Goal: Task Accomplishment & Management: Manage account settings

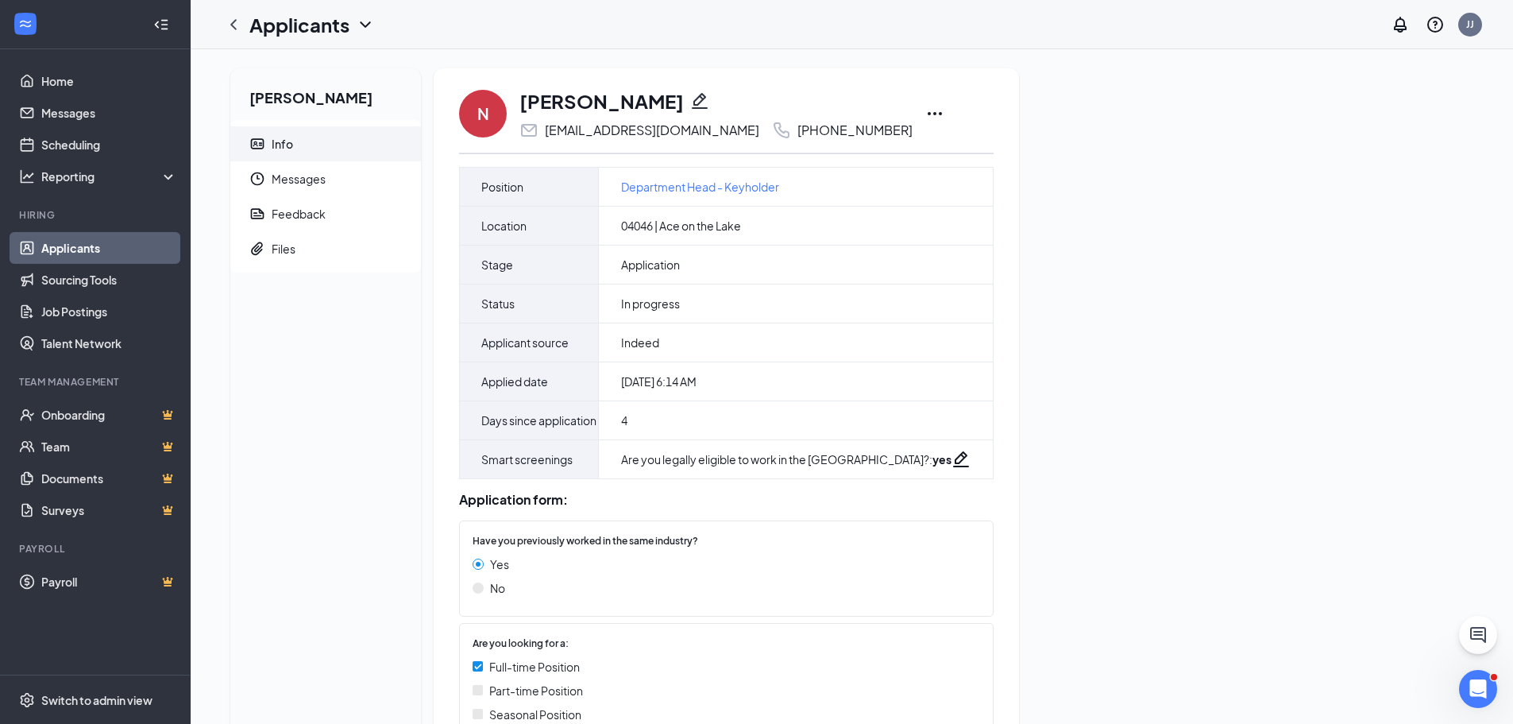
click at [925, 107] on icon "Ellipses" at bounding box center [934, 113] width 19 height 19
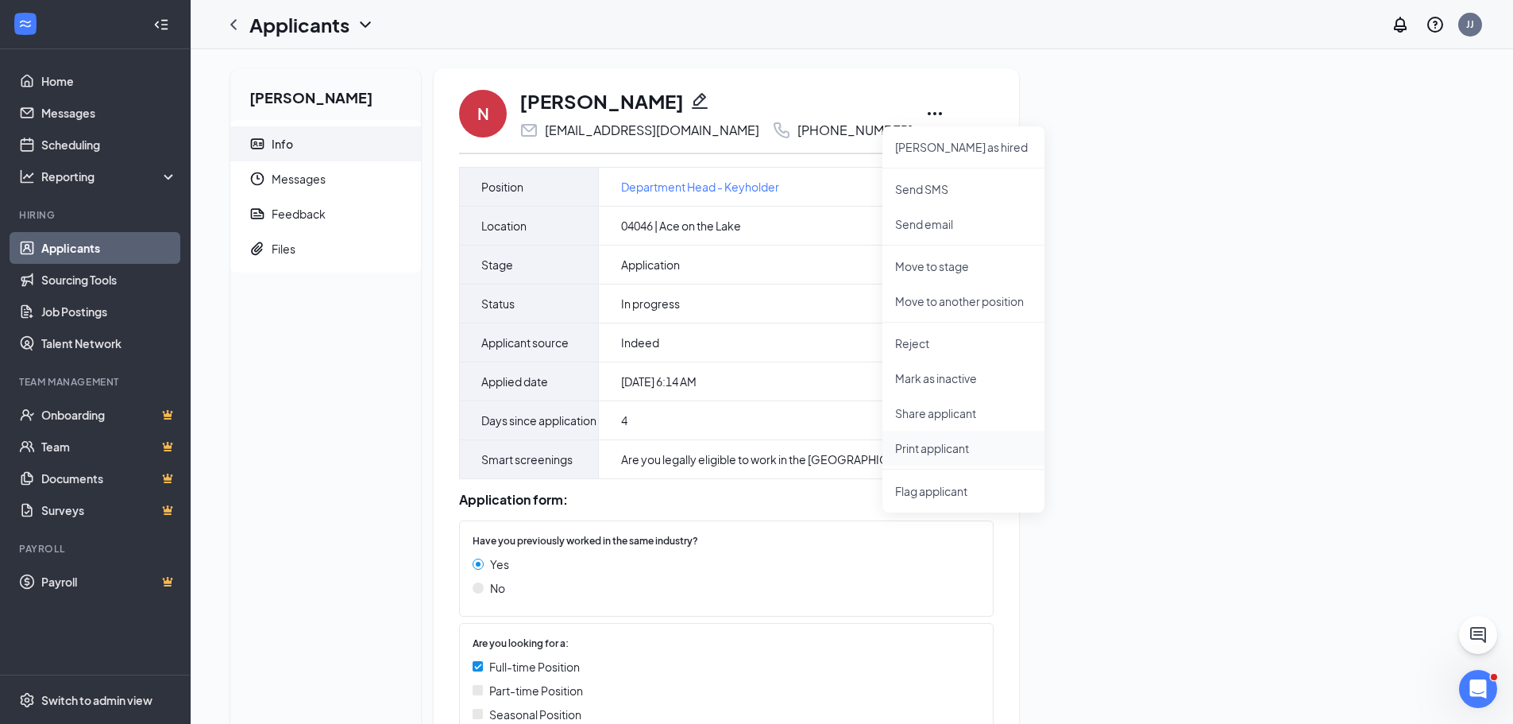
click at [932, 440] on p "Print applicant" at bounding box center [963, 448] width 137 height 16
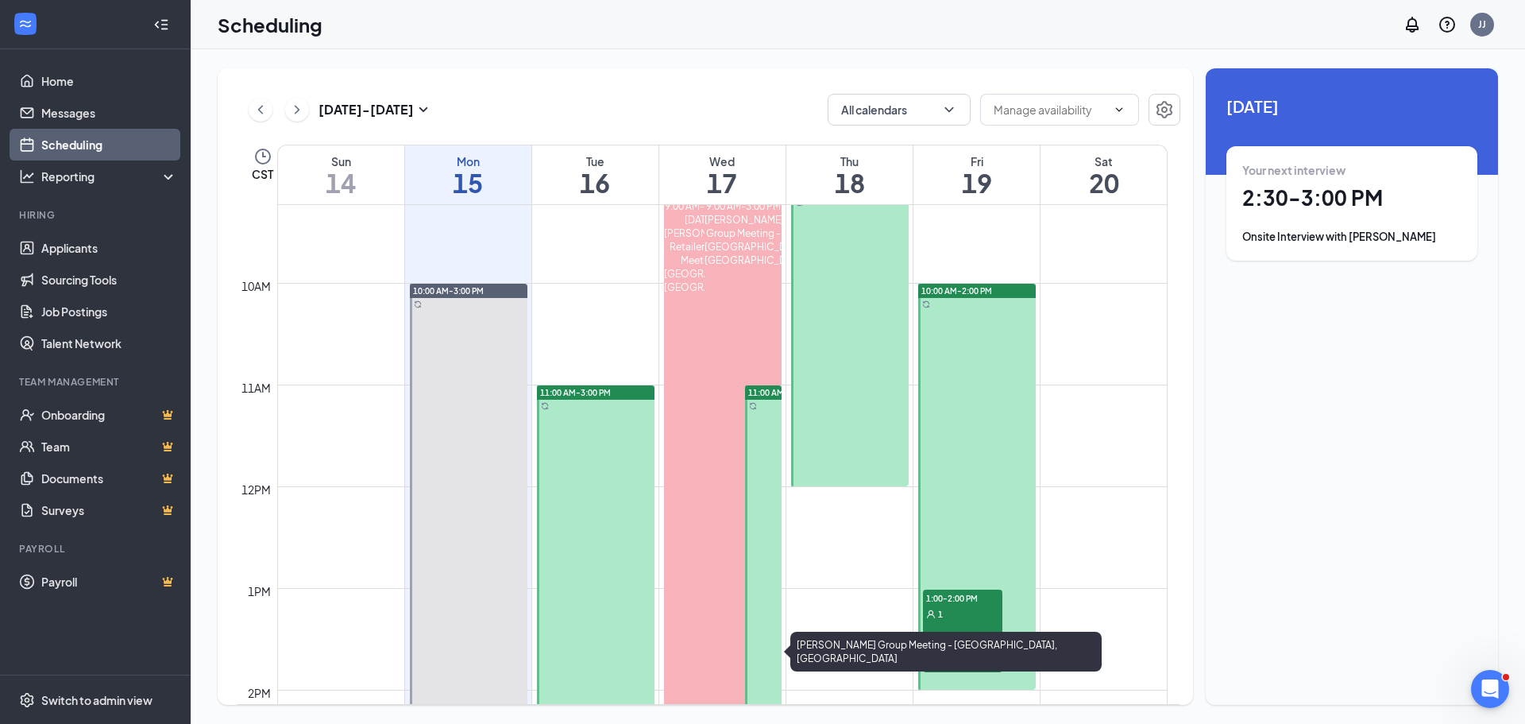
scroll to position [940, 0]
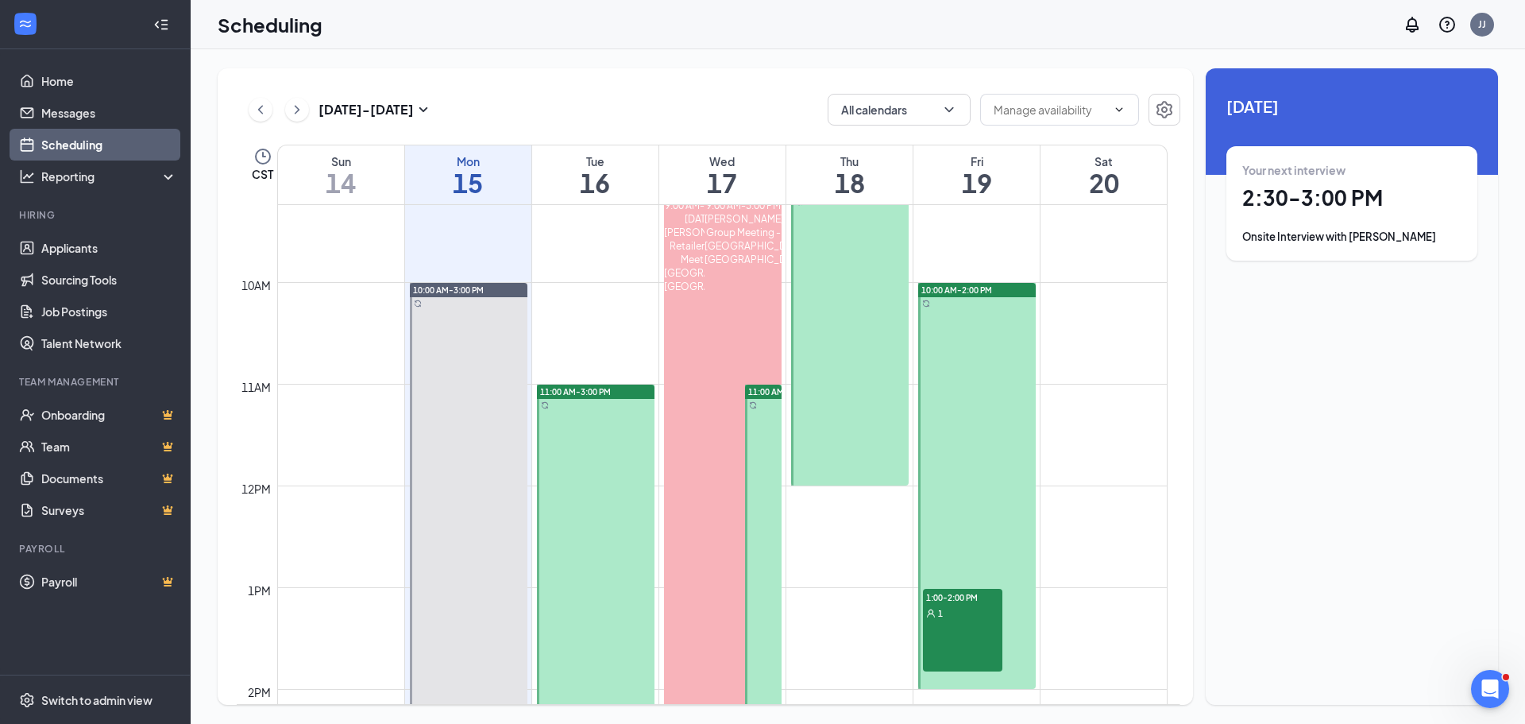
drag, startPoint x: 760, startPoint y: 478, endPoint x: 1524, endPoint y: 270, distance: 791.8
click at [761, 478] on div at bounding box center [763, 587] width 37 height 406
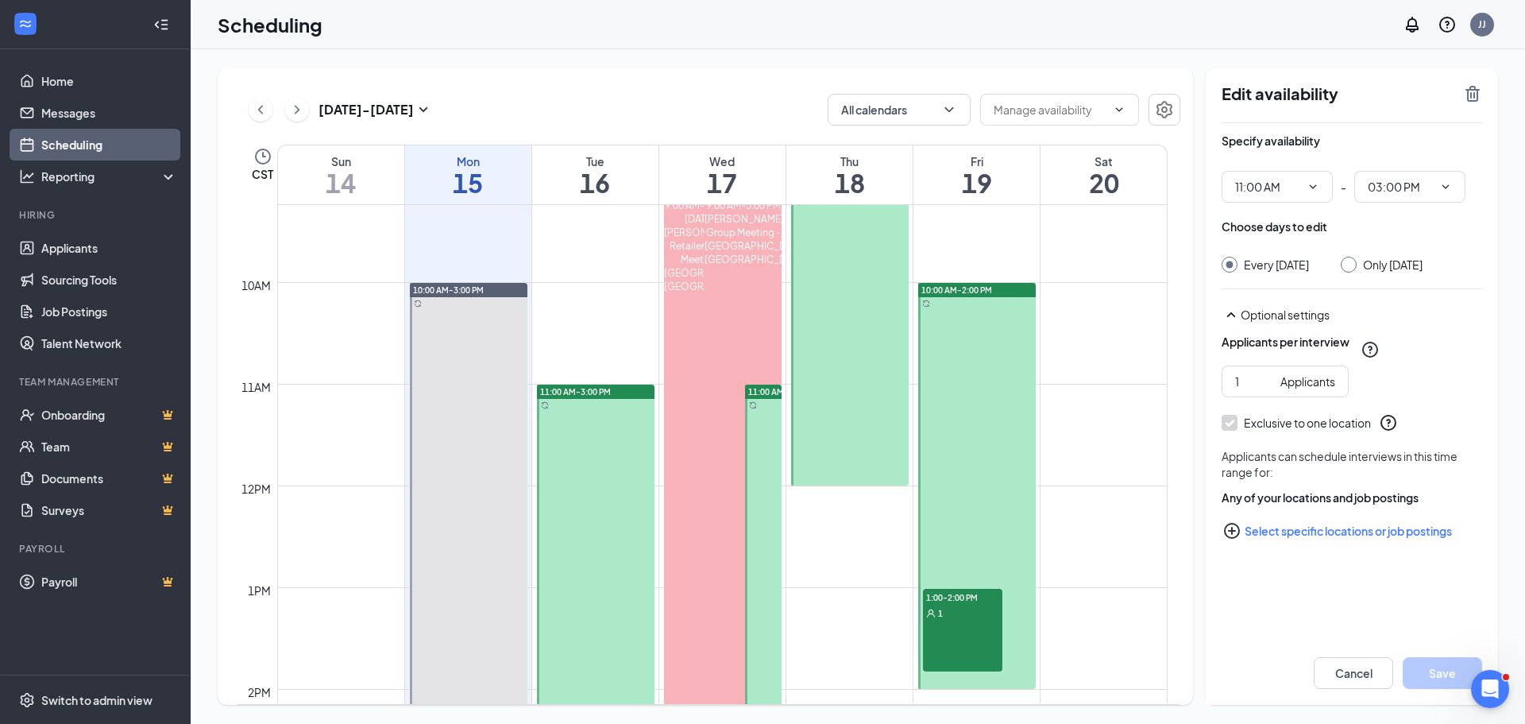
click at [1352, 263] on input "Only Wednesday, Sep 17" at bounding box center [1346, 262] width 11 height 11
radio input "true"
radio input "false"
click at [1471, 101] on icon "TrashOutline" at bounding box center [1472, 94] width 14 height 16
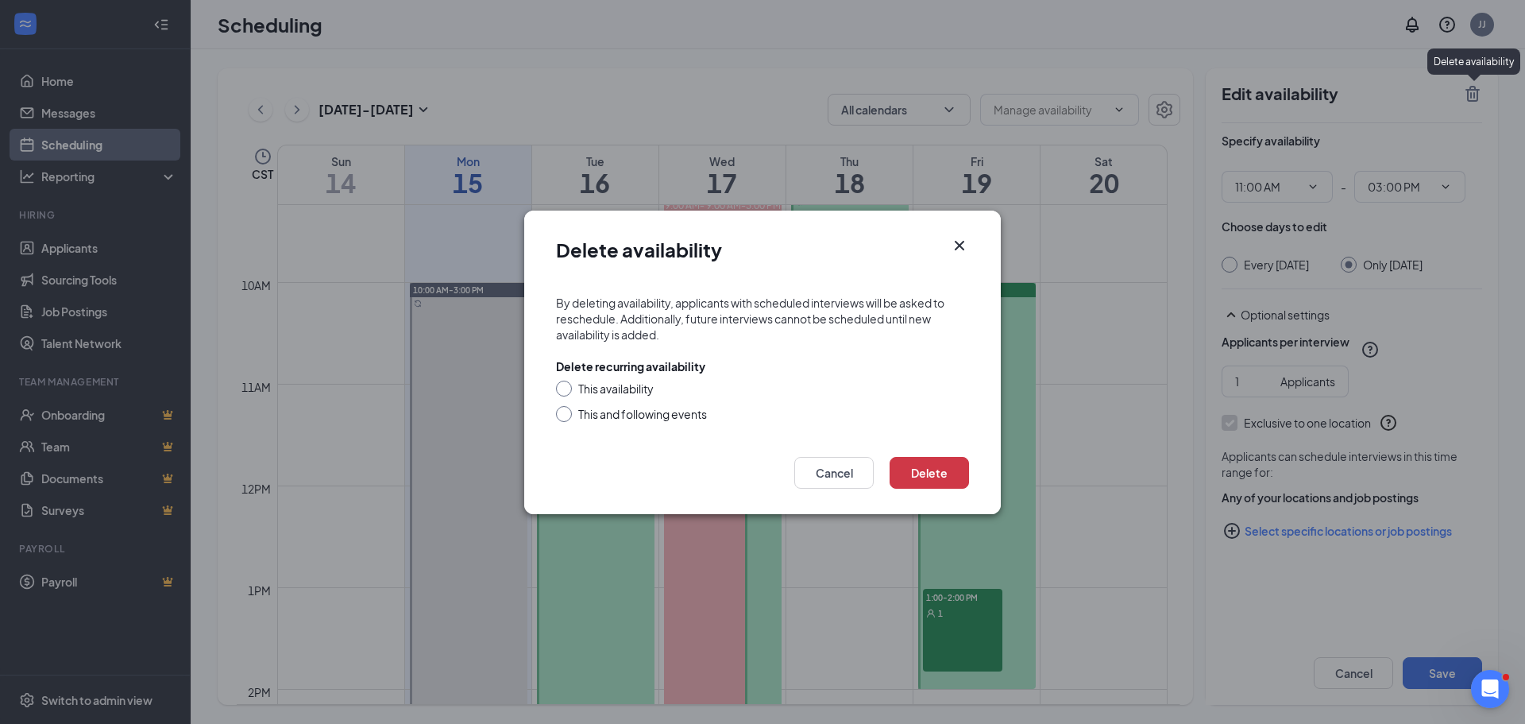
click at [625, 394] on div "This availability" at bounding box center [615, 388] width 75 height 16
click at [567, 392] on input "This availability" at bounding box center [561, 385] width 11 height 11
radio input "true"
click at [925, 468] on button "Delete" at bounding box center [928, 473] width 79 height 32
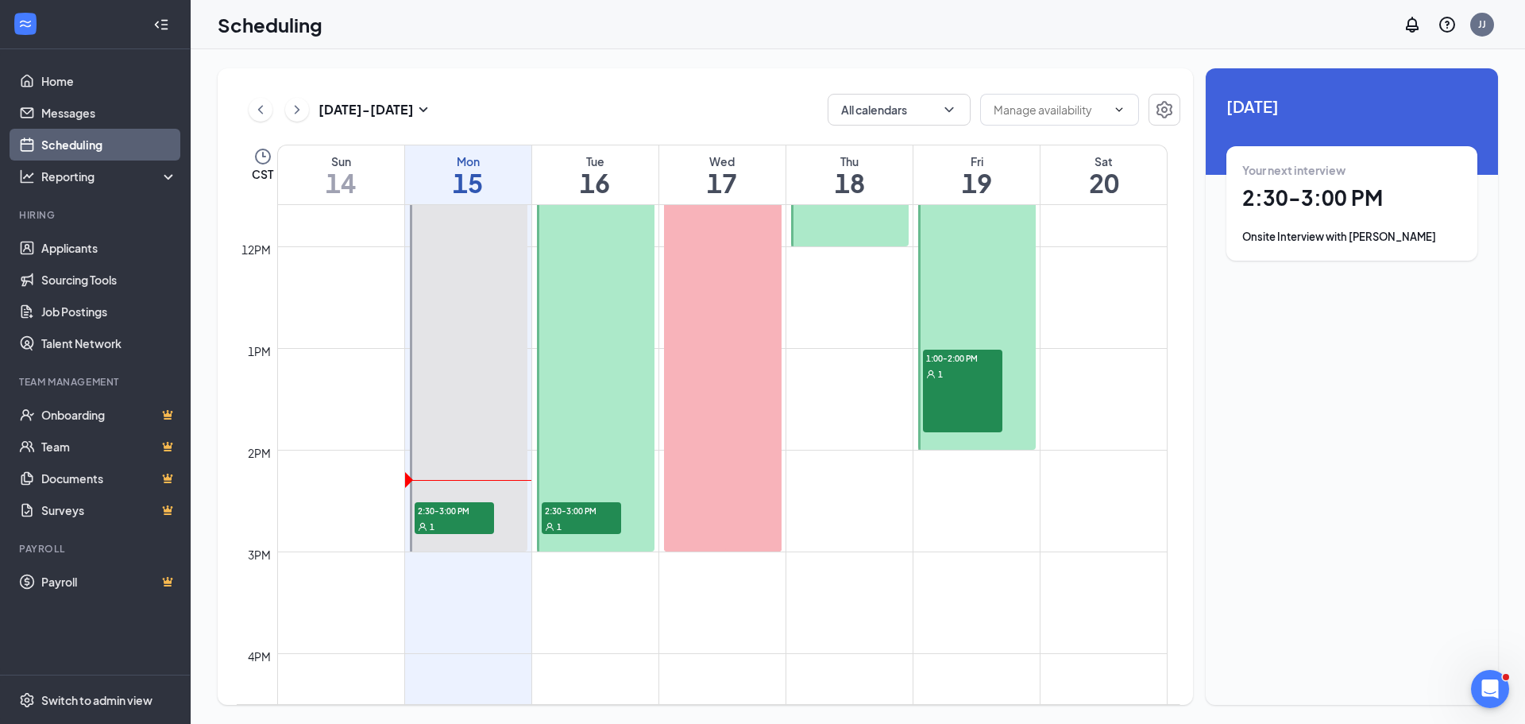
scroll to position [1133, 0]
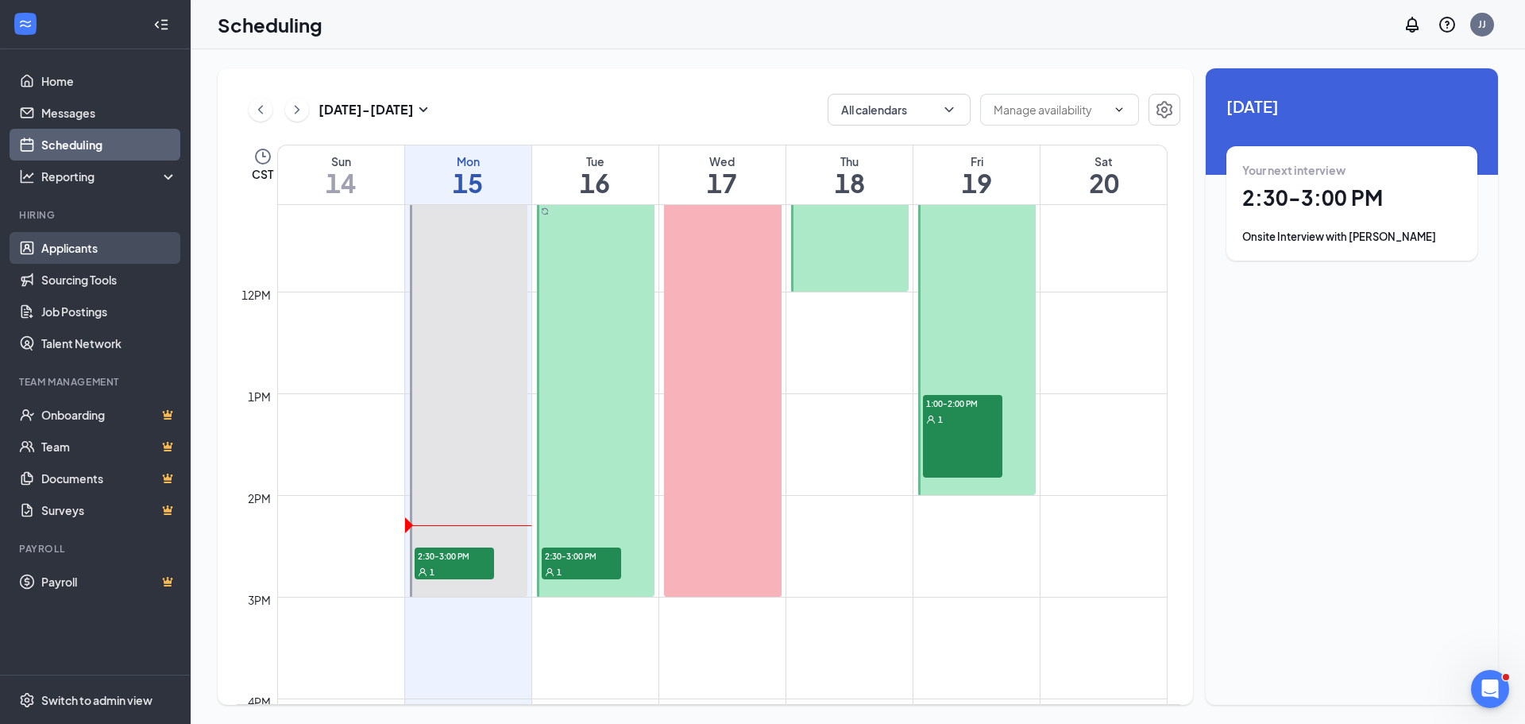
click at [102, 259] on link "Applicants" at bounding box center [109, 248] width 136 height 32
click at [1403, 231] on div "Onsite Interview with Kristian Sundve" at bounding box center [1351, 237] width 219 height 16
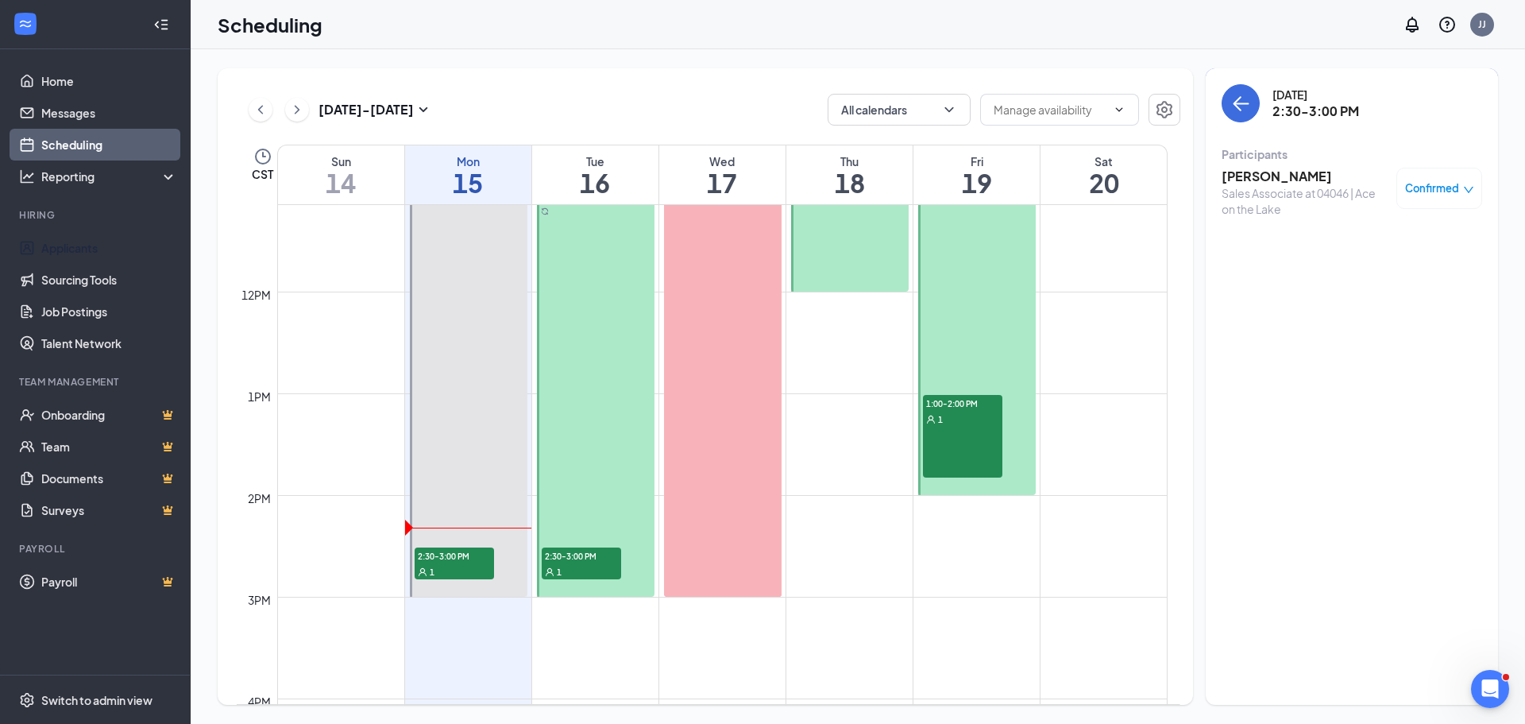
click at [56, 252] on link "Applicants" at bounding box center [109, 248] width 136 height 32
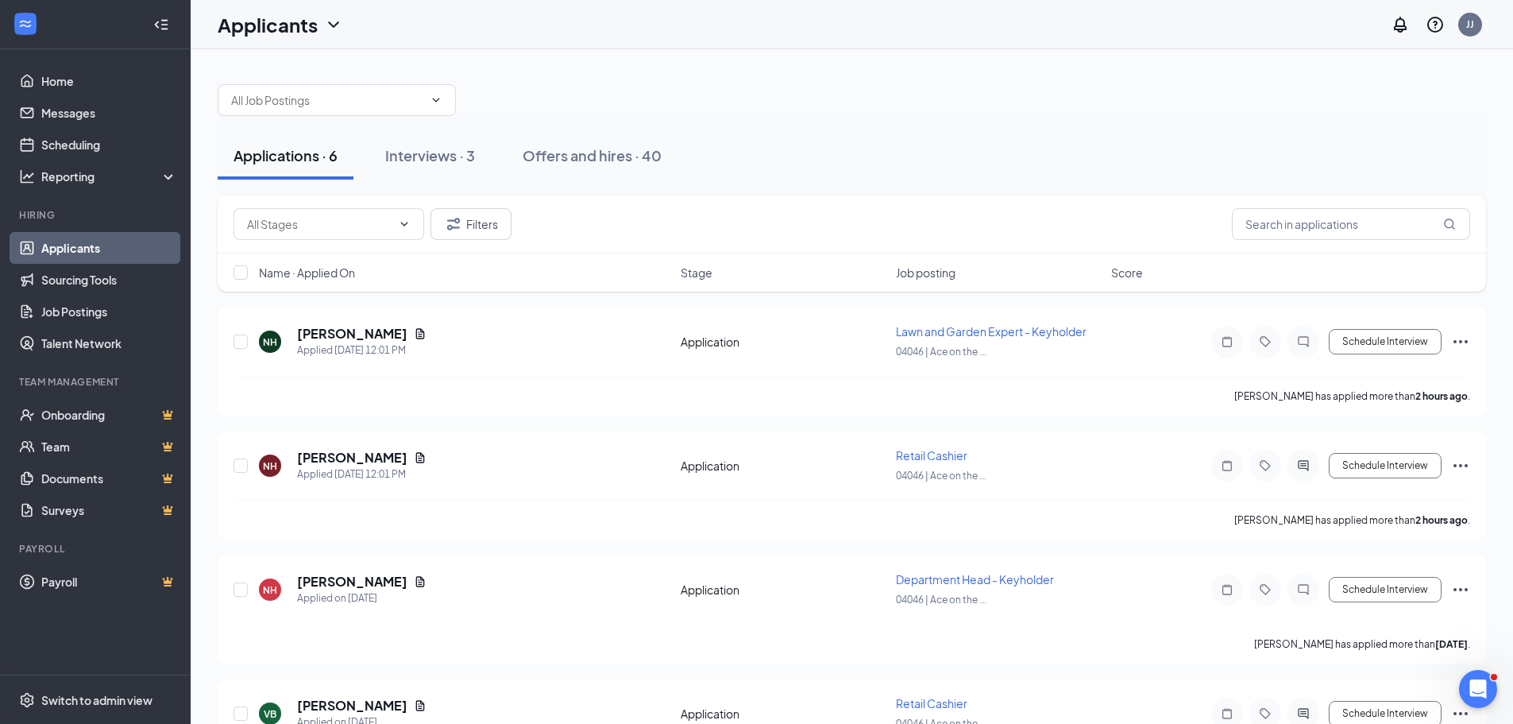
drag, startPoint x: 450, startPoint y: 165, endPoint x: 1010, endPoint y: 137, distance: 561.4
click at [450, 165] on button "Interviews · 3" at bounding box center [430, 156] width 122 height 48
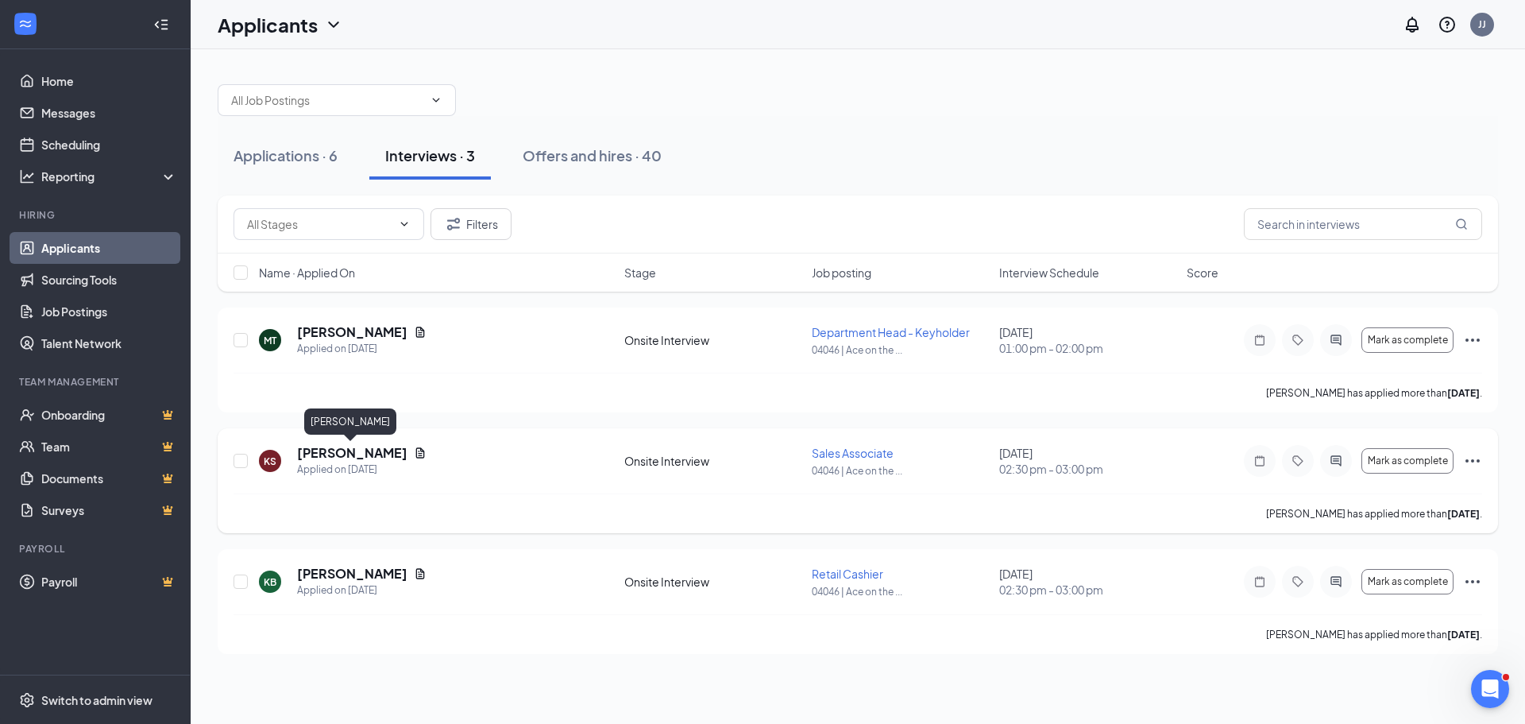
click at [330, 449] on h5 "Kristian Sundve" at bounding box center [352, 452] width 110 height 17
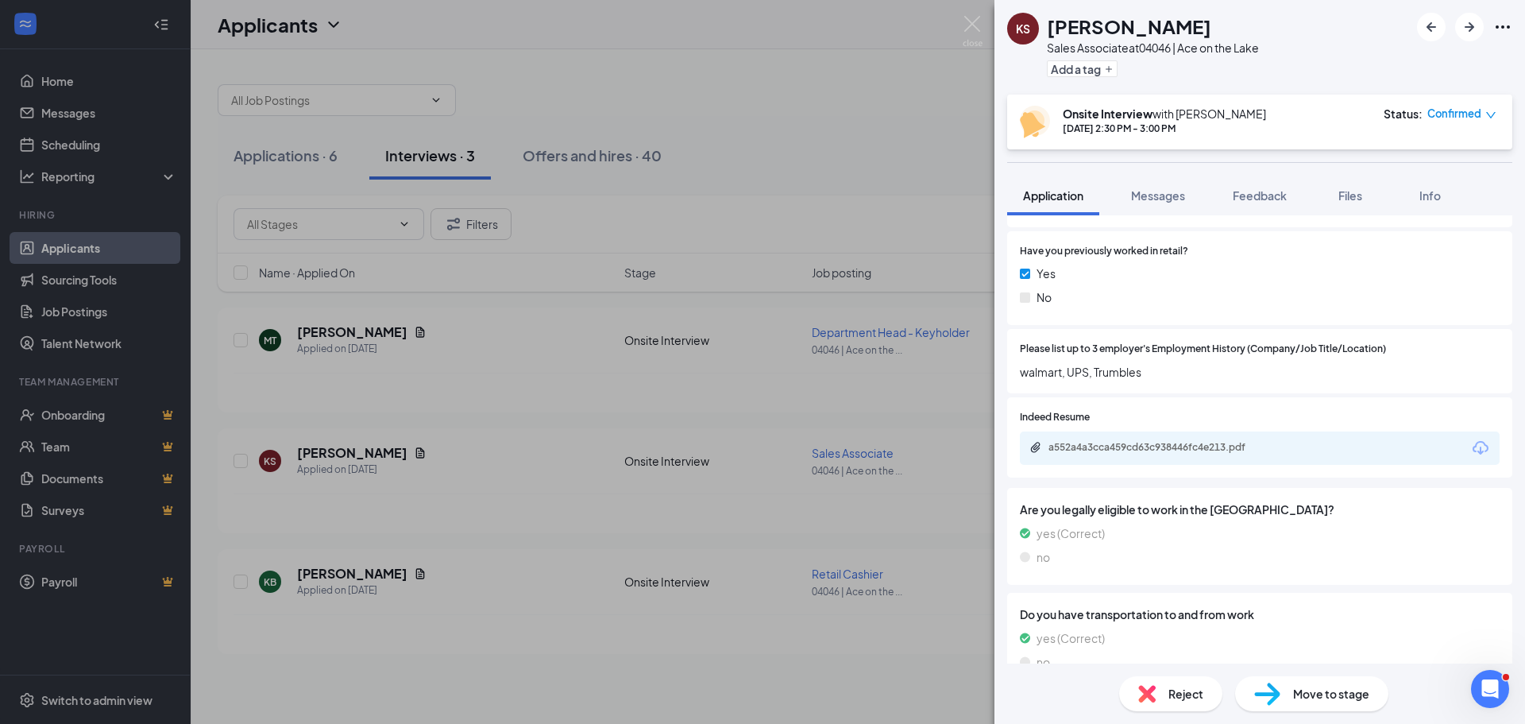
scroll to position [569, 0]
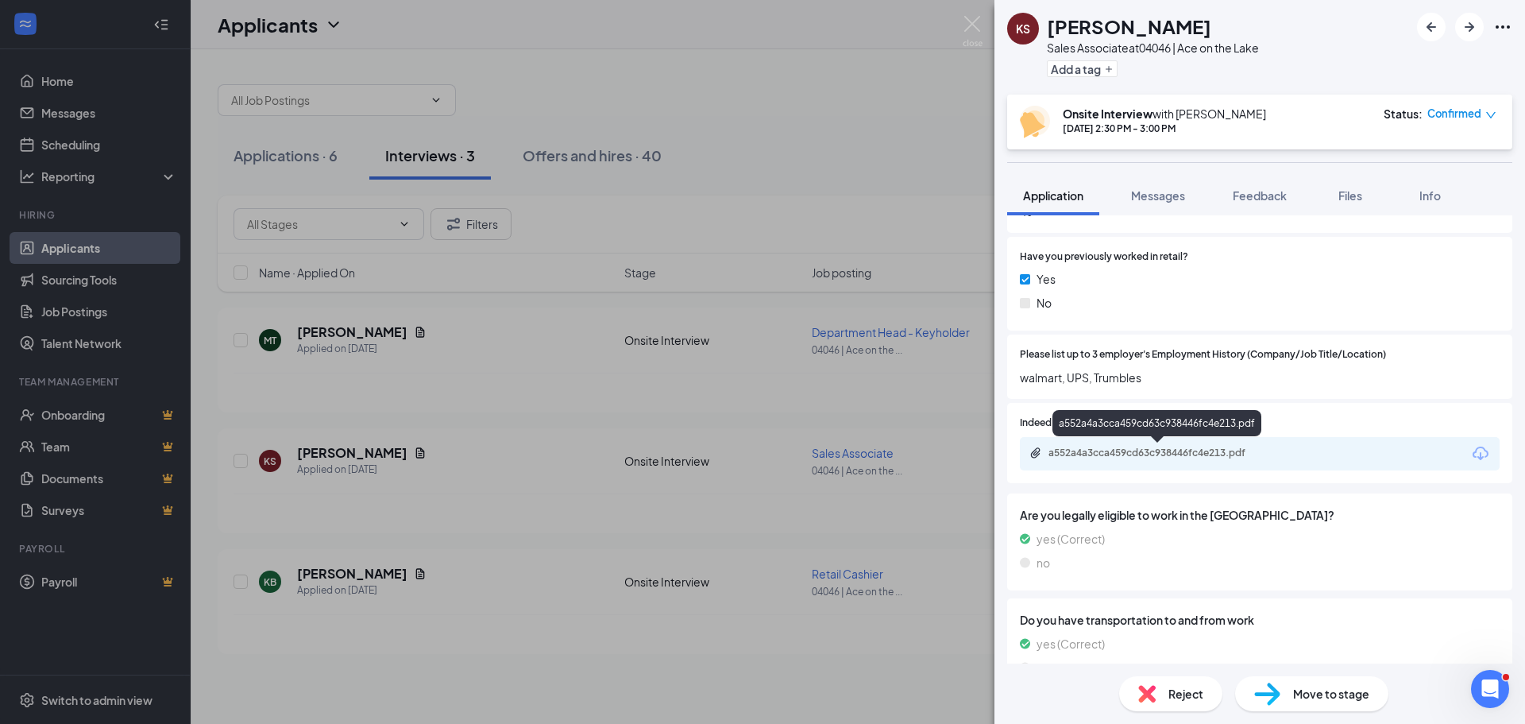
click at [1181, 453] on div "a552a4a3cca459cd63c938446fc4e213.pdf" at bounding box center [1159, 452] width 222 height 13
click at [1168, 453] on div "a552a4a3cca459cd63c938446fc4e213.pdf" at bounding box center [1159, 452] width 222 height 13
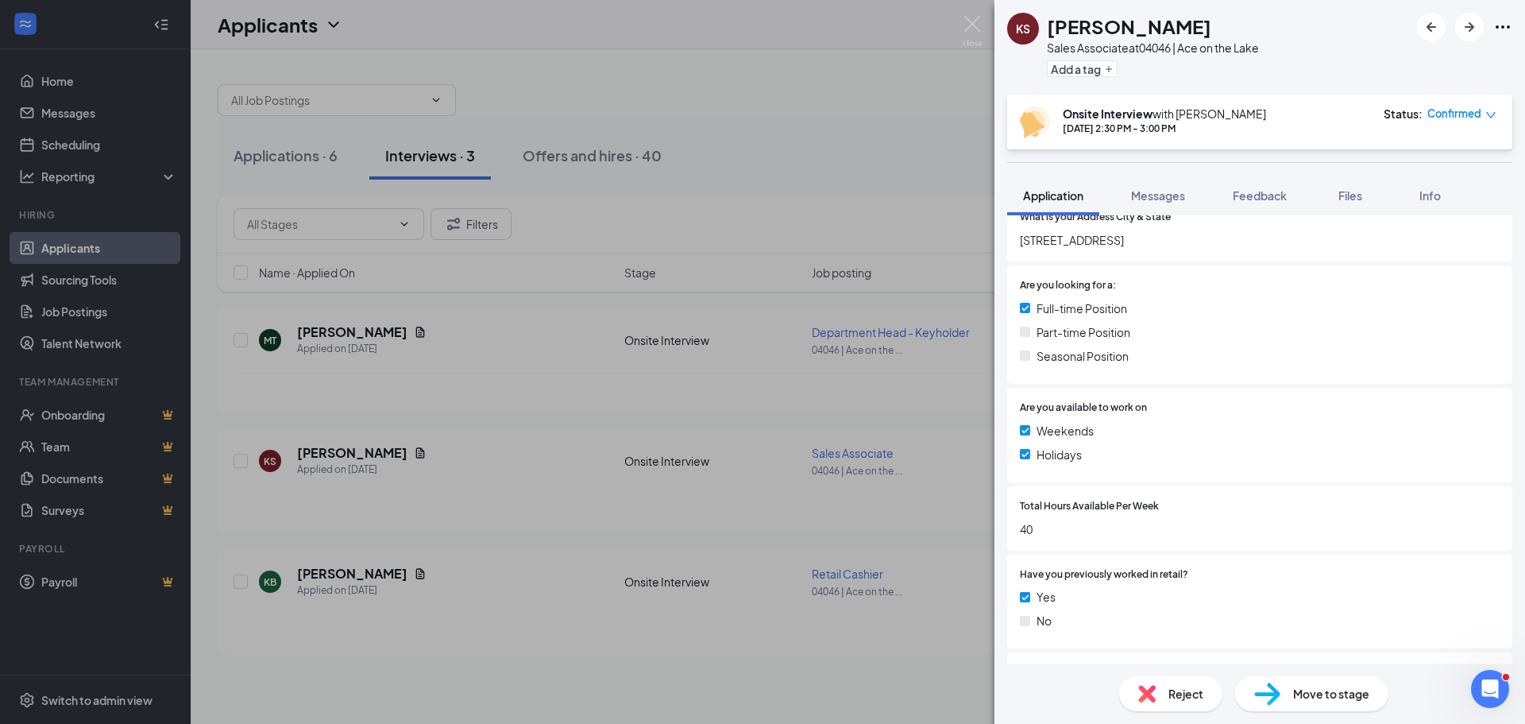
click at [1497, 25] on icon "Ellipses" at bounding box center [1502, 26] width 14 height 3
click at [1414, 71] on link "View full application" at bounding box center [1417, 64] width 172 height 16
click at [970, 27] on img at bounding box center [973, 31] width 20 height 31
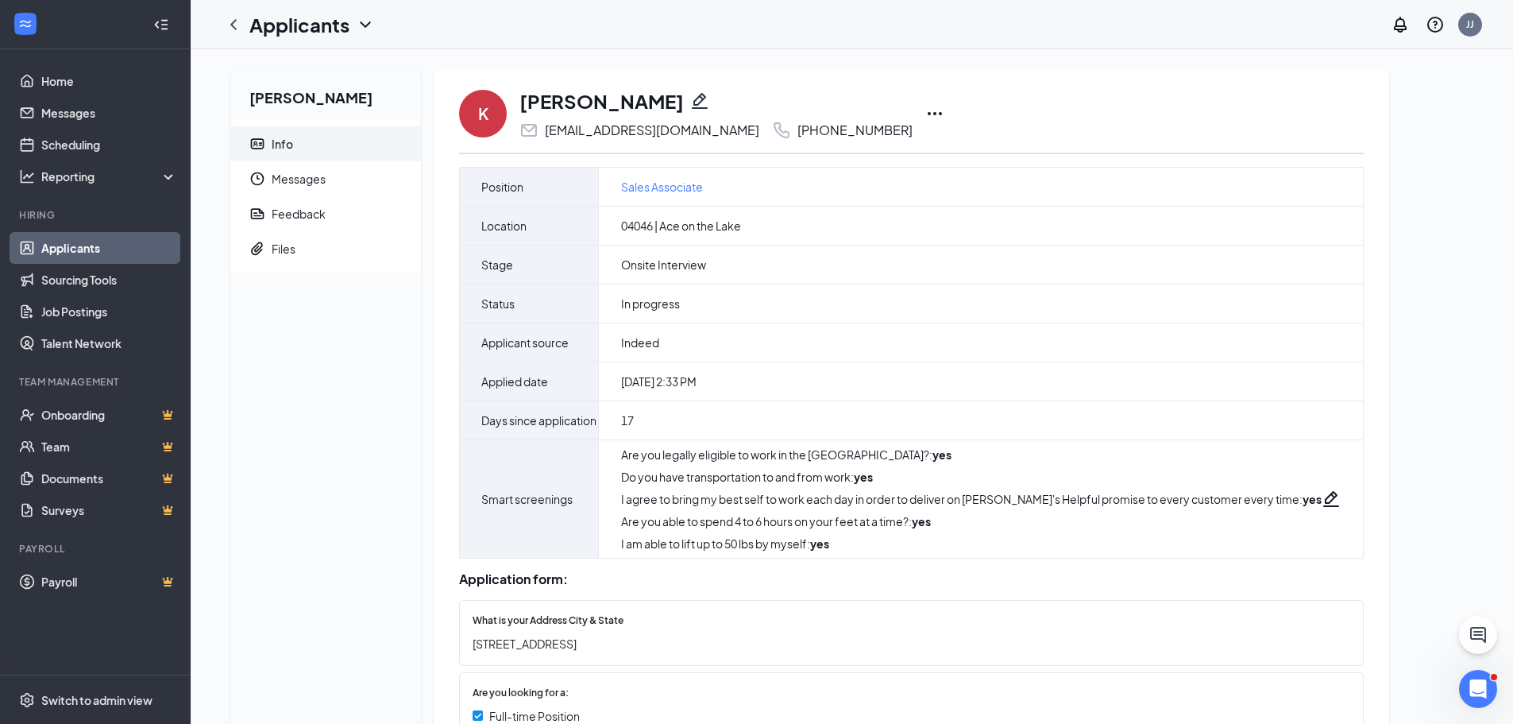
click at [925, 116] on icon "Ellipses" at bounding box center [934, 113] width 19 height 19
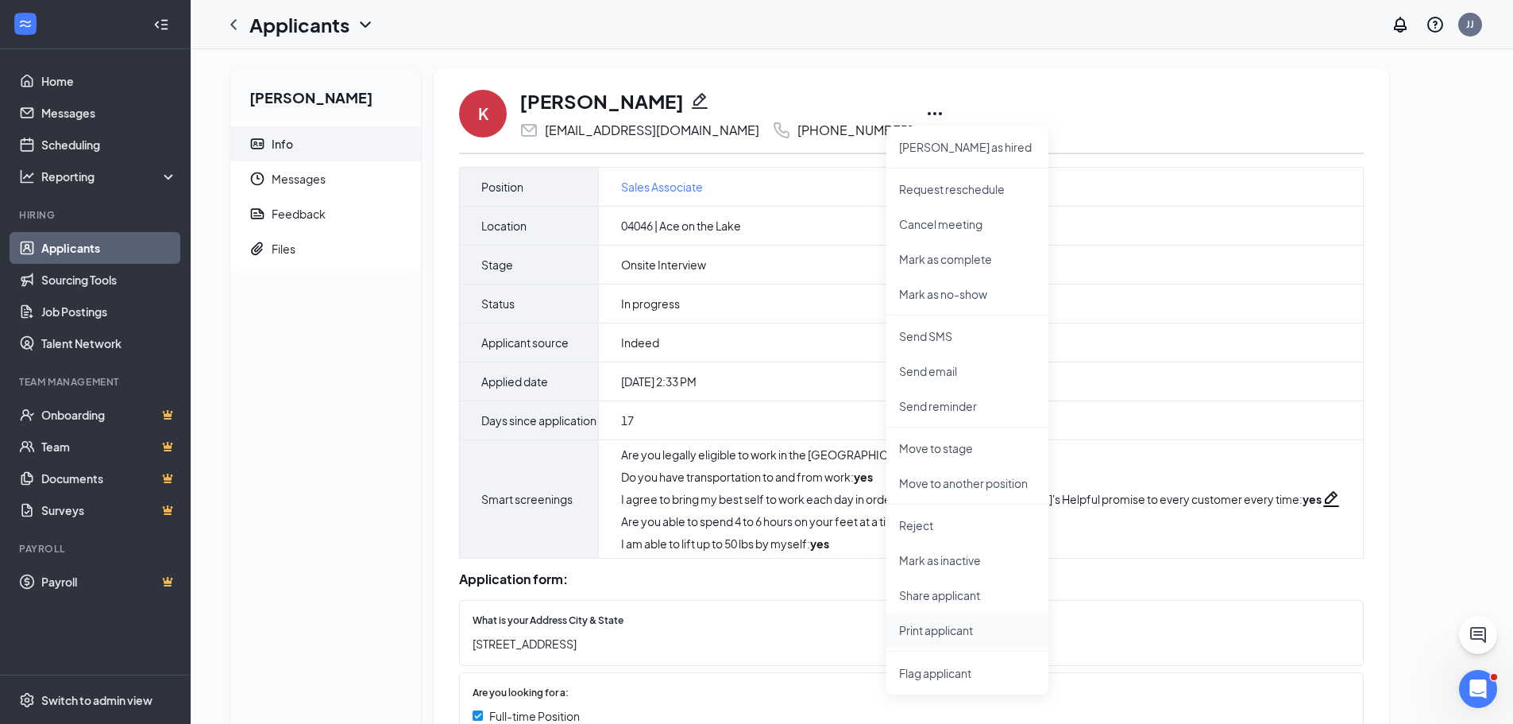
click at [937, 628] on p "Print applicant" at bounding box center [967, 630] width 137 height 16
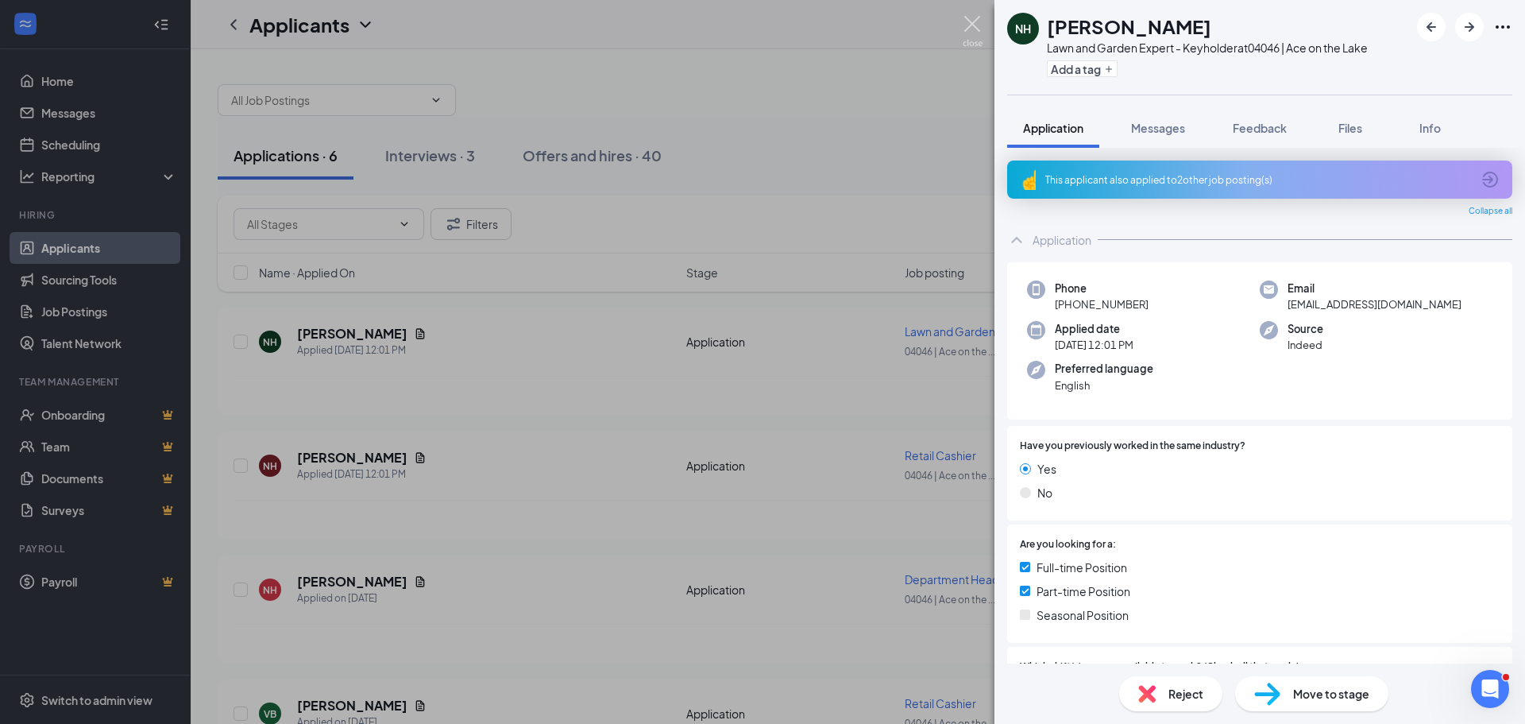
click at [969, 25] on img at bounding box center [973, 31] width 20 height 31
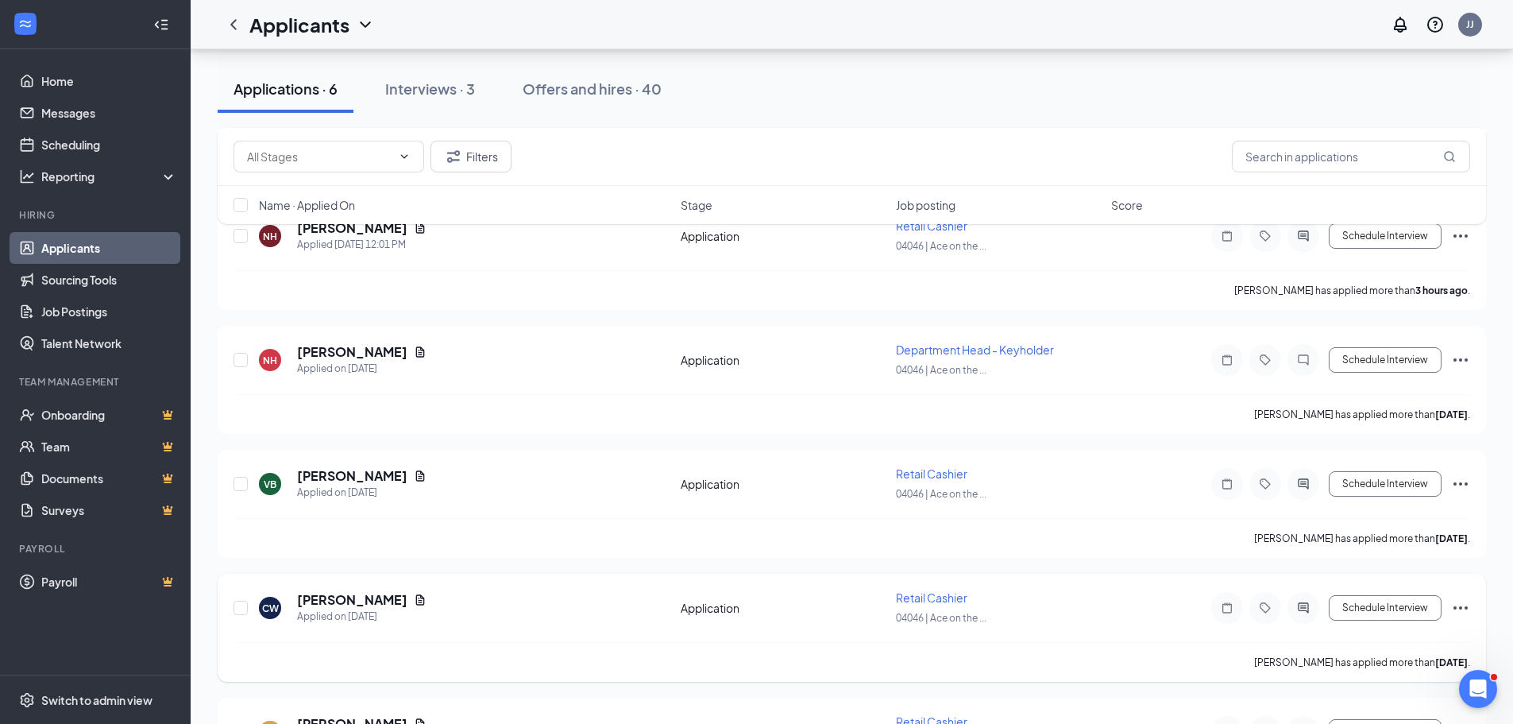
scroll to position [238, 0]
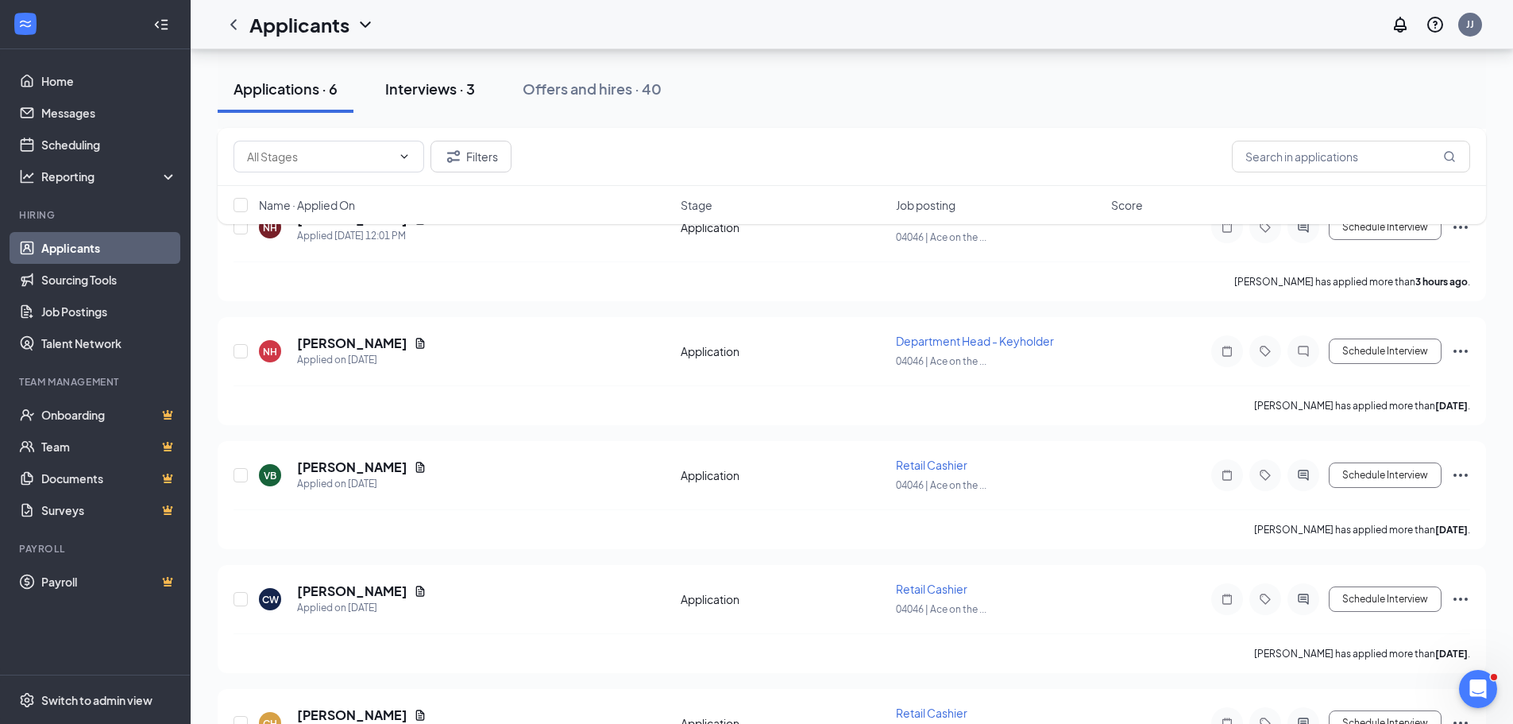
click at [467, 88] on div "Interviews · 3" at bounding box center [430, 89] width 90 height 20
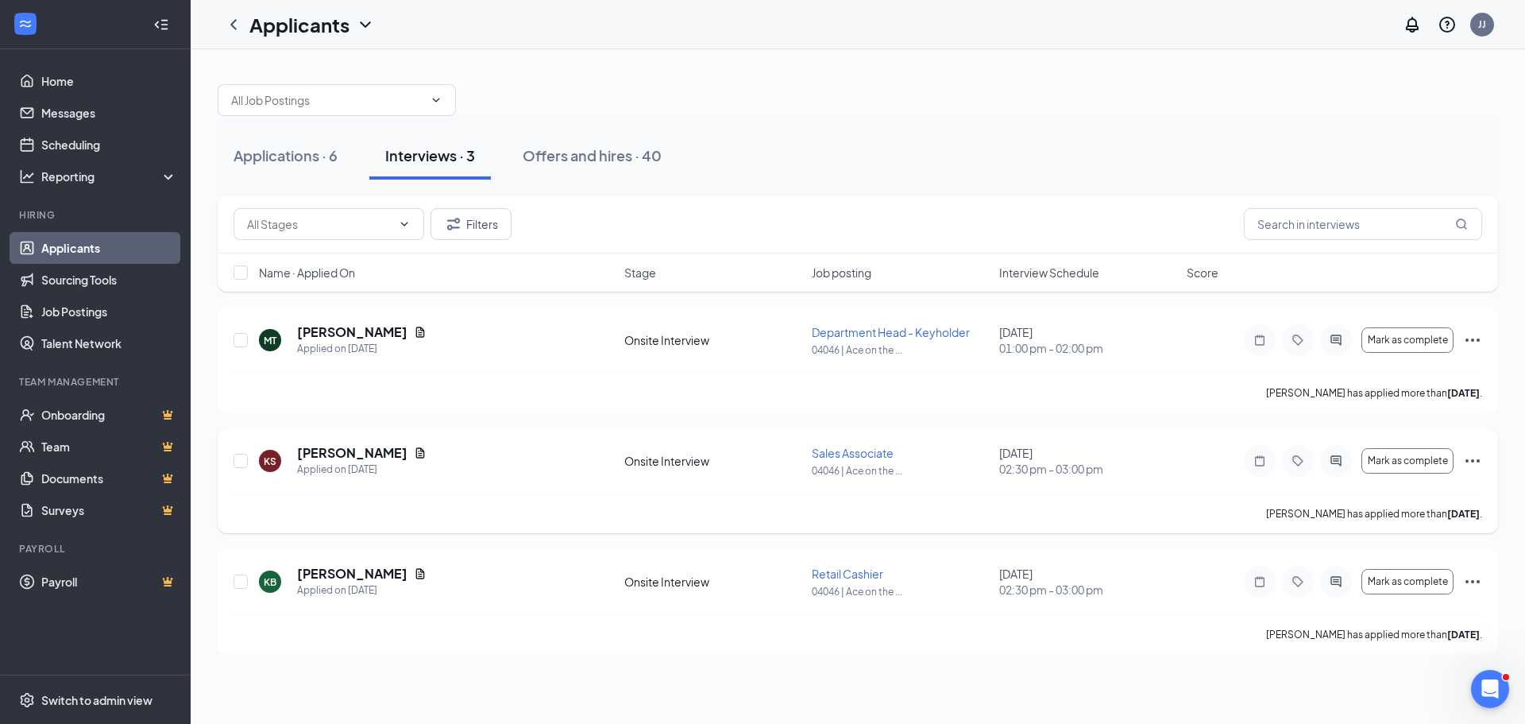
click at [1472, 453] on icon "Ellipses" at bounding box center [1472, 460] width 19 height 19
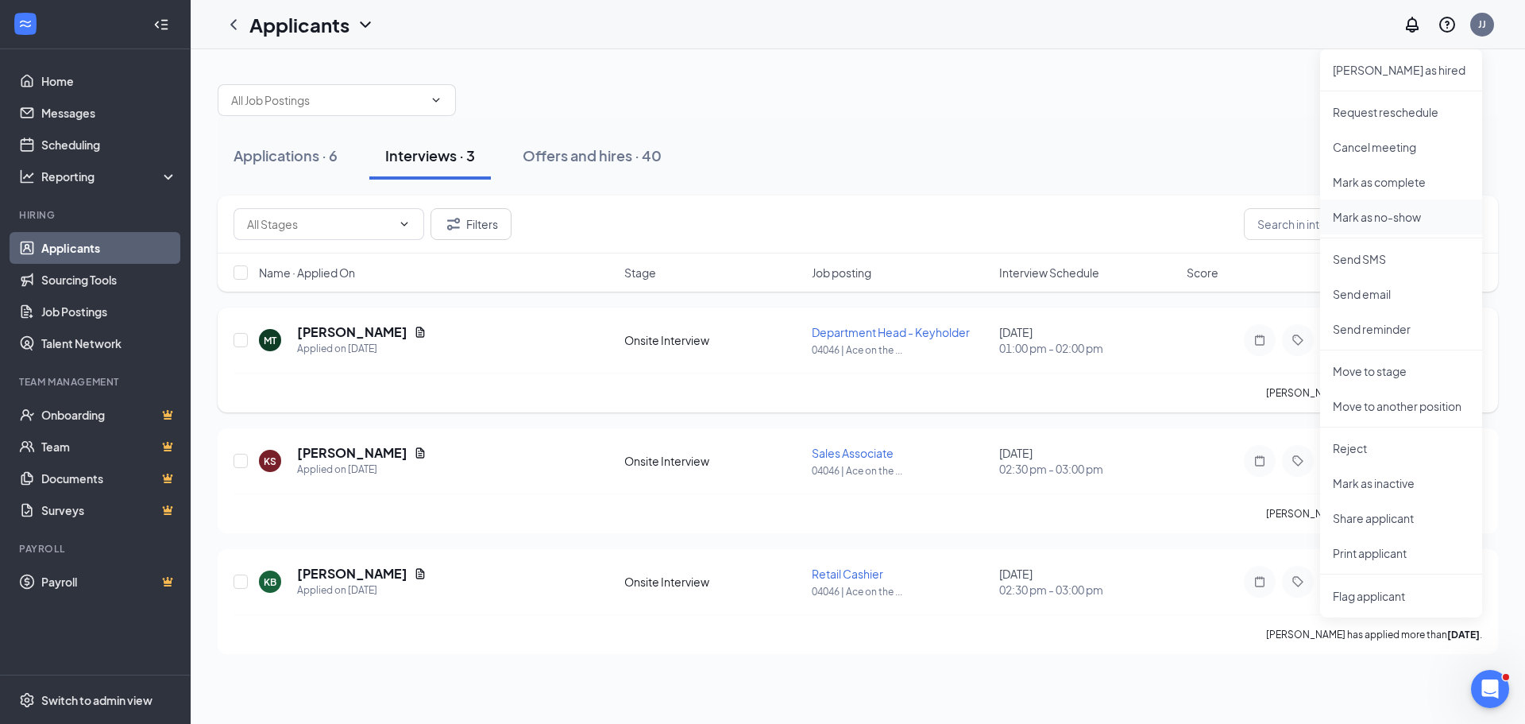
click at [1380, 214] on p "Mark as no-show" at bounding box center [1401, 217] width 137 height 16
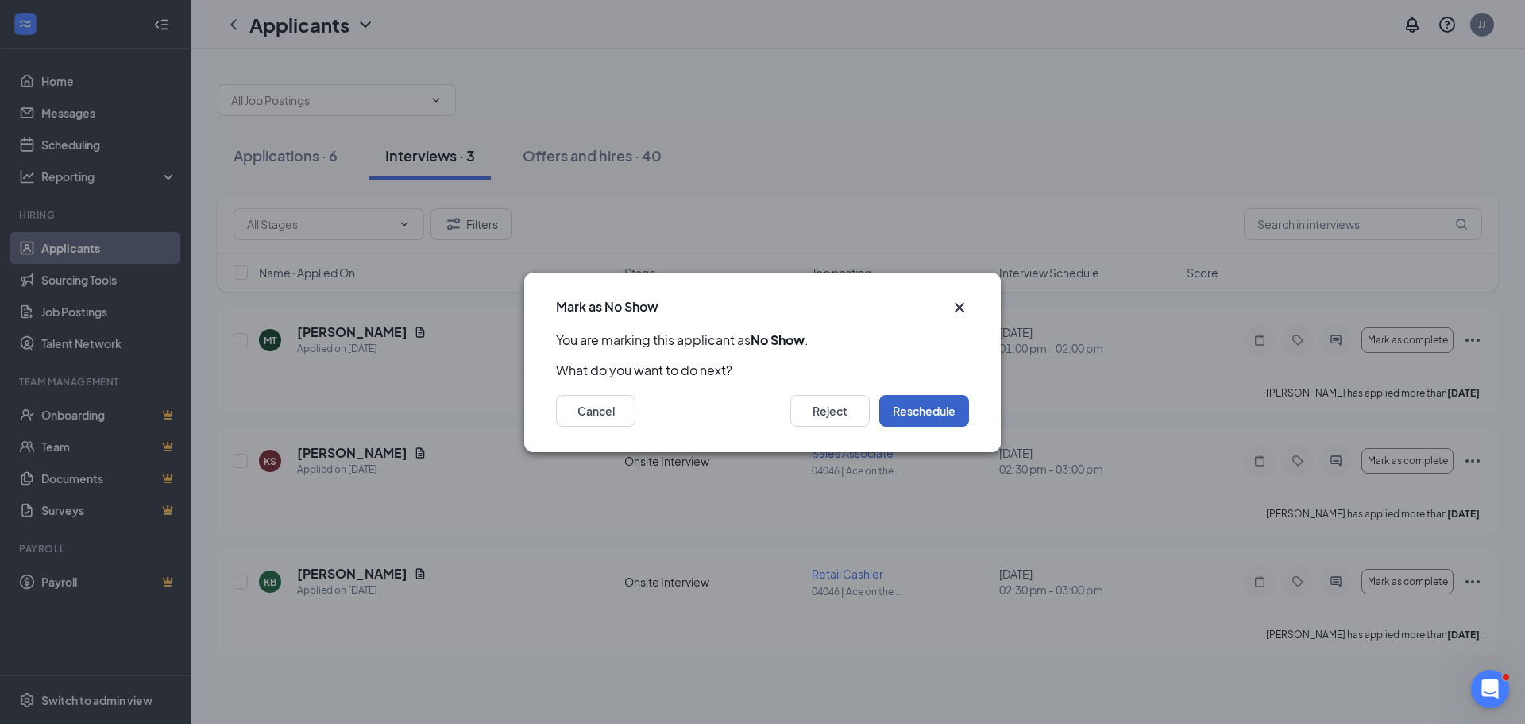
click at [942, 416] on button "Reschedule" at bounding box center [924, 411] width 90 height 32
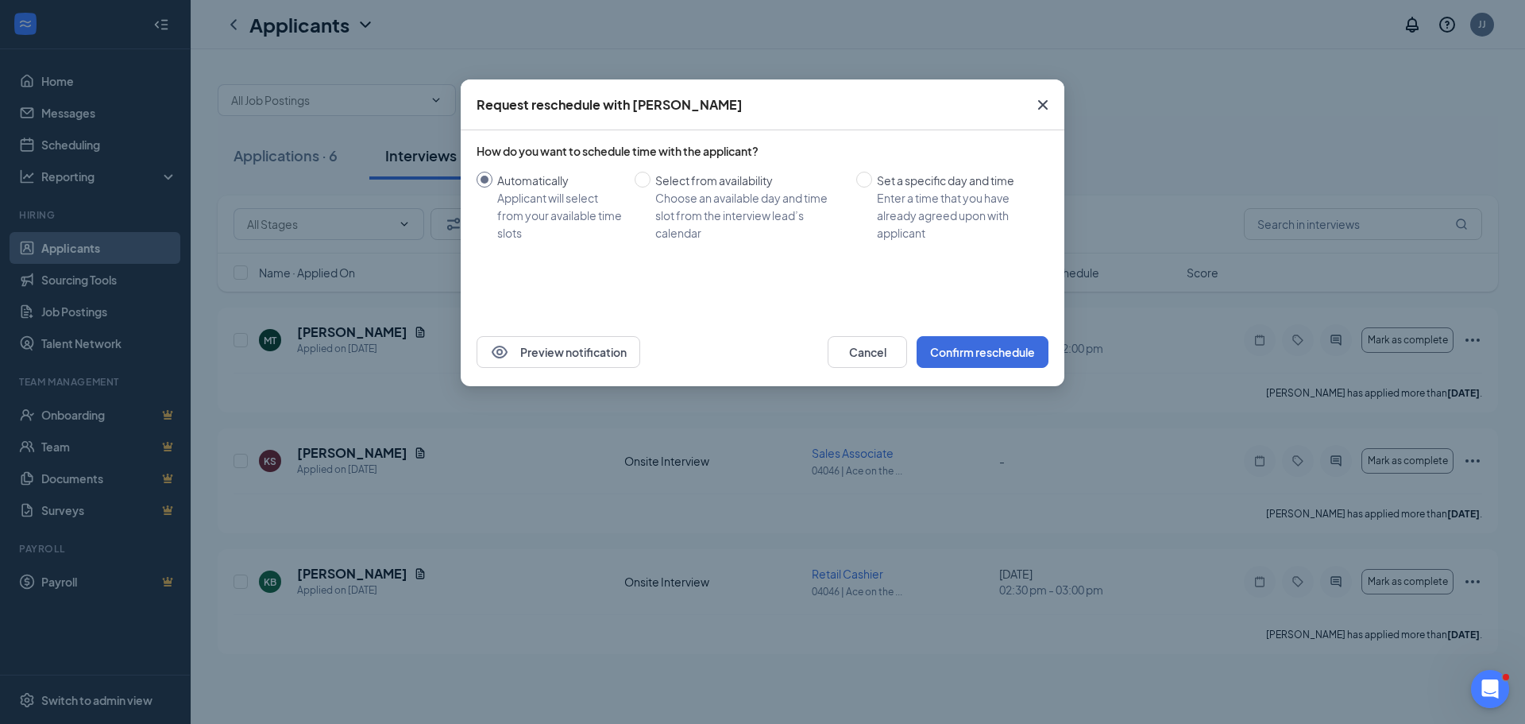
click at [1037, 102] on icon "Cross" at bounding box center [1042, 104] width 19 height 19
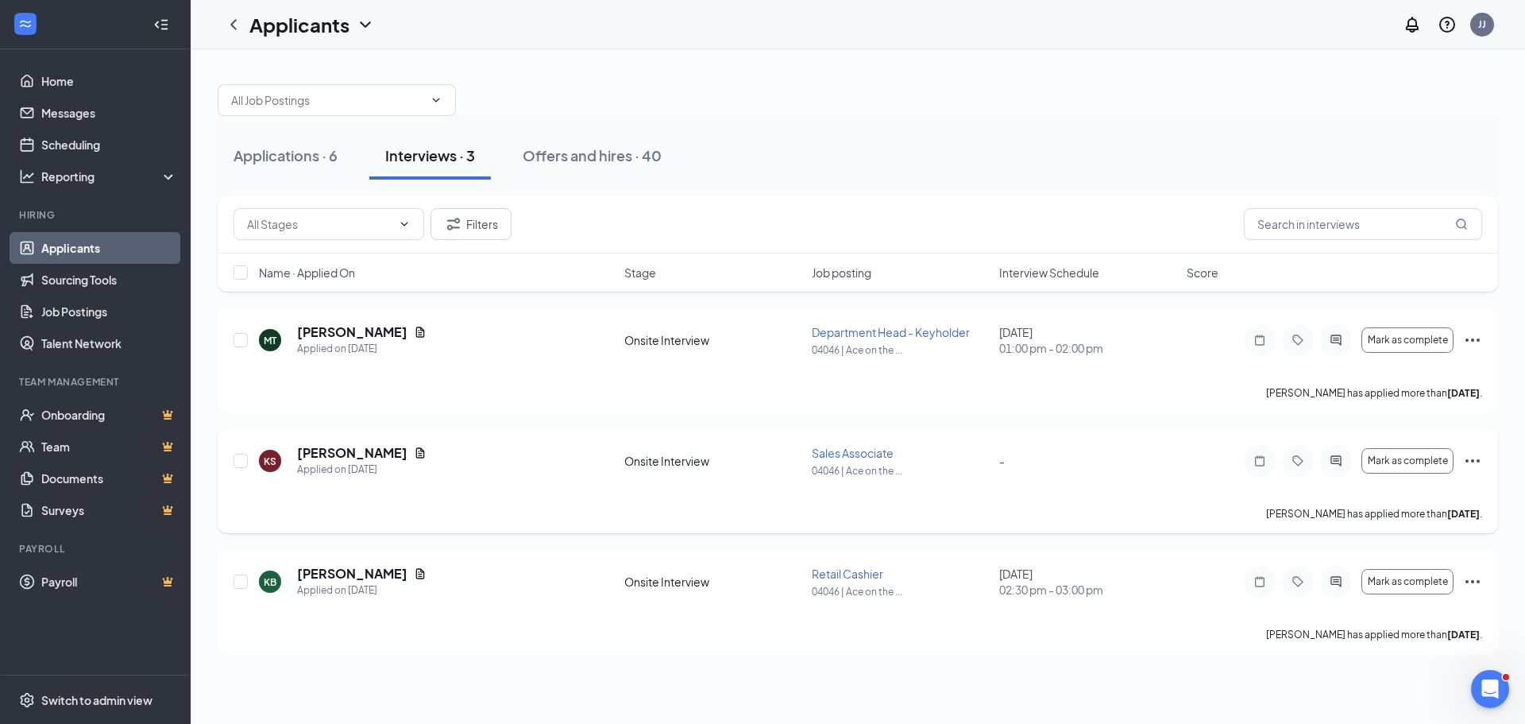
click at [1480, 469] on icon "Ellipses" at bounding box center [1472, 460] width 19 height 19
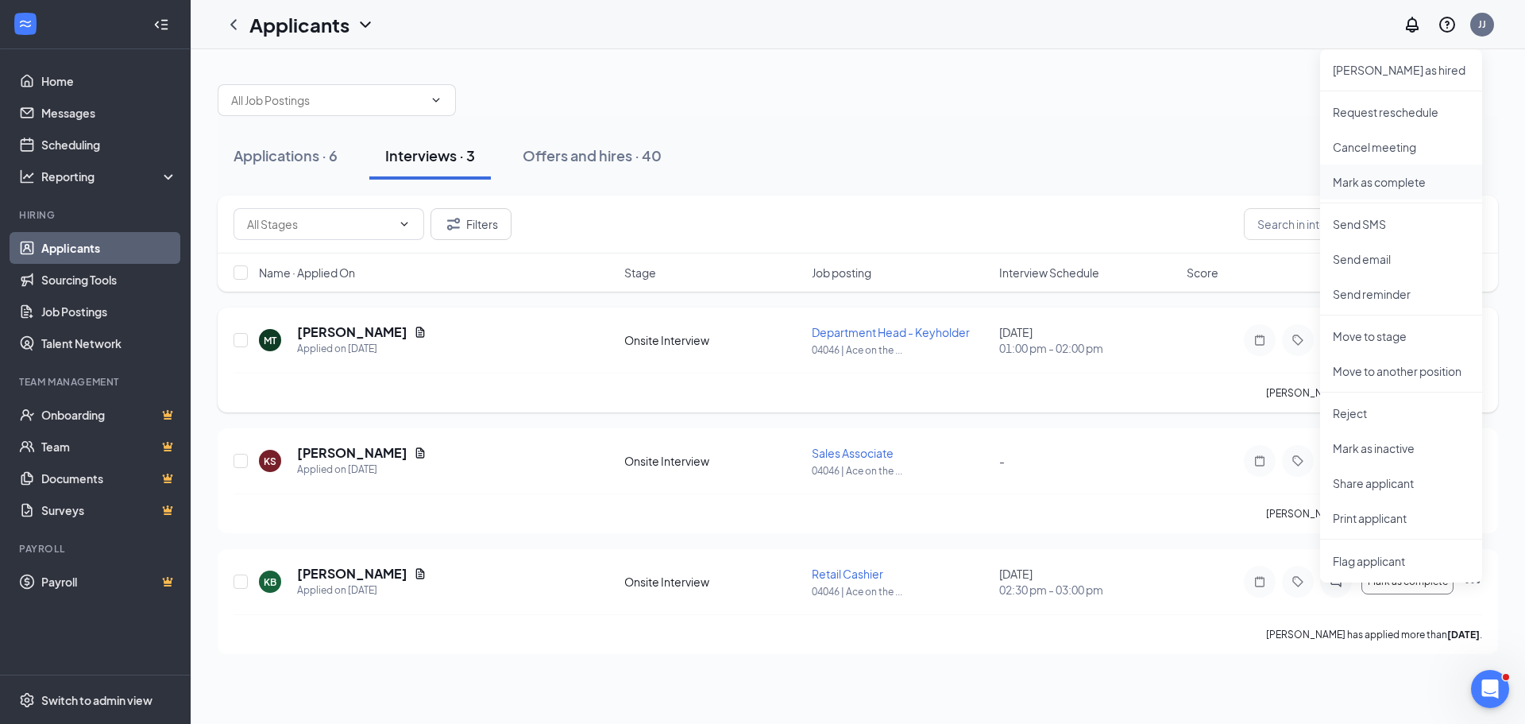
click at [1376, 179] on p "Mark as complete" at bounding box center [1401, 182] width 137 height 16
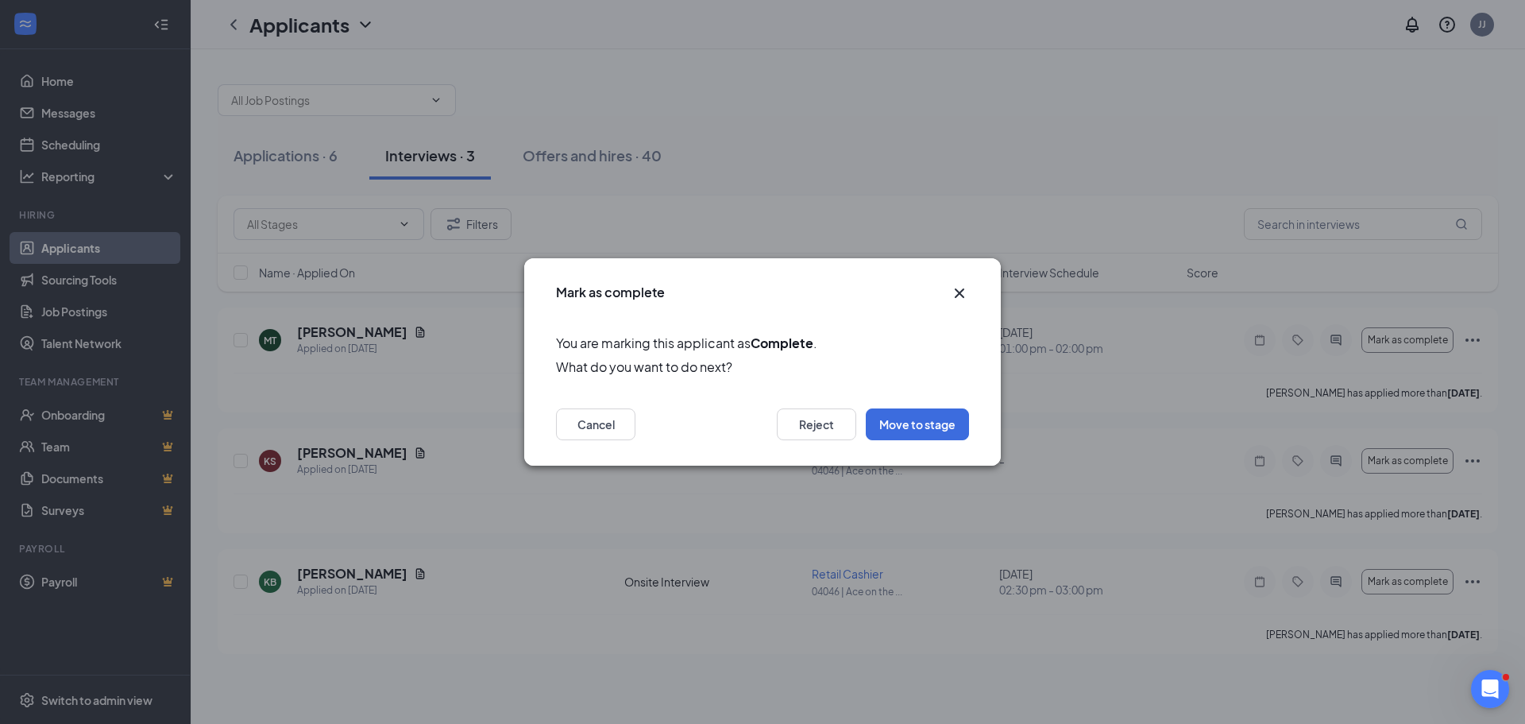
click at [938, 289] on div "Mark as complete" at bounding box center [748, 292] width 384 height 17
click at [963, 289] on icon "Cross" at bounding box center [960, 293] width 10 height 10
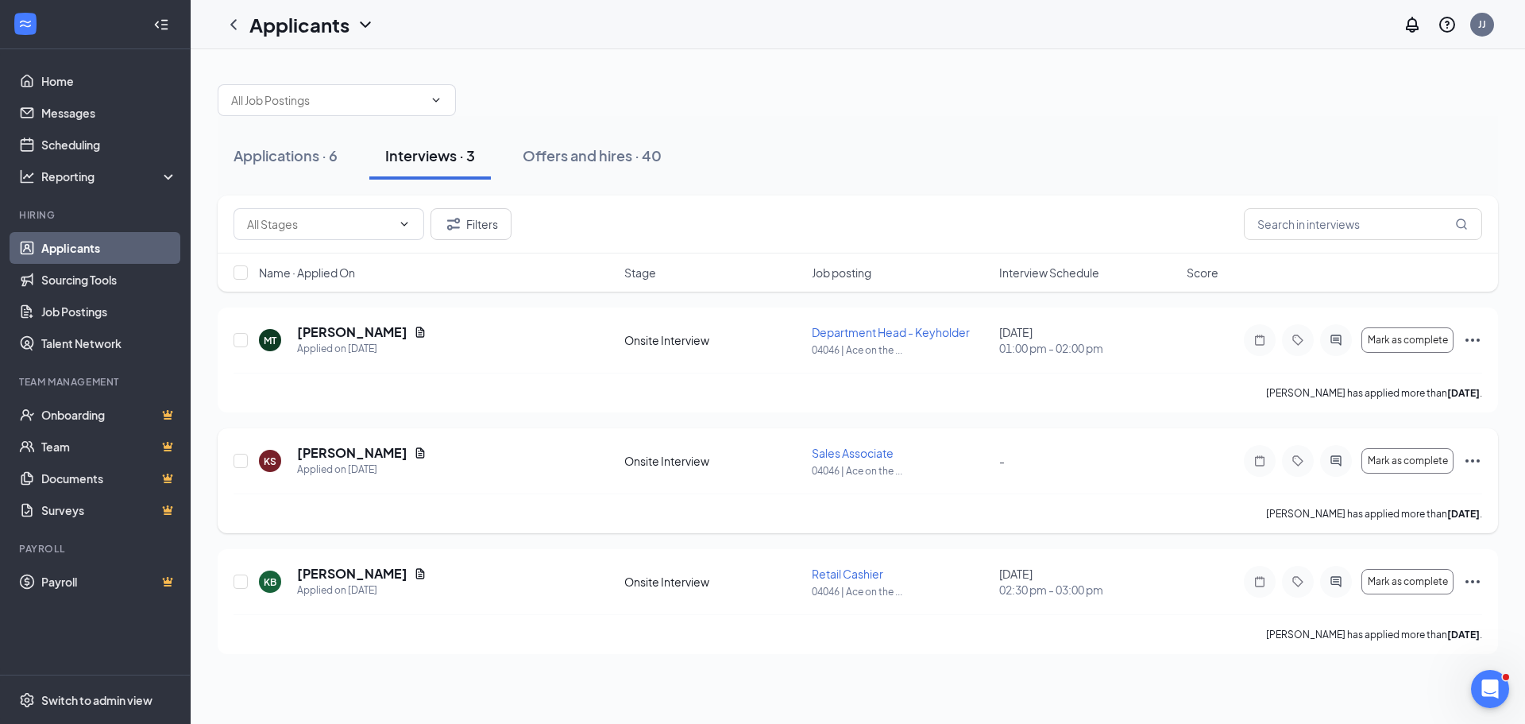
click at [1464, 463] on icon "Ellipses" at bounding box center [1472, 460] width 19 height 19
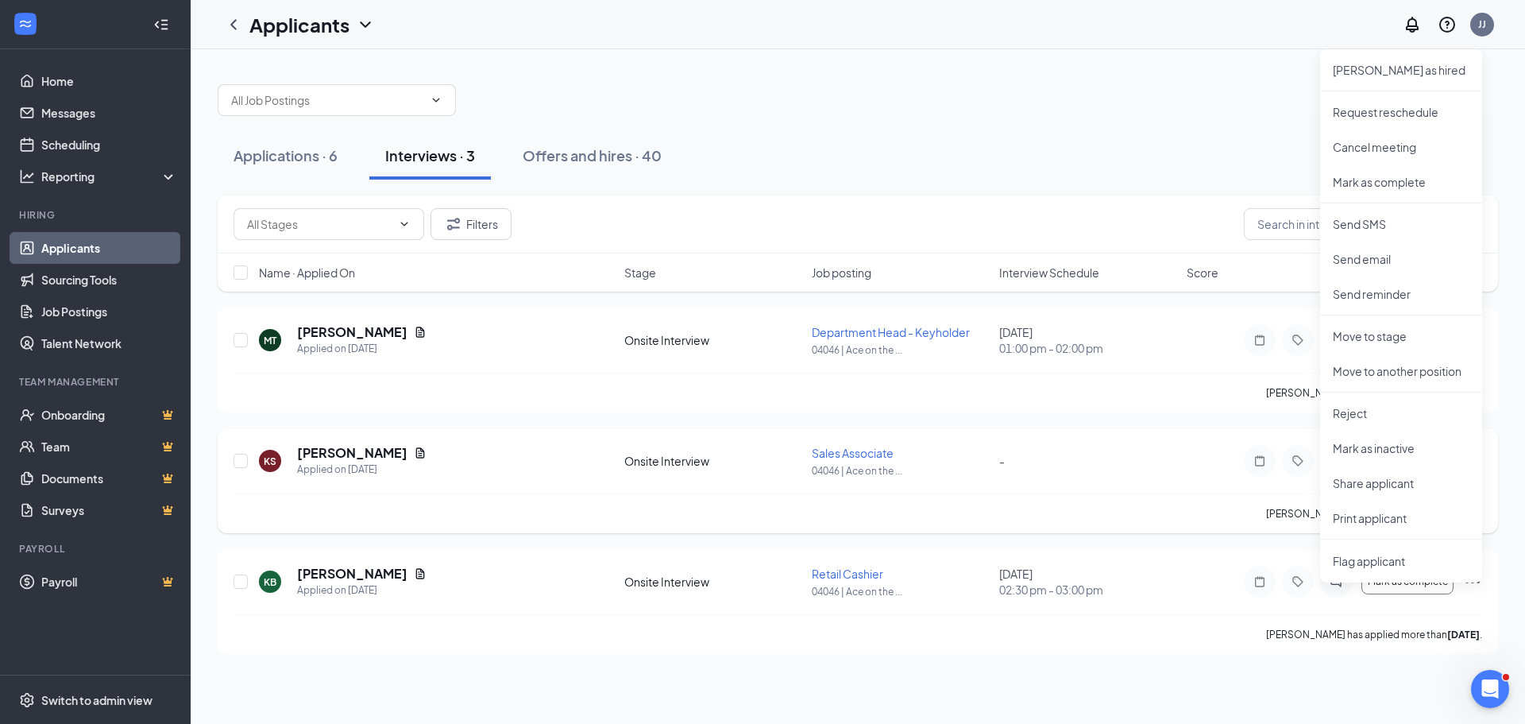
click at [1121, 503] on div "Kristian Sundve has applied more than 17 days ago ." at bounding box center [857, 513] width 1248 height 40
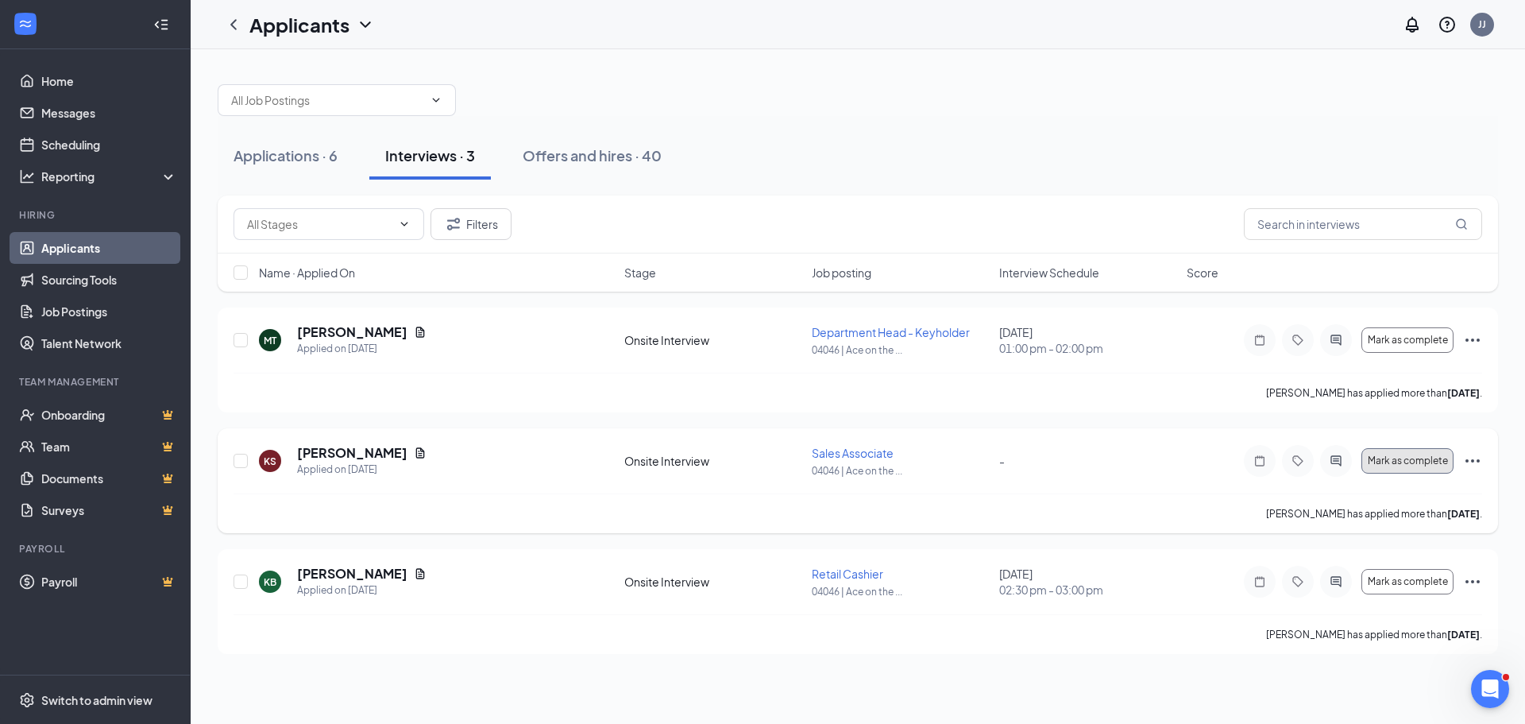
click at [1406, 466] on button "Mark as complete" at bounding box center [1407, 460] width 92 height 25
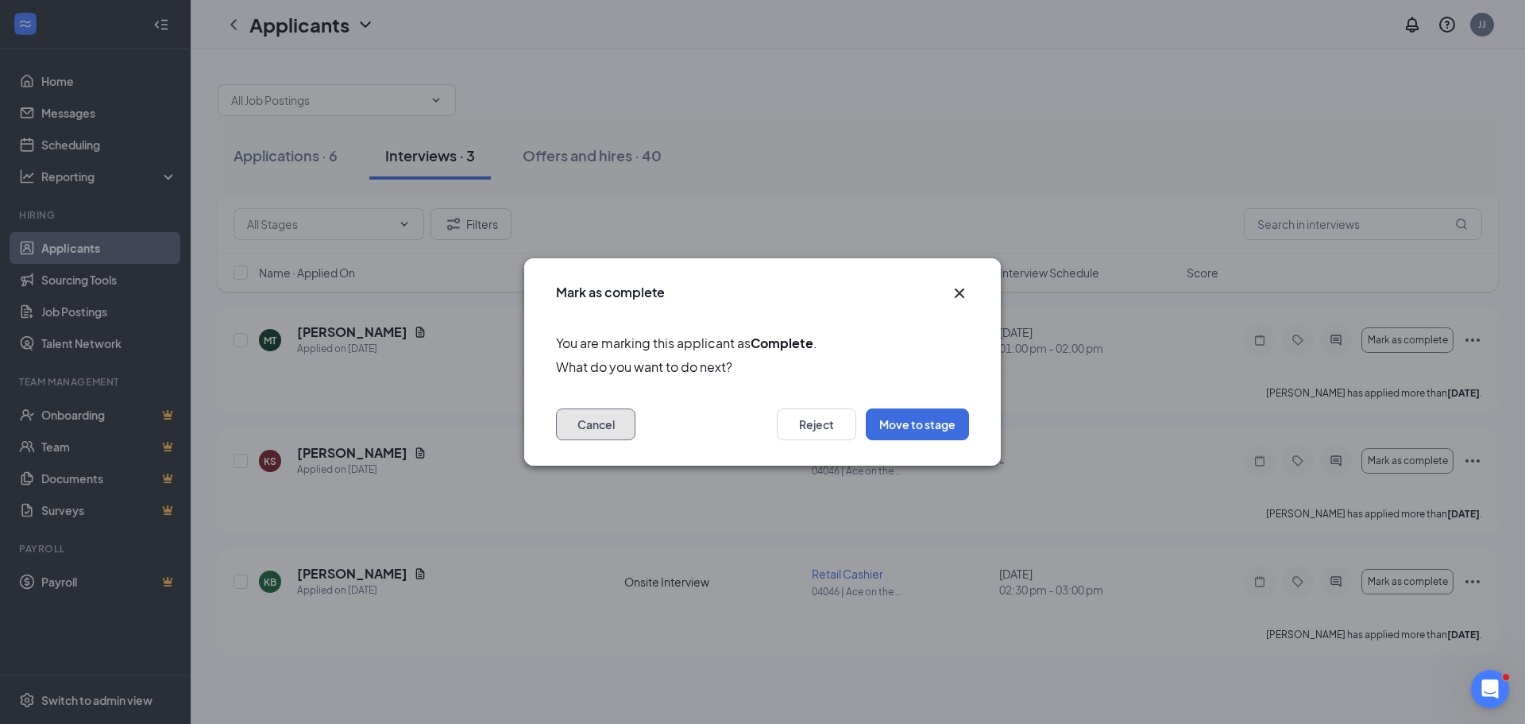
click at [615, 432] on button "Cancel" at bounding box center [595, 424] width 79 height 32
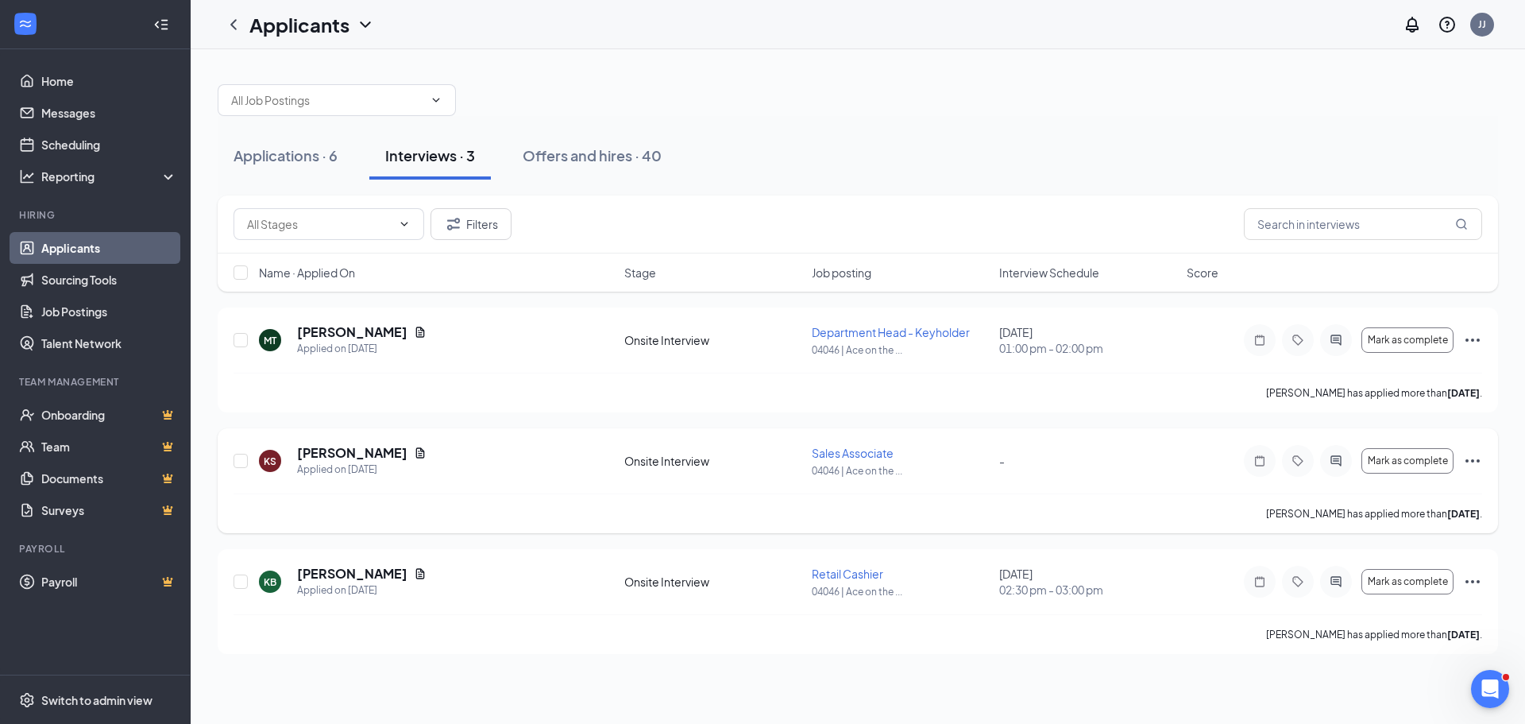
click at [1476, 463] on icon "Ellipses" at bounding box center [1472, 460] width 19 height 19
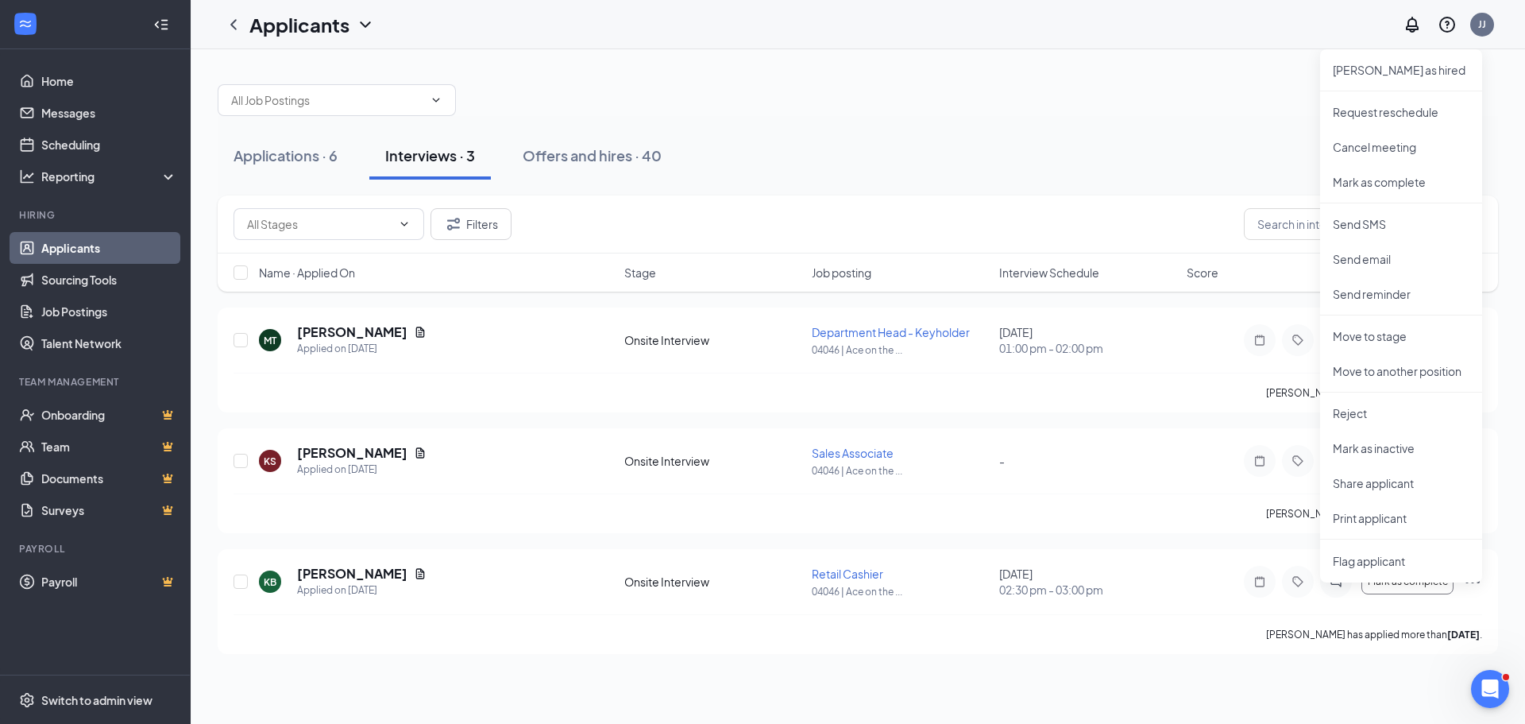
click at [1203, 99] on div at bounding box center [858, 92] width 1280 height 48
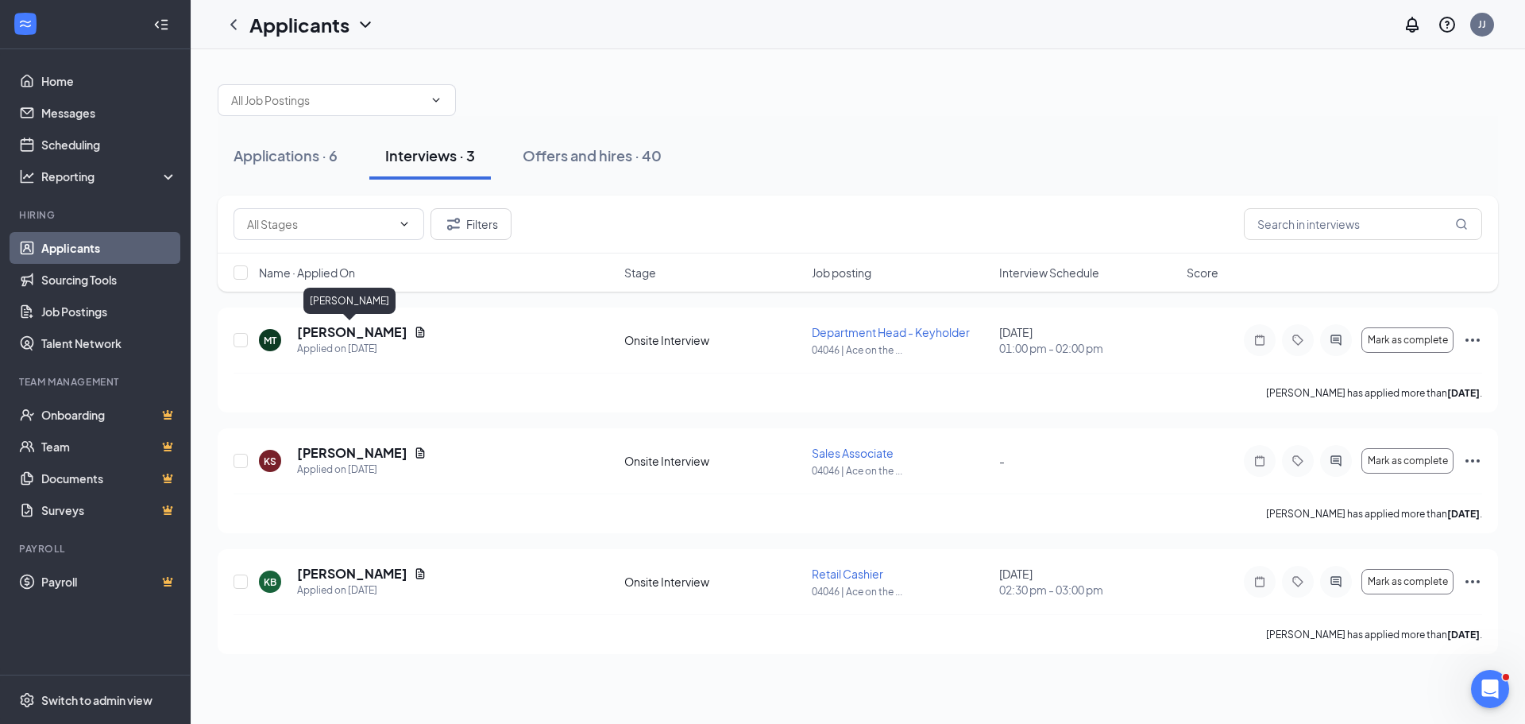
drag, startPoint x: 371, startPoint y: 330, endPoint x: 453, endPoint y: 280, distance: 96.6
click at [371, 330] on h5 "Matthew Theis" at bounding box center [352, 331] width 110 height 17
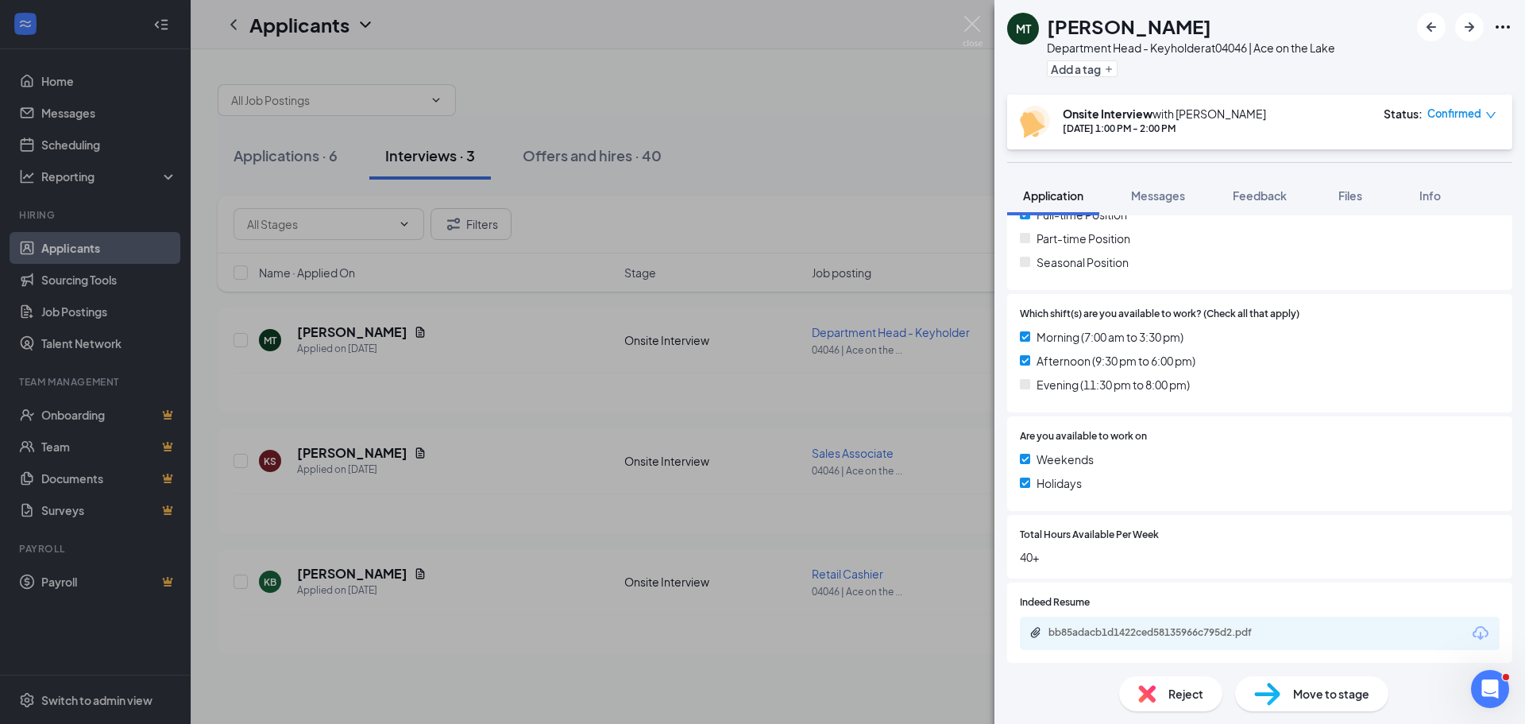
scroll to position [397, 0]
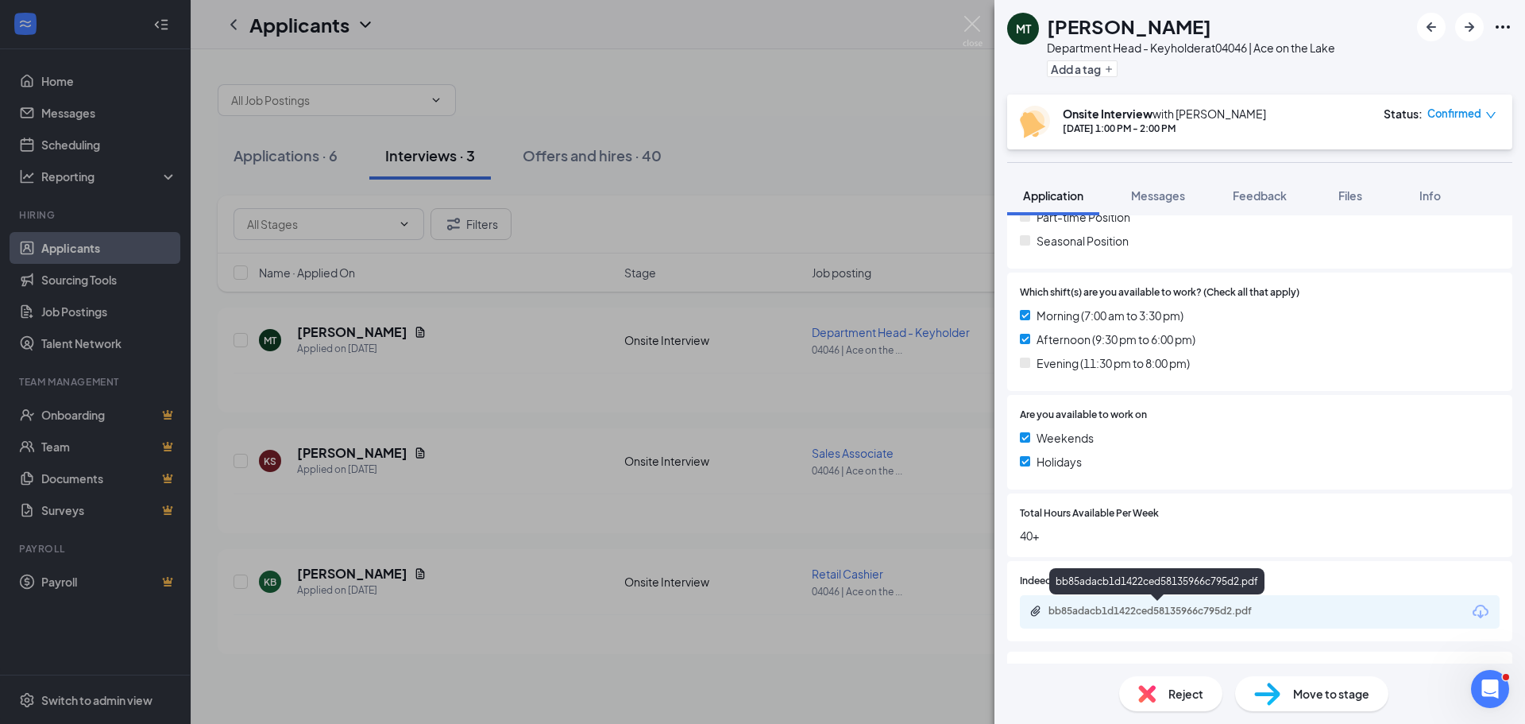
click at [1217, 609] on div "bb85adacb1d1422ced58135966c795d2.pdf" at bounding box center [1159, 610] width 222 height 13
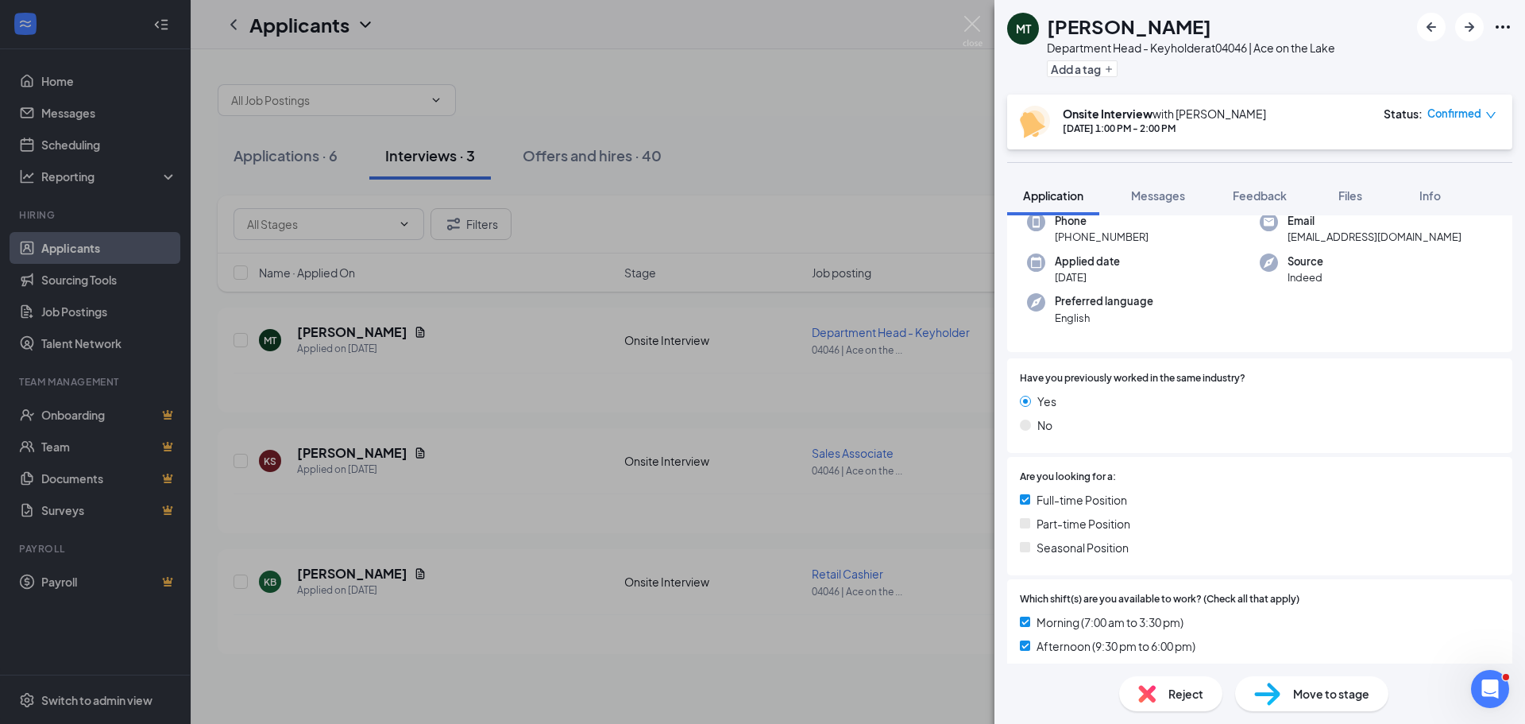
scroll to position [0, 0]
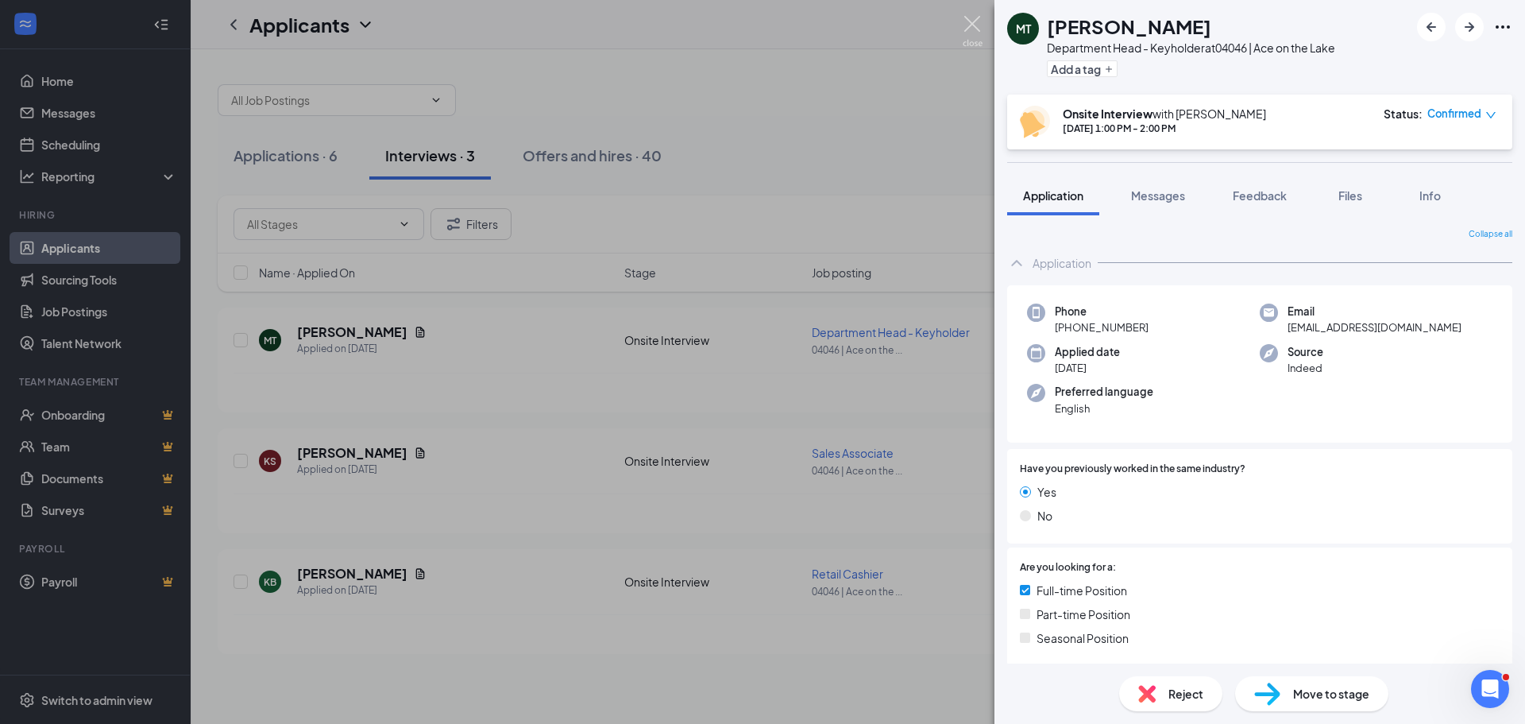
click at [977, 19] on img at bounding box center [973, 31] width 20 height 31
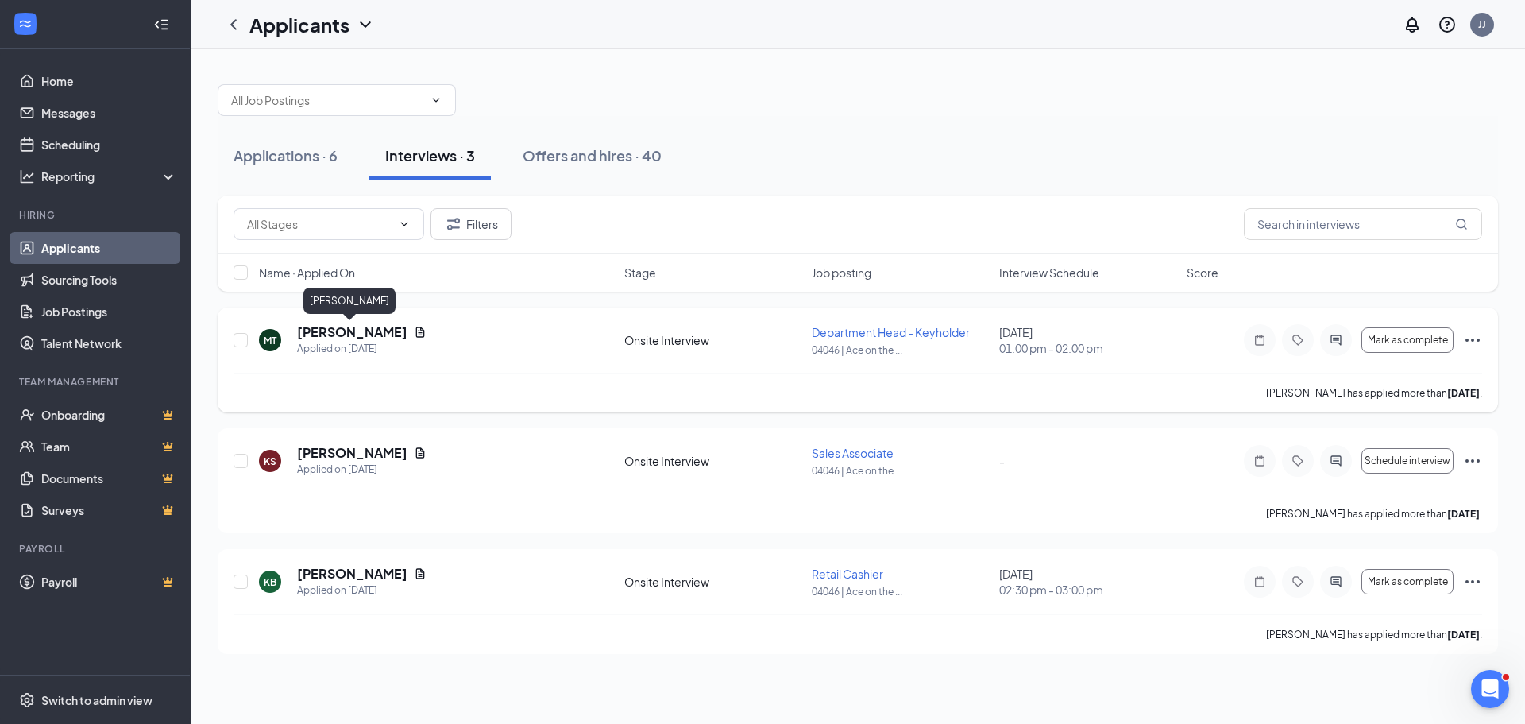
click at [364, 338] on h5 "Matthew Theis" at bounding box center [352, 331] width 110 height 17
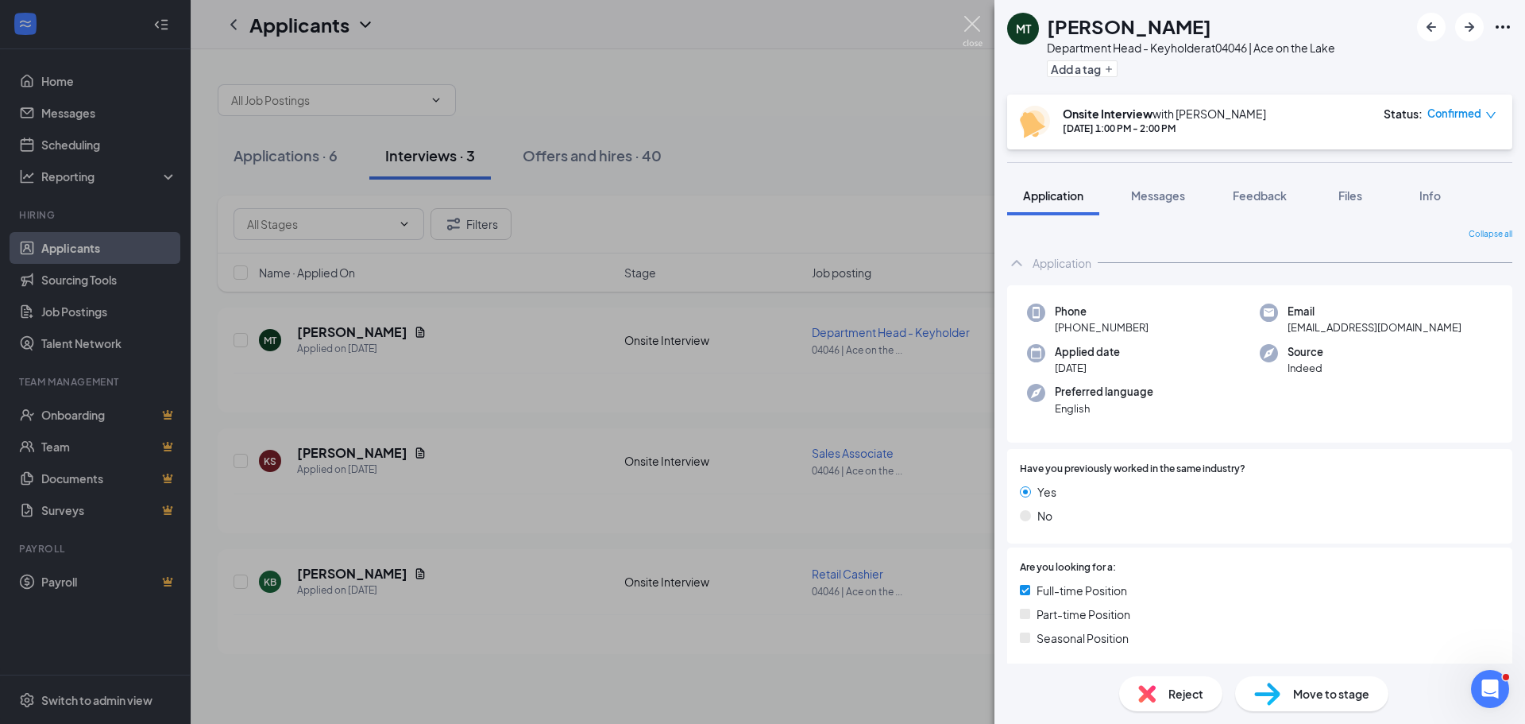
click at [975, 25] on img at bounding box center [973, 31] width 20 height 31
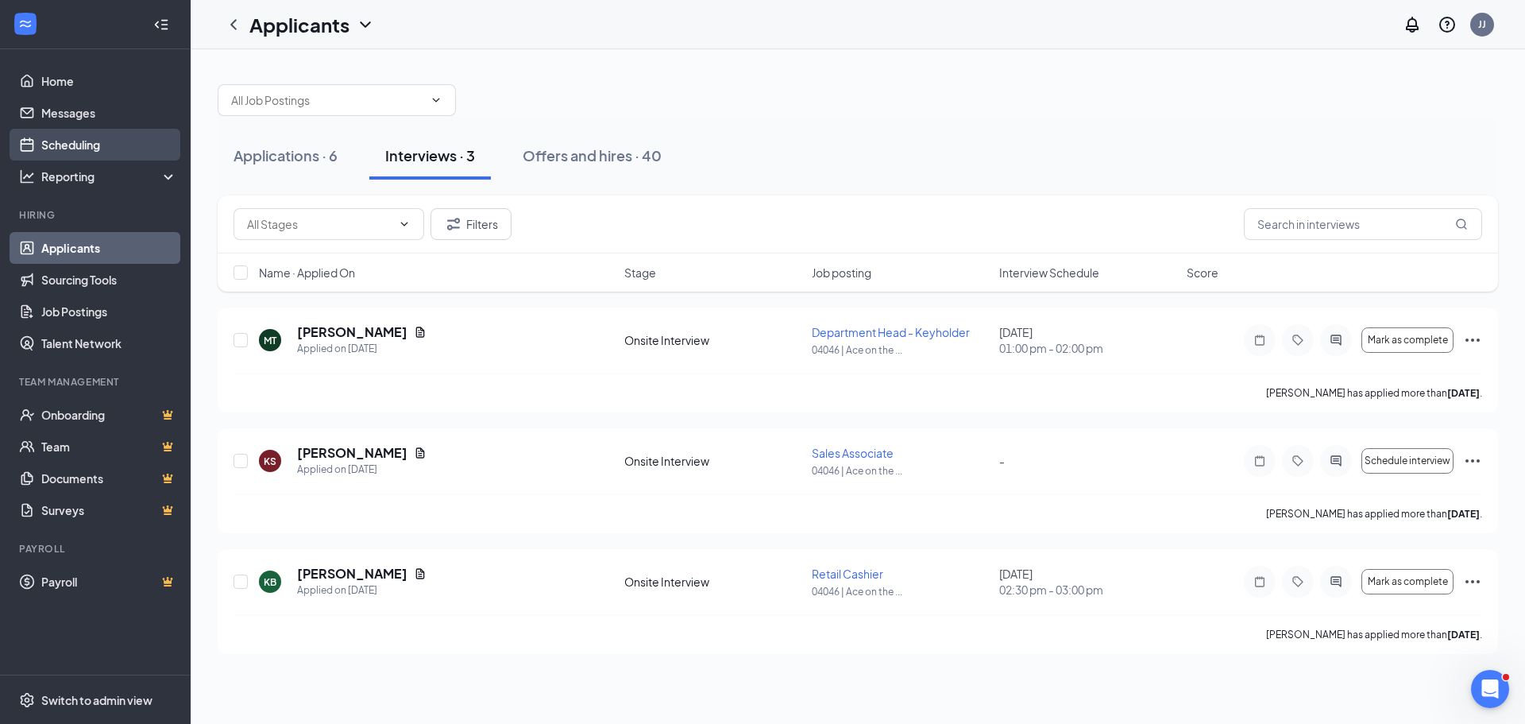
click at [102, 148] on link "Scheduling" at bounding box center [109, 145] width 136 height 32
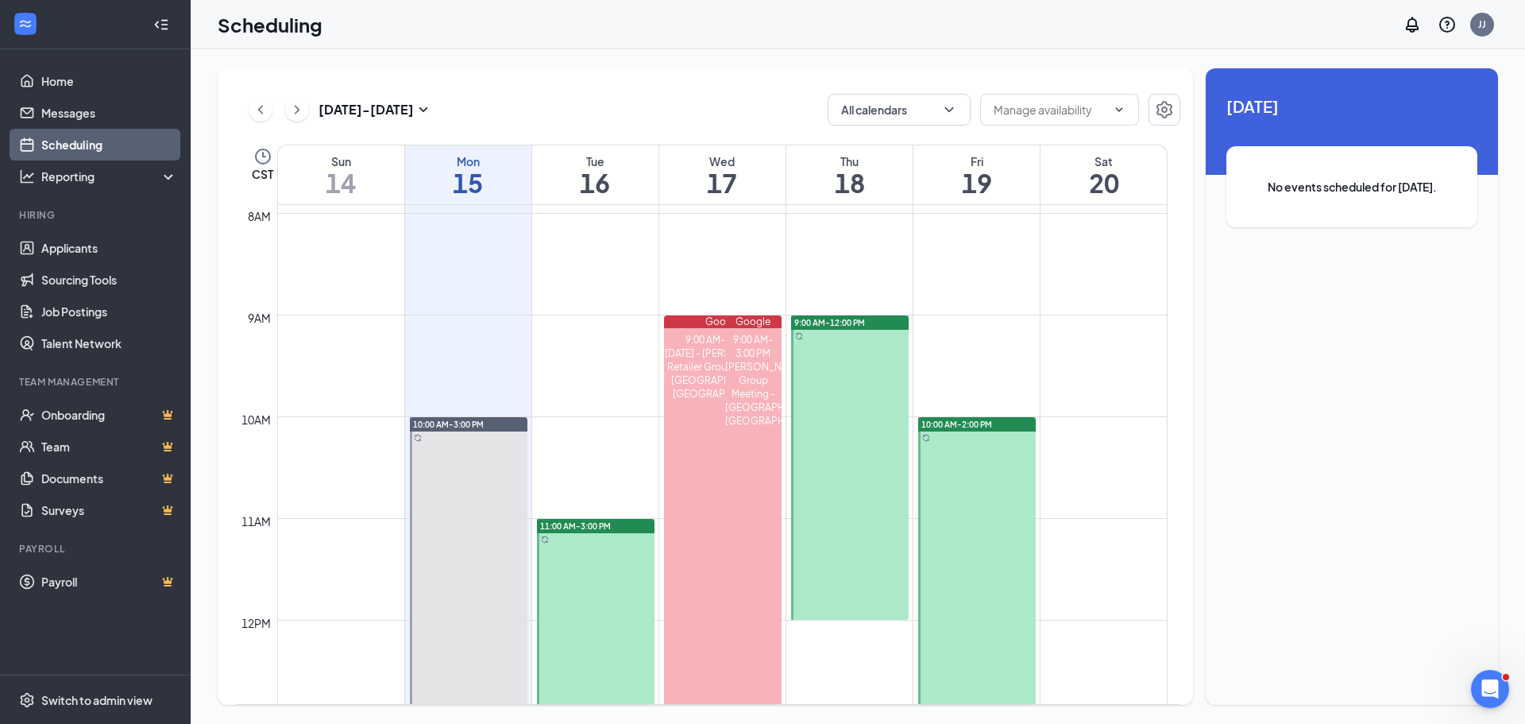
scroll to position [781, 0]
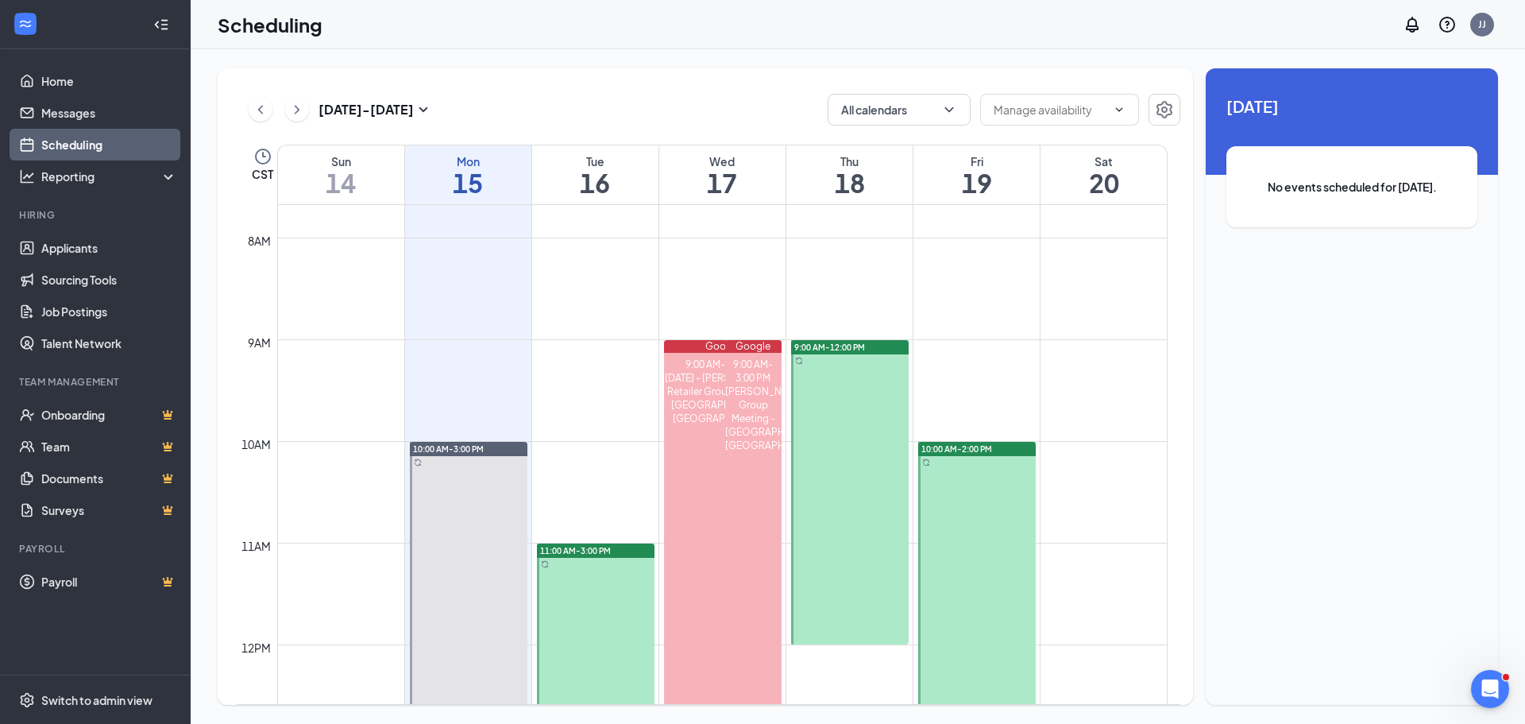
click at [297, 110] on icon "ChevronRight" at bounding box center [297, 109] width 16 height 19
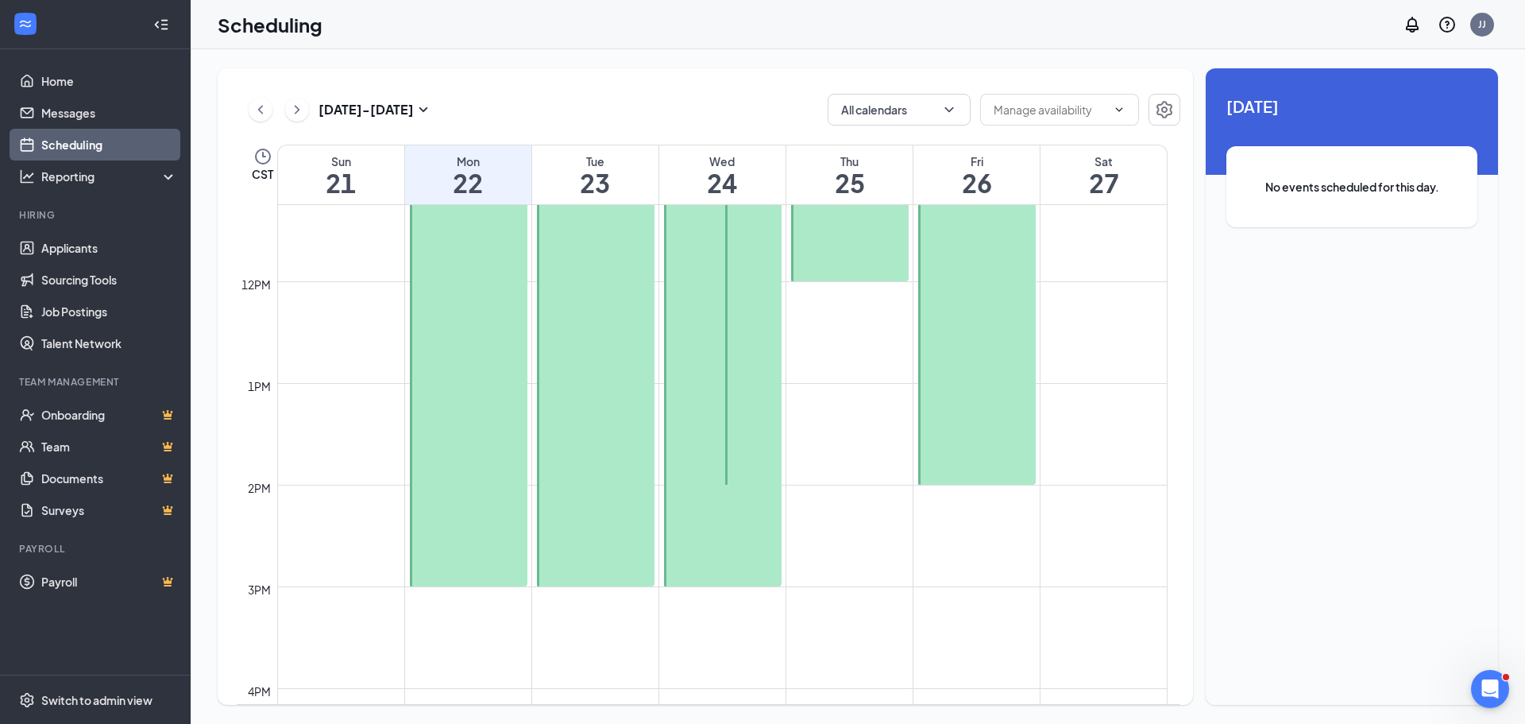
scroll to position [974, 0]
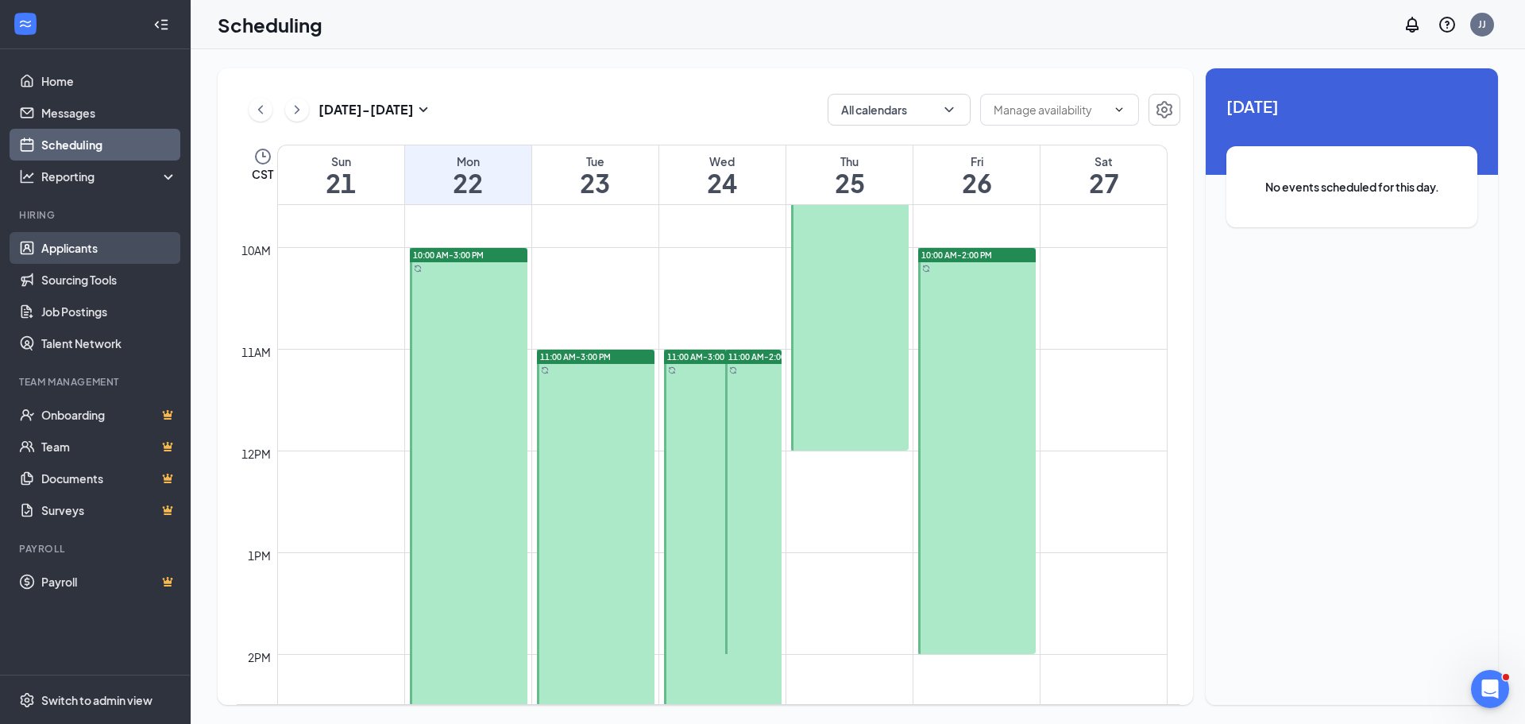
click at [87, 254] on link "Applicants" at bounding box center [109, 248] width 136 height 32
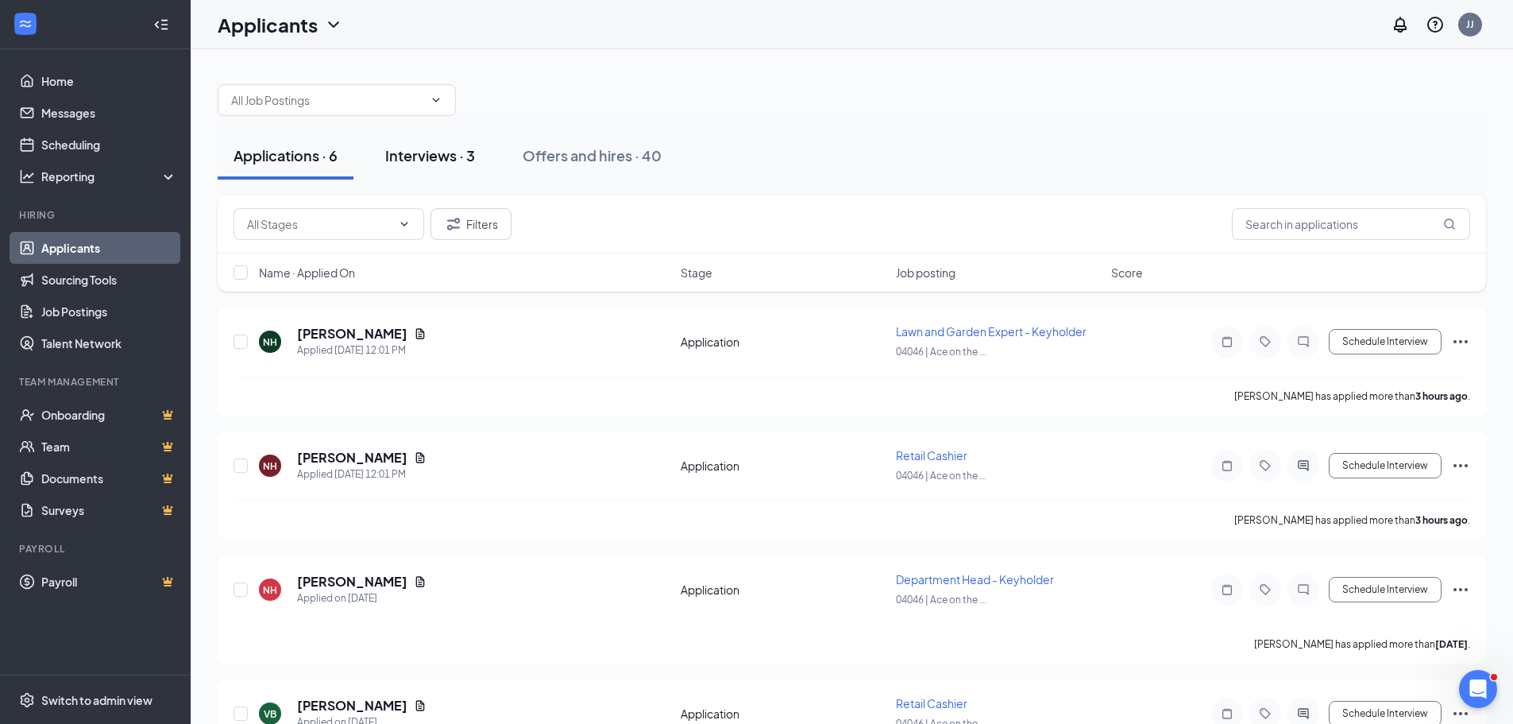
click at [409, 171] on button "Interviews · 3" at bounding box center [430, 156] width 122 height 48
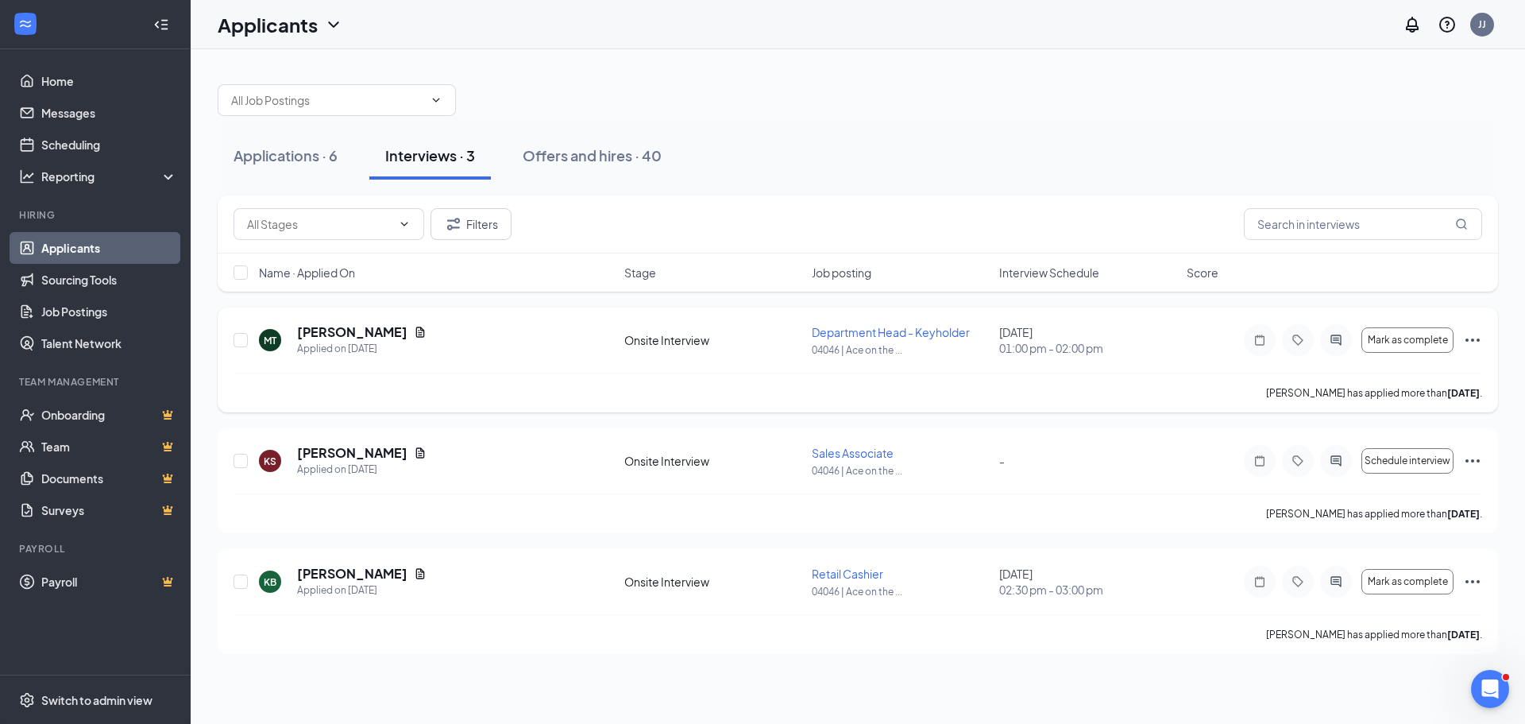
click at [1476, 338] on icon "Ellipses" at bounding box center [1472, 339] width 19 height 19
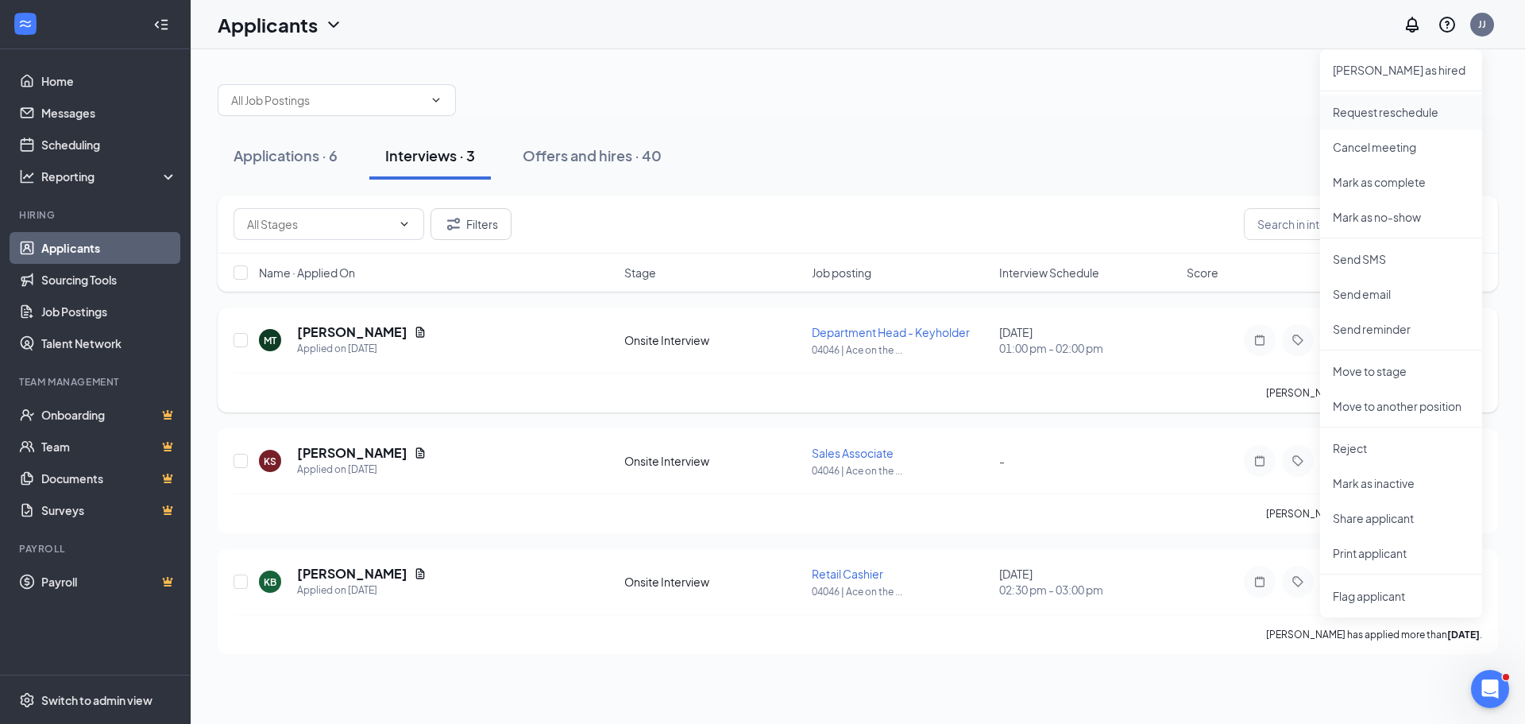
click at [1379, 120] on li "Request reschedule" at bounding box center [1401, 112] width 162 height 35
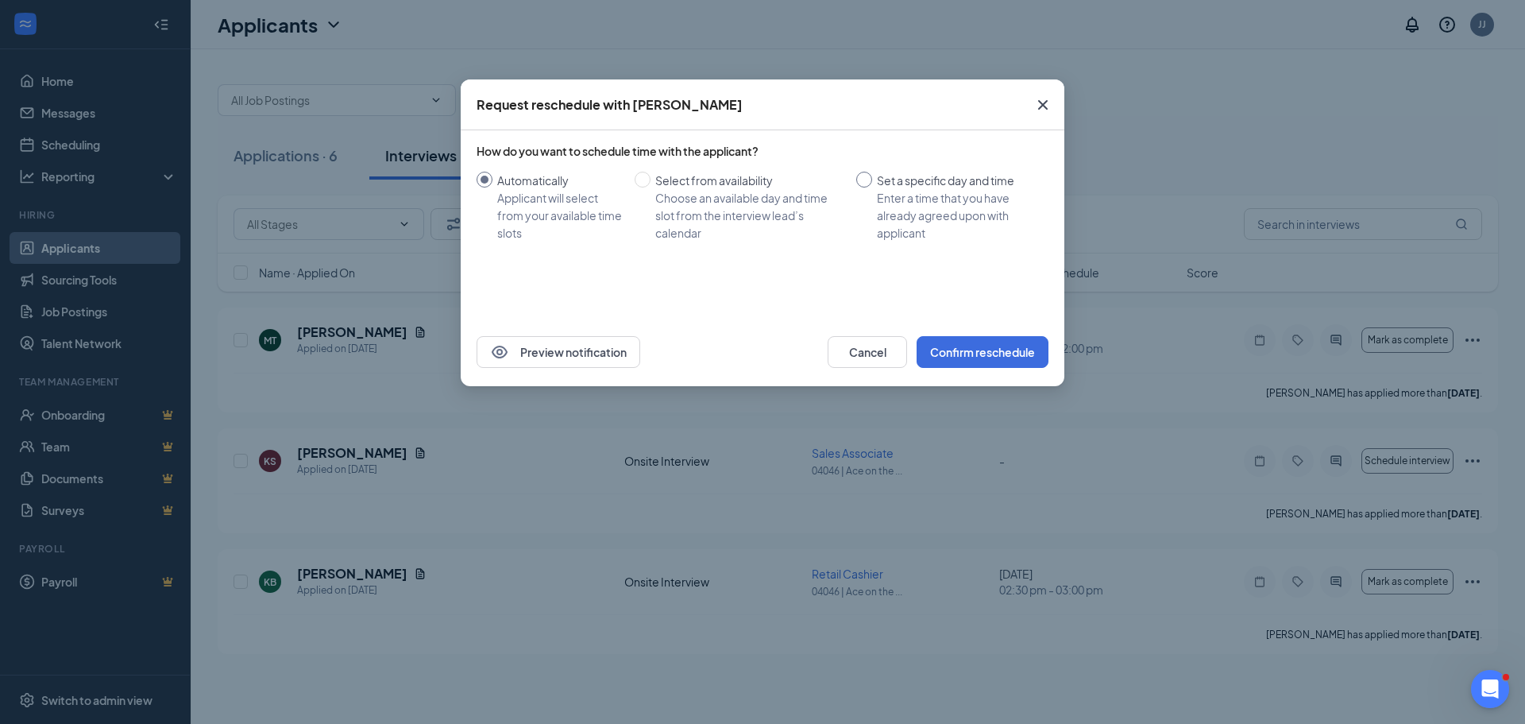
click at [867, 184] on input "Set a specific day and time Enter a time that you have already agreed upon with…" at bounding box center [864, 180] width 16 height 16
radio input "true"
radio input "false"
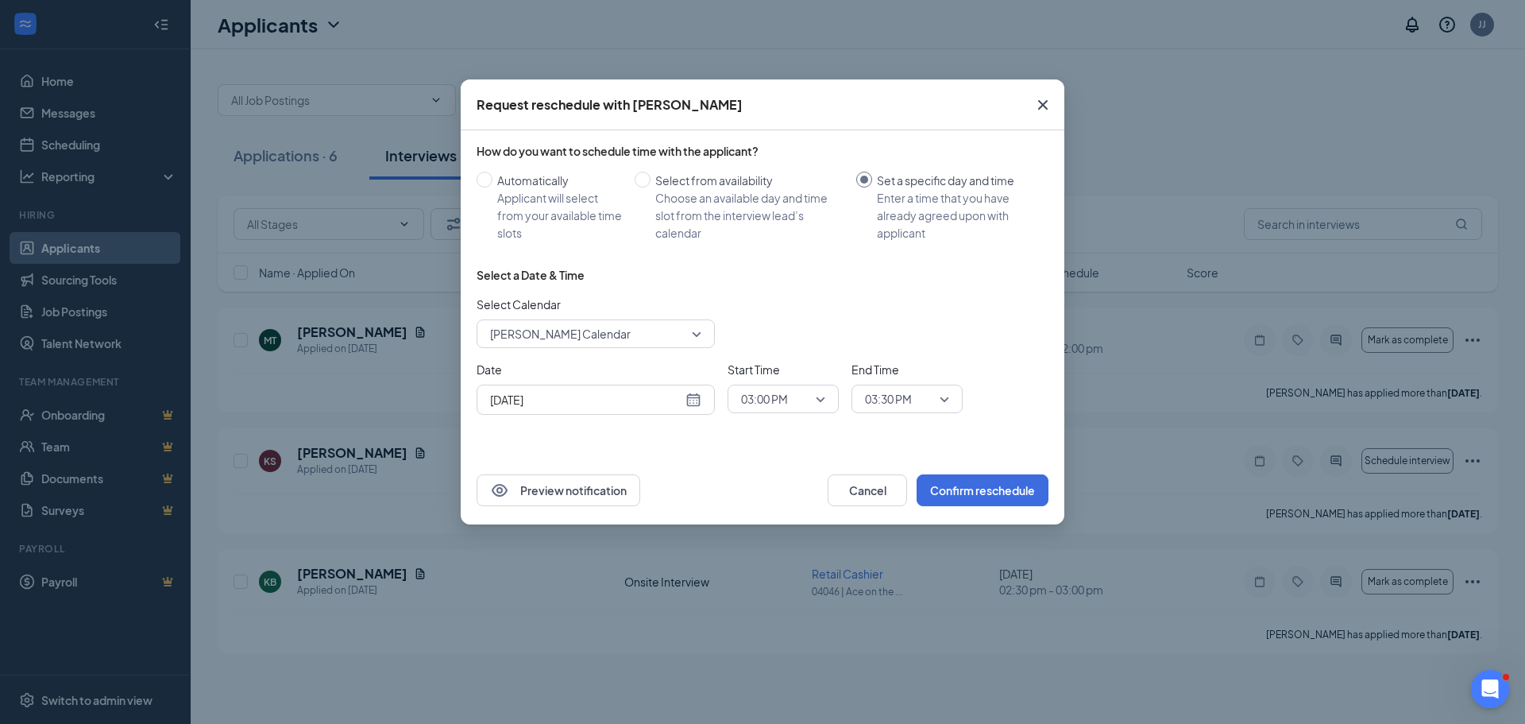
click at [700, 399] on div "Sep 15, 2025" at bounding box center [595, 399] width 211 height 17
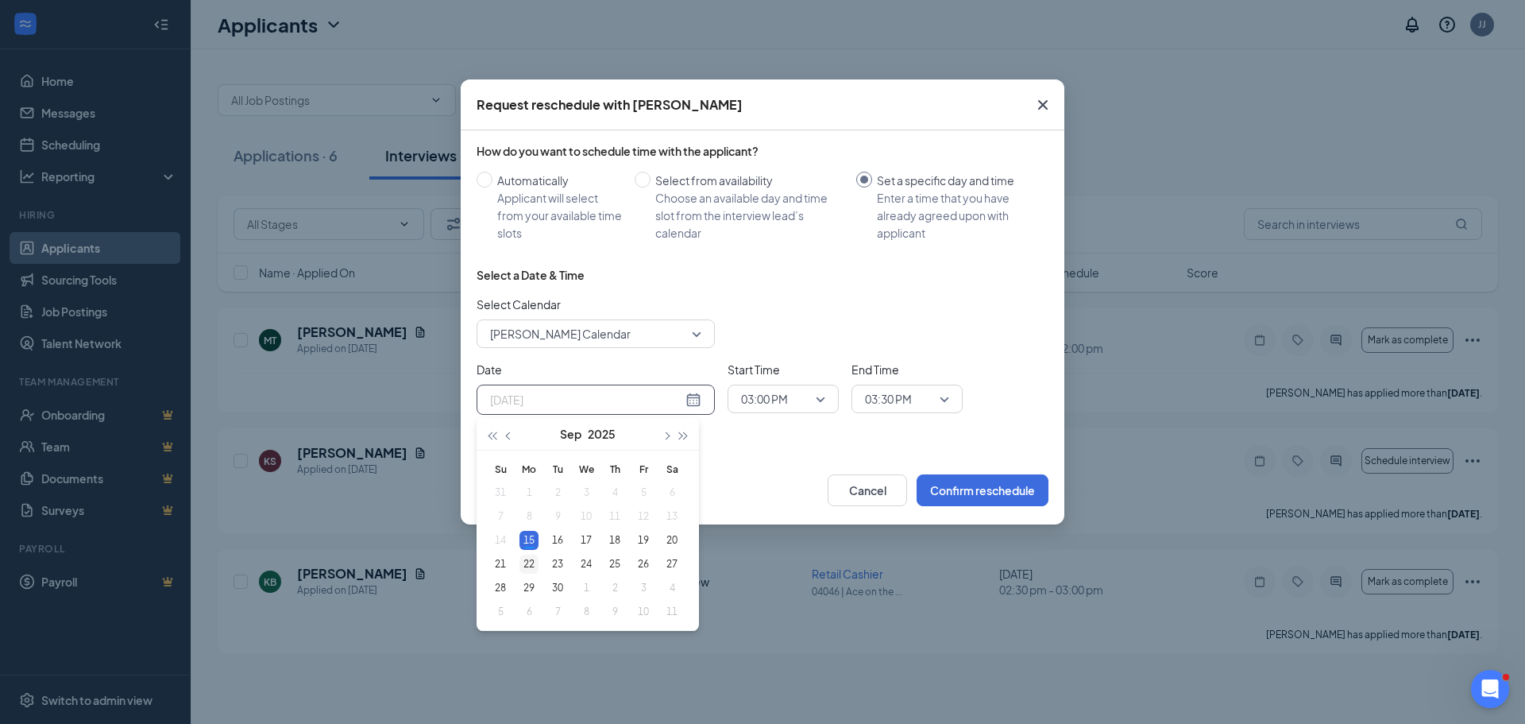
type input "Sep 22, 2025"
click at [530, 561] on div "22" at bounding box center [528, 563] width 19 height 19
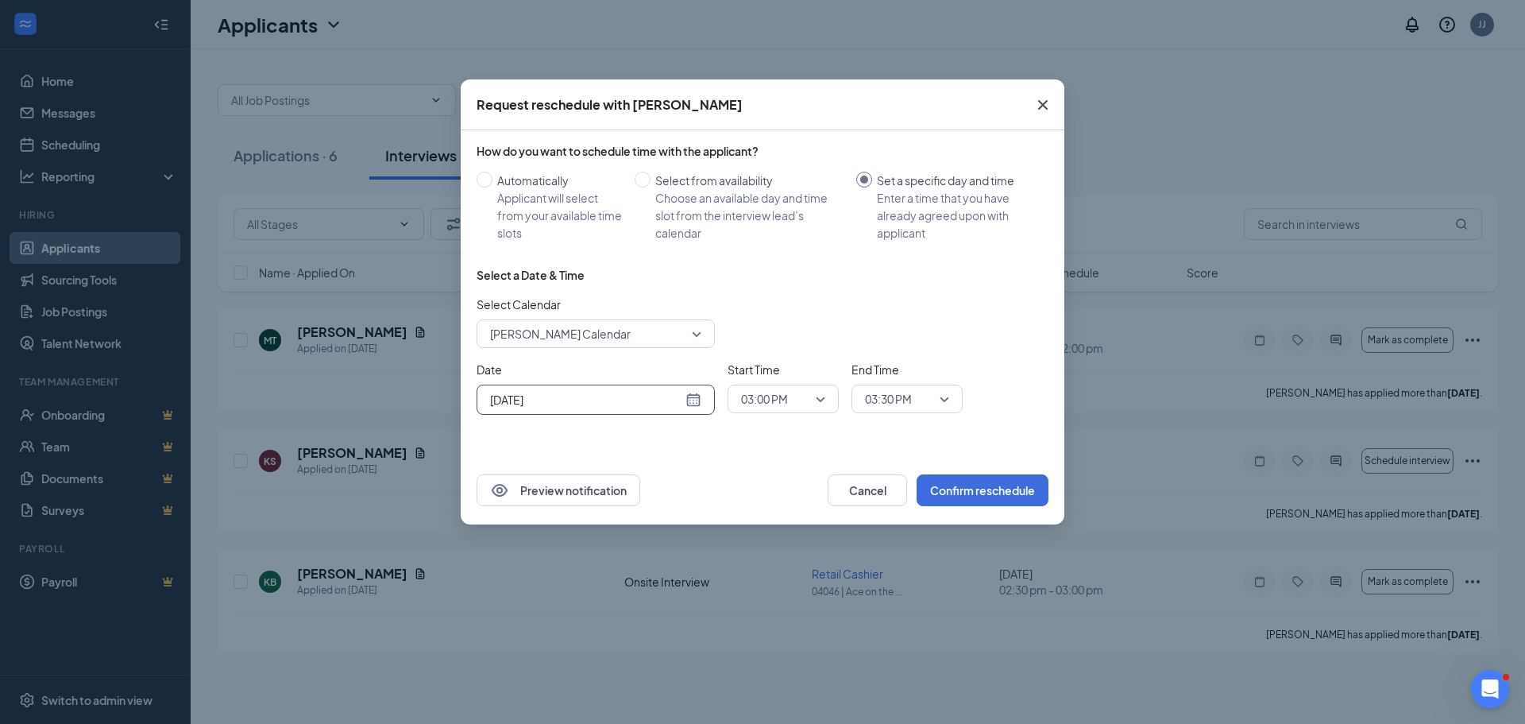
click at [822, 406] on span "03:00 PM" at bounding box center [783, 399] width 84 height 24
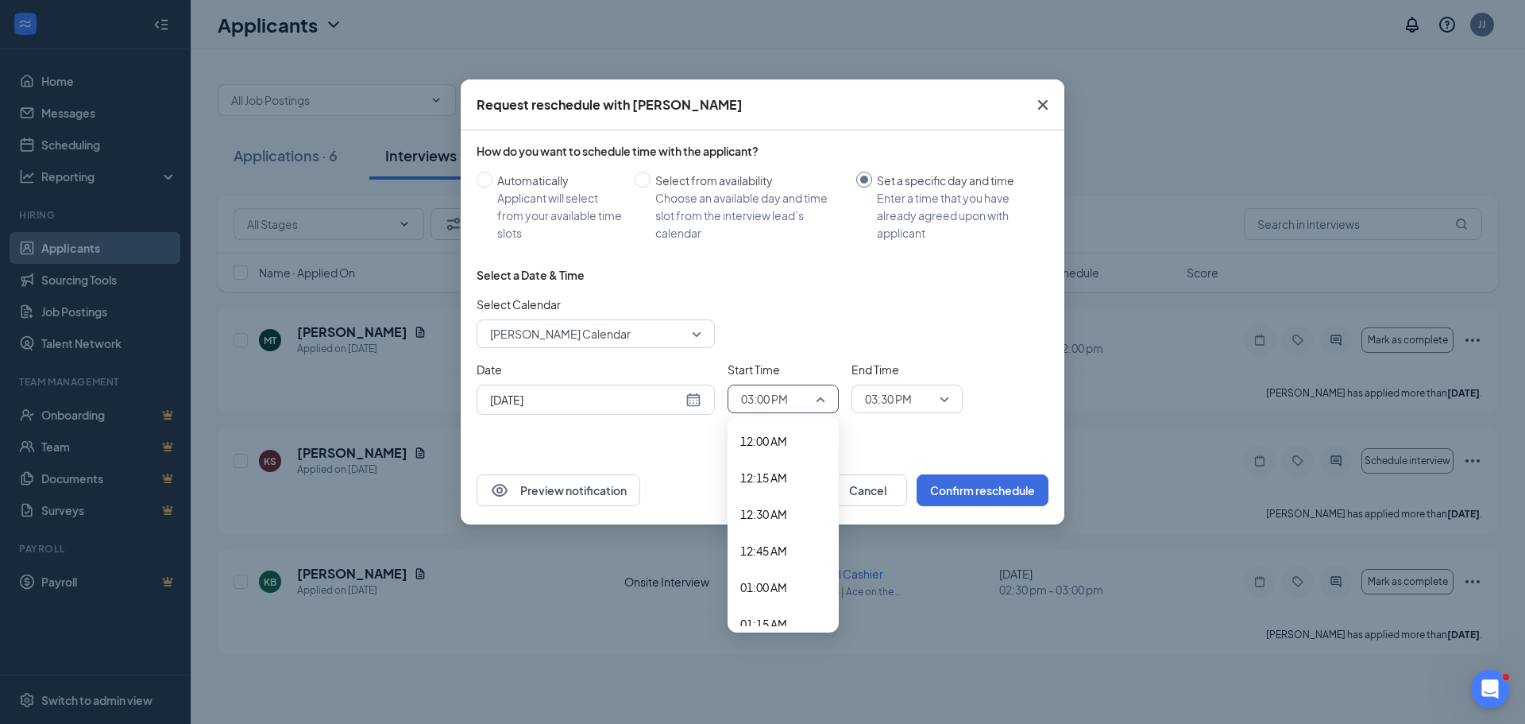
scroll to position [2027, 0]
click at [784, 465] on span "02:00 PM" at bounding box center [763, 459] width 47 height 17
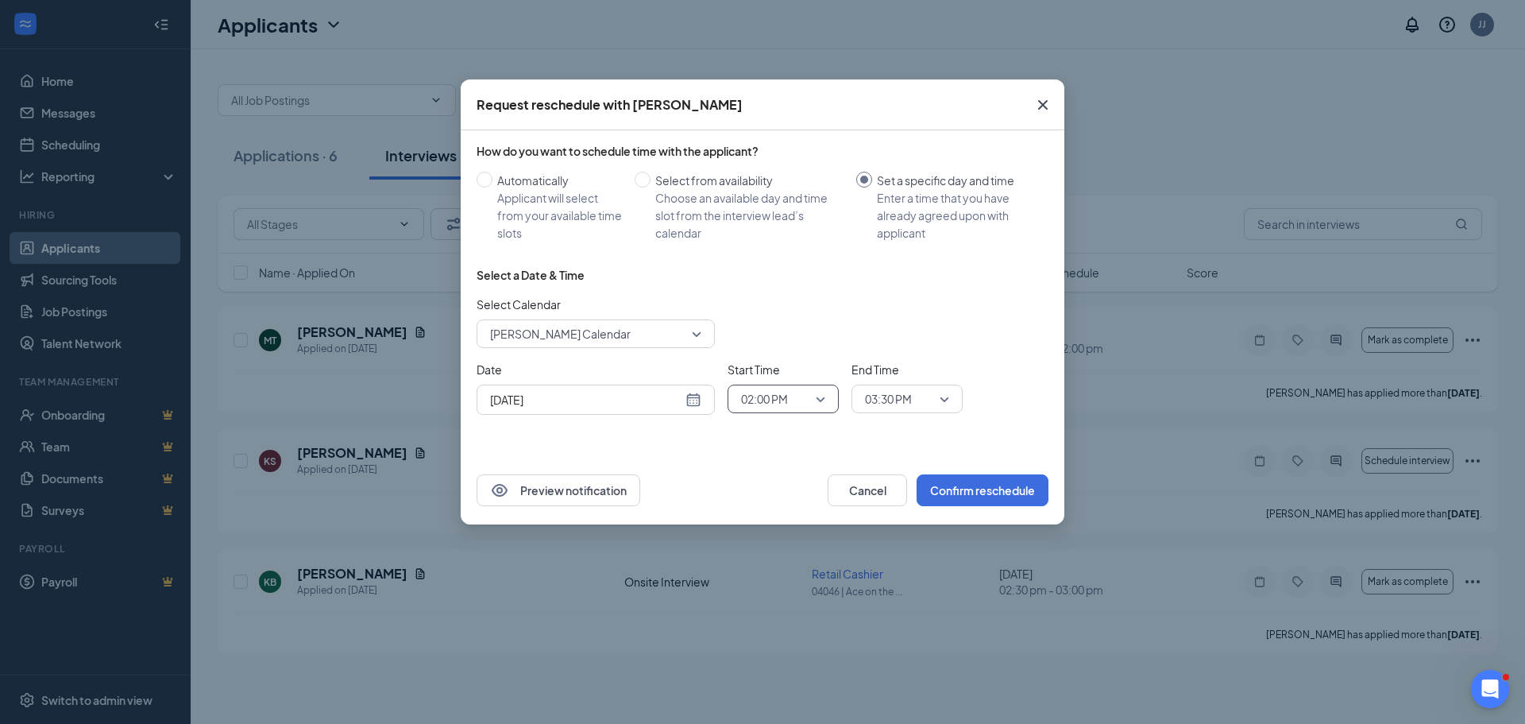
click at [948, 401] on span "03:30 PM" at bounding box center [907, 399] width 84 height 24
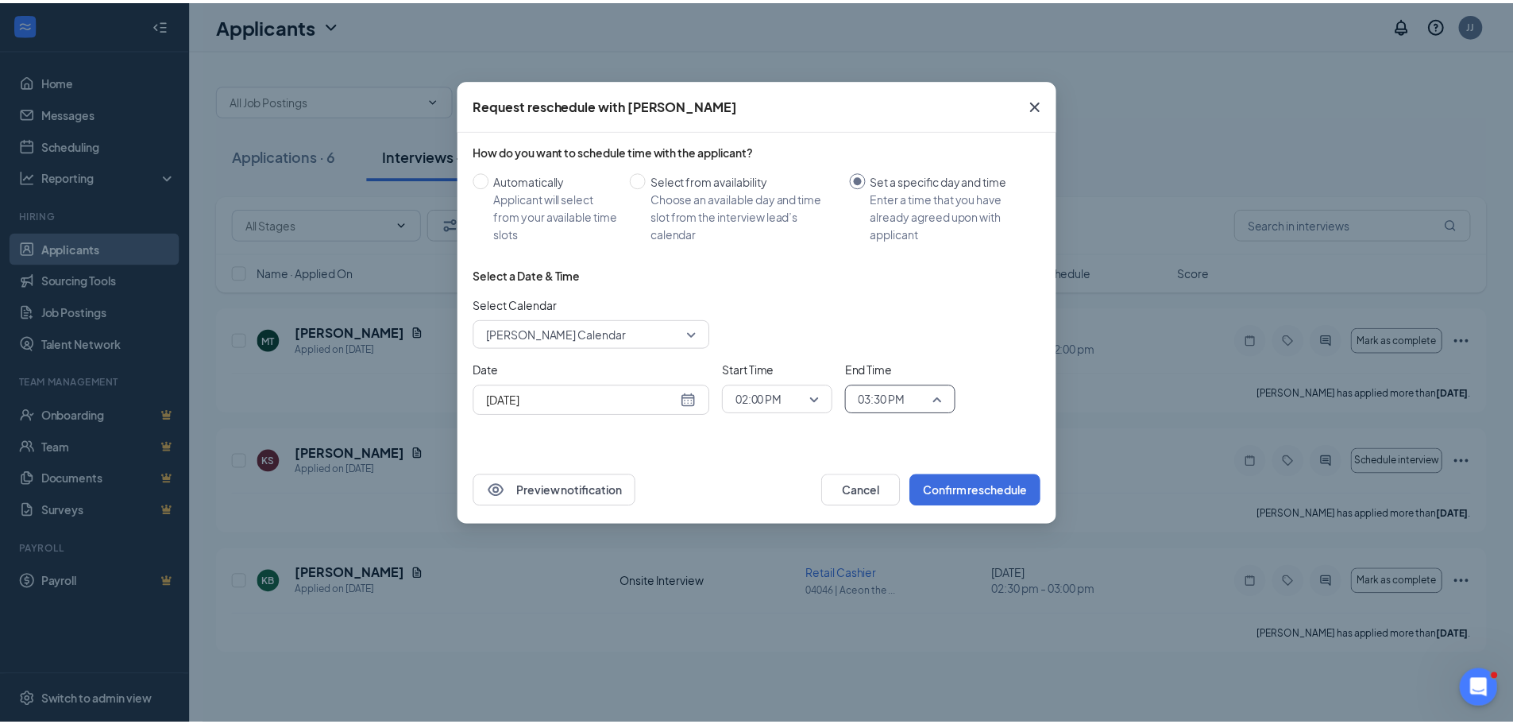
scroll to position [2100, 0]
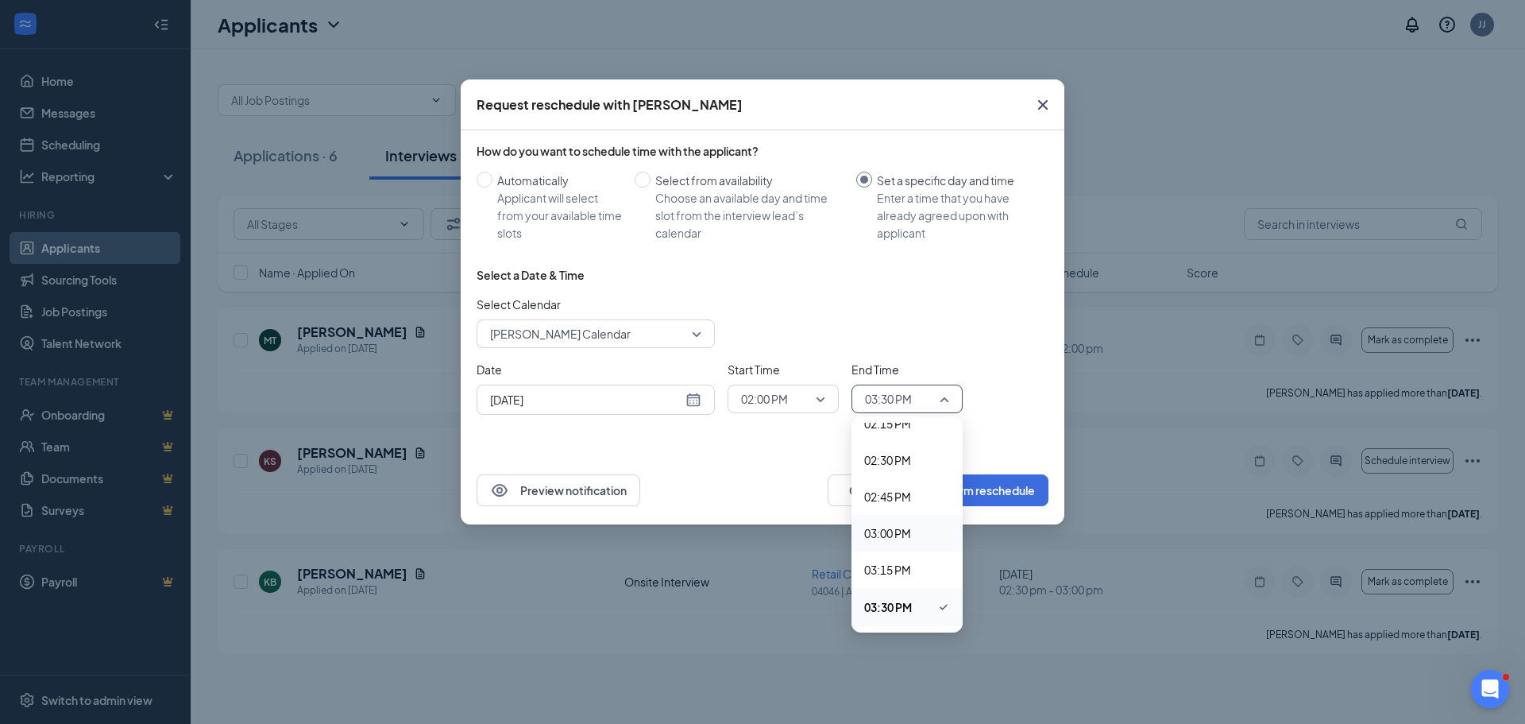
click at [898, 531] on span "03:00 PM" at bounding box center [887, 532] width 47 height 17
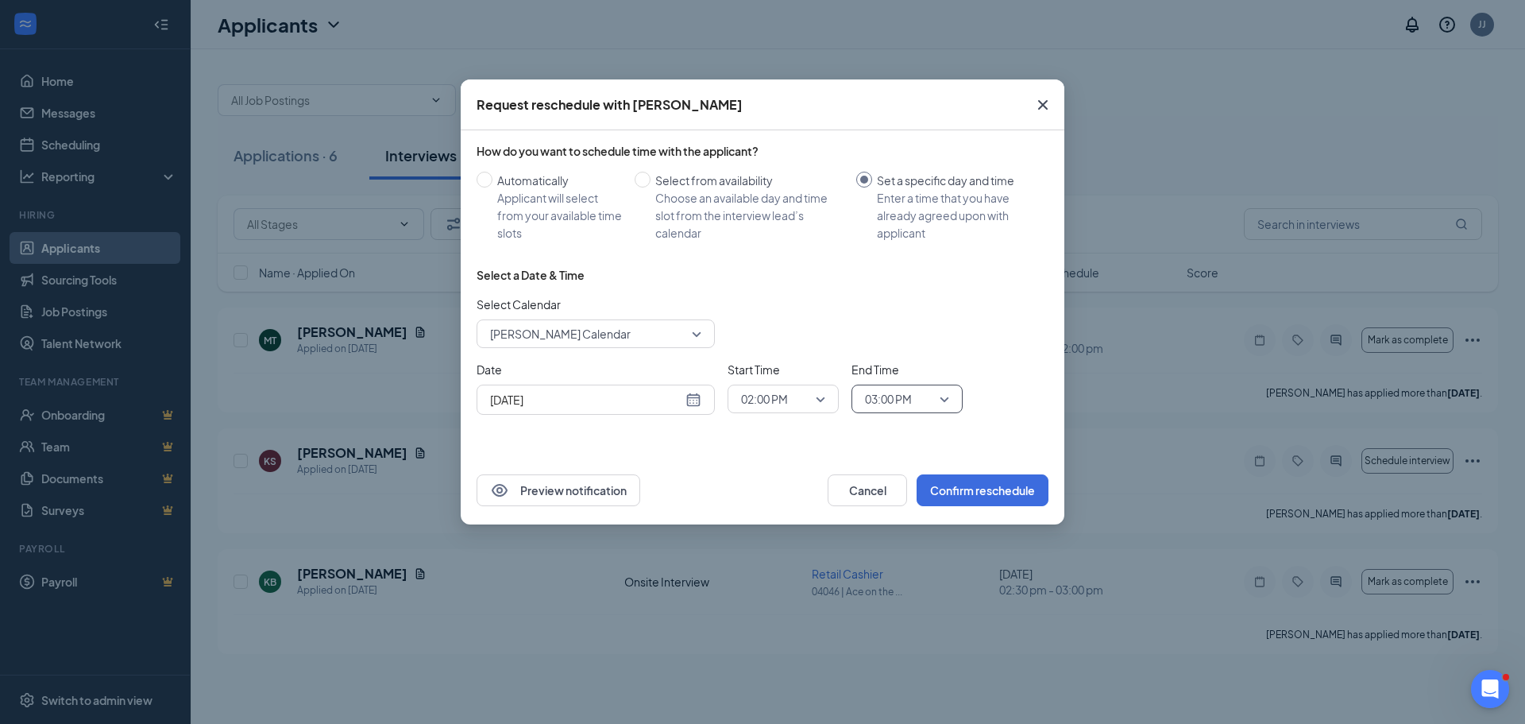
click at [1033, 369] on div "Date Sep 22, 2025 Sep 2025 Su Mo Tu We Th Fr Sa 31 1 2 3 4 5 6 7 8 9 10 11 12 1…" at bounding box center [763, 388] width 572 height 54
click at [1012, 489] on button "Confirm reschedule" at bounding box center [982, 490] width 132 height 32
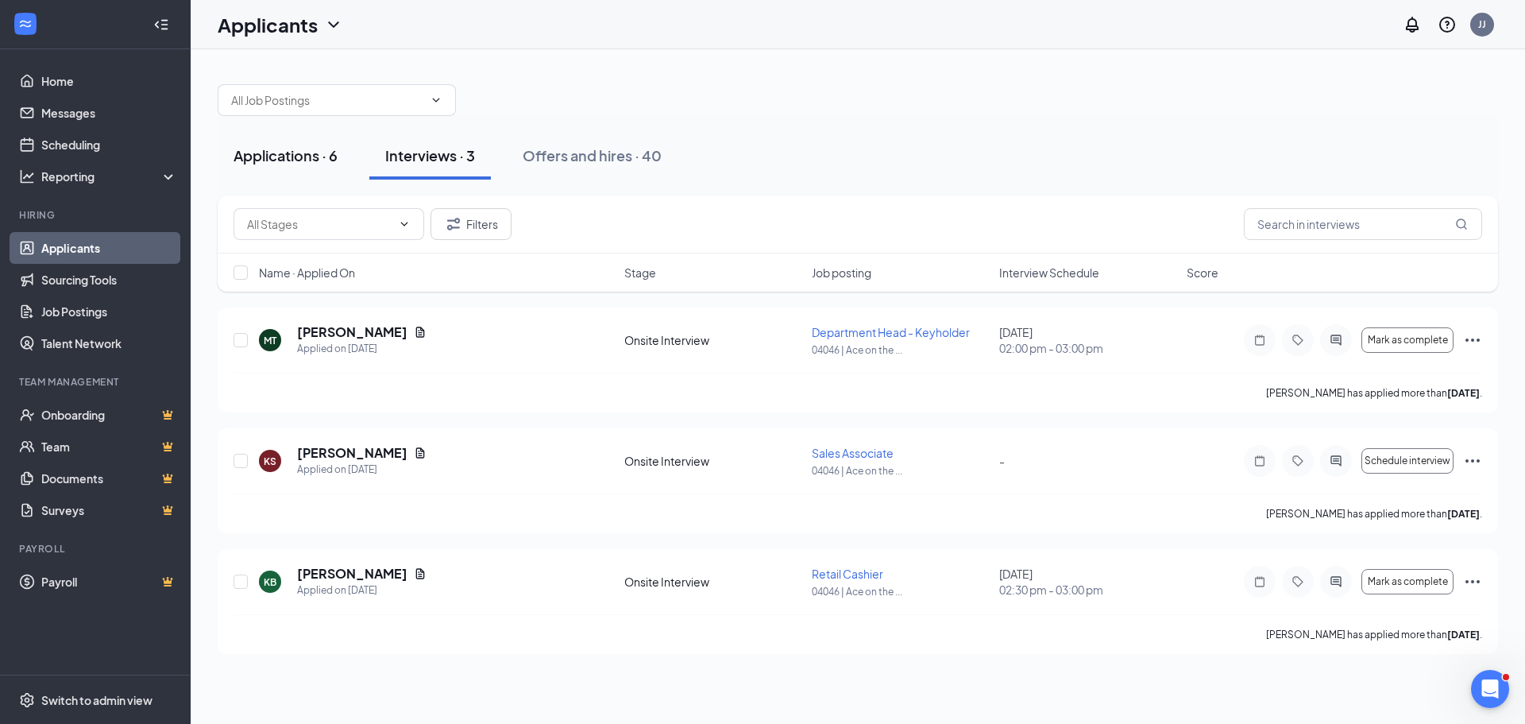
click at [298, 159] on div "Applications · 6" at bounding box center [285, 155] width 104 height 20
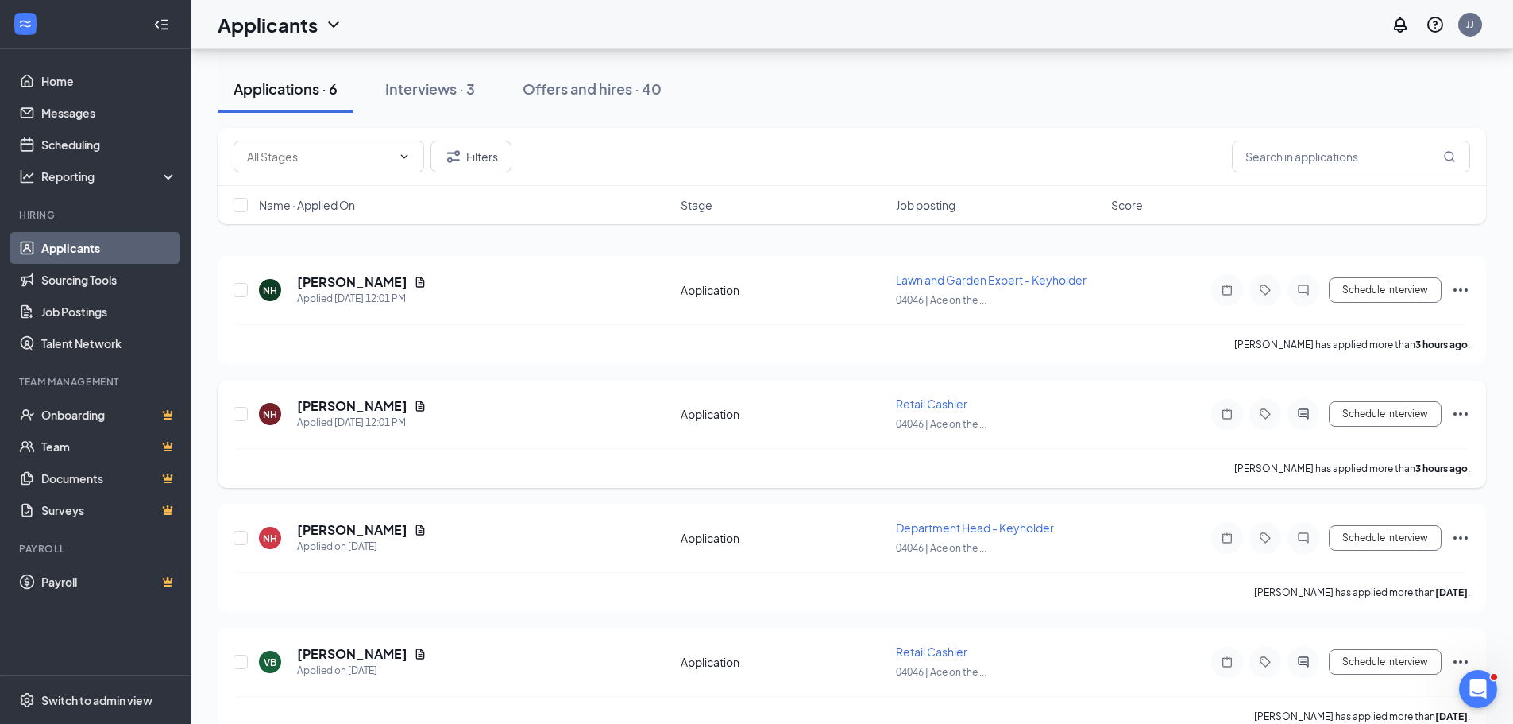
scroll to position [79, 0]
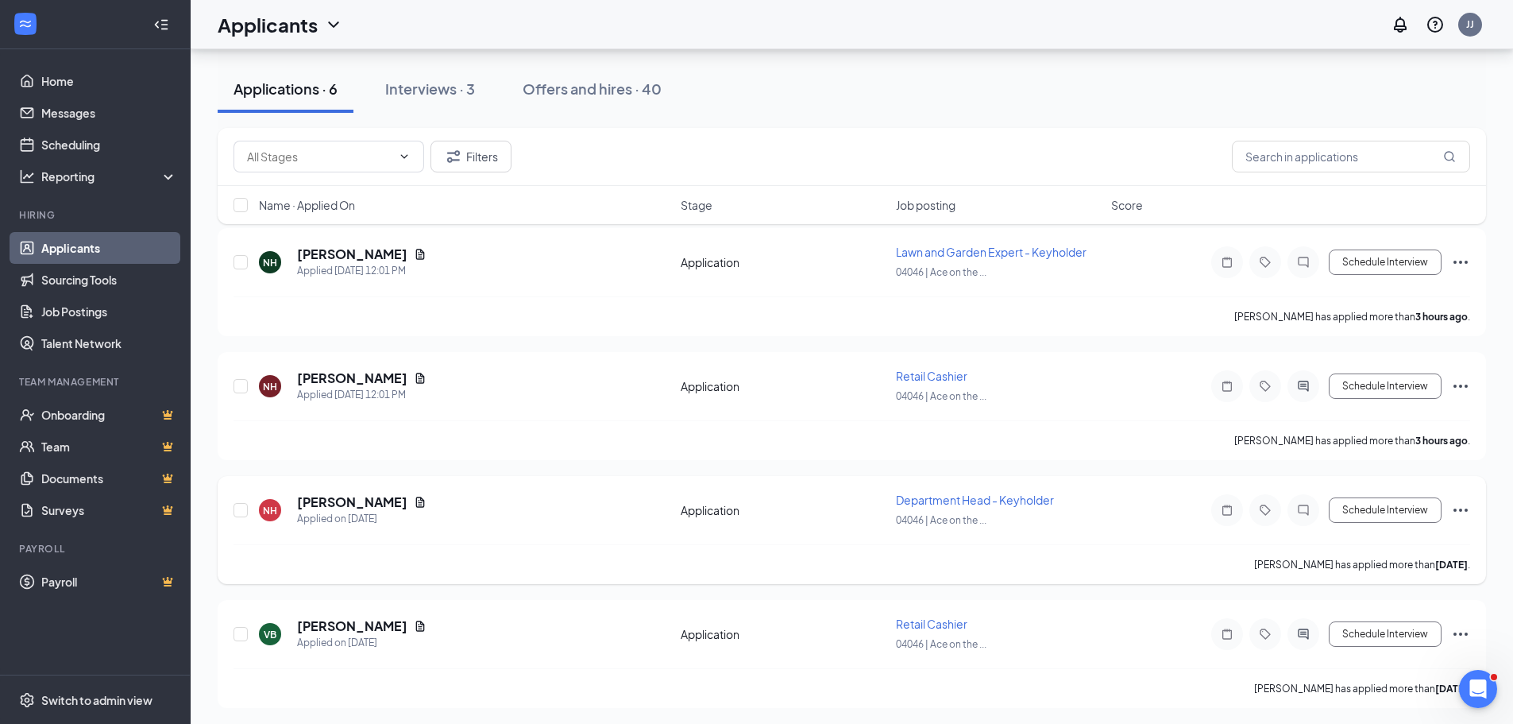
click at [1462, 513] on icon "Ellipses" at bounding box center [1460, 509] width 19 height 19
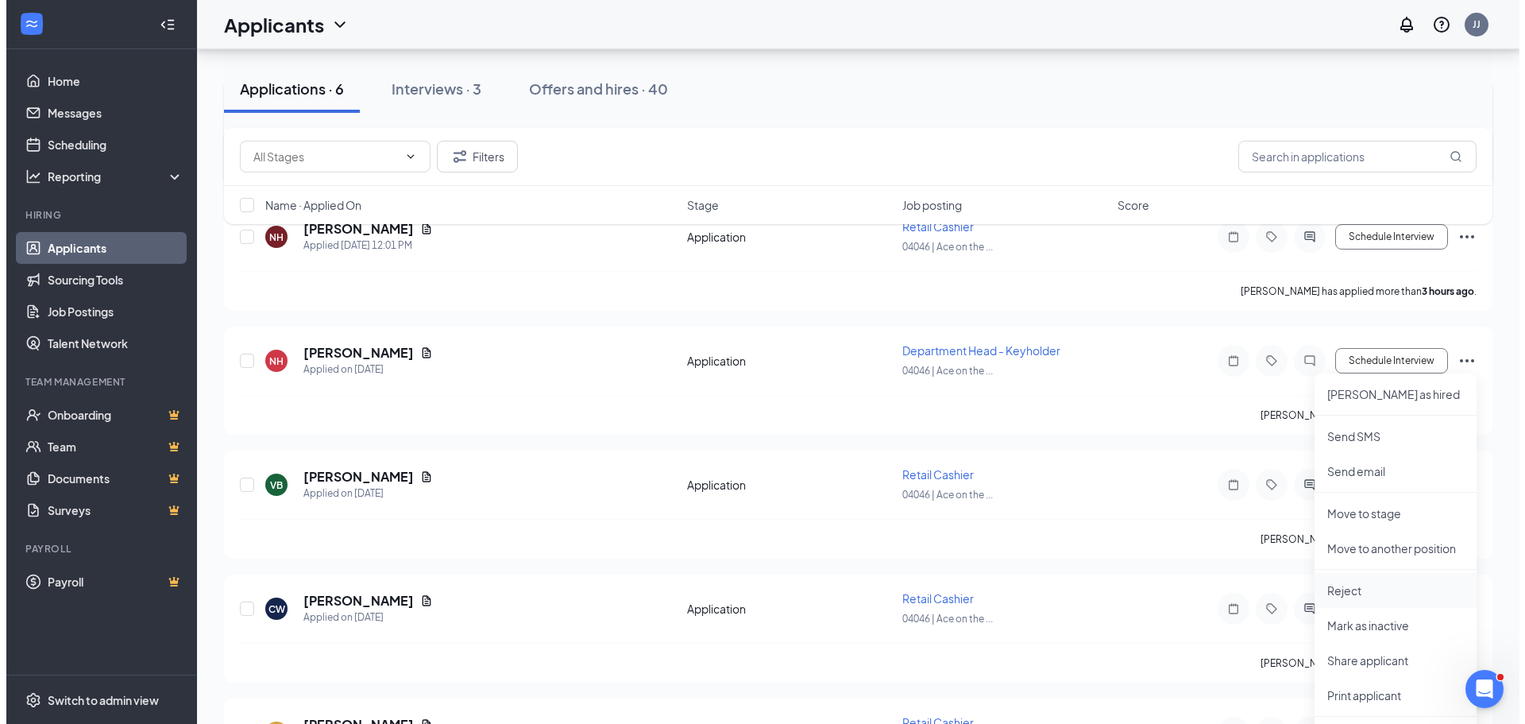
scroll to position [238, 0]
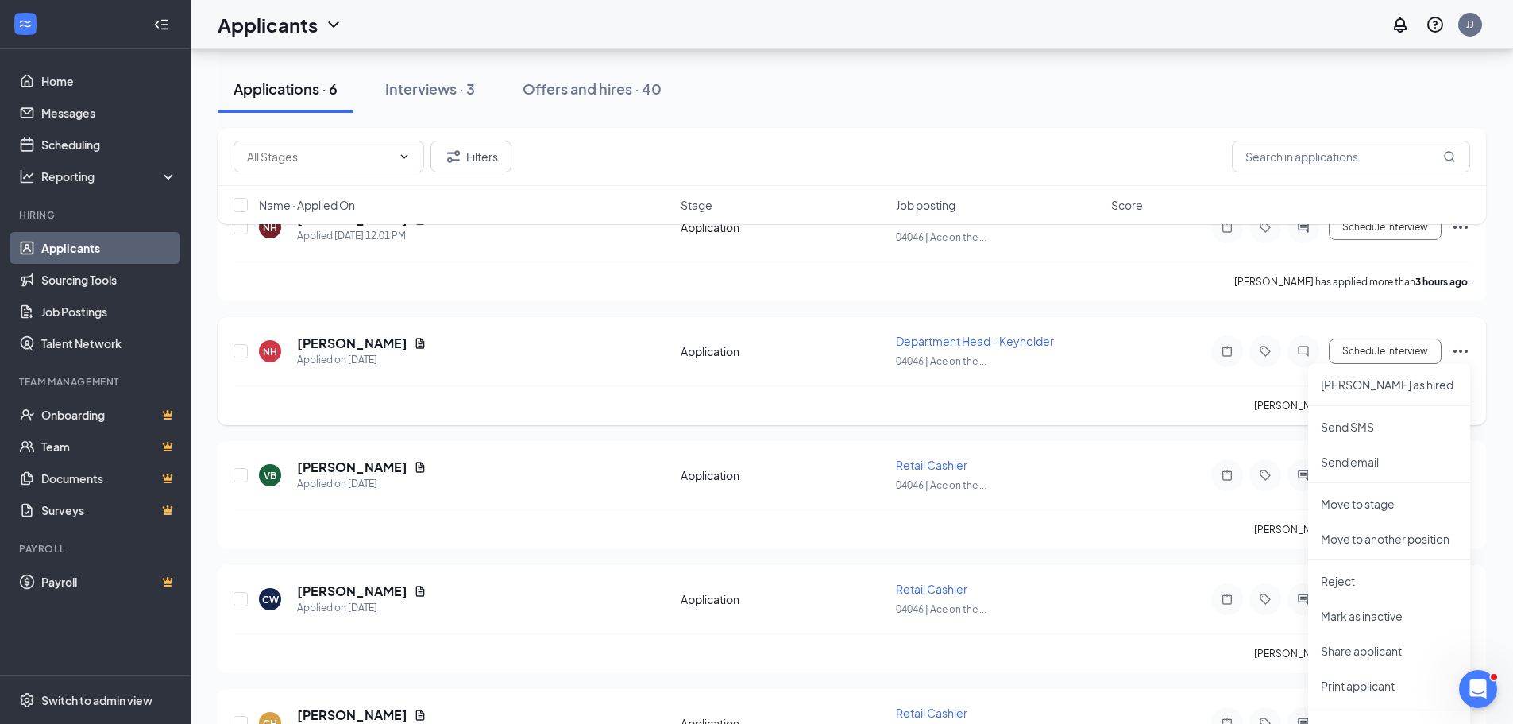
click at [548, 381] on div "NH Nicole Harmon Applied on Sep 11 Application Department Head - Keyholder 0404…" at bounding box center [851, 359] width 1237 height 52
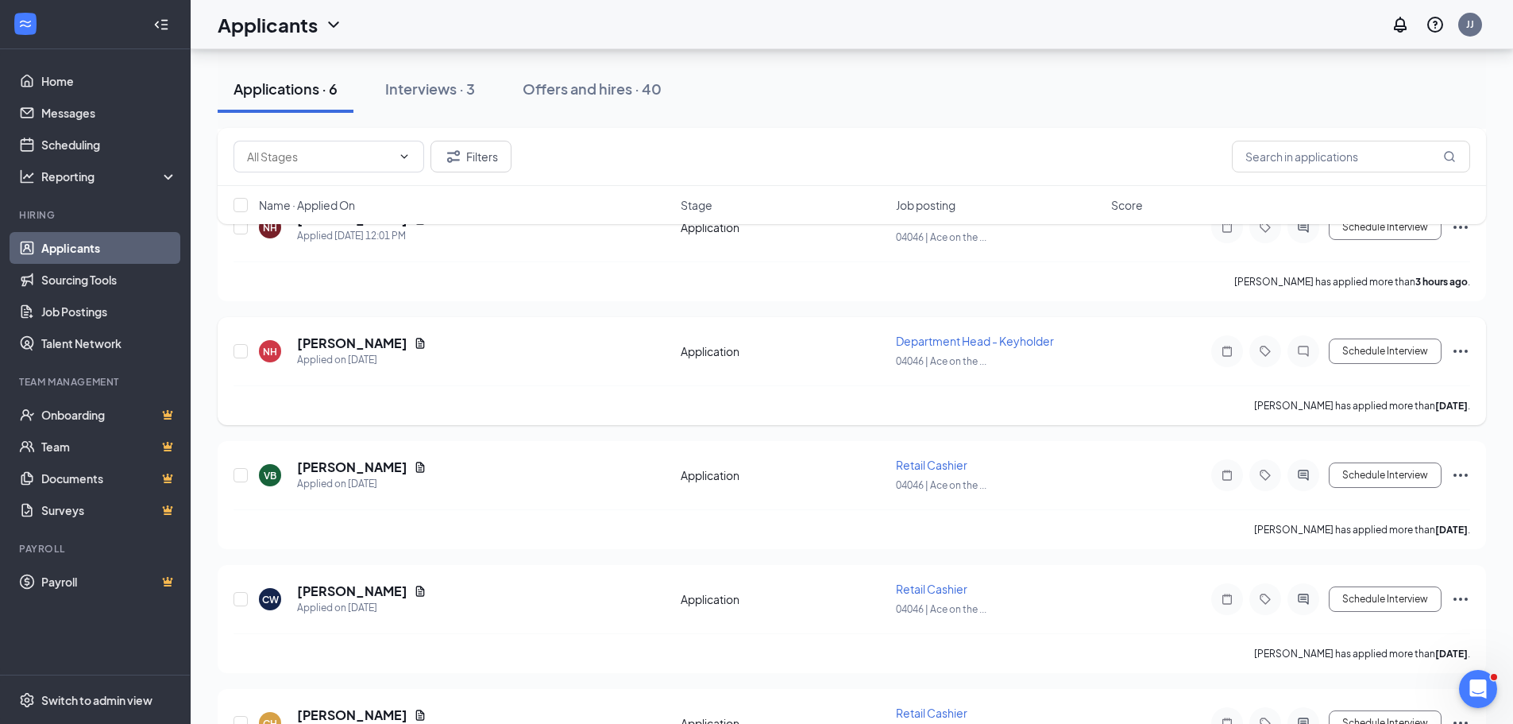
click at [1458, 356] on icon "Ellipses" at bounding box center [1460, 350] width 19 height 19
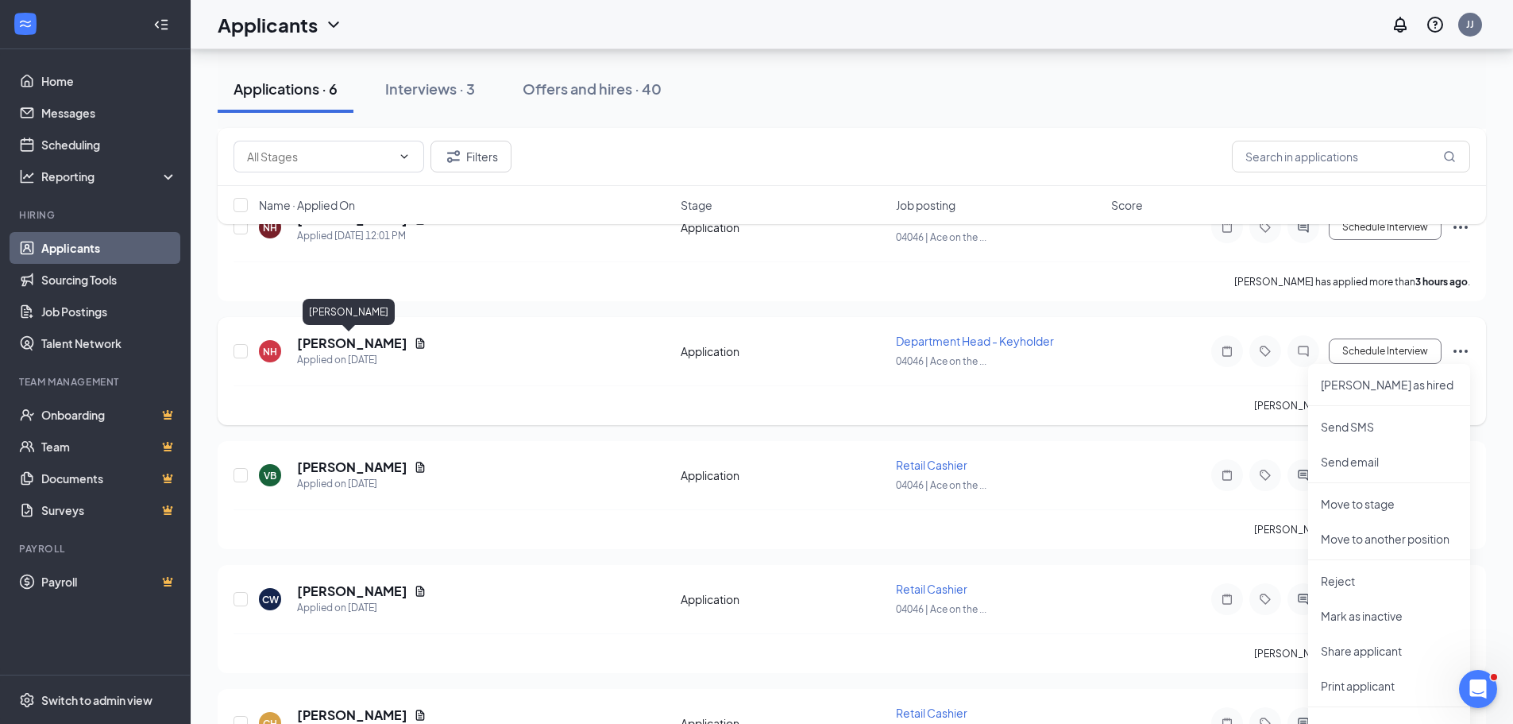
click at [342, 343] on h5 "Nicole Harmon" at bounding box center [352, 342] width 110 height 17
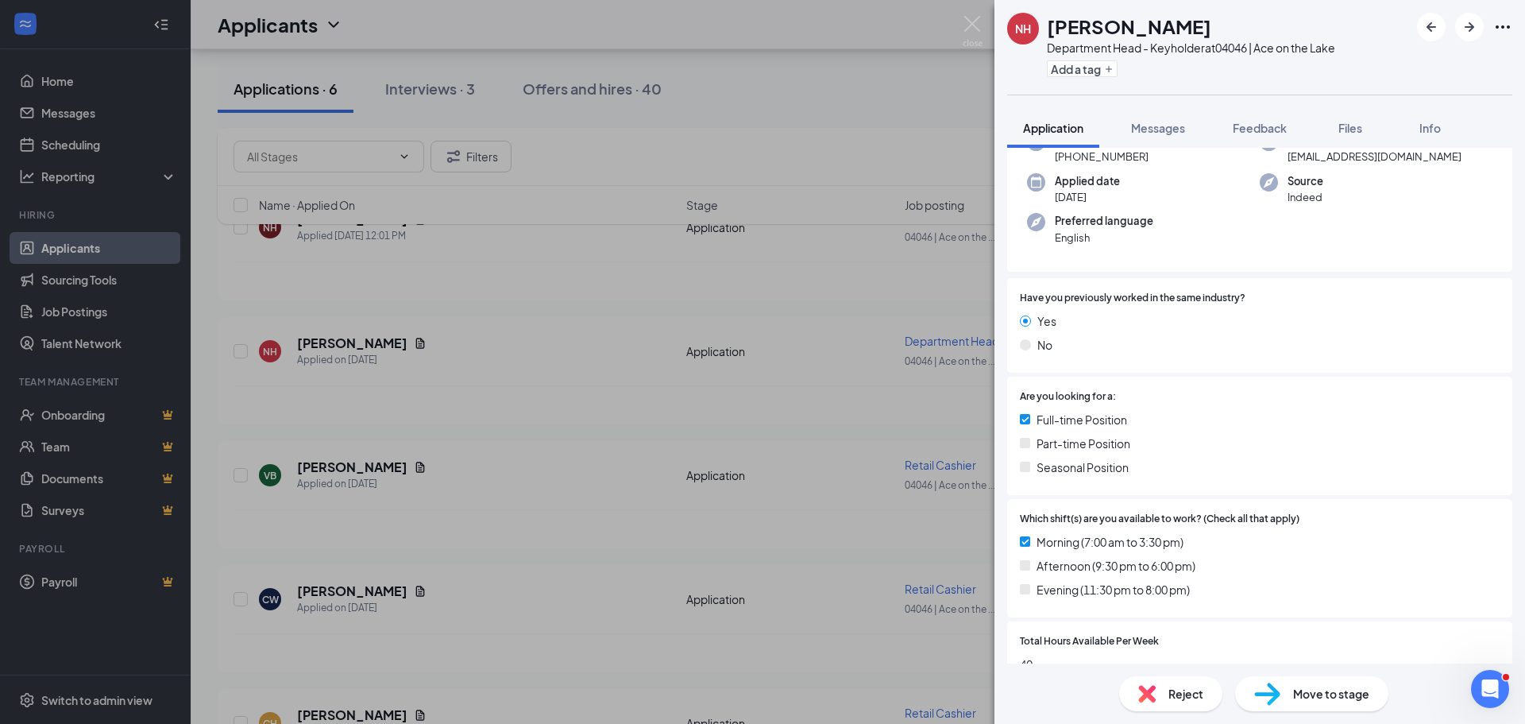
scroll to position [365, 0]
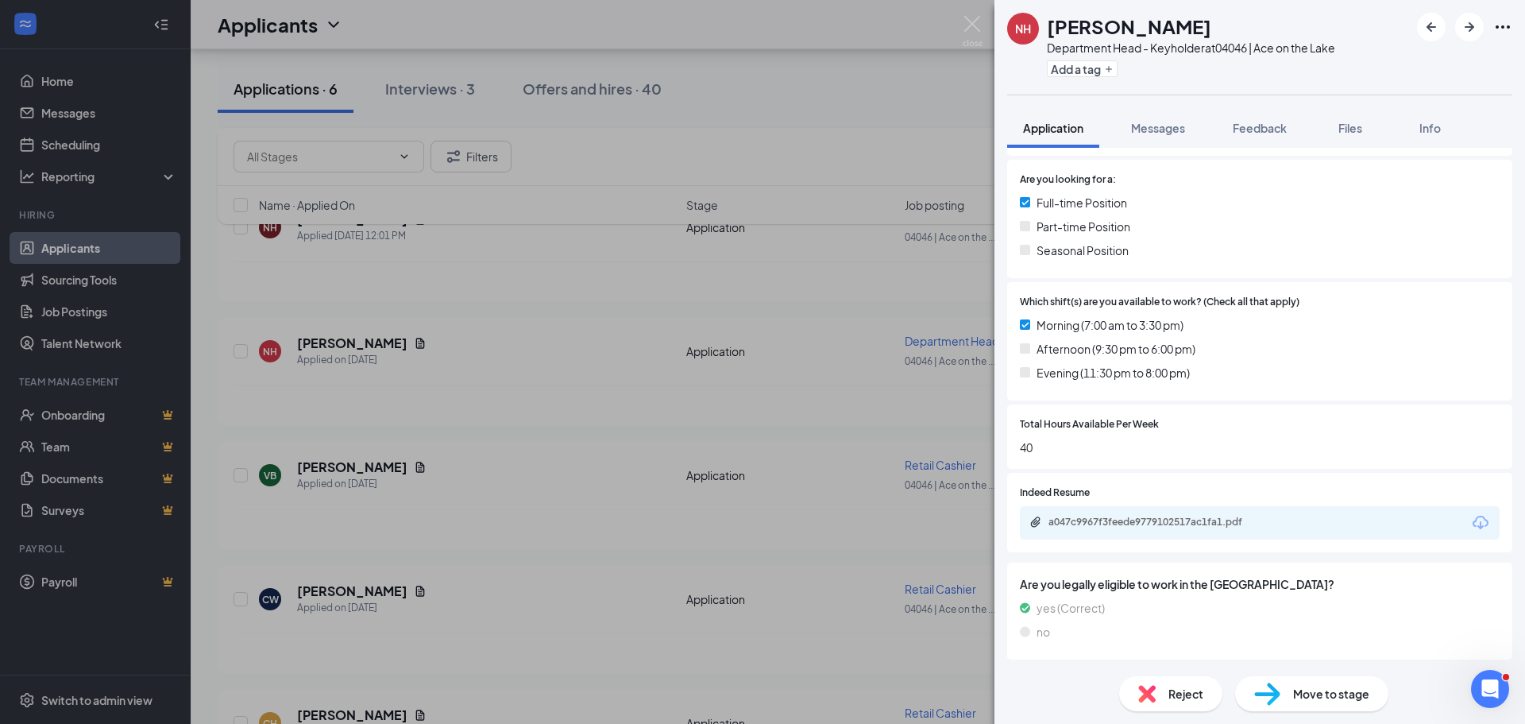
click at [1325, 696] on span "Move to stage" at bounding box center [1331, 693] width 76 height 17
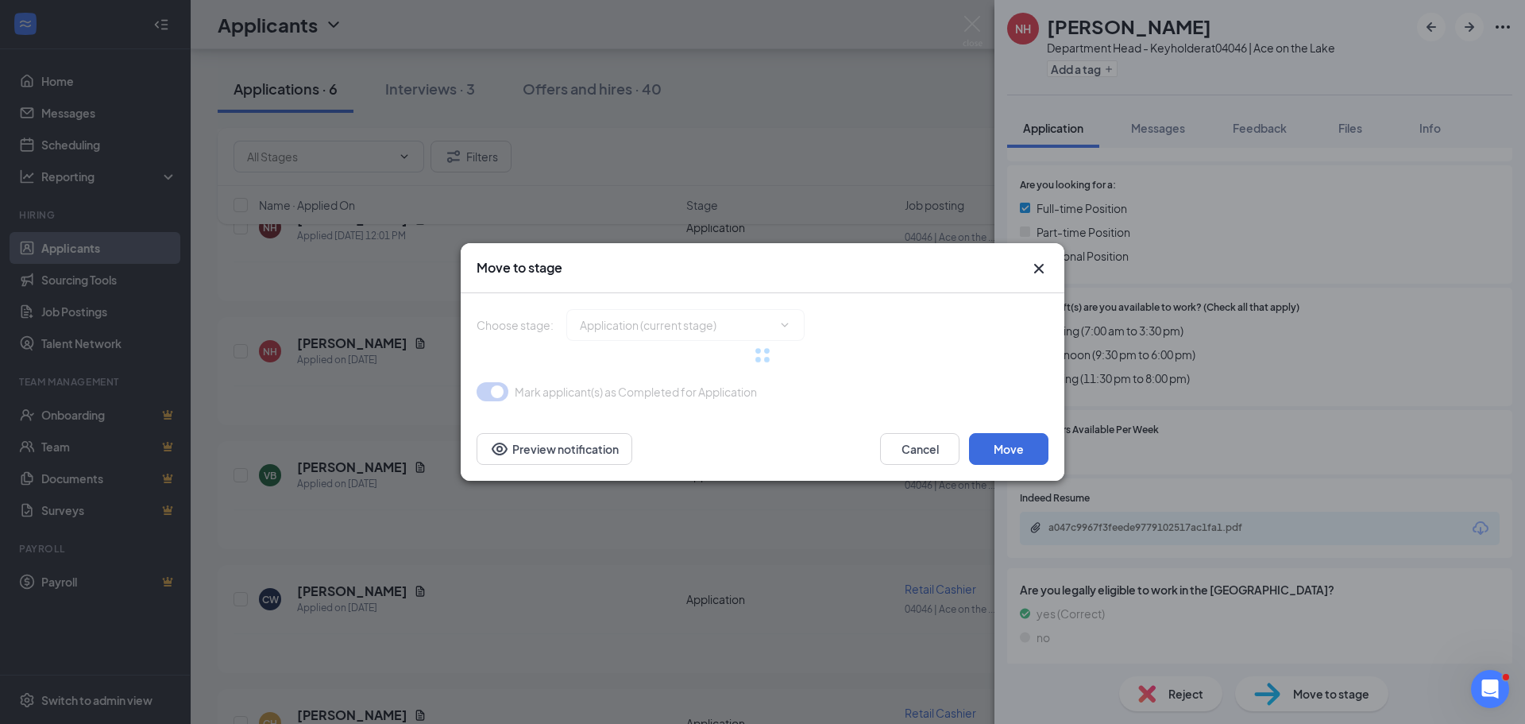
type input "Application Review (next stage)"
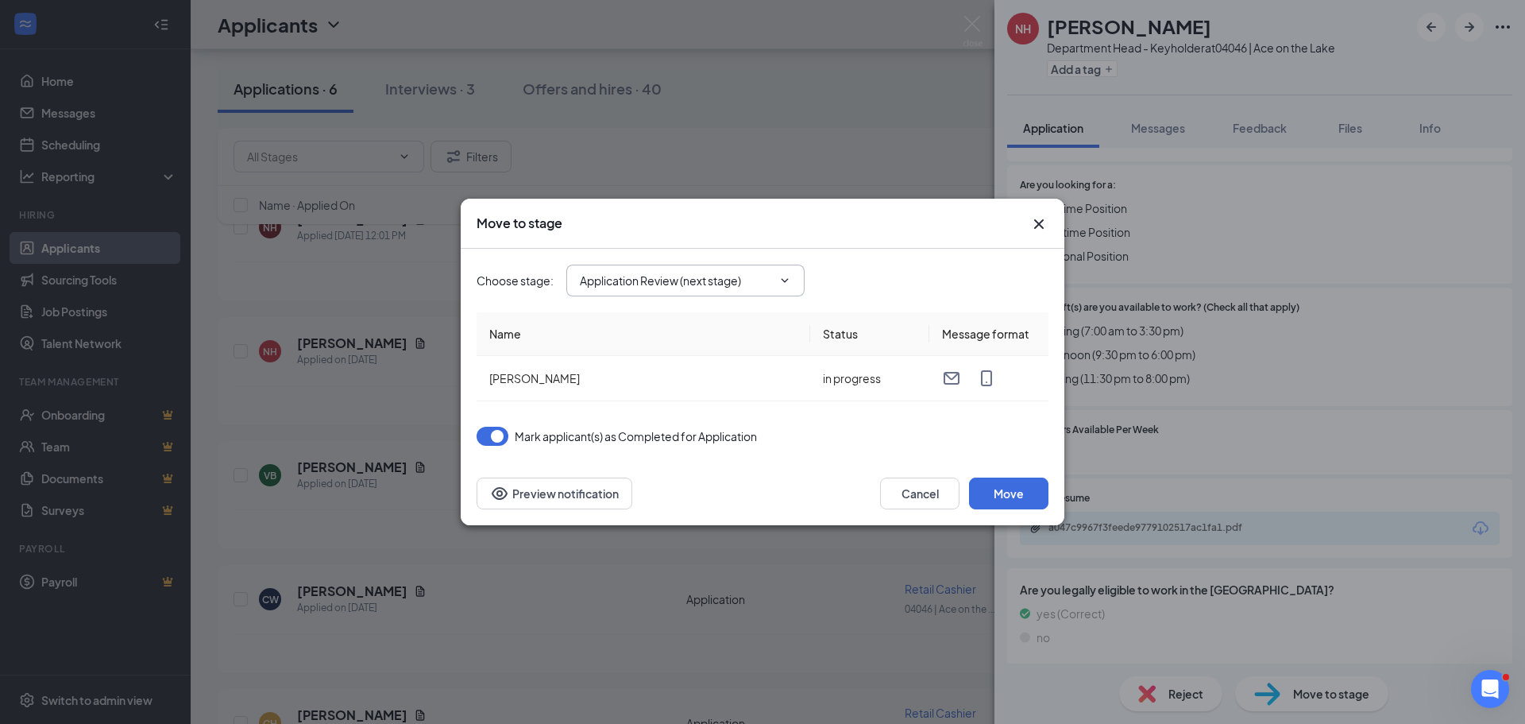
click at [793, 276] on span "Application Review (next stage)" at bounding box center [685, 280] width 238 height 32
click at [785, 278] on icon "ChevronDown" at bounding box center [784, 280] width 13 height 13
click at [780, 381] on td "Nicole Harmon" at bounding box center [644, 378] width 334 height 45
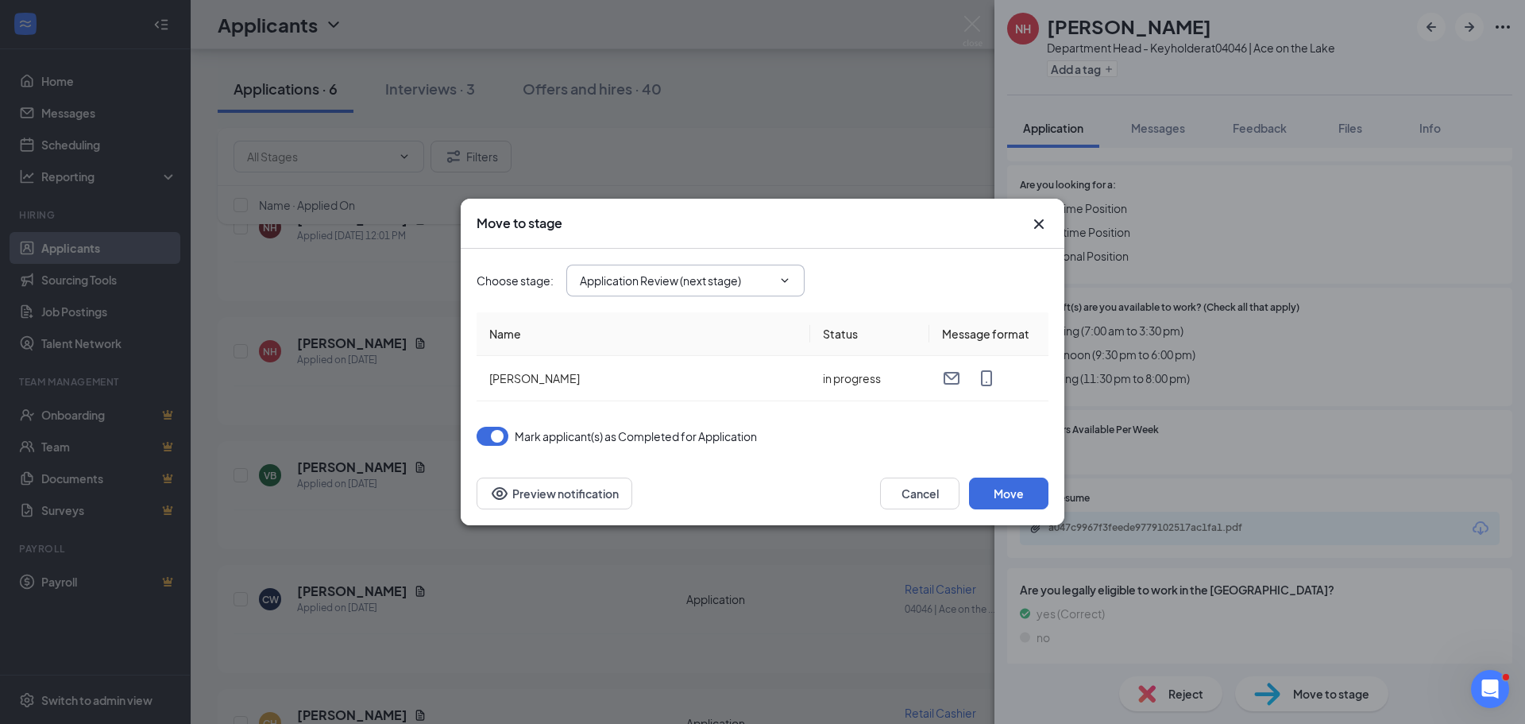
click at [786, 281] on icon "ChevronDown" at bounding box center [784, 280] width 7 height 4
click at [786, 280] on icon "ChevronDown" at bounding box center [784, 280] width 7 height 4
click at [496, 434] on button "button" at bounding box center [493, 435] width 32 height 19
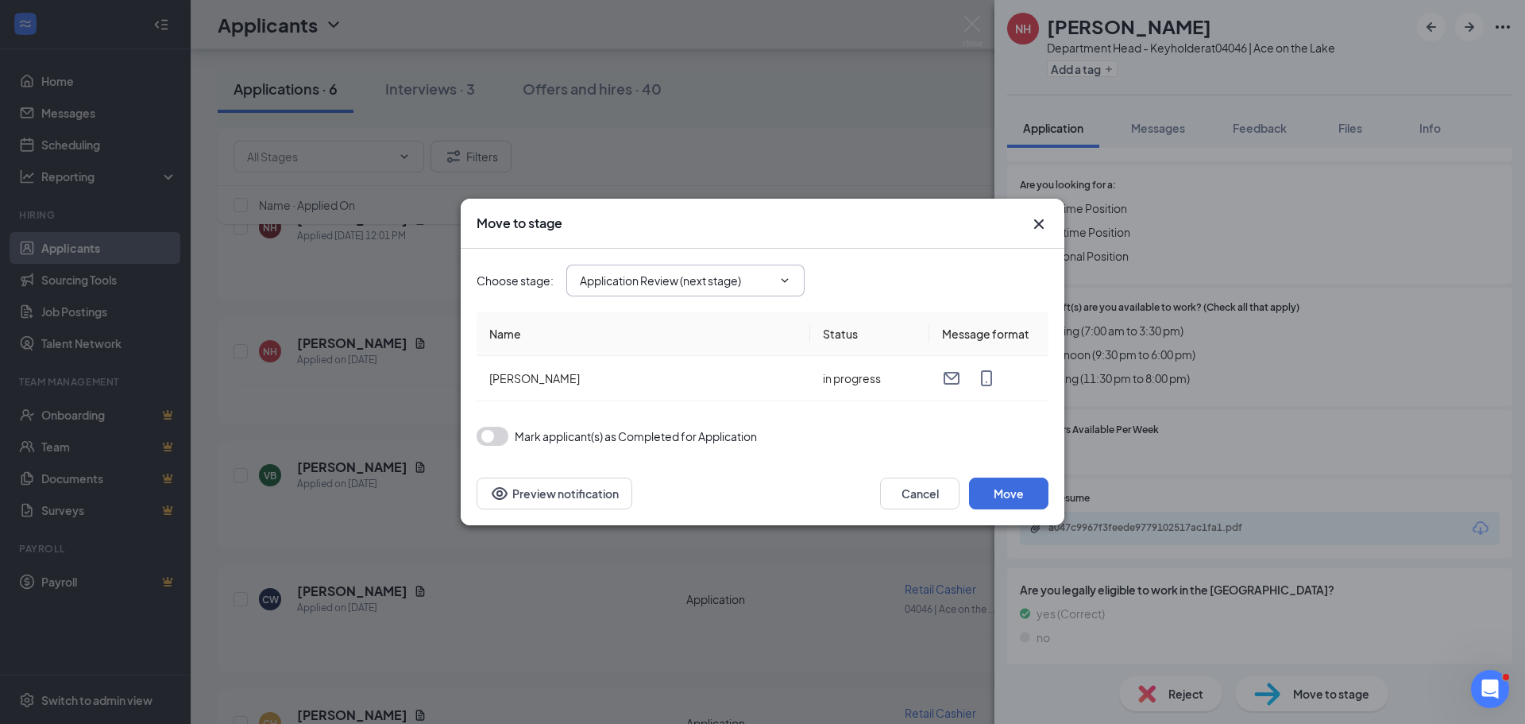
click at [789, 285] on icon "ChevronDown" at bounding box center [784, 280] width 13 height 13
click at [1034, 225] on icon "Cross" at bounding box center [1038, 223] width 19 height 19
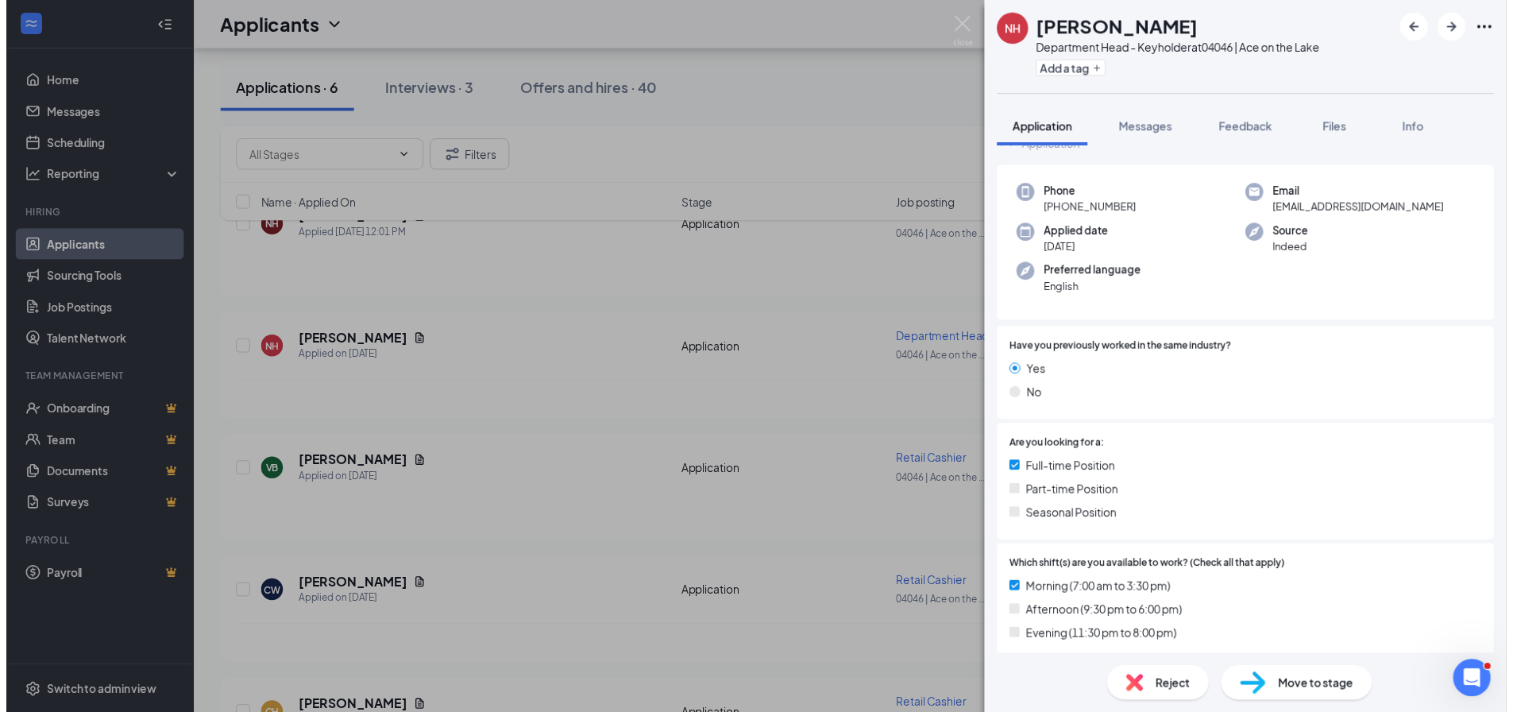
scroll to position [0, 0]
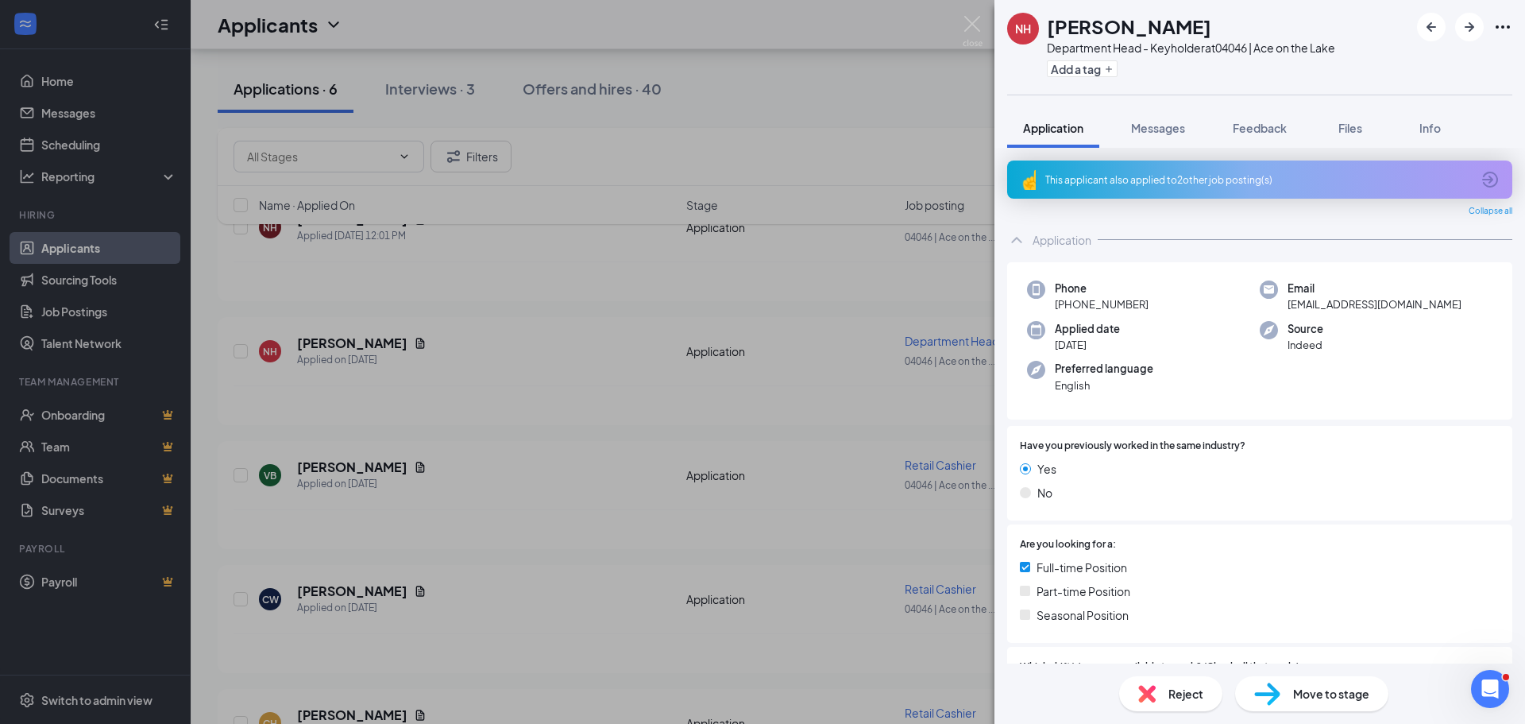
click at [1495, 29] on icon "Ellipses" at bounding box center [1502, 26] width 19 height 19
click at [1341, 693] on span "Move to stage" at bounding box center [1331, 693] width 76 height 17
type input "Application Review (next stage)"
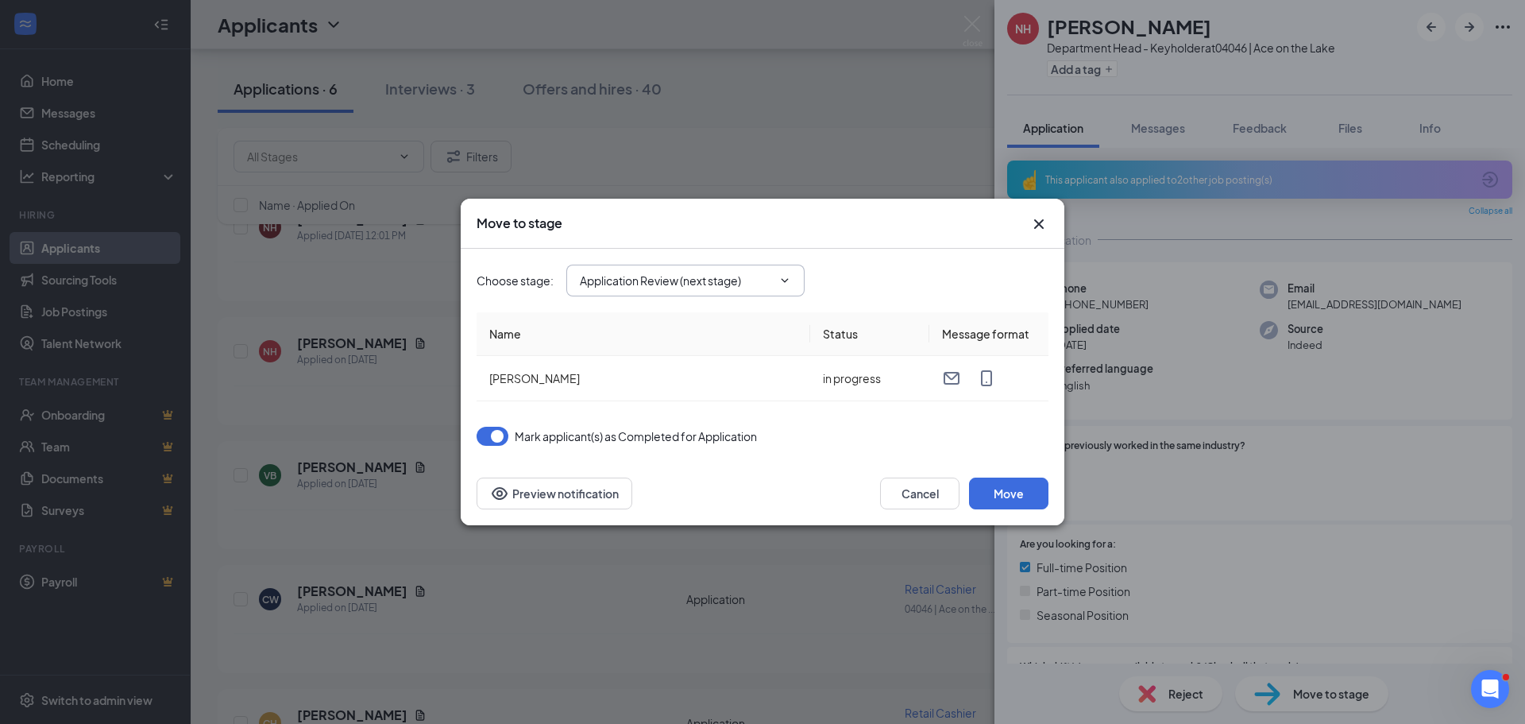
click at [796, 285] on span "Application Review (next stage)" at bounding box center [685, 280] width 238 height 32
click at [1041, 223] on icon "Cross" at bounding box center [1038, 223] width 19 height 19
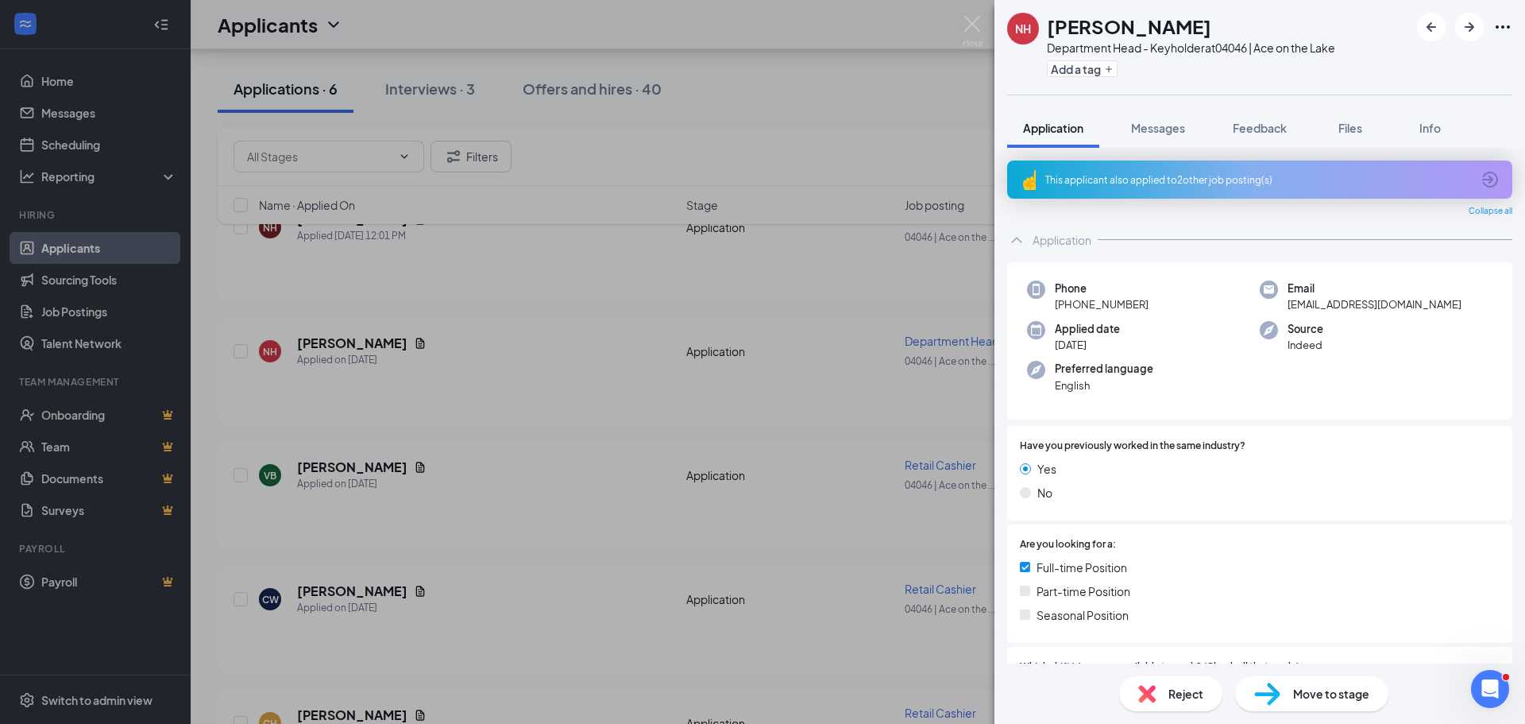
click at [1511, 21] on icon "Ellipses" at bounding box center [1502, 26] width 19 height 19
click at [968, 24] on img at bounding box center [973, 31] width 20 height 31
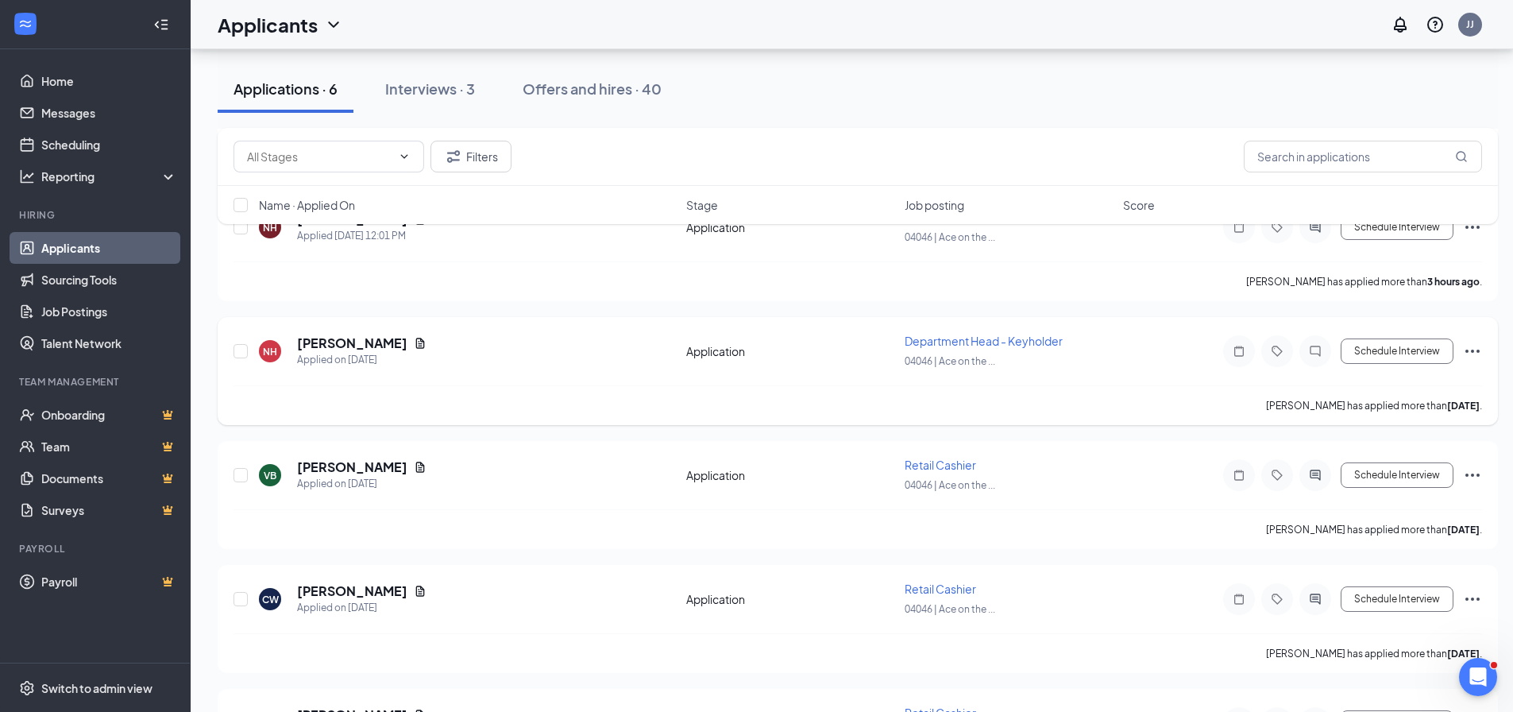
click at [1471, 350] on icon "Ellipses" at bounding box center [1472, 350] width 19 height 19
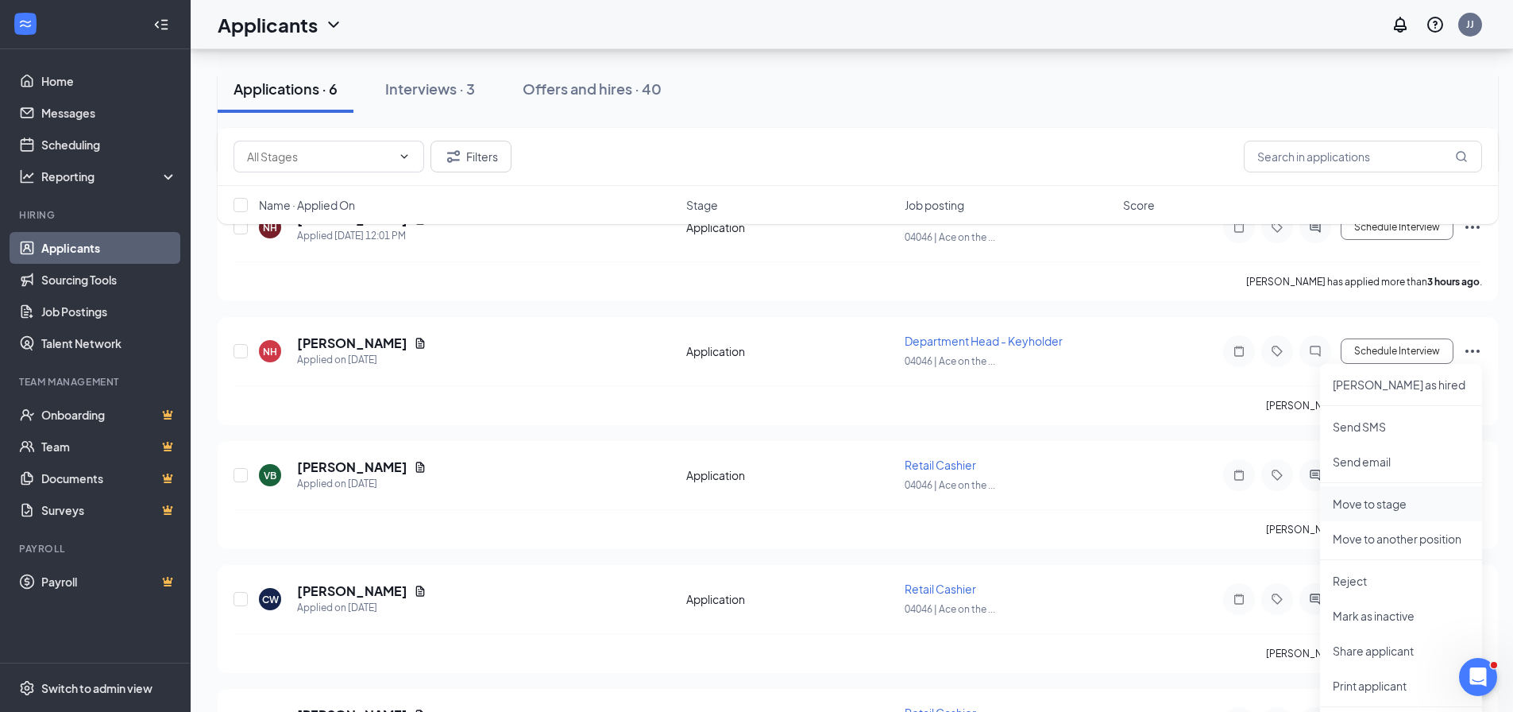
click at [1395, 508] on p "Move to stage" at bounding box center [1401, 504] width 137 height 16
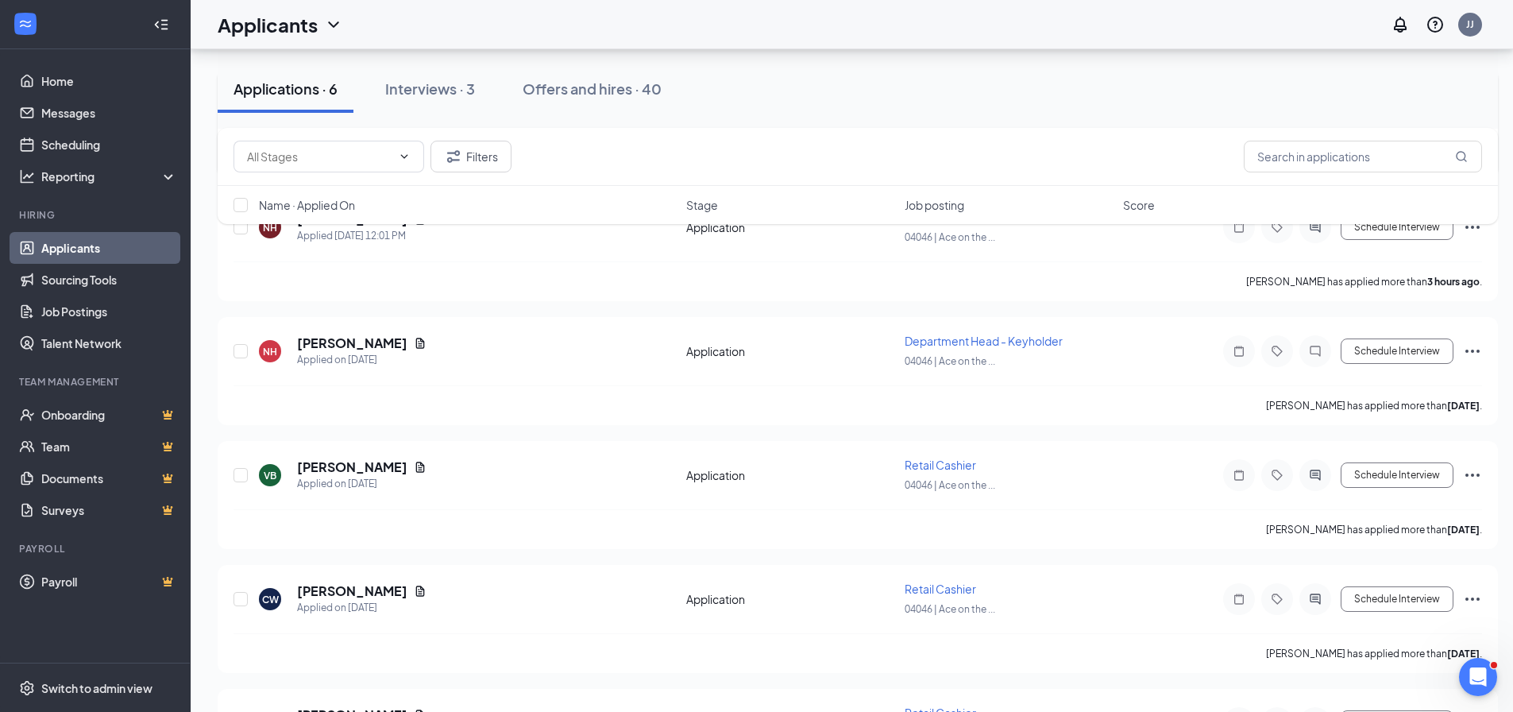
type input "Application Review (next stage)"
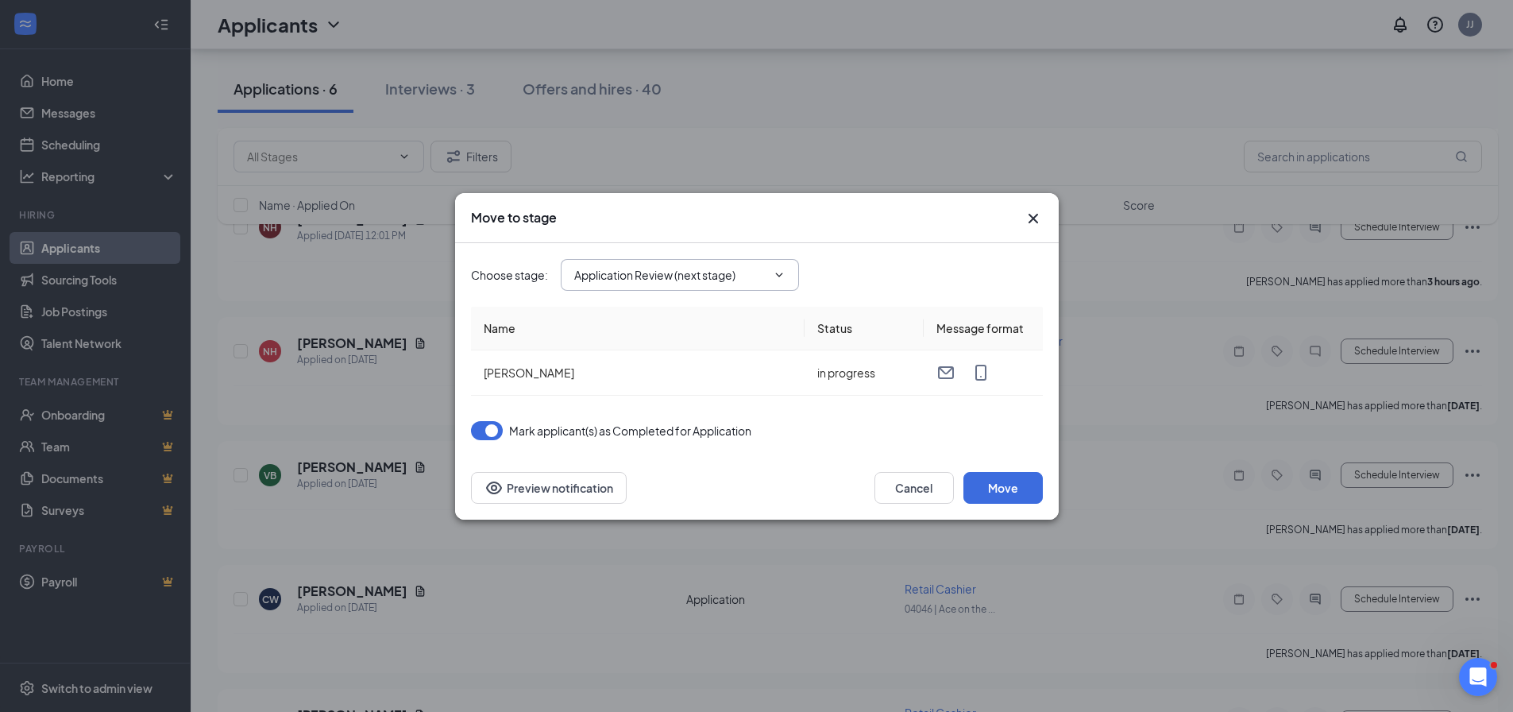
click at [773, 272] on icon "ChevronDown" at bounding box center [779, 274] width 13 height 13
click at [773, 273] on icon "ChevronDown" at bounding box center [779, 274] width 13 height 13
click at [1045, 214] on div "Move to stage" at bounding box center [757, 218] width 604 height 50
click at [1021, 219] on div "Move to stage" at bounding box center [757, 217] width 572 height 17
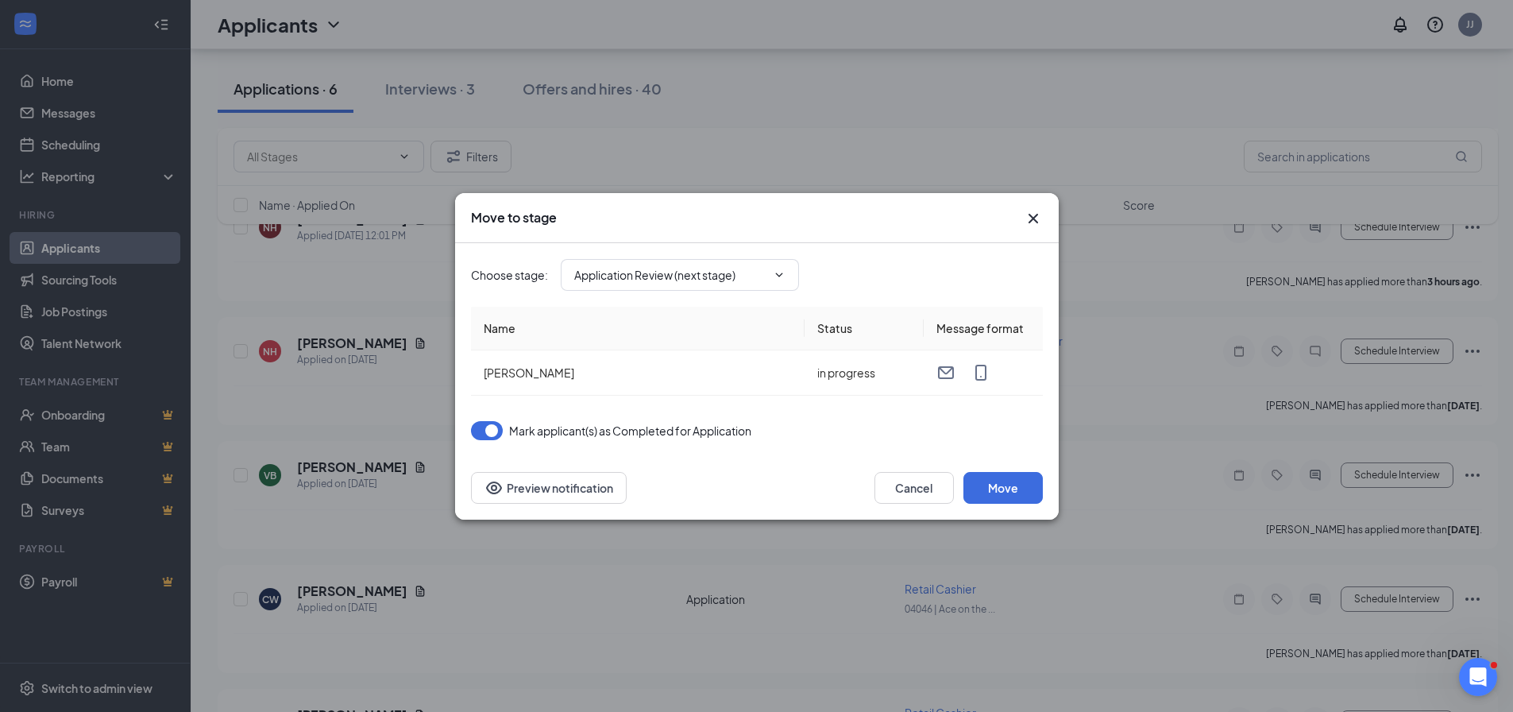
click at [1033, 221] on icon "Cross" at bounding box center [1033, 218] width 19 height 19
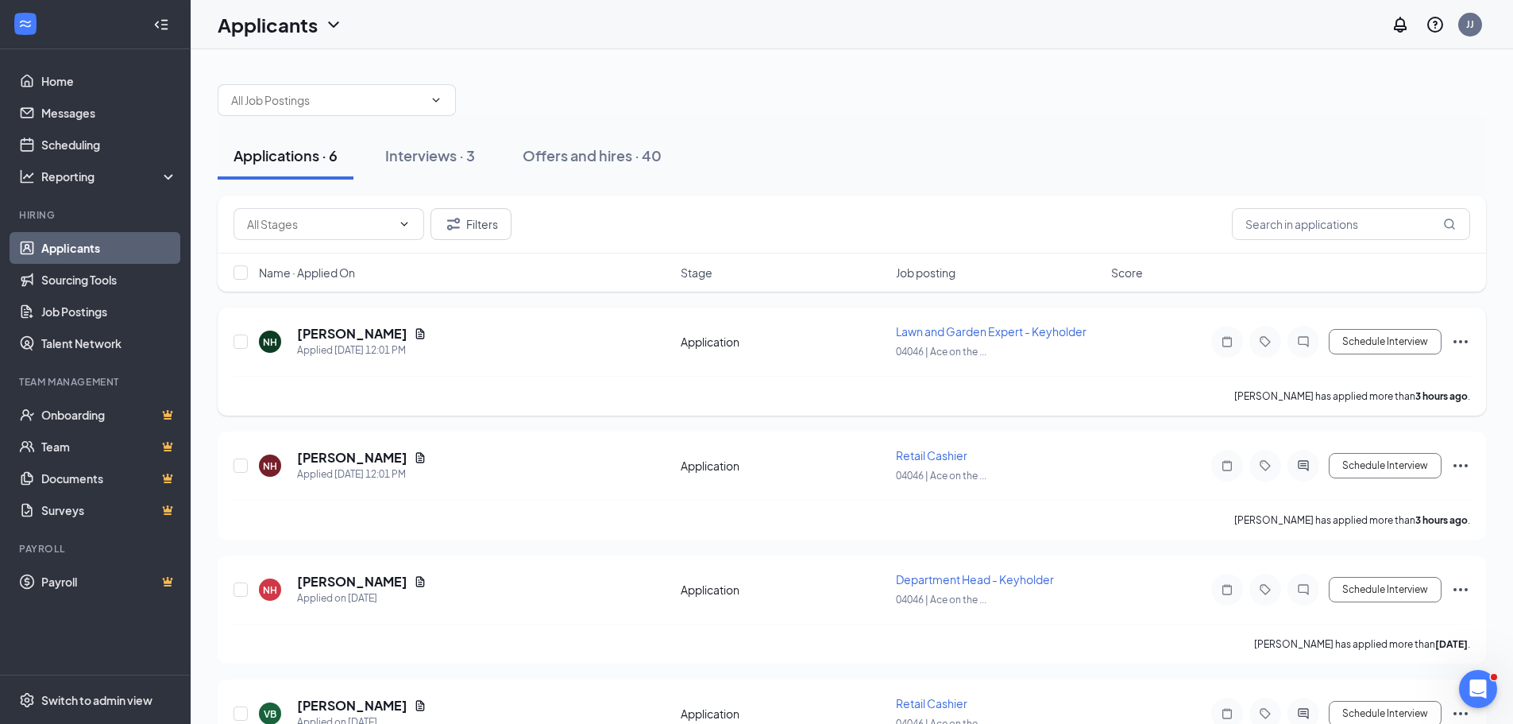
scroll to position [79, 0]
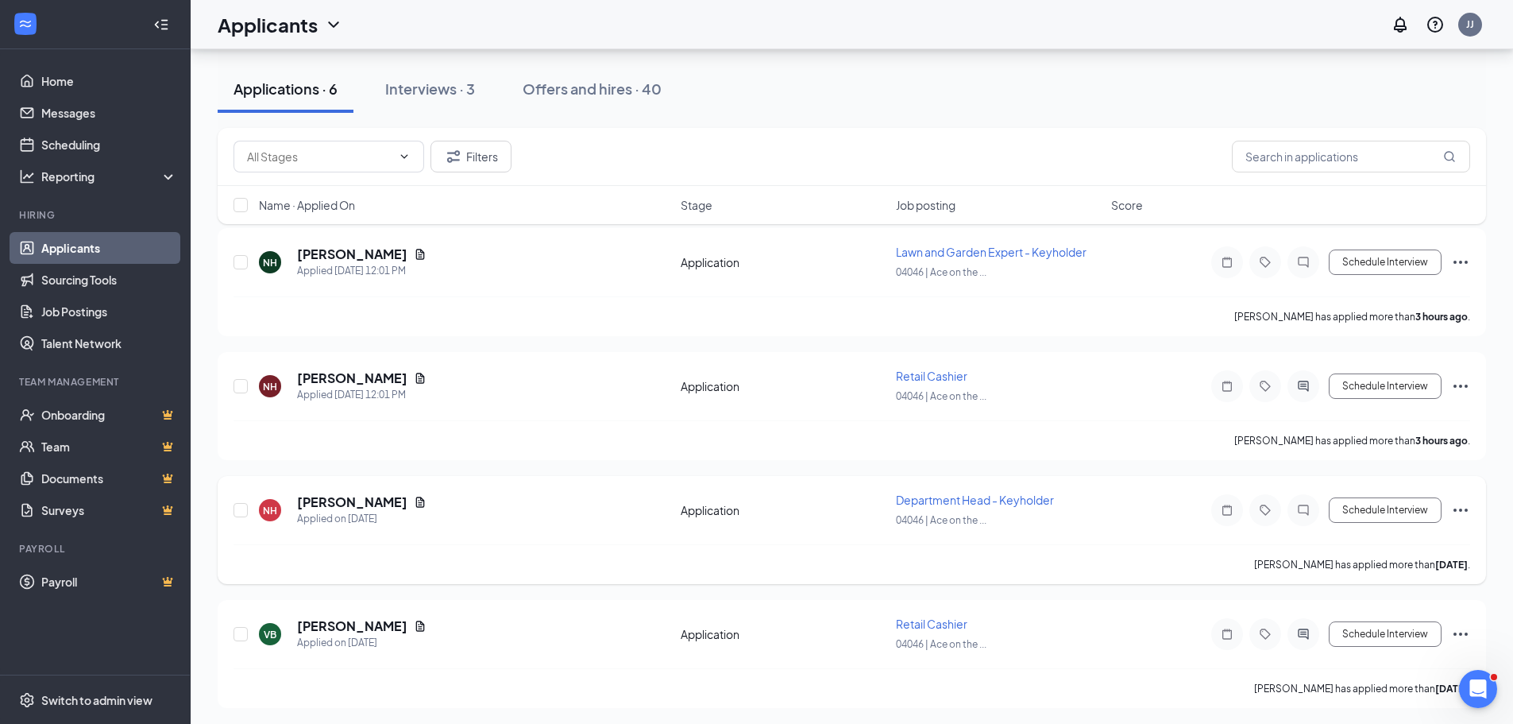
click at [1461, 509] on icon "Ellipses" at bounding box center [1460, 509] width 14 height 3
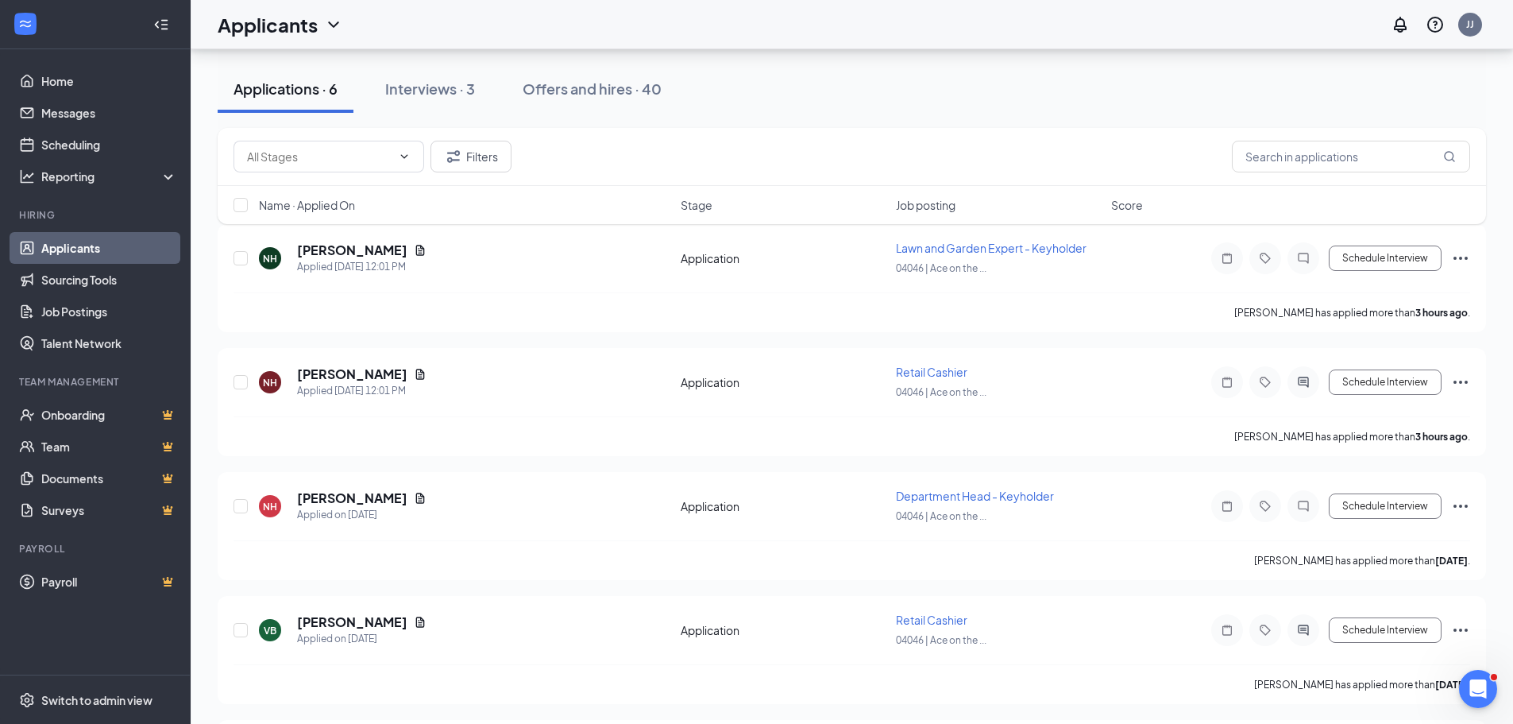
scroll to position [74, 0]
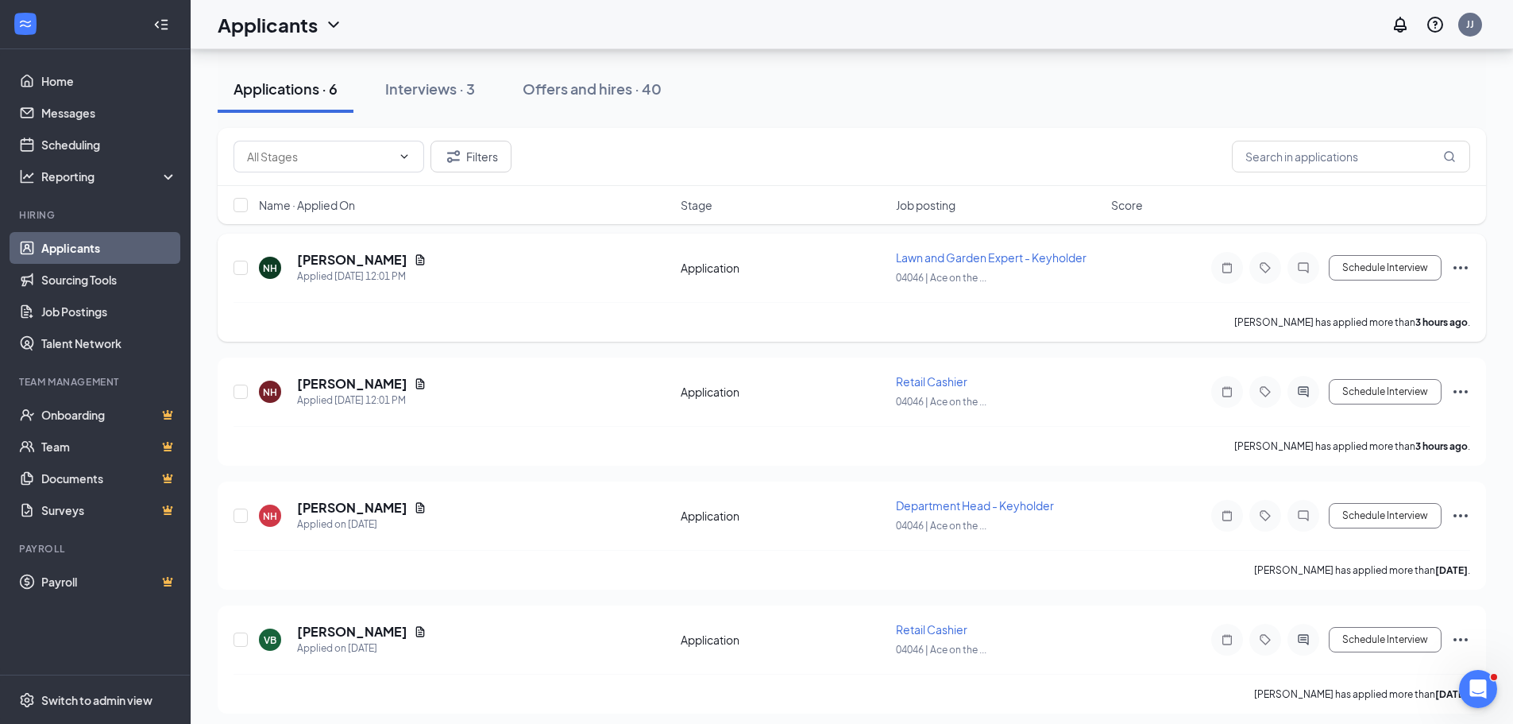
click at [1466, 272] on icon "Ellipses" at bounding box center [1460, 267] width 19 height 19
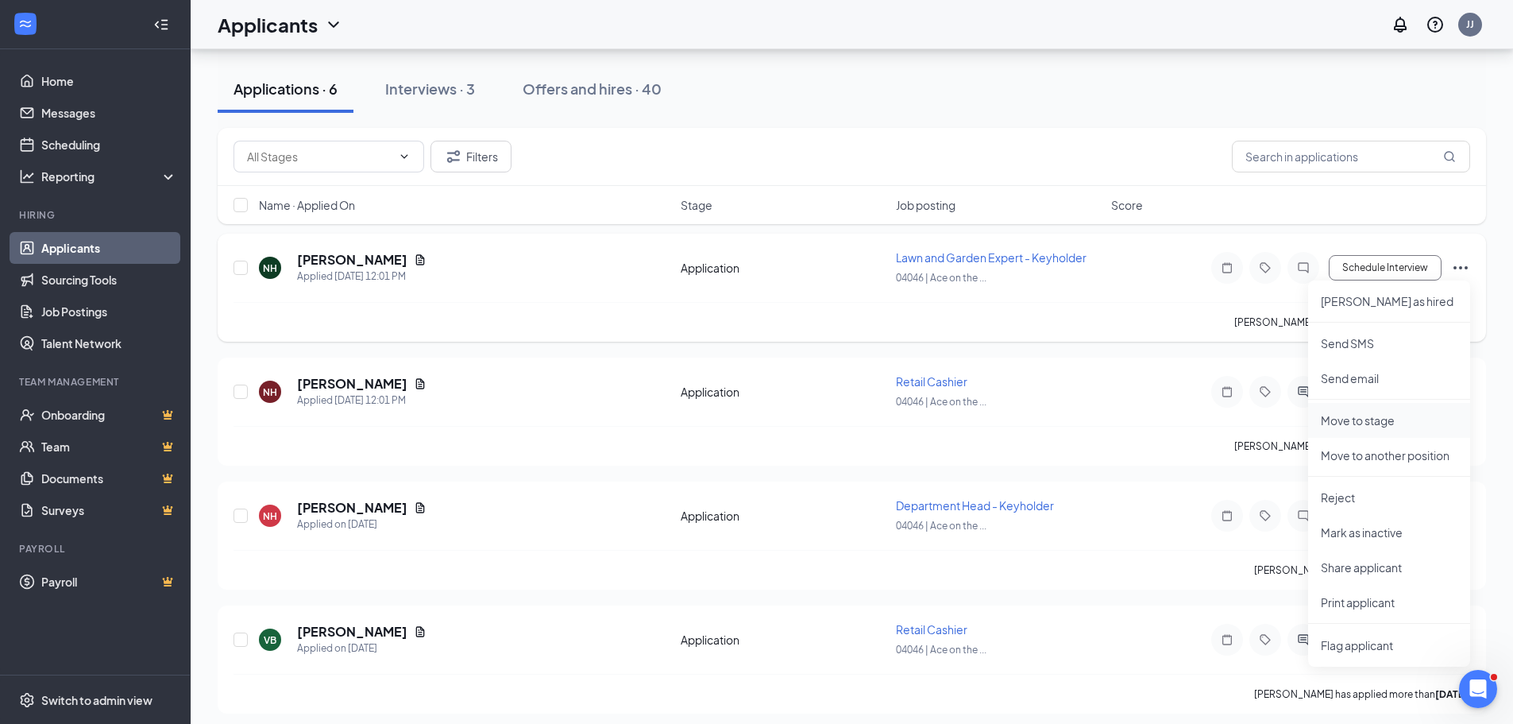
click at [1403, 433] on li "Move to stage" at bounding box center [1389, 420] width 162 height 35
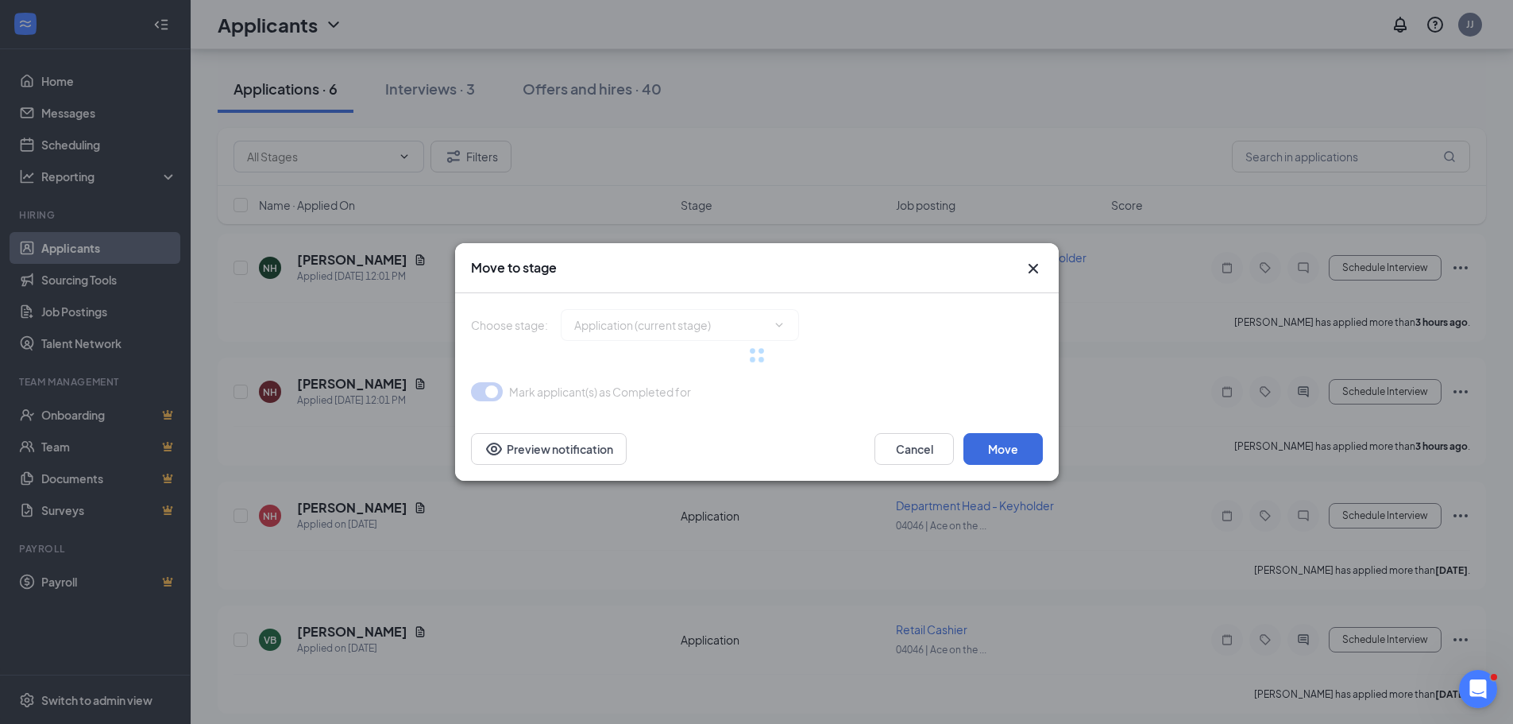
type input "Application Review (next stage)"
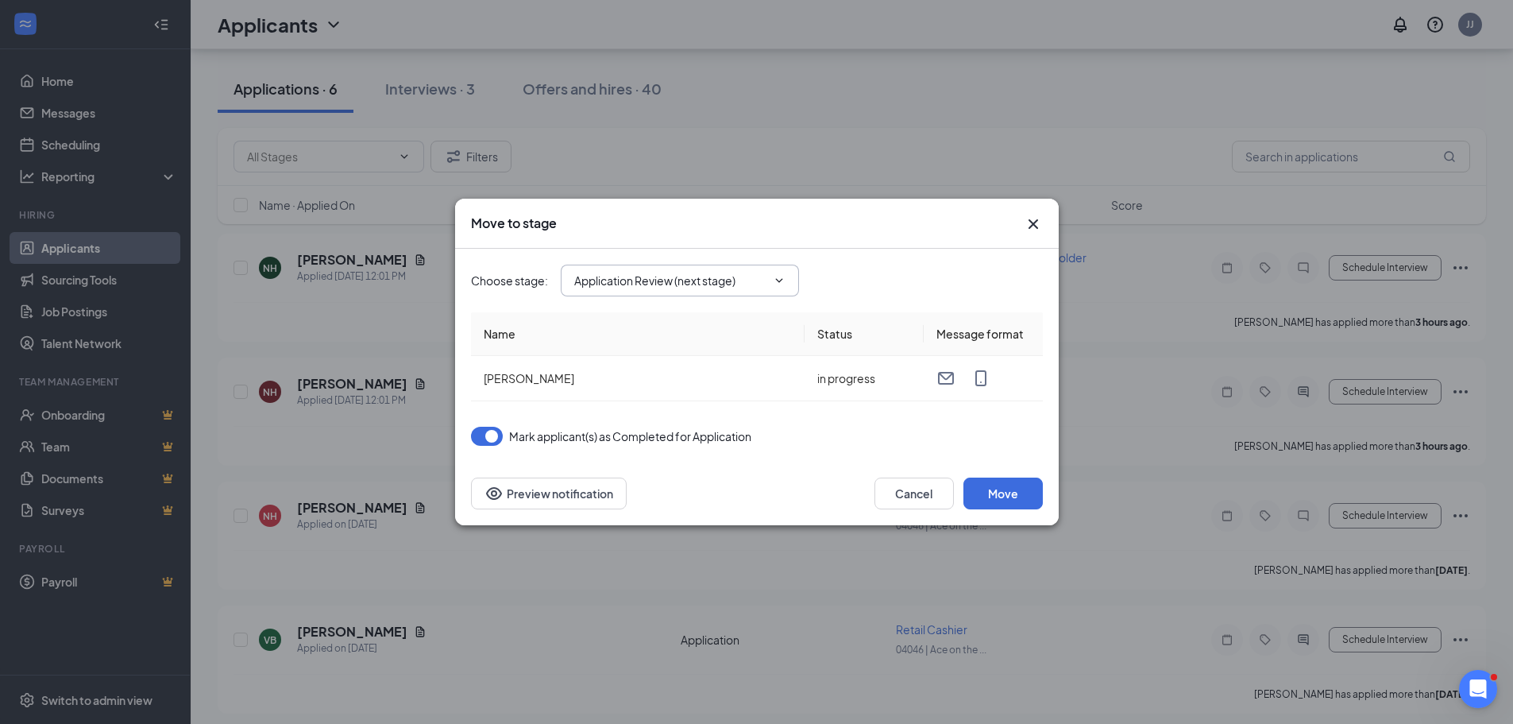
click at [768, 272] on span "Application Review (next stage)" at bounding box center [680, 280] width 238 height 32
click at [778, 280] on icon "ChevronDown" at bounding box center [778, 280] width 7 height 4
click at [778, 281] on icon "ChevronDown" at bounding box center [778, 280] width 7 height 4
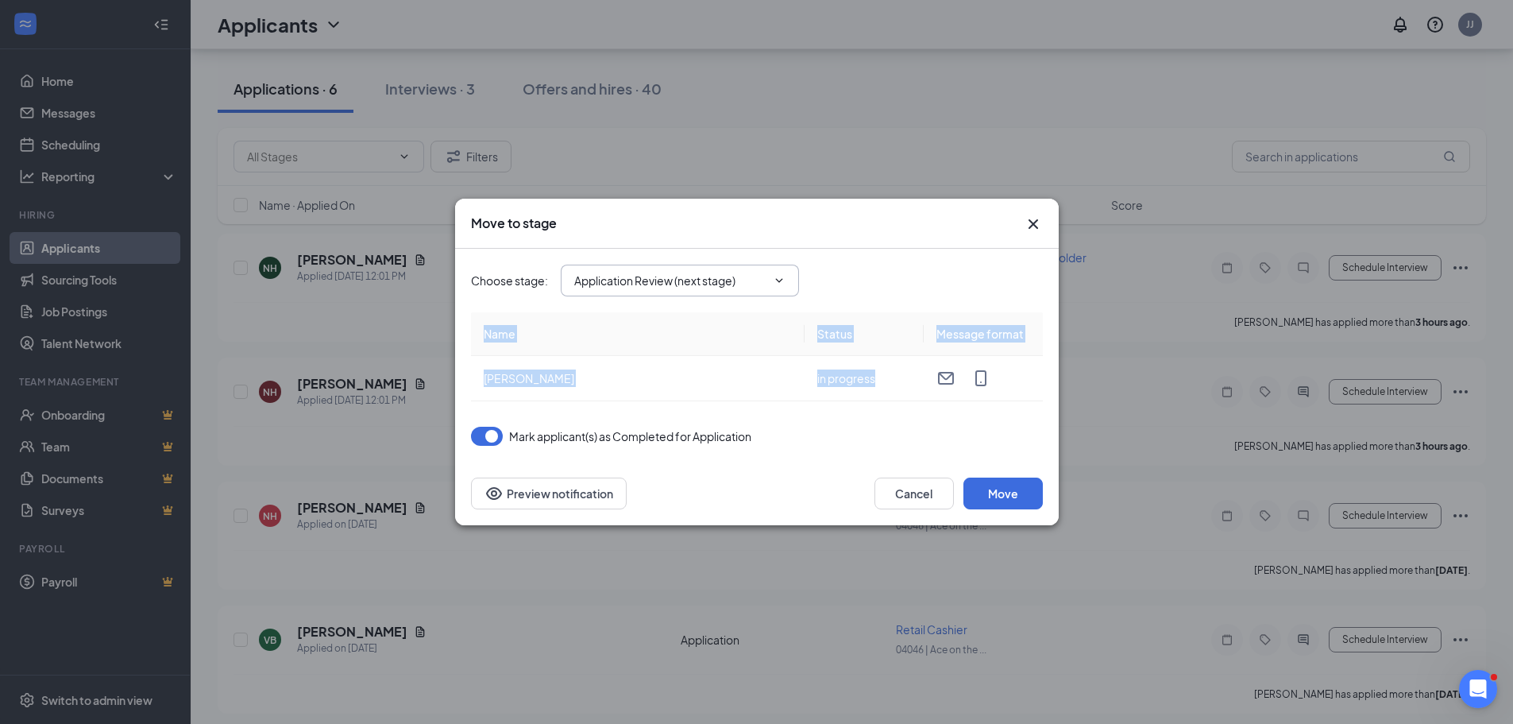
click at [778, 281] on icon "ChevronDown" at bounding box center [778, 280] width 7 height 4
click at [493, 440] on button "button" at bounding box center [487, 435] width 32 height 19
click at [893, 418] on div "Choose stage : Application Review (next stage) Name Status Message format Nicol…" at bounding box center [757, 347] width 572 height 197
click at [793, 280] on span "Application Review (next stage)" at bounding box center [680, 280] width 238 height 32
click at [789, 281] on span "Application Review (next stage)" at bounding box center [680, 280] width 238 height 32
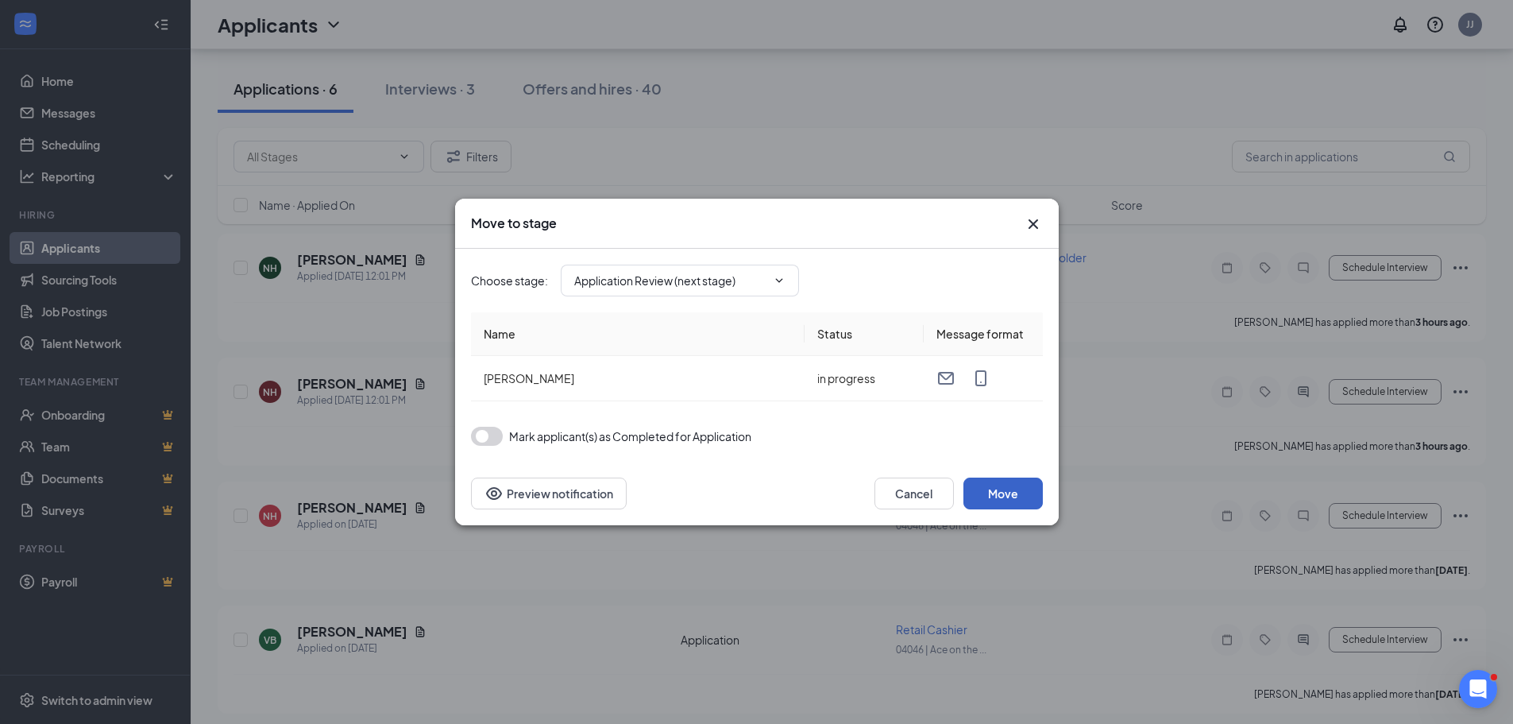
drag, startPoint x: 1012, startPoint y: 501, endPoint x: 959, endPoint y: 211, distance: 294.7
click at [1012, 495] on button "Move" at bounding box center [1002, 493] width 79 height 32
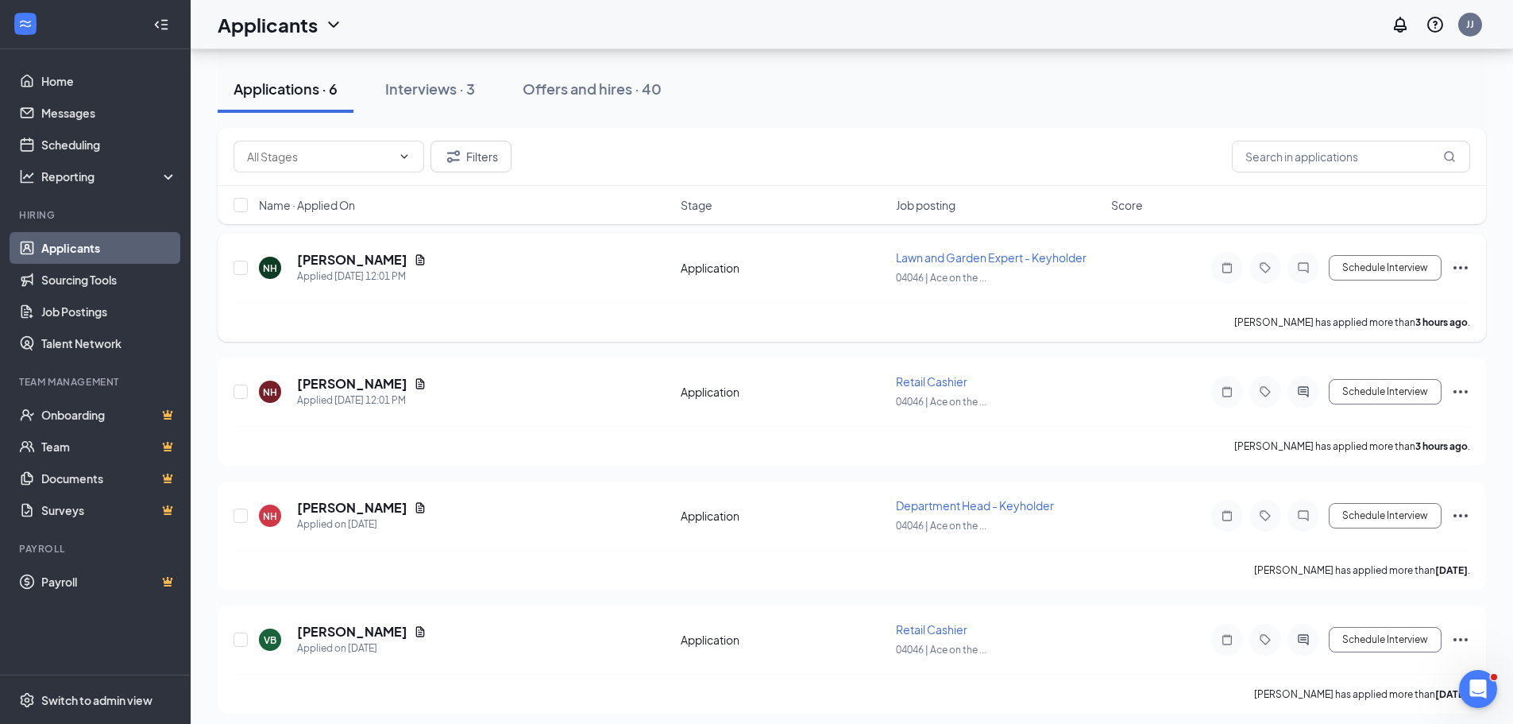
click at [1457, 268] on icon "Ellipses" at bounding box center [1460, 267] width 19 height 19
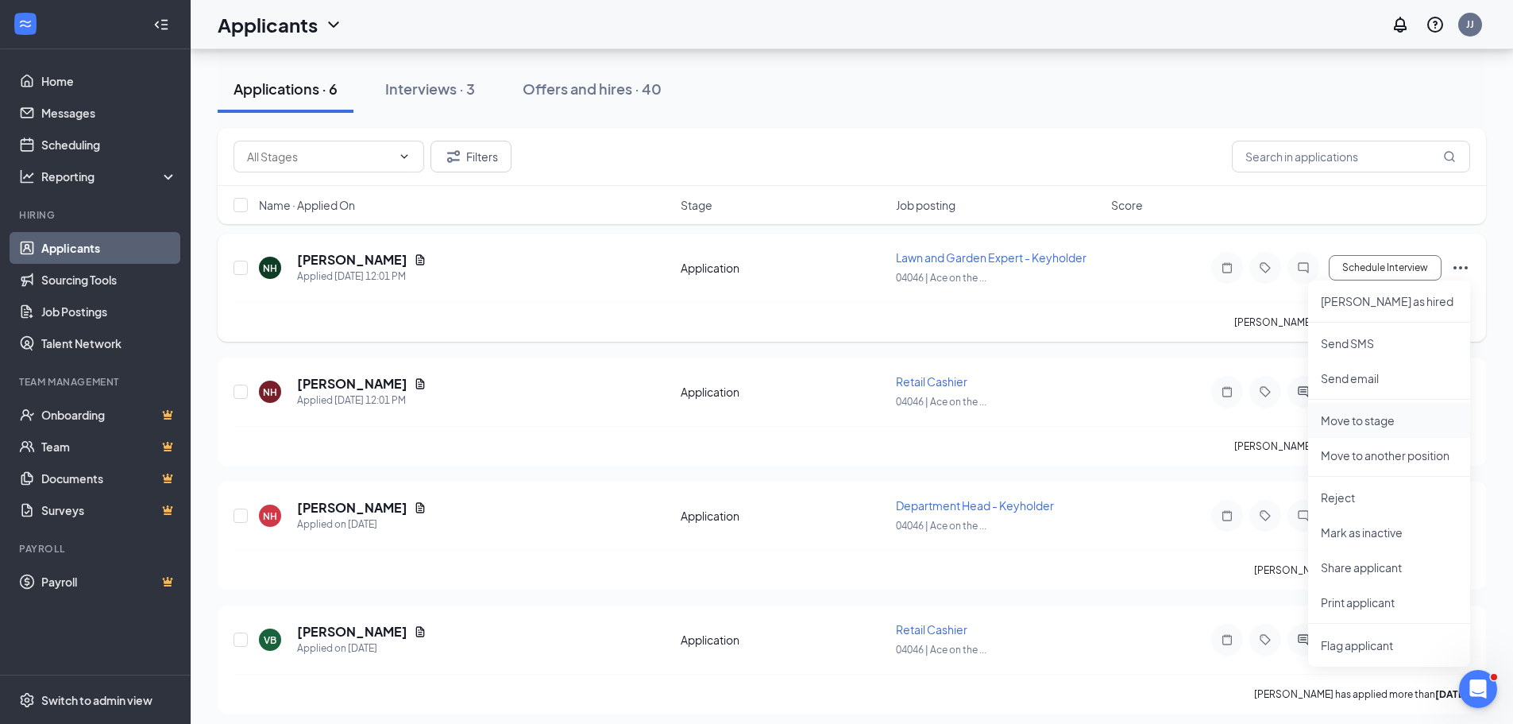
click at [1399, 418] on p "Move to stage" at bounding box center [1389, 420] width 137 height 16
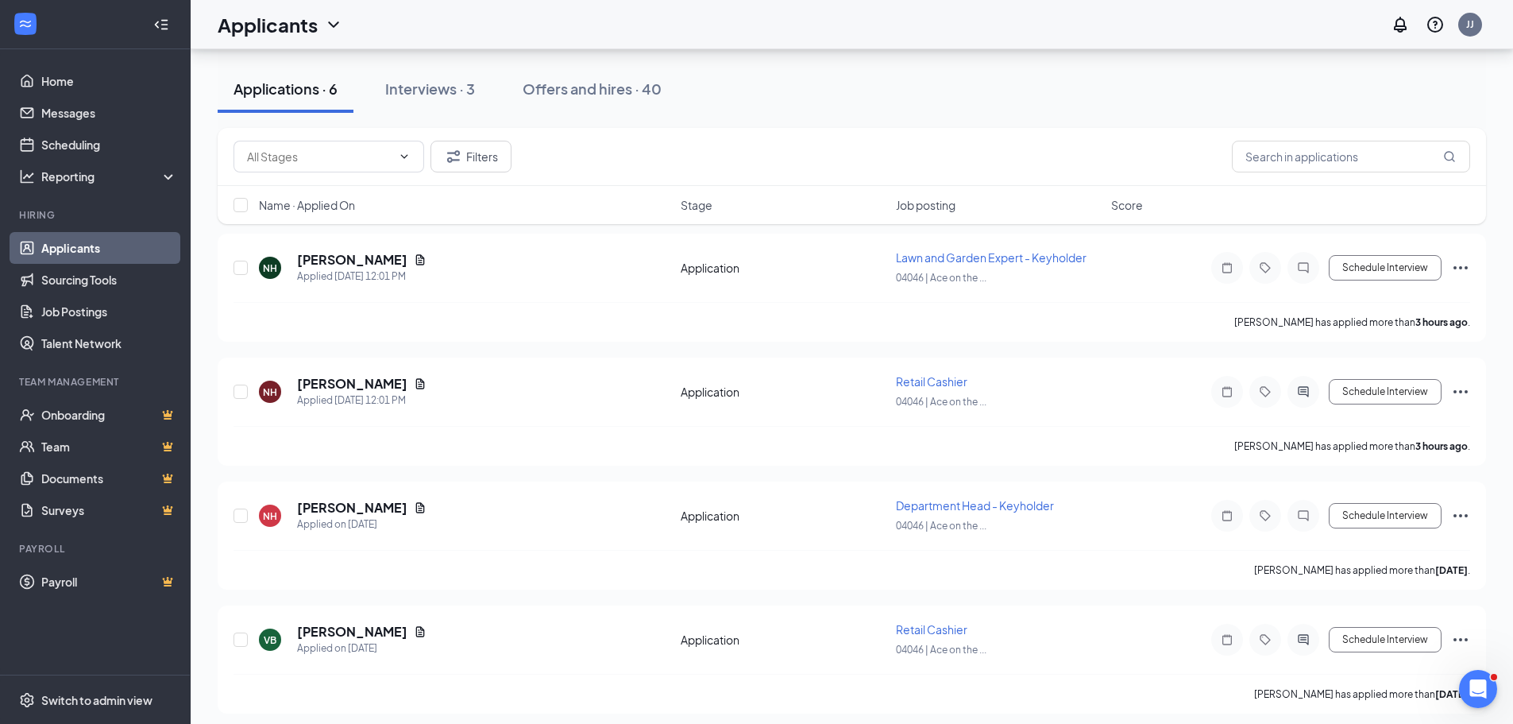
type input "Application Review (next stage)"
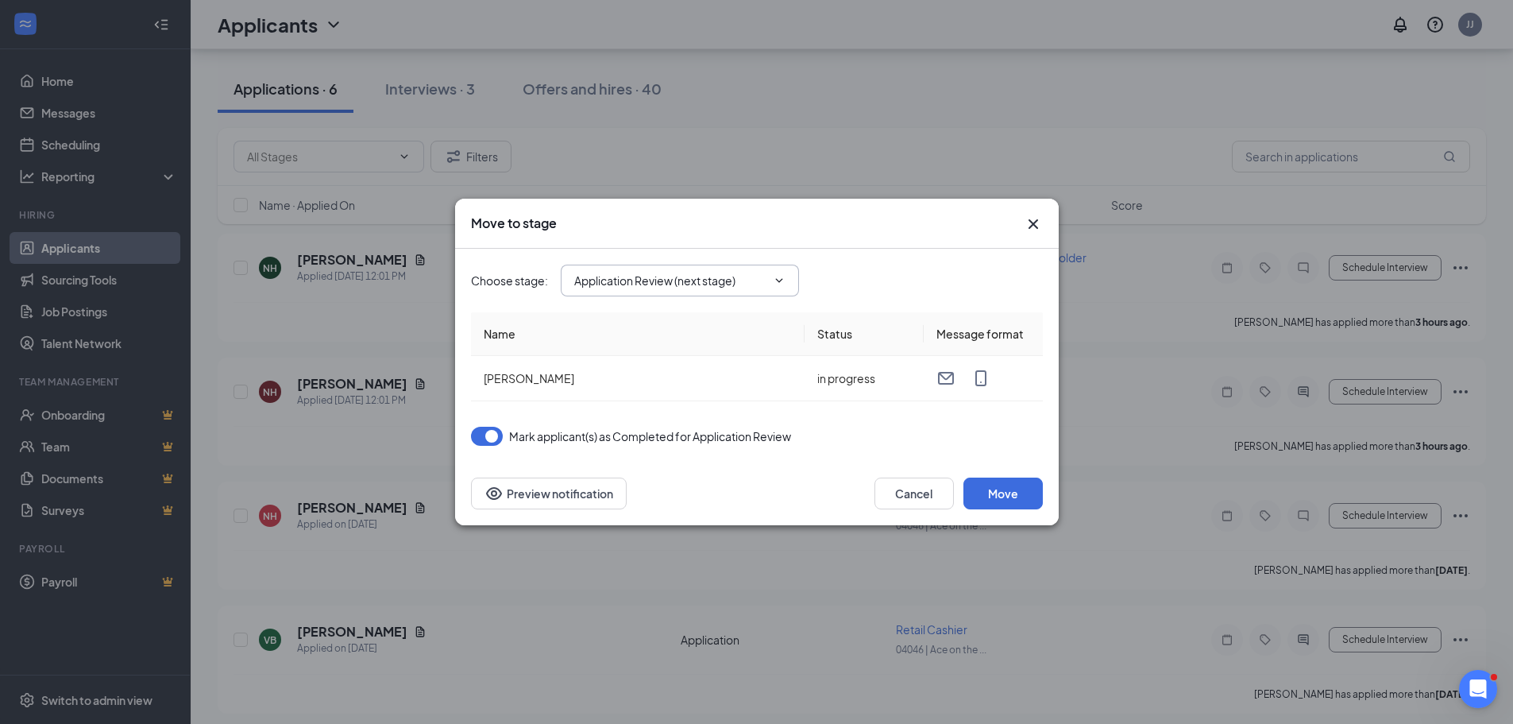
click at [766, 268] on span "Application Review (next stage)" at bounding box center [680, 280] width 238 height 32
click at [769, 272] on span "Application Review (next stage)" at bounding box center [680, 280] width 238 height 32
click at [774, 280] on icon "ChevronDown" at bounding box center [779, 280] width 13 height 13
click at [1032, 218] on icon "Cross" at bounding box center [1033, 223] width 19 height 19
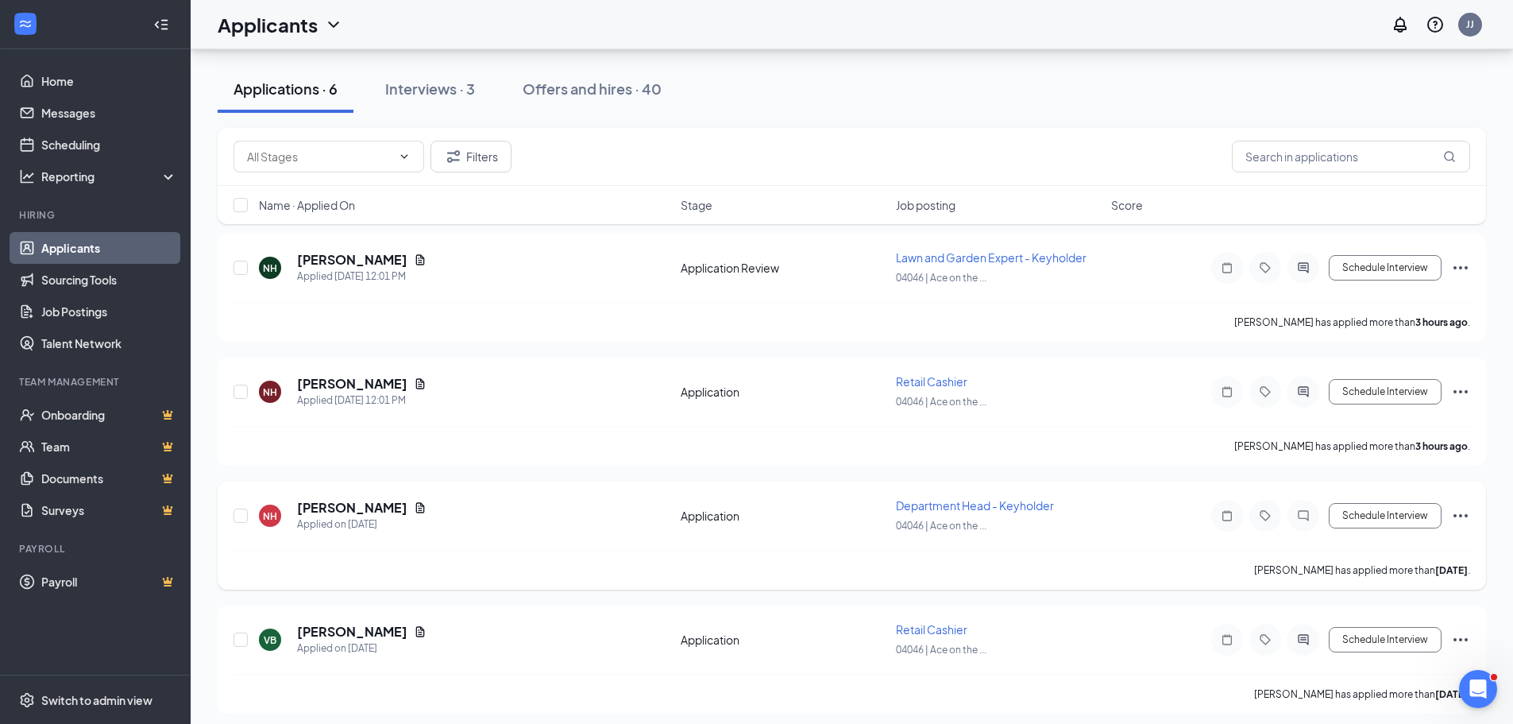
click at [1463, 519] on icon "Ellipses" at bounding box center [1460, 515] width 19 height 19
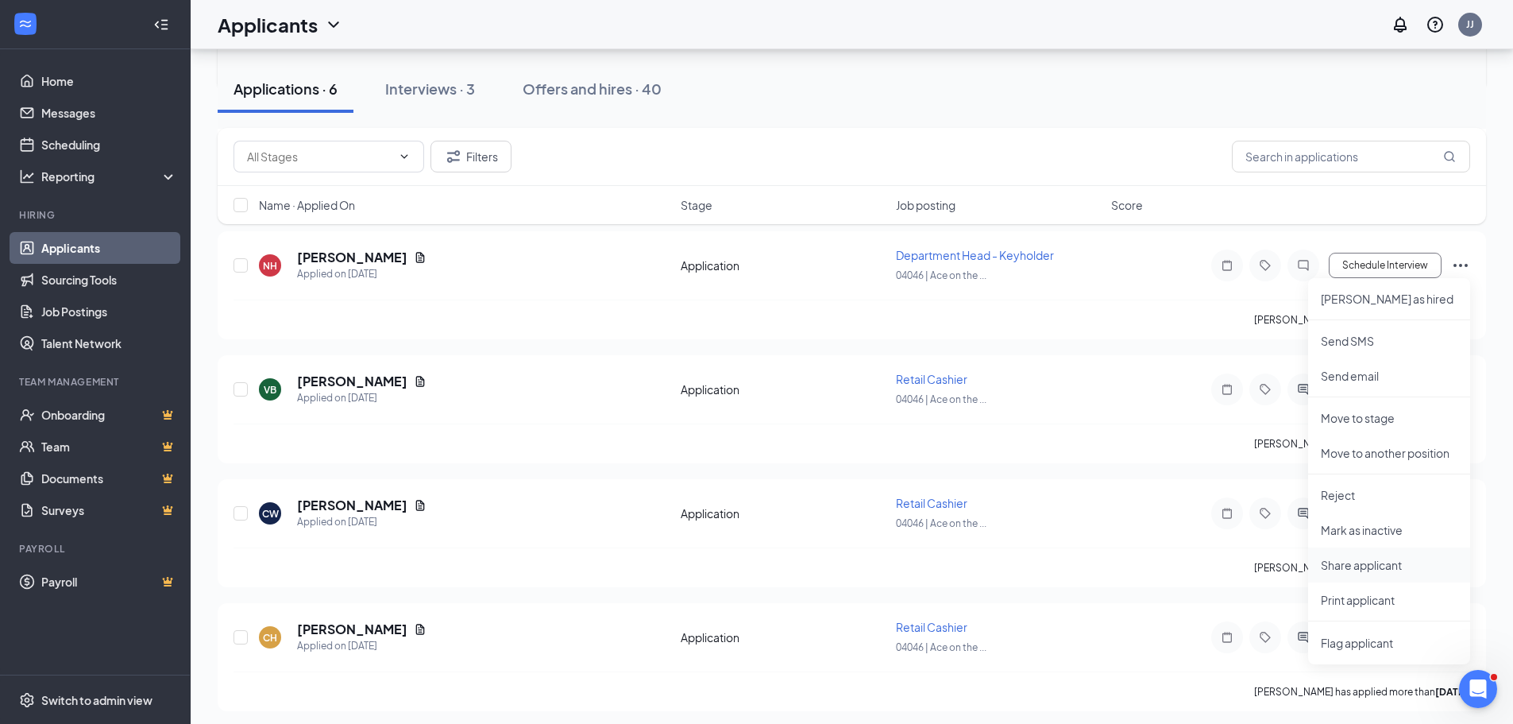
scroll to position [330, 0]
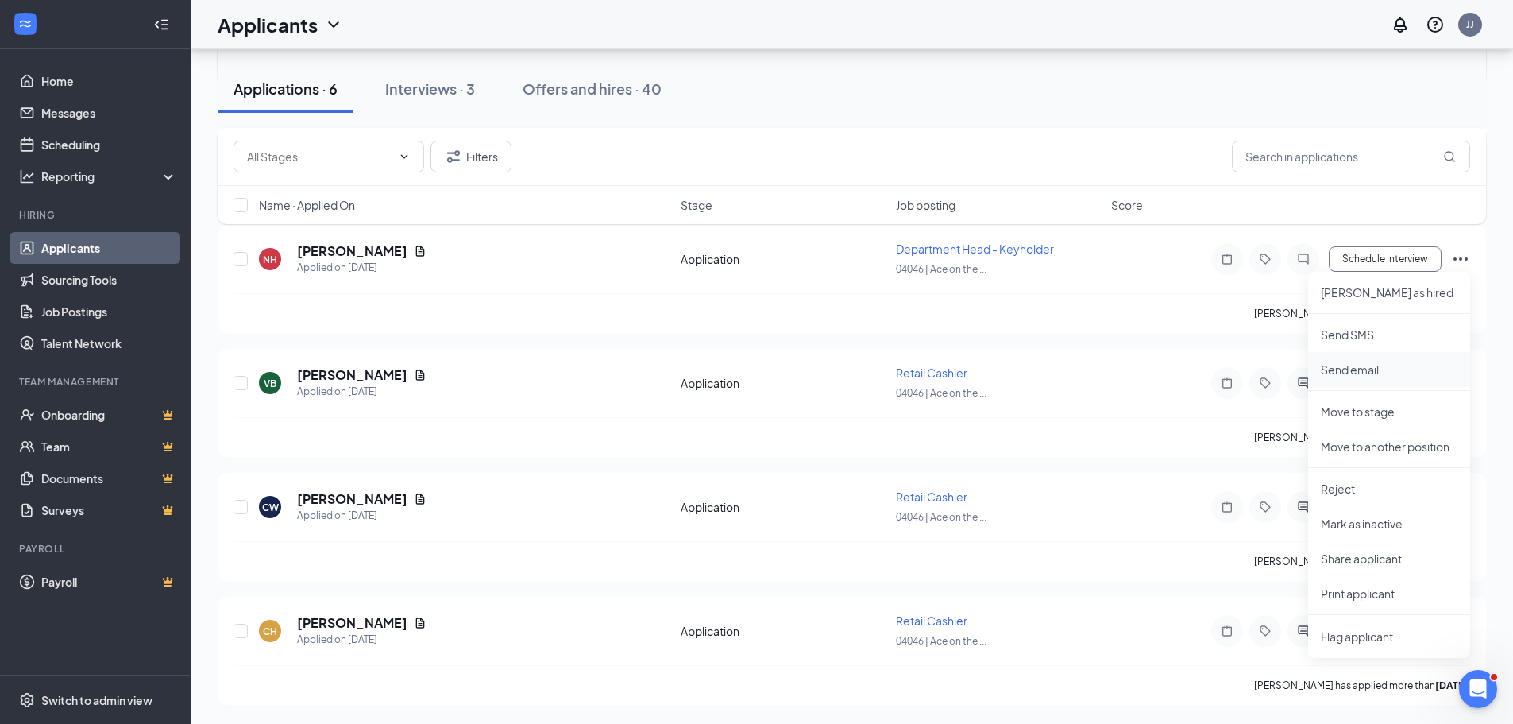
click at [1360, 376] on p "Send email" at bounding box center [1389, 369] width 137 height 16
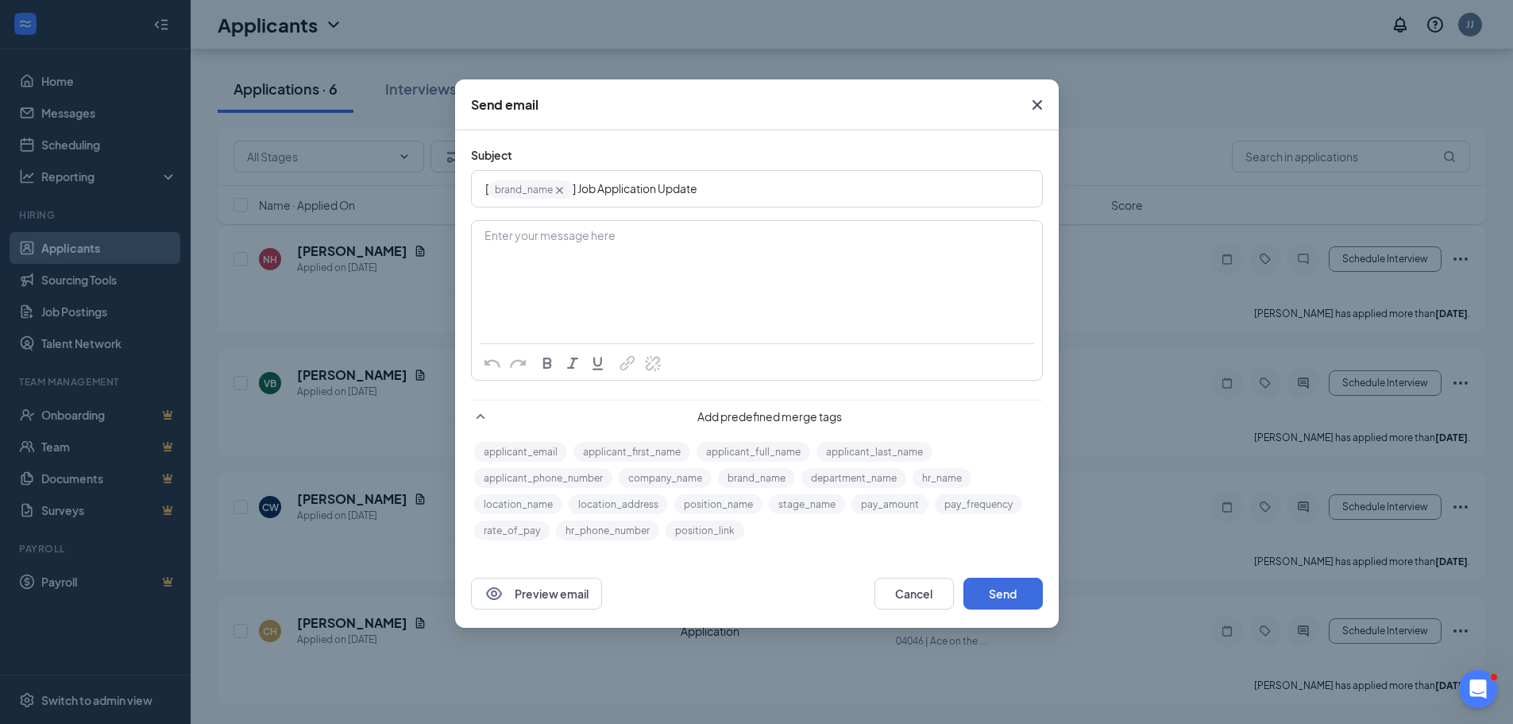
click at [1035, 113] on icon "Cross" at bounding box center [1037, 104] width 19 height 19
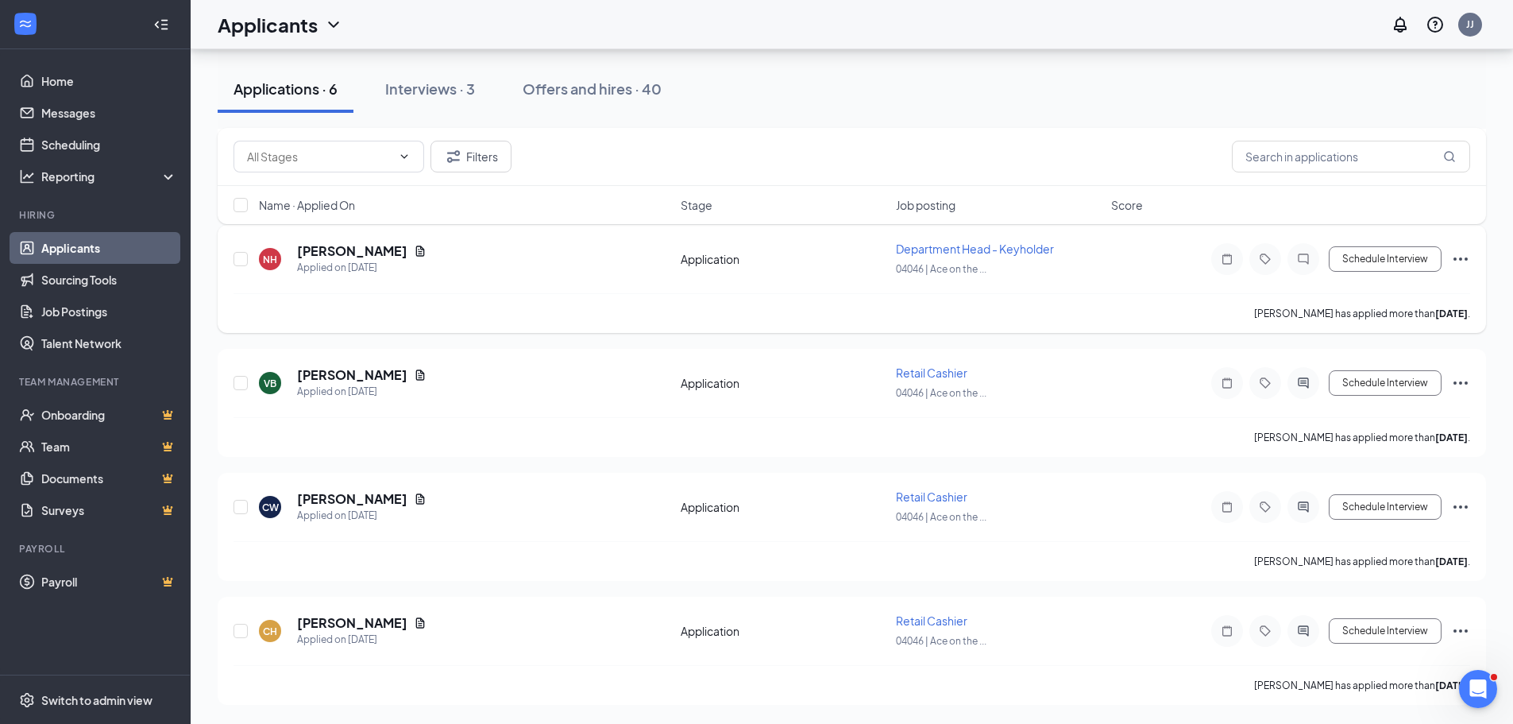
click at [1462, 257] on icon "Ellipses" at bounding box center [1460, 258] width 19 height 19
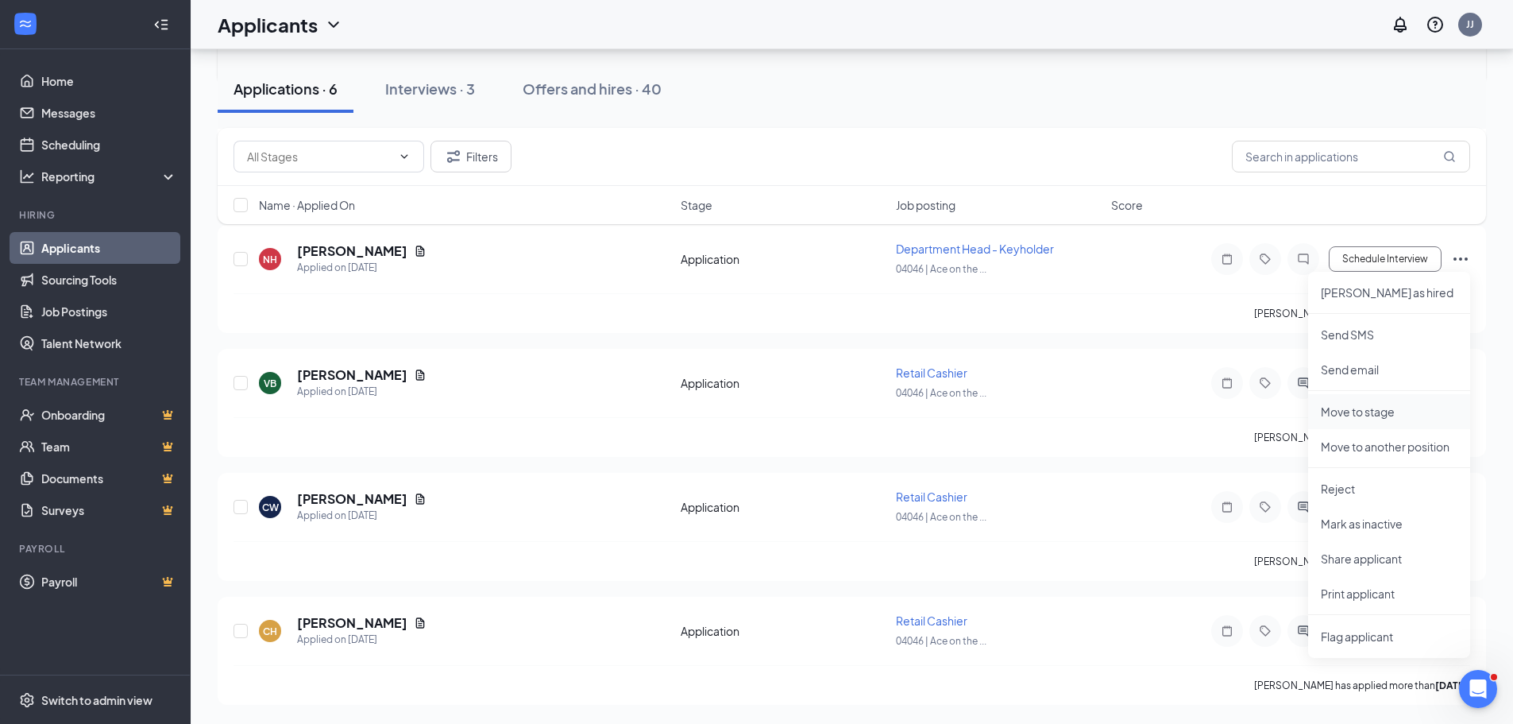
click at [1359, 416] on p "Move to stage" at bounding box center [1389, 411] width 137 height 16
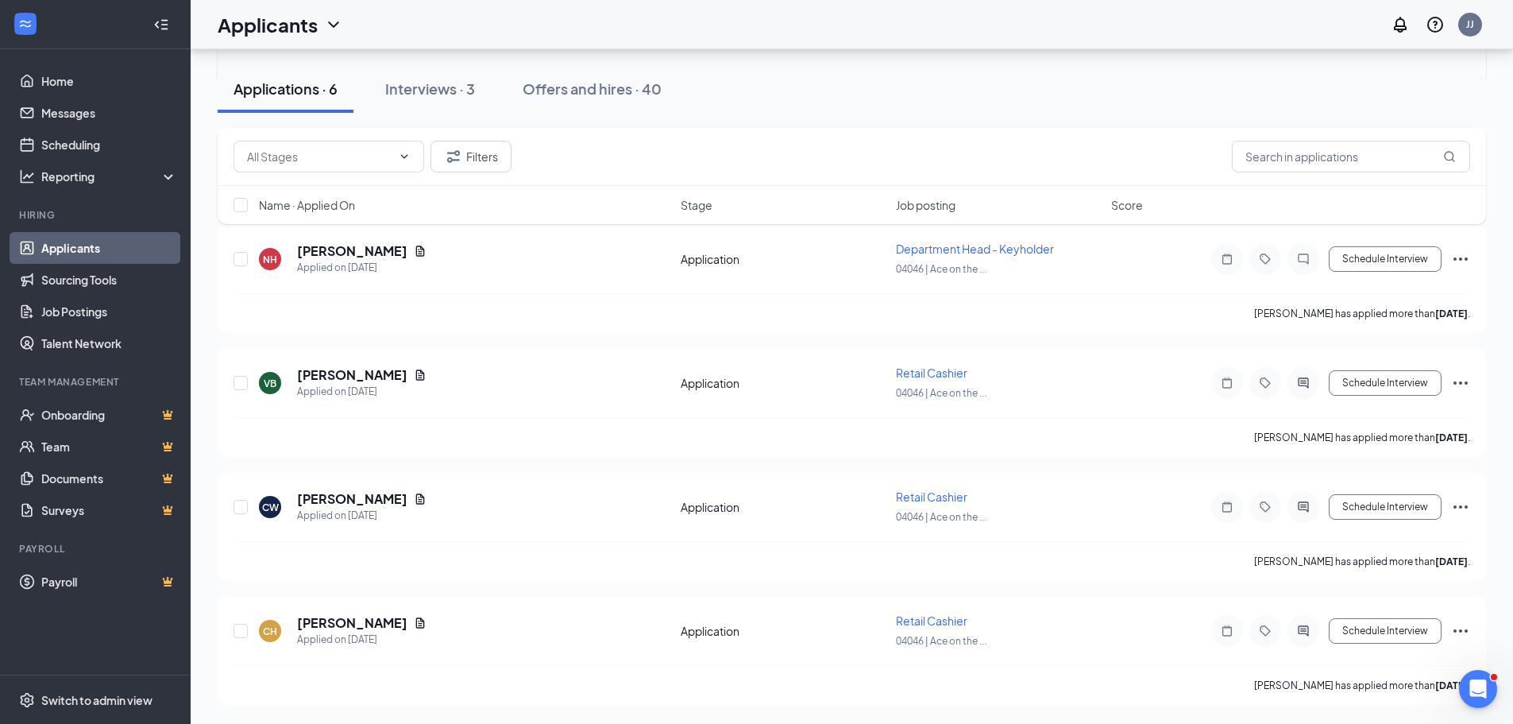
type input "Application Review (next stage)"
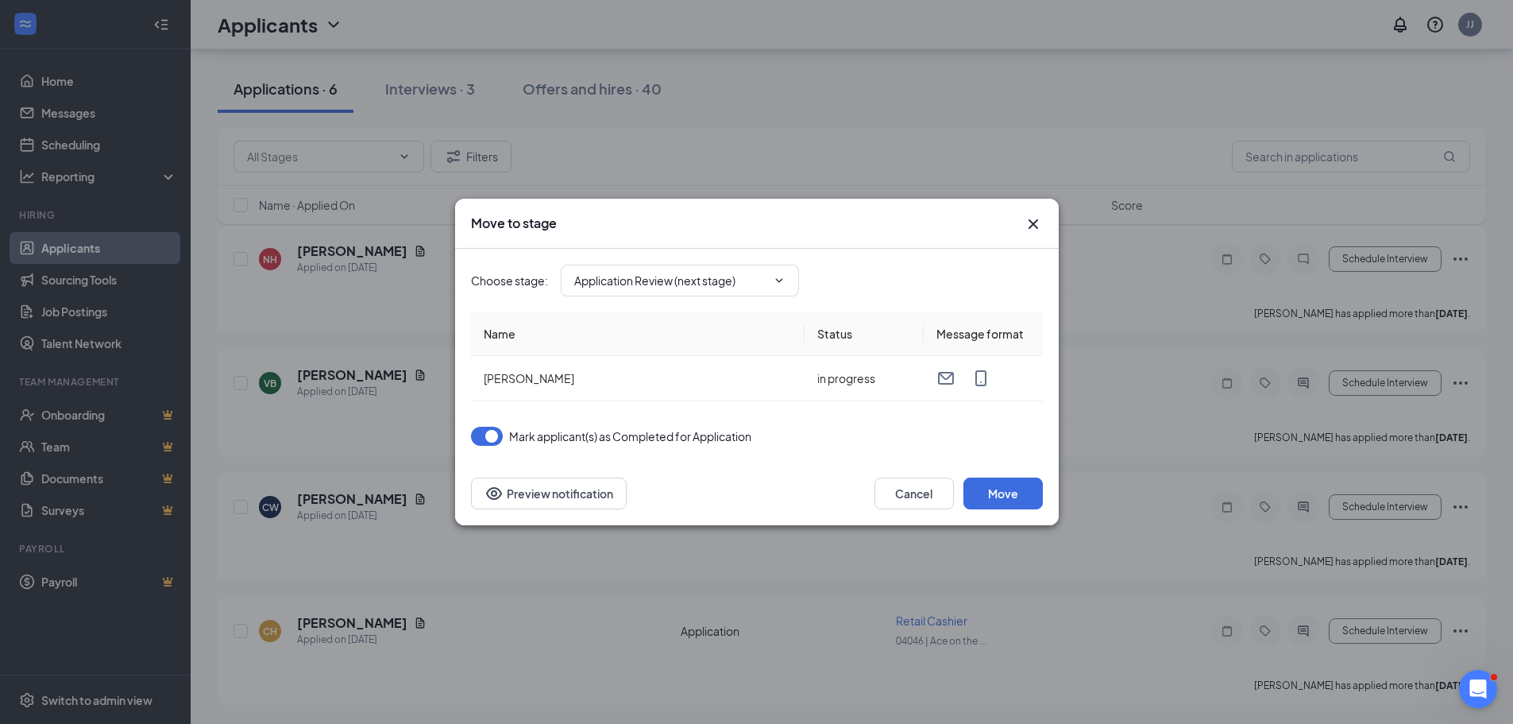
click at [1022, 419] on div "Choose stage : Application Review (next stage) Name Status Message format Nicol…" at bounding box center [757, 347] width 572 height 197
click at [787, 291] on span "Application Review (next stage)" at bounding box center [680, 280] width 238 height 32
click at [775, 277] on icon "ChevronDown" at bounding box center [779, 280] width 13 height 13
click at [776, 276] on icon "ChevronDown" at bounding box center [779, 280] width 13 height 13
click at [780, 287] on span "Application Review (next stage)" at bounding box center [680, 280] width 238 height 32
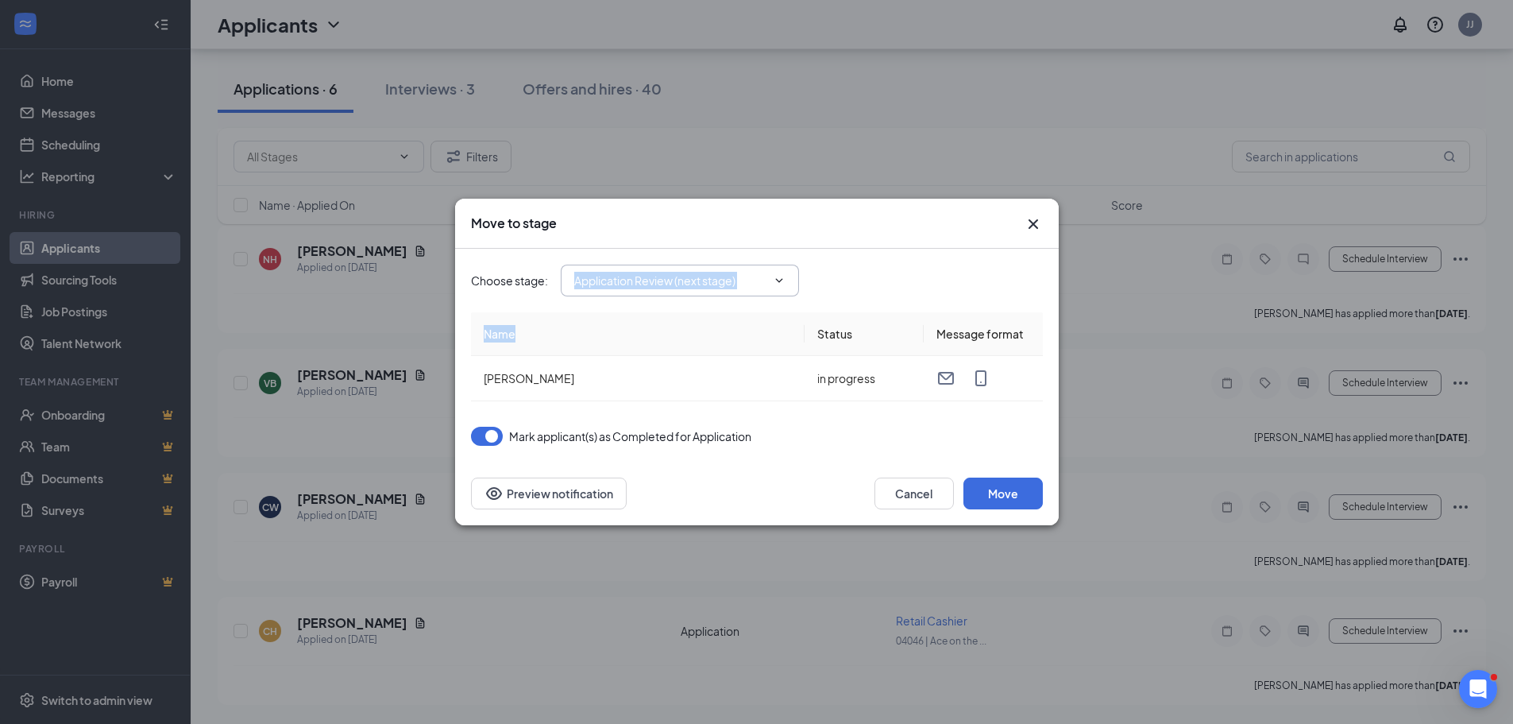
click at [780, 287] on span "Application Review (next stage)" at bounding box center [680, 280] width 238 height 32
drag, startPoint x: 1029, startPoint y: 226, endPoint x: 832, endPoint y: 250, distance: 199.2
click at [1028, 227] on icon "Cross" at bounding box center [1033, 223] width 19 height 19
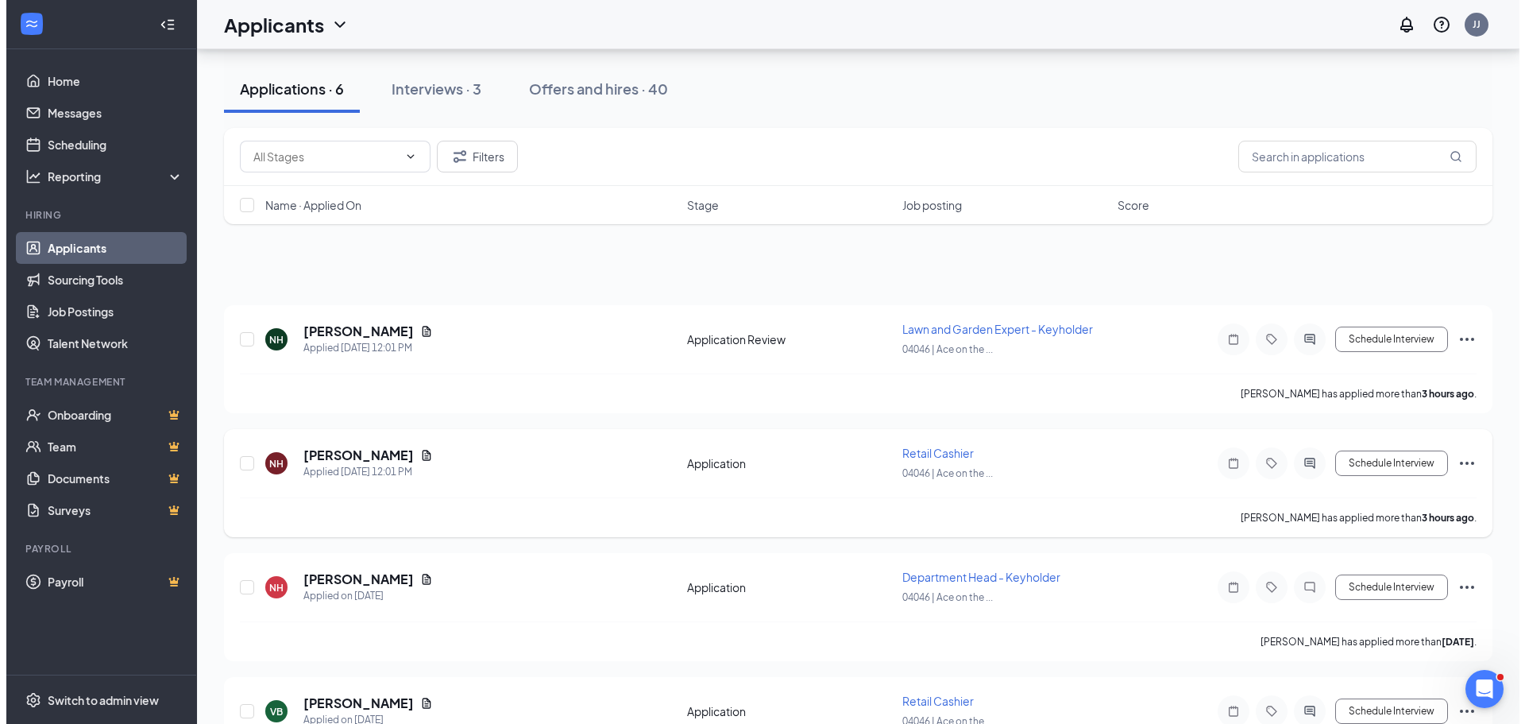
scroll to position [0, 0]
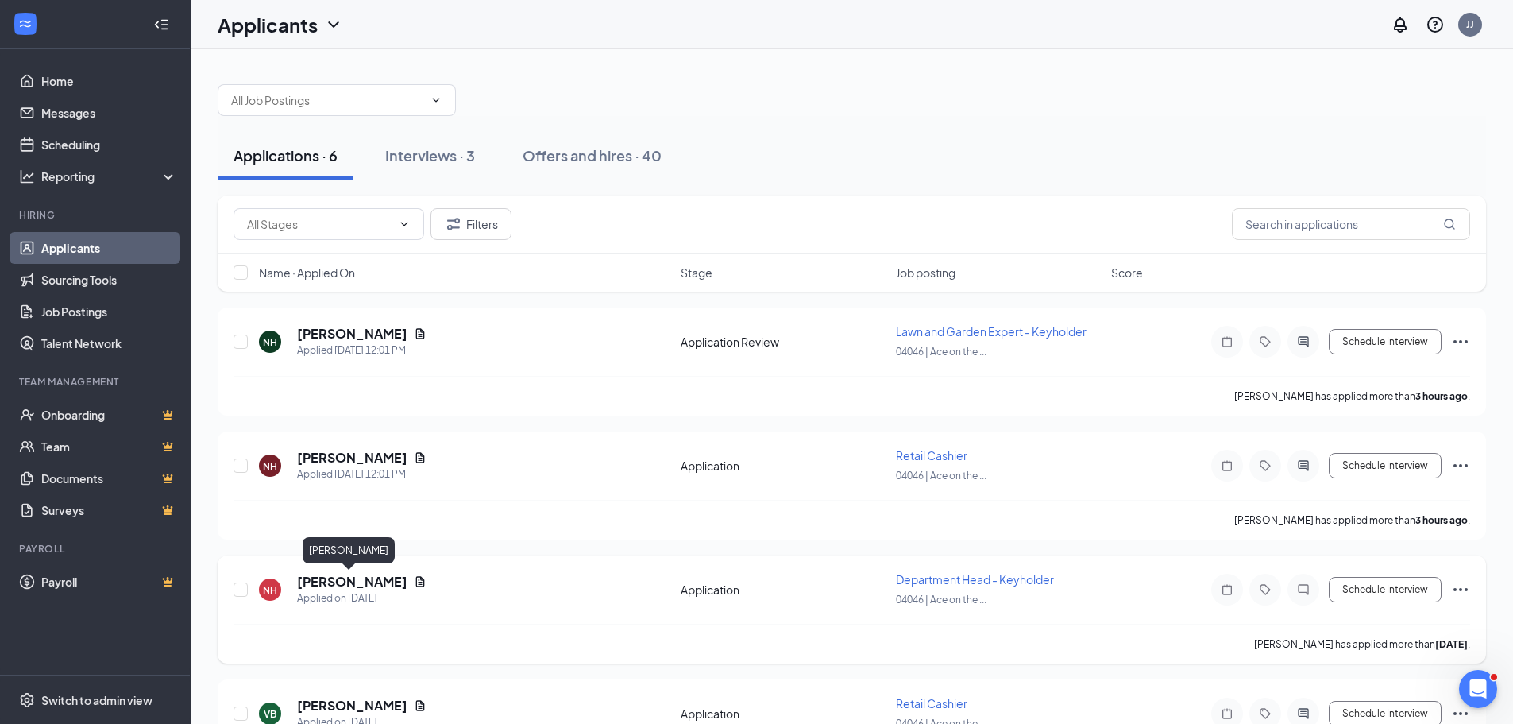
click at [364, 580] on h5 "Nicole Harmon" at bounding box center [352, 581] width 110 height 17
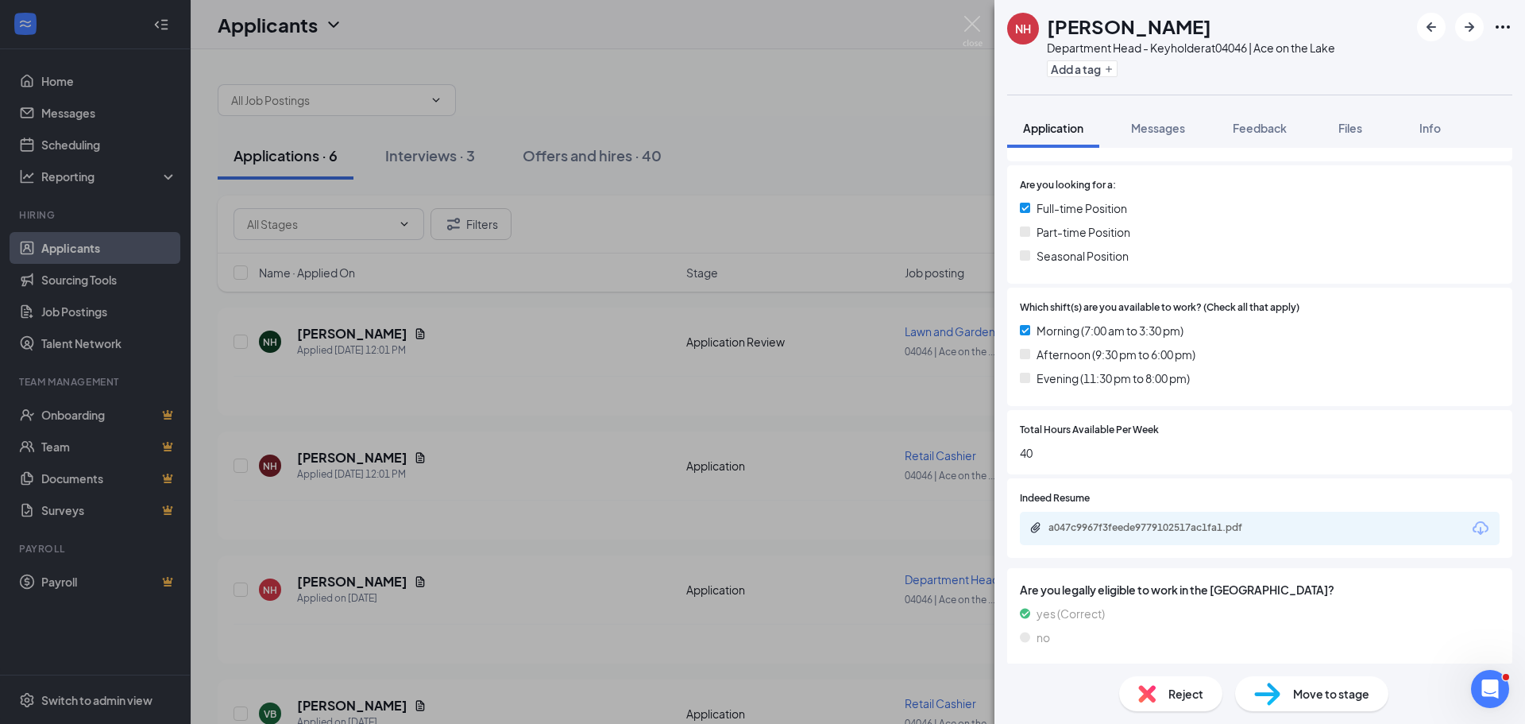
scroll to position [365, 0]
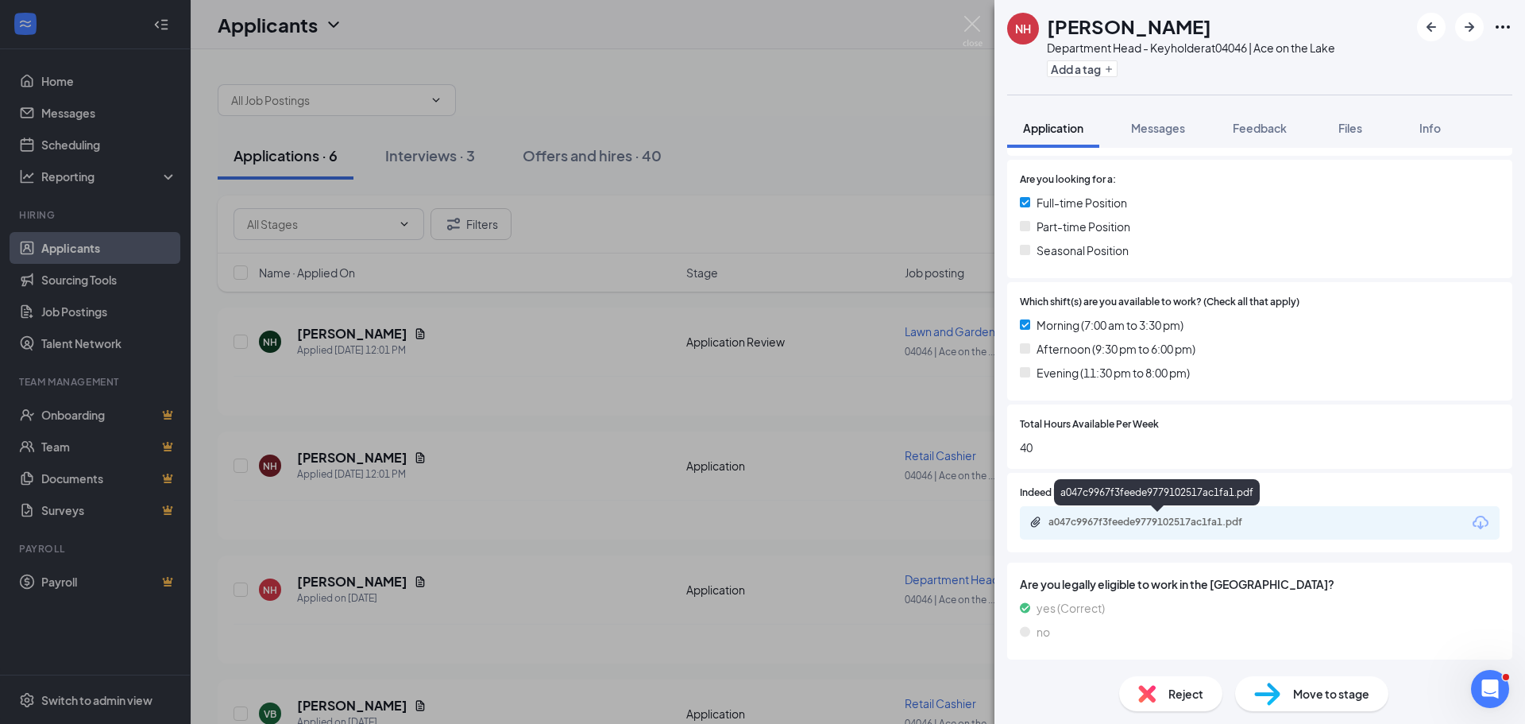
click at [1256, 515] on div "a047c9967f3feede9779102517ac1fa1.pdf" at bounding box center [1159, 521] width 222 height 13
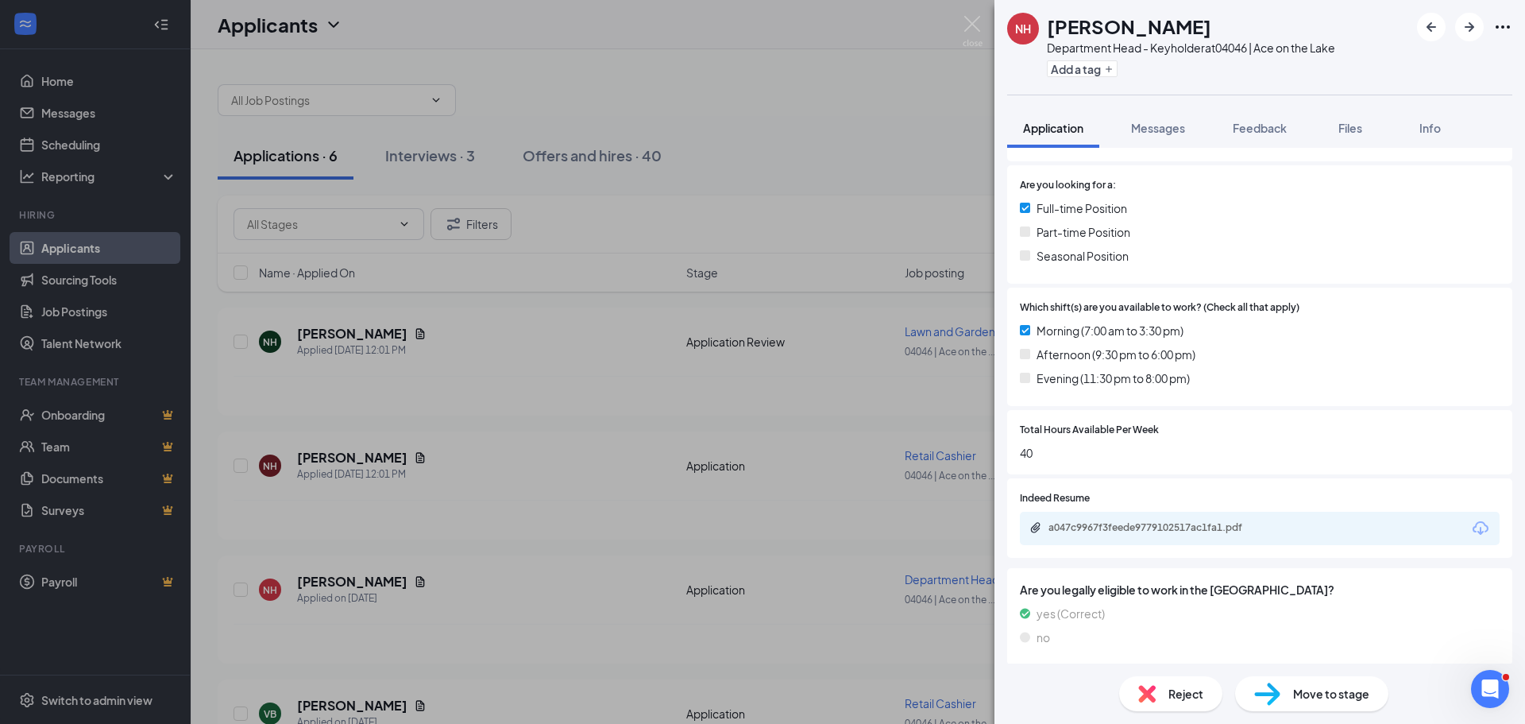
click at [1319, 685] on span "Move to stage" at bounding box center [1331, 693] width 76 height 17
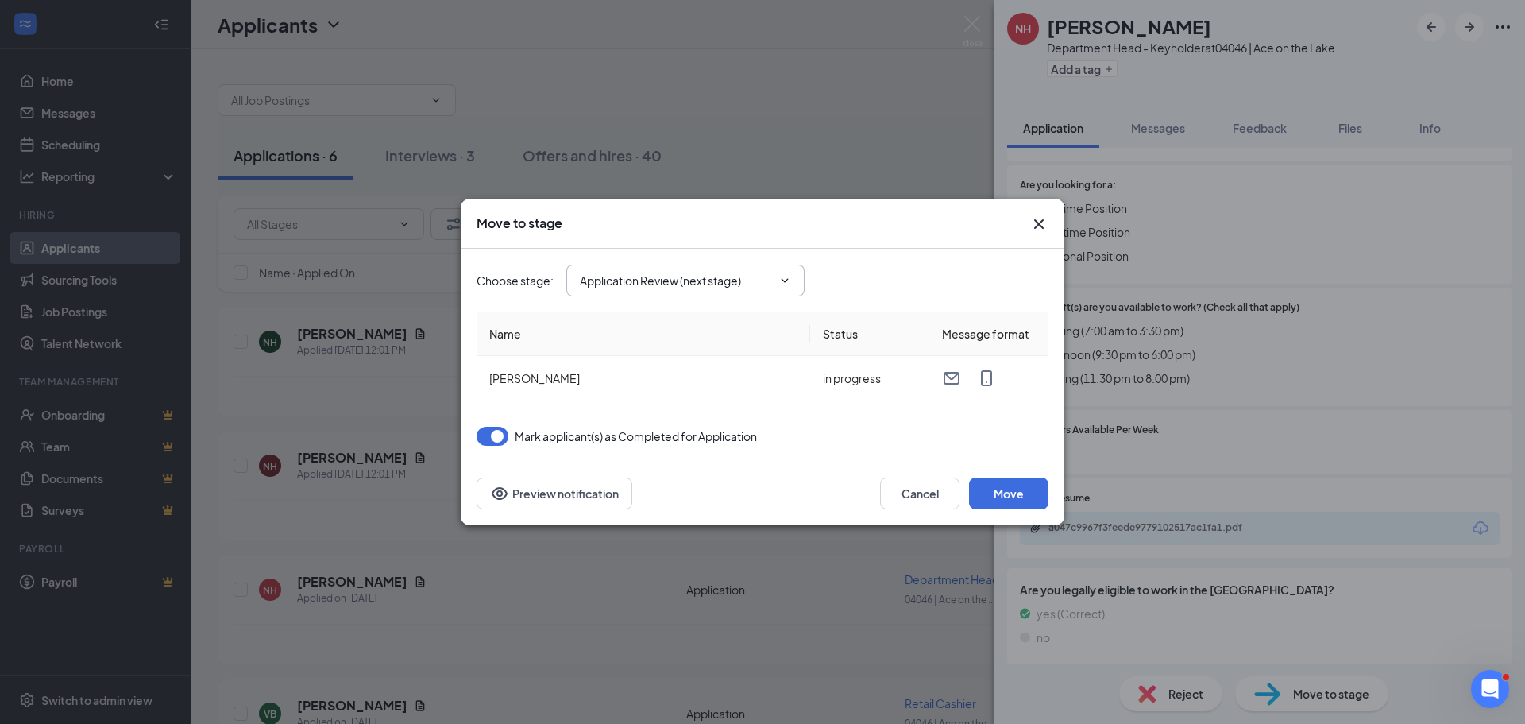
click at [791, 285] on icon "ChevronDown" at bounding box center [784, 280] width 13 height 13
click at [788, 284] on icon "ChevronDown" at bounding box center [784, 280] width 13 height 13
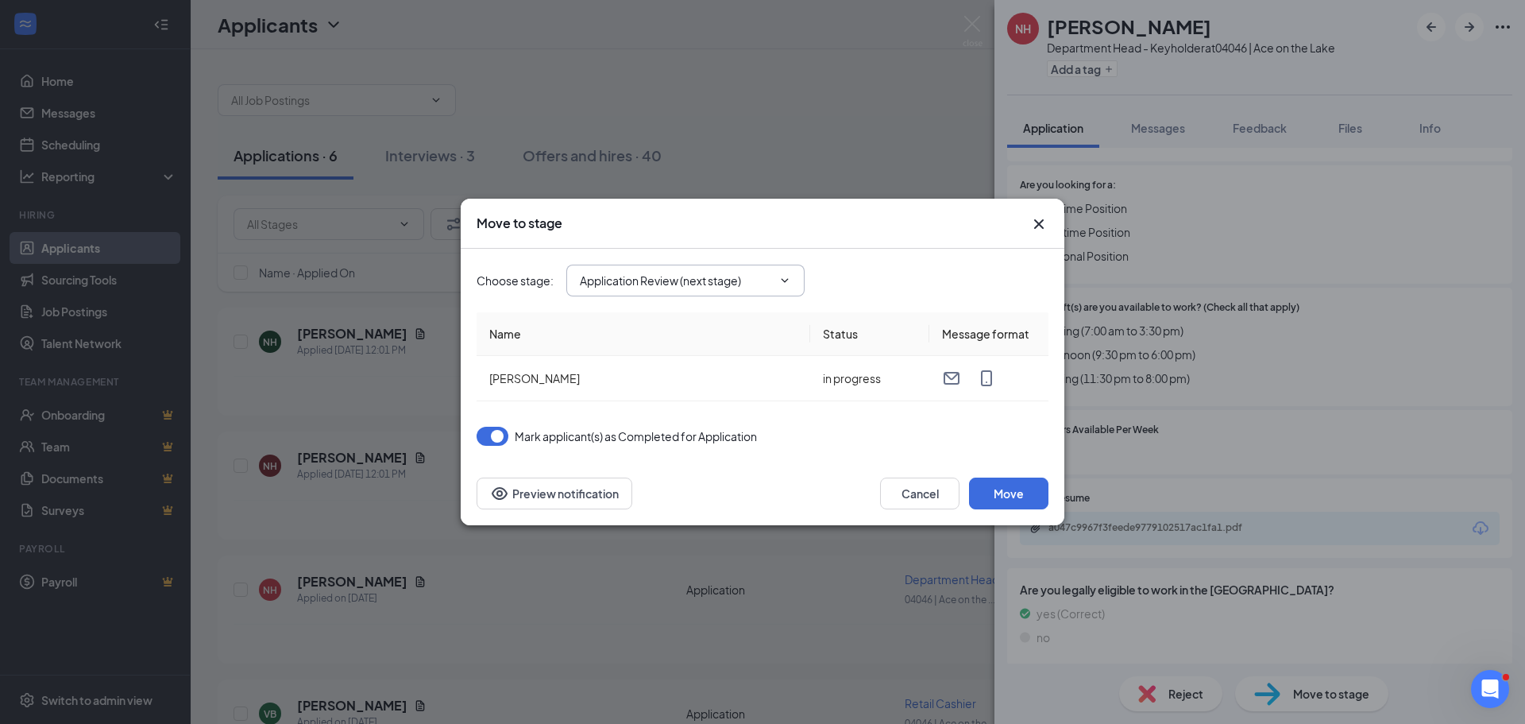
click at [1039, 232] on icon "Cross" at bounding box center [1038, 223] width 19 height 19
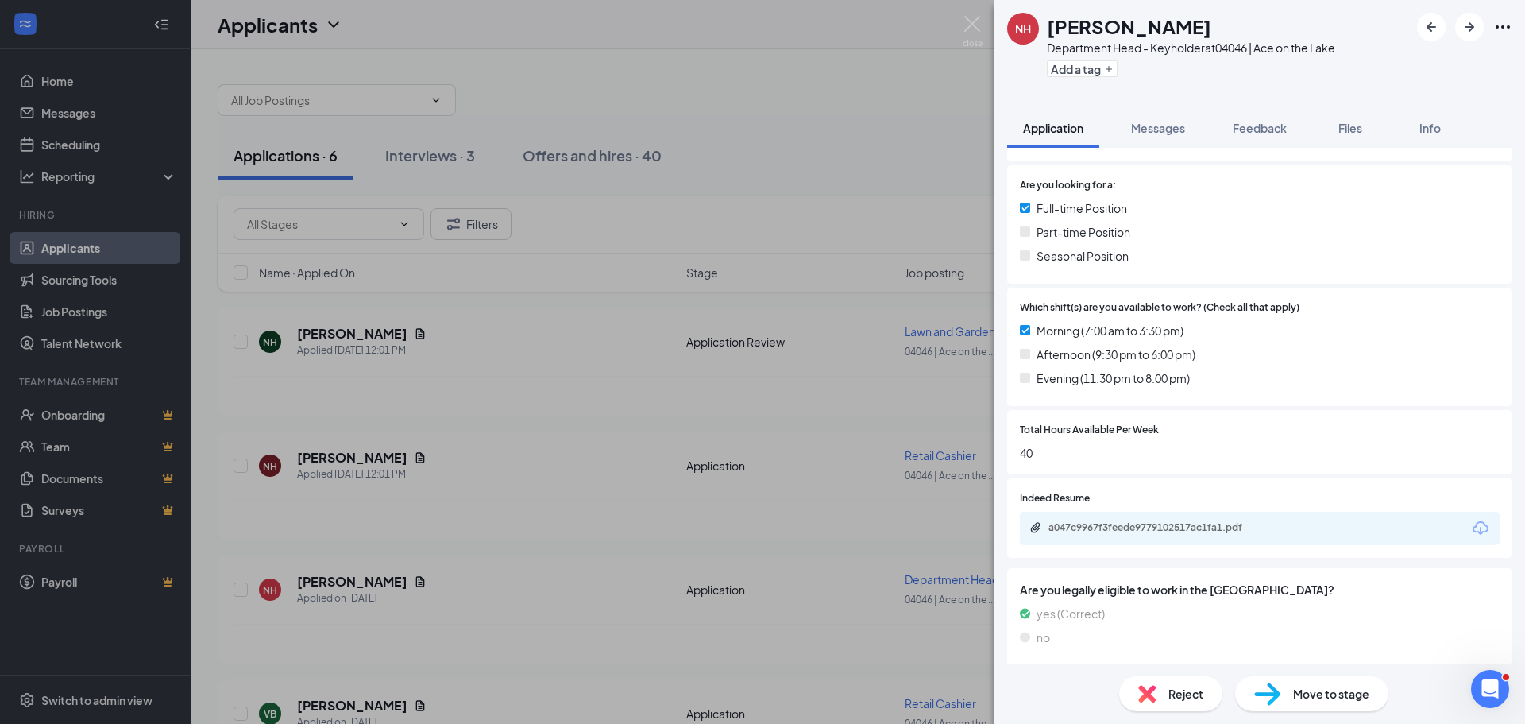
click at [1291, 692] on div "Move to stage" at bounding box center [1311, 693] width 153 height 35
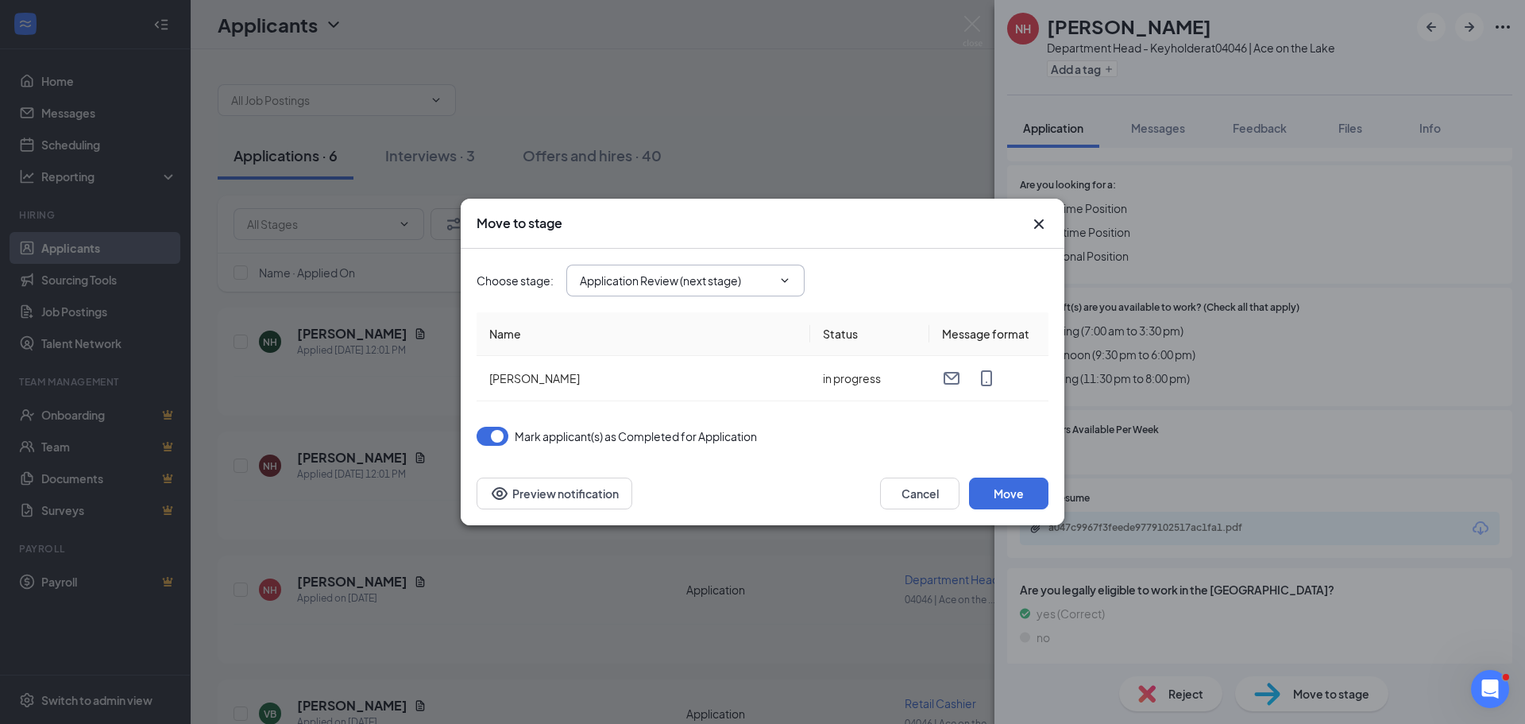
click at [789, 277] on icon "ChevronDown" at bounding box center [784, 280] width 13 height 13
click at [1037, 224] on icon "Cross" at bounding box center [1038, 223] width 19 height 19
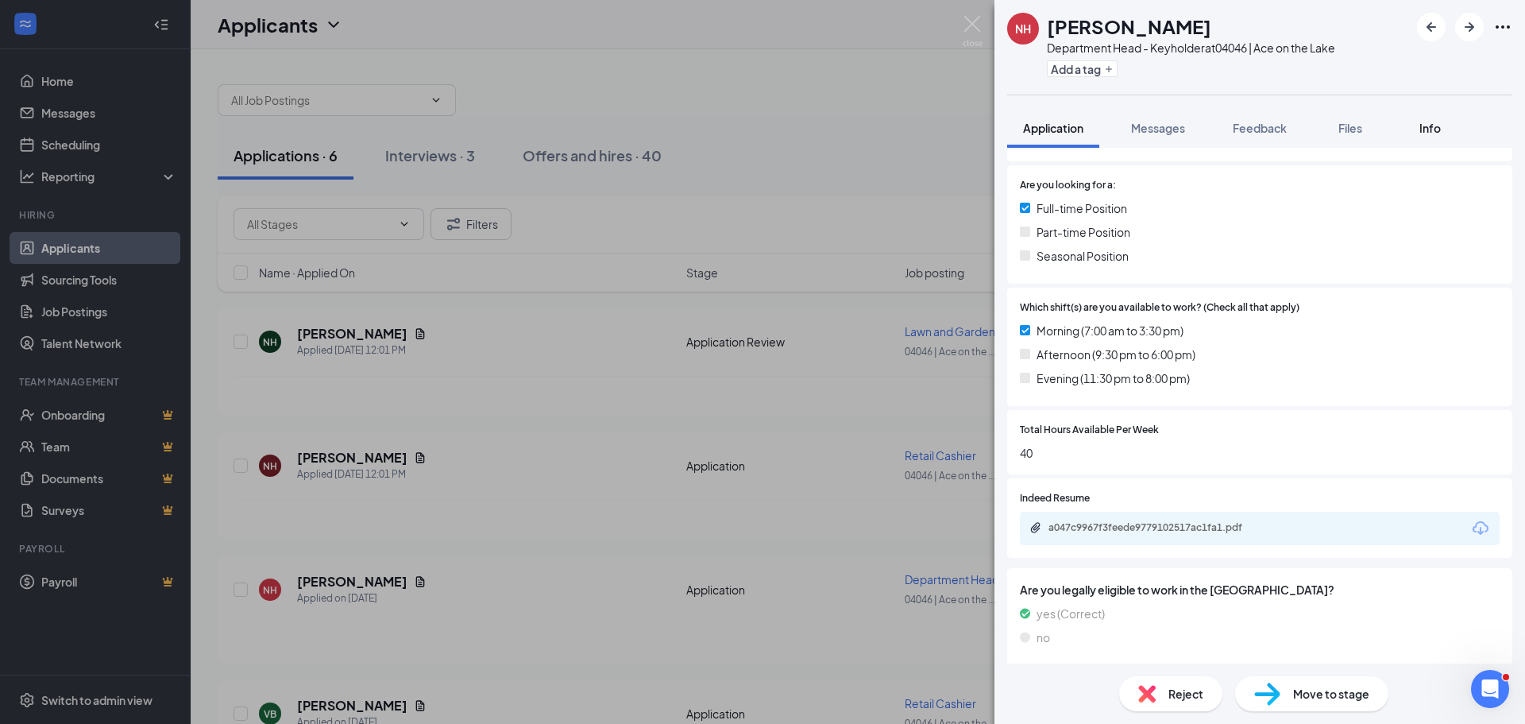
click at [1430, 119] on button "Info" at bounding box center [1430, 128] width 64 height 40
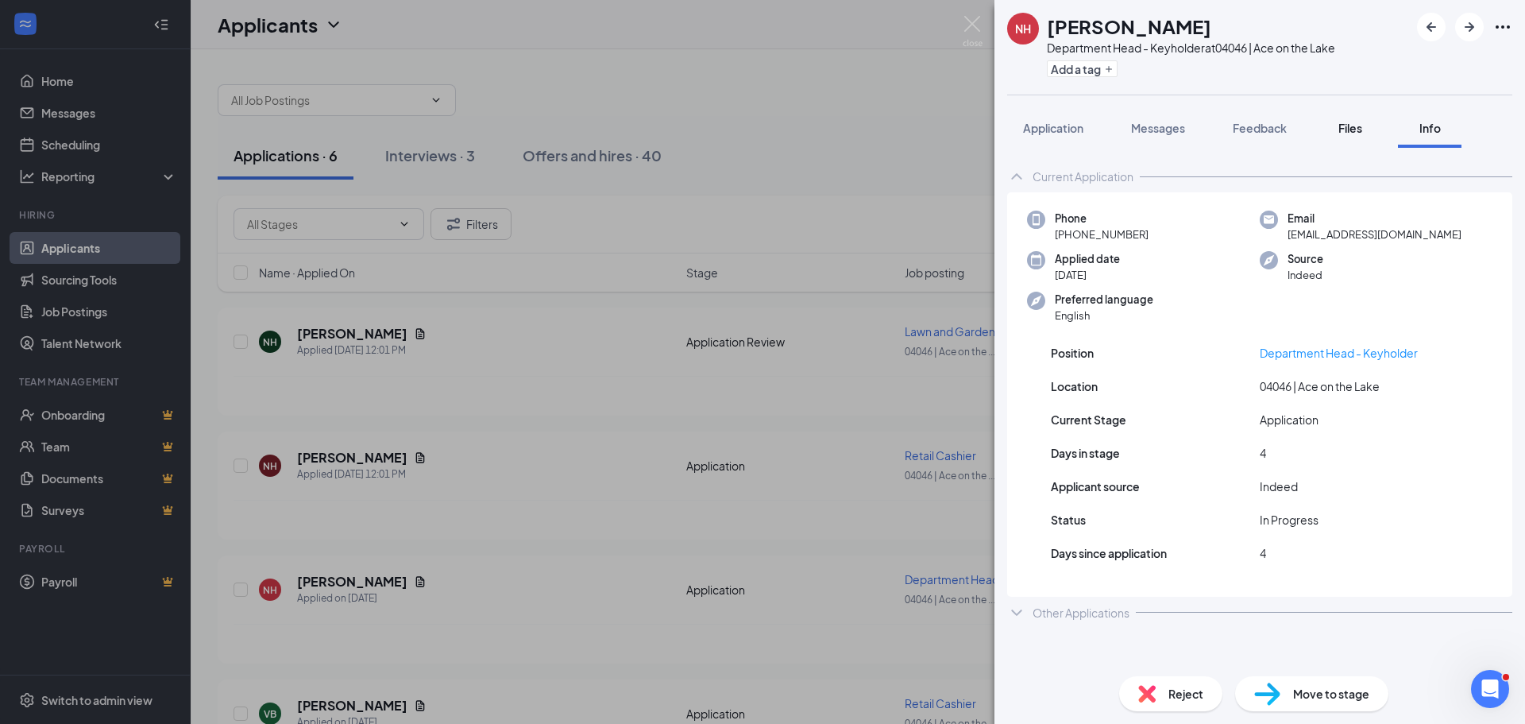
click at [1364, 137] on button "Files" at bounding box center [1350, 128] width 64 height 40
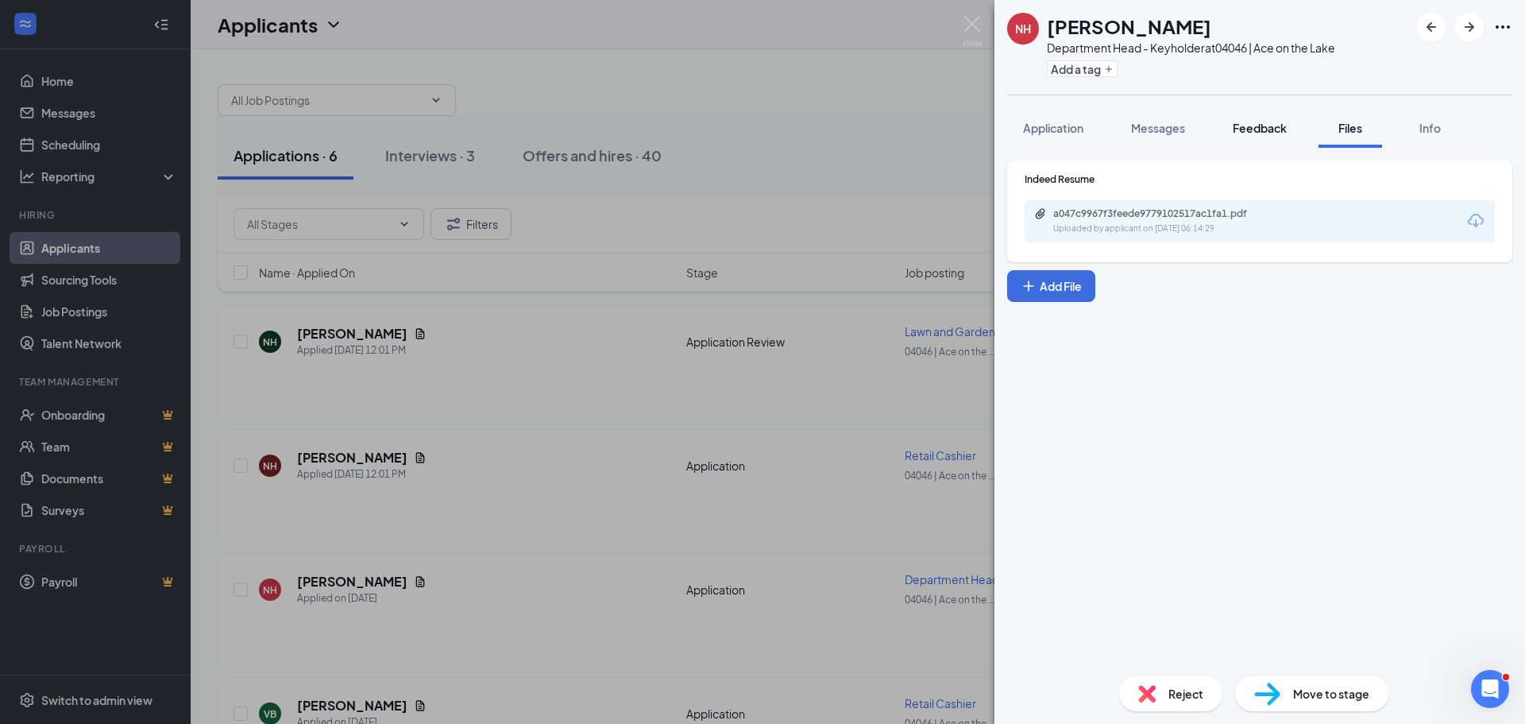
click at [1276, 137] on button "Feedback" at bounding box center [1260, 128] width 86 height 40
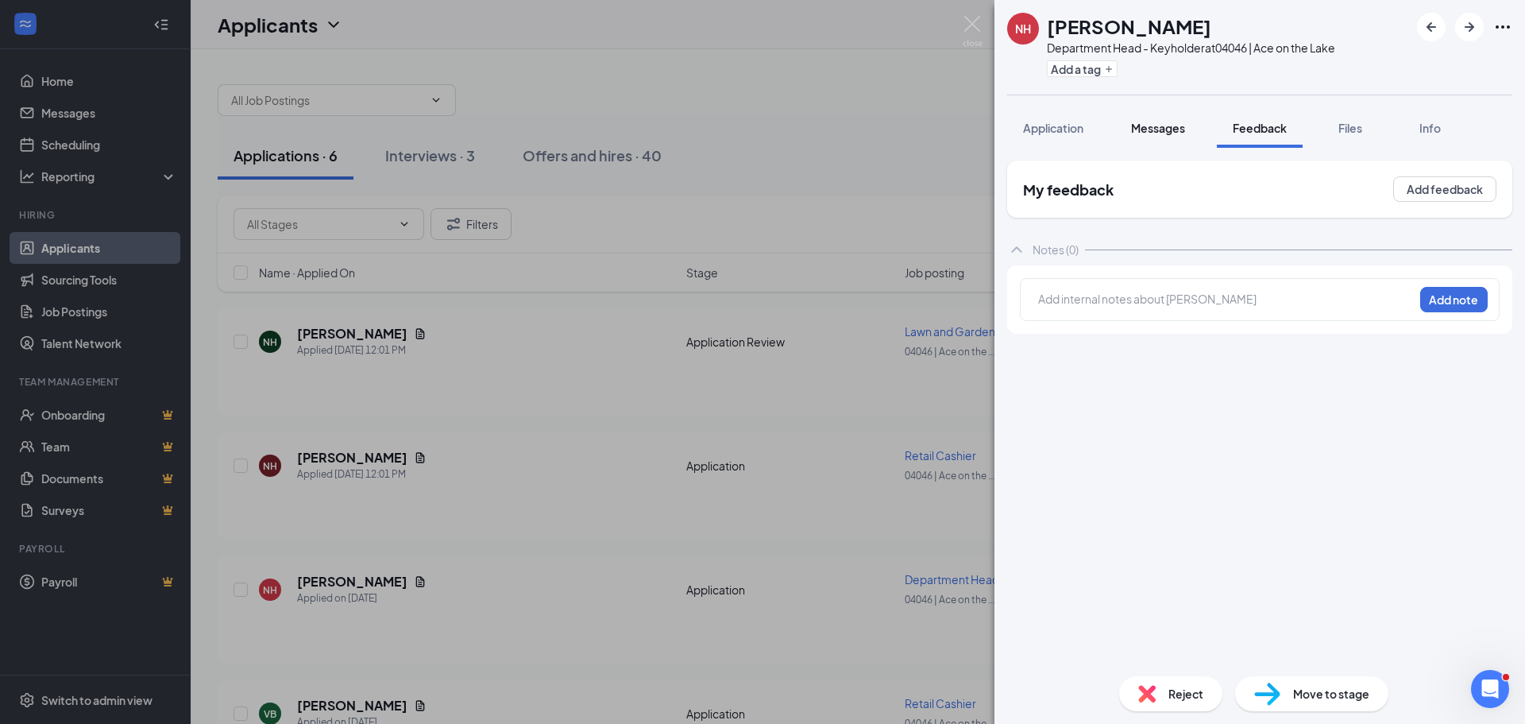
click at [1144, 129] on span "Messages" at bounding box center [1158, 128] width 54 height 14
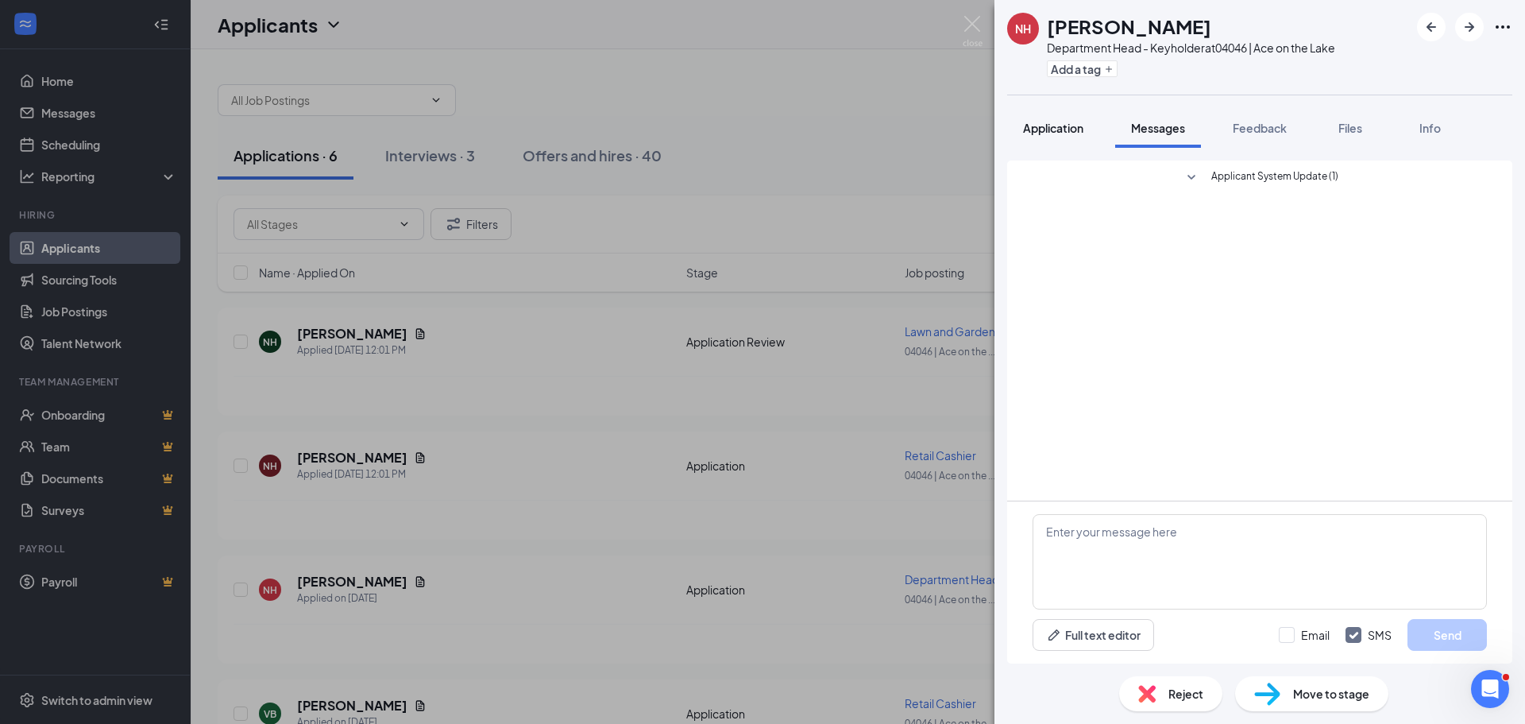
click at [1063, 120] on div "Application" at bounding box center [1053, 128] width 60 height 16
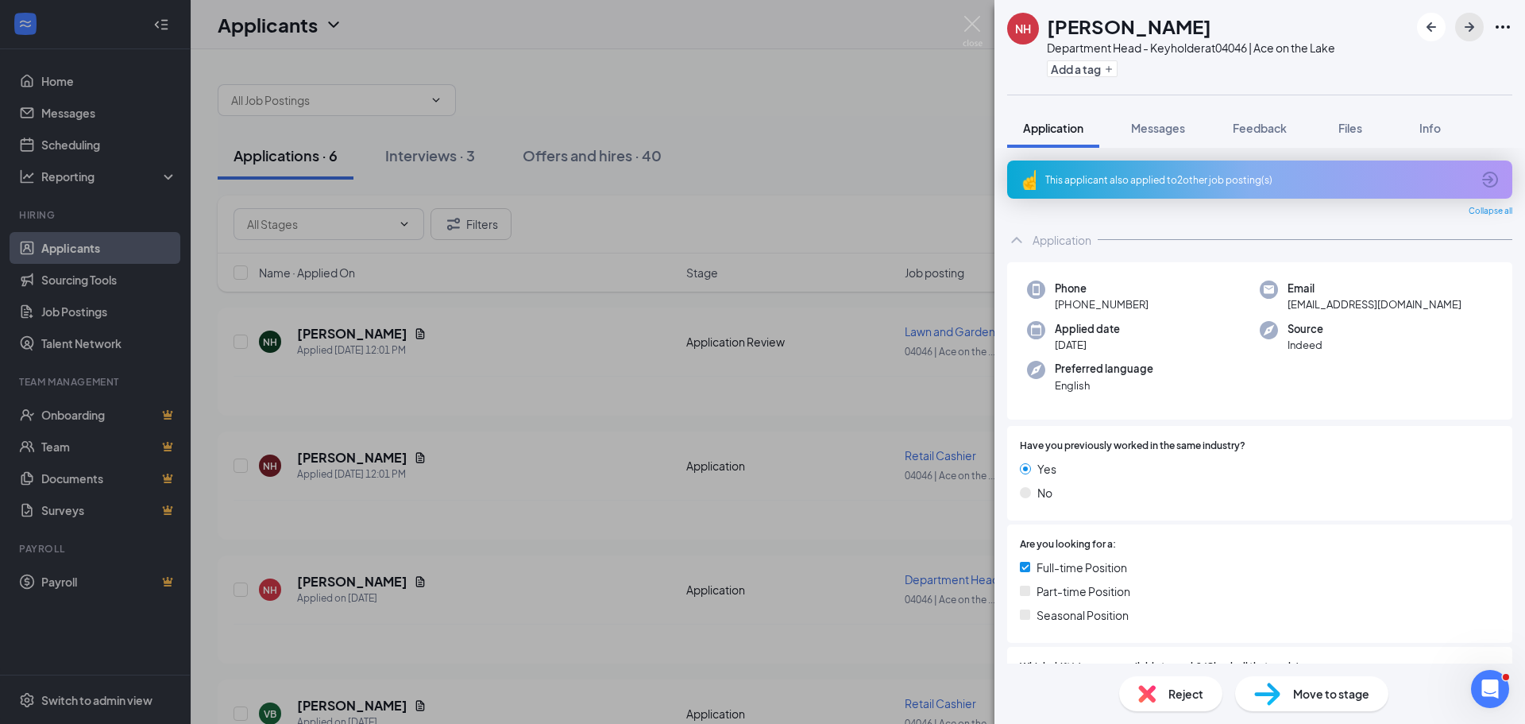
click at [1474, 29] on icon "ArrowRight" at bounding box center [1469, 26] width 19 height 19
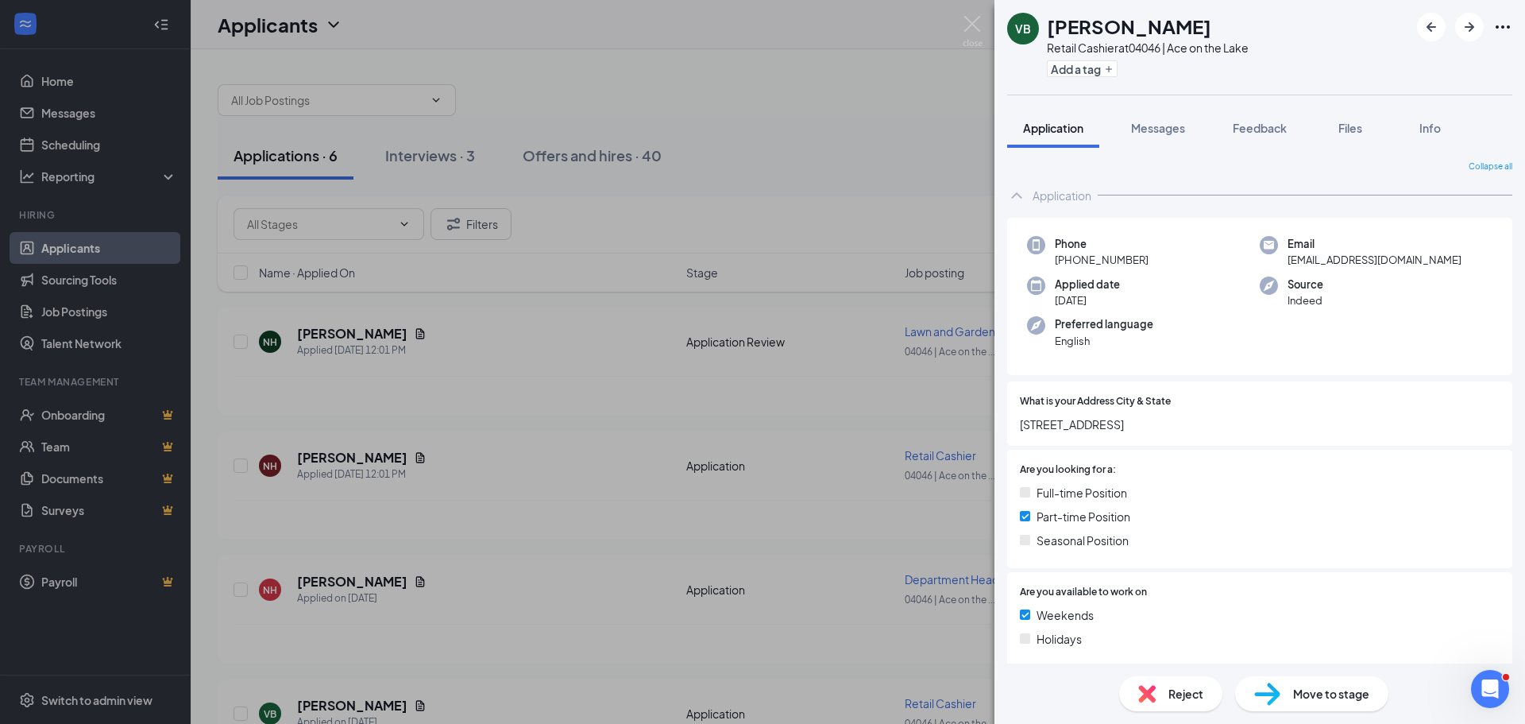
click at [1355, 700] on span "Move to stage" at bounding box center [1331, 693] width 76 height 17
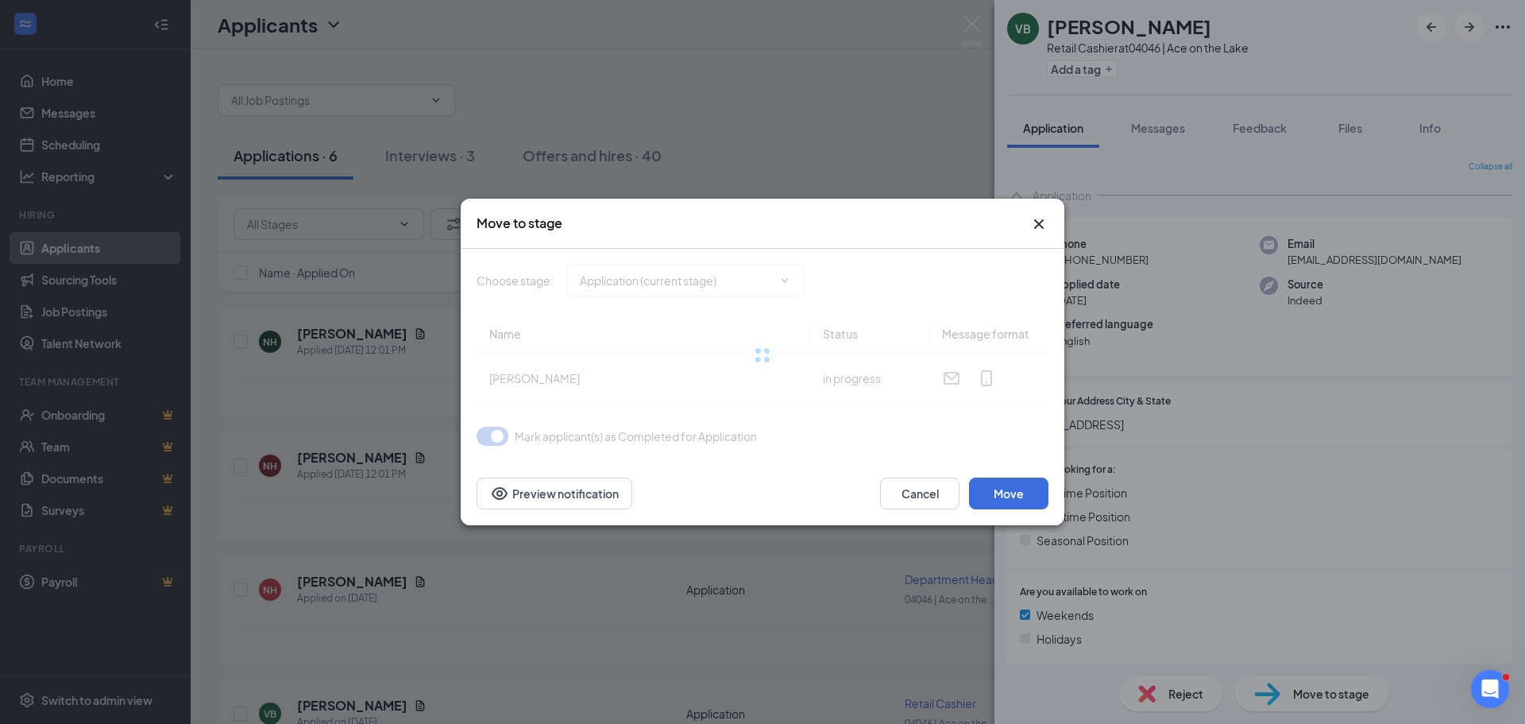
type input "Review Stage (next stage)"
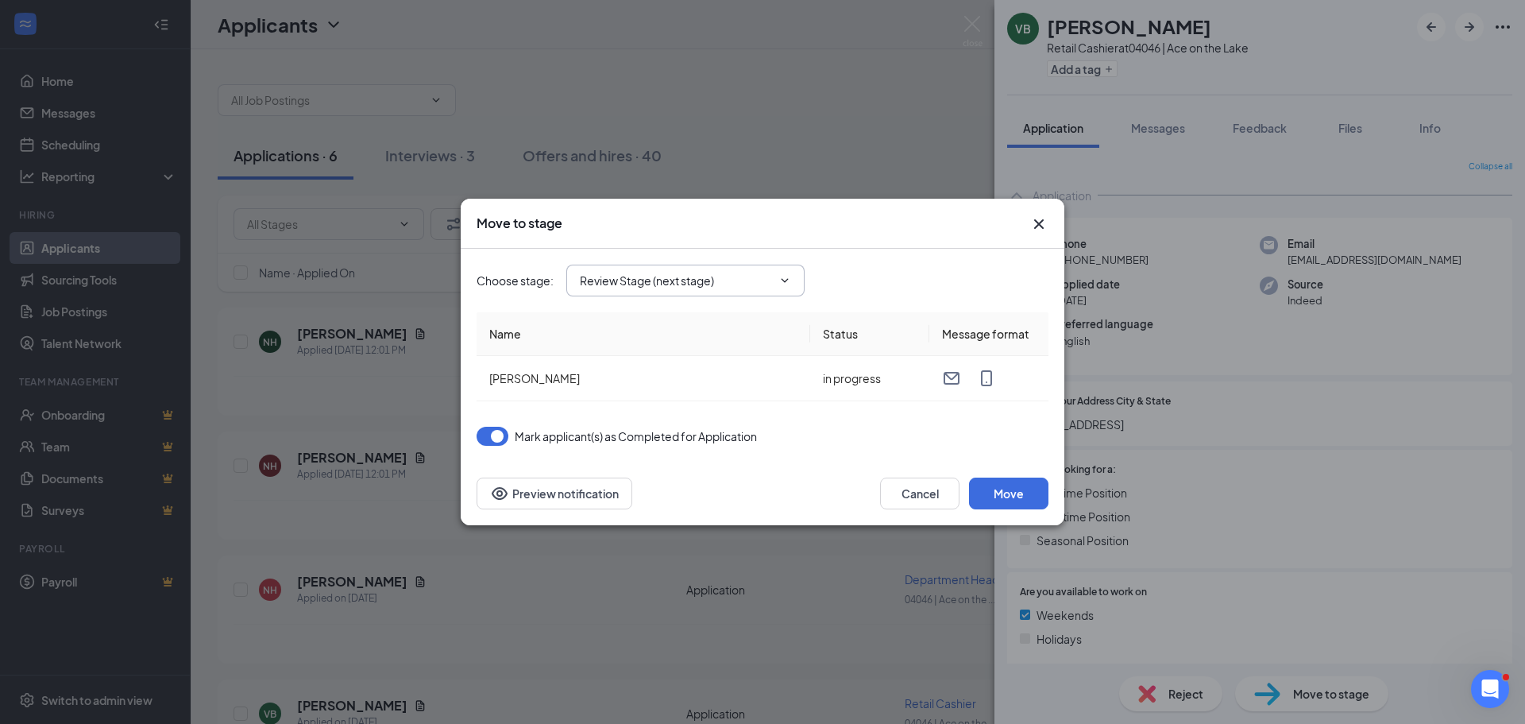
click at [784, 273] on span "Review Stage (next stage)" at bounding box center [685, 280] width 238 height 32
click at [785, 282] on icon "ChevronDown" at bounding box center [784, 280] width 7 height 4
click at [785, 284] on icon "ChevronDown" at bounding box center [784, 280] width 13 height 13
click at [1036, 226] on icon "Cross" at bounding box center [1039, 224] width 10 height 10
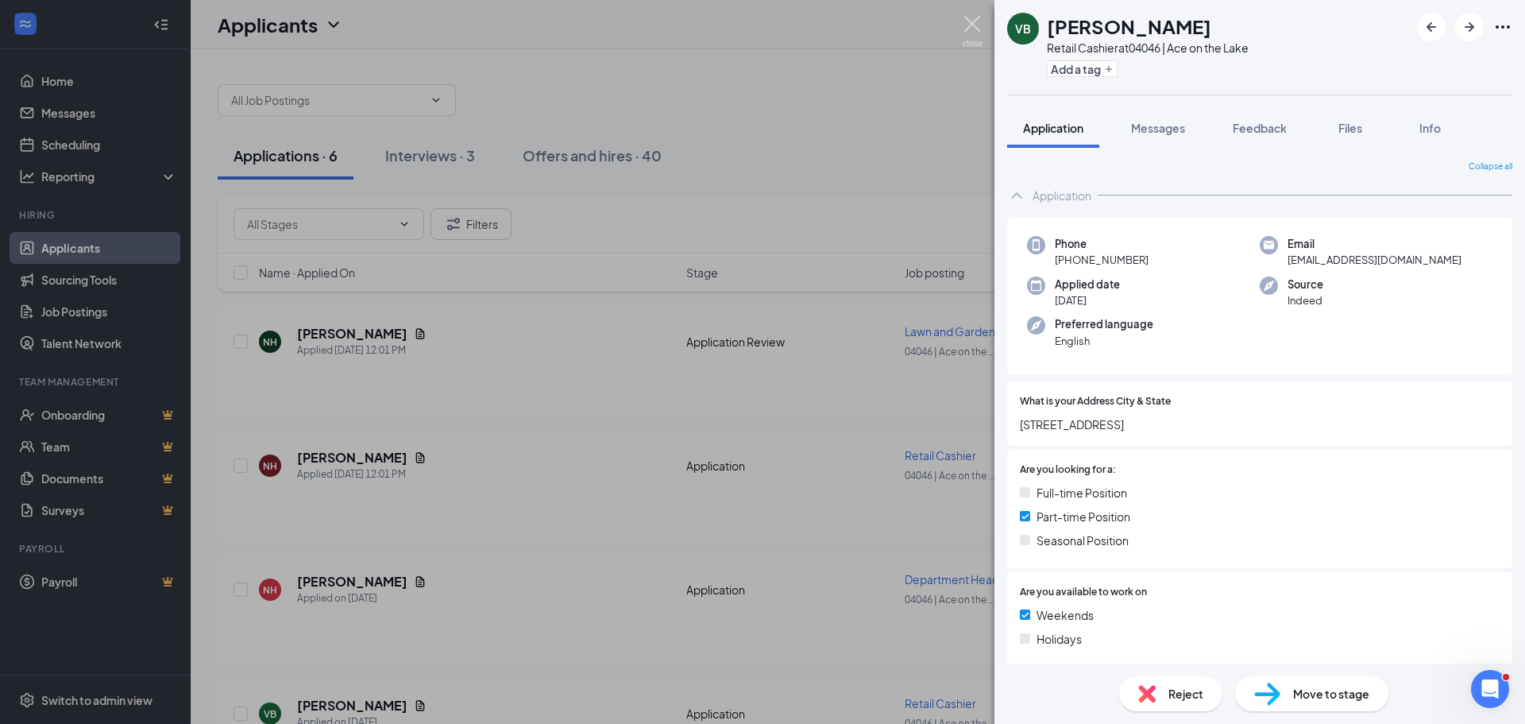
click at [973, 28] on img at bounding box center [973, 31] width 20 height 31
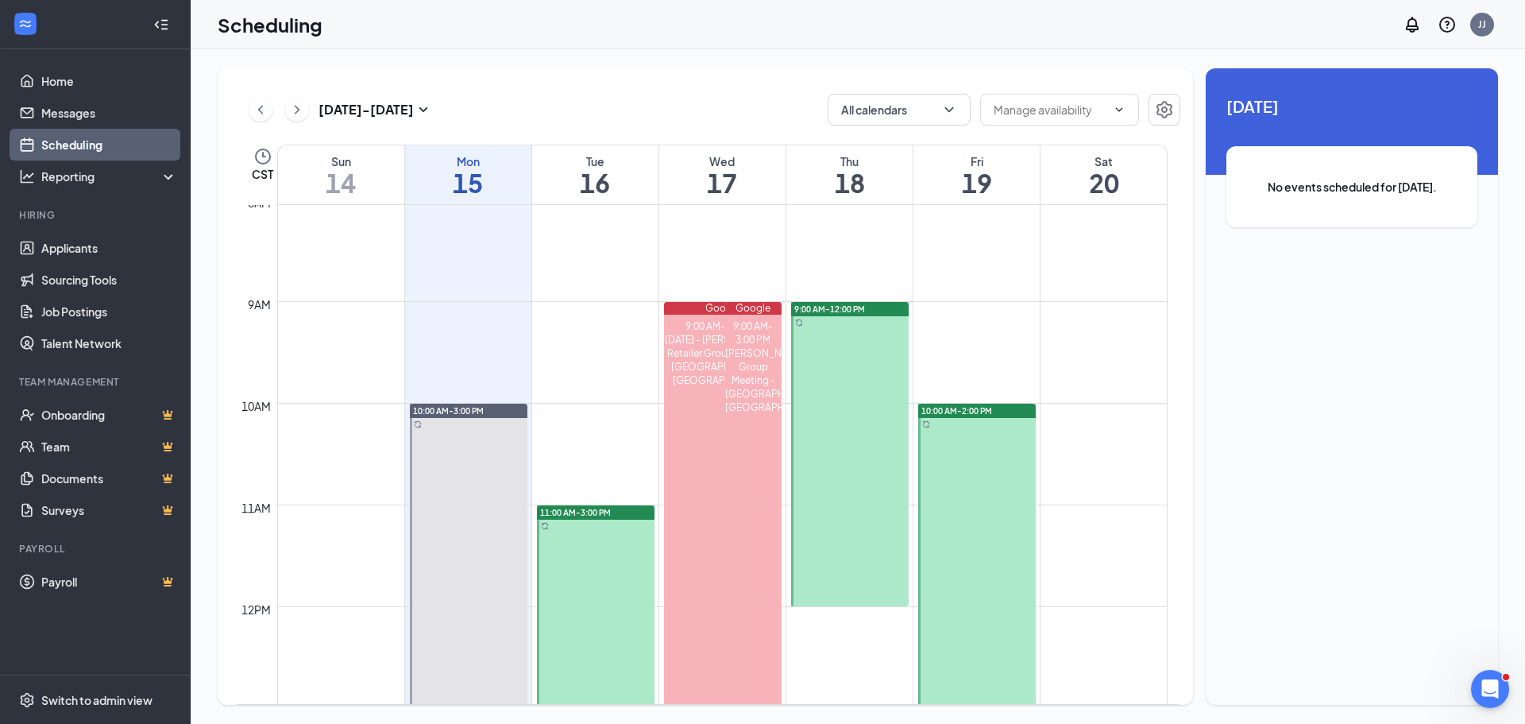
scroll to position [781, 0]
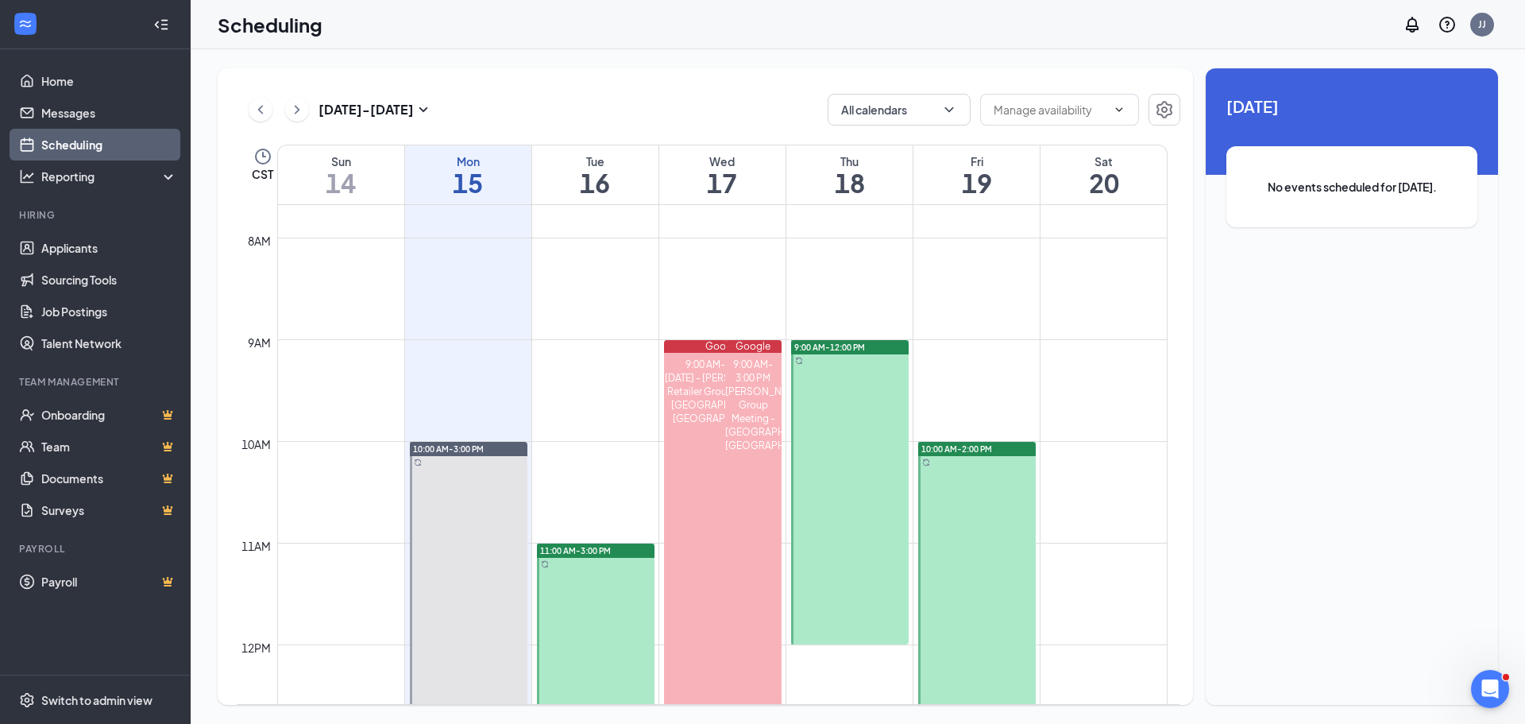
click at [987, 565] on div at bounding box center [977, 645] width 118 height 406
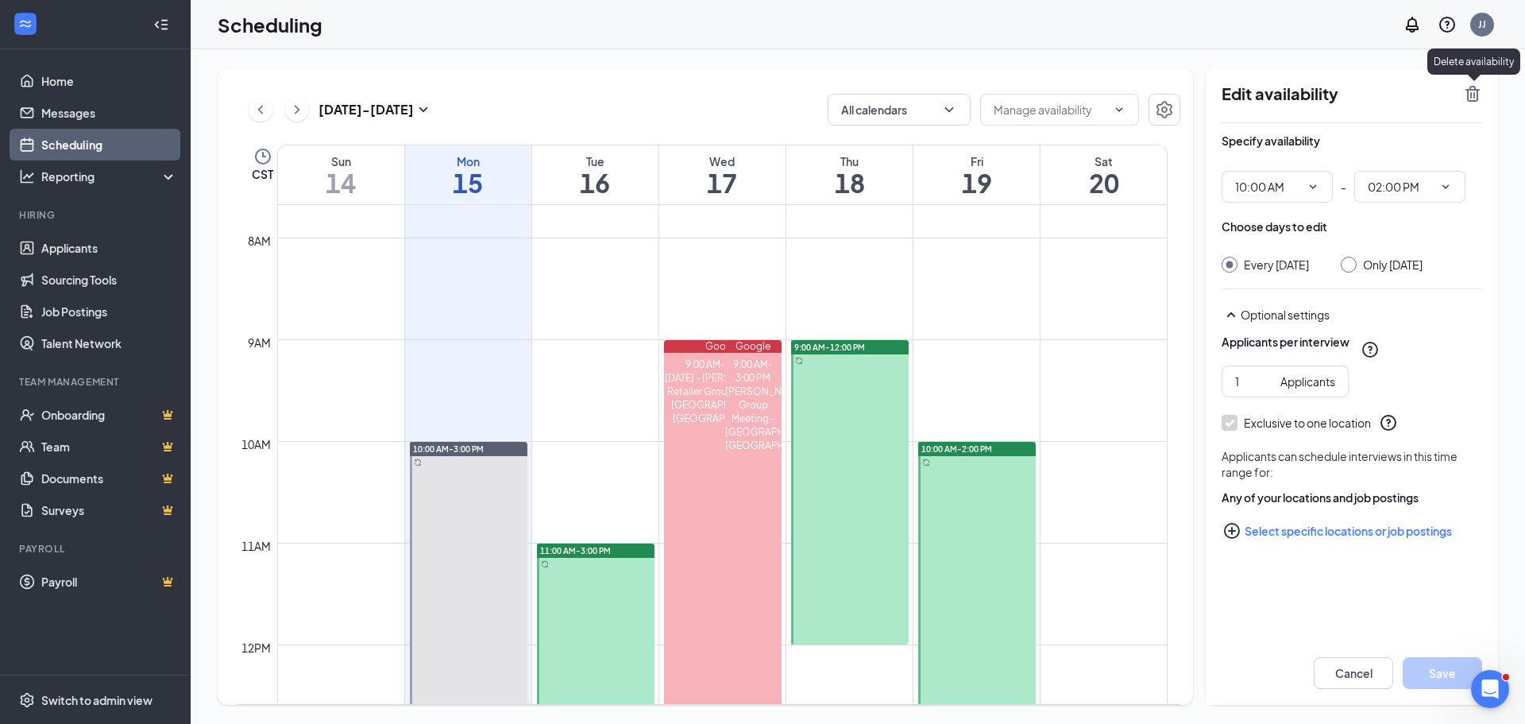
click at [1475, 88] on icon "TrashOutline" at bounding box center [1472, 94] width 14 height 16
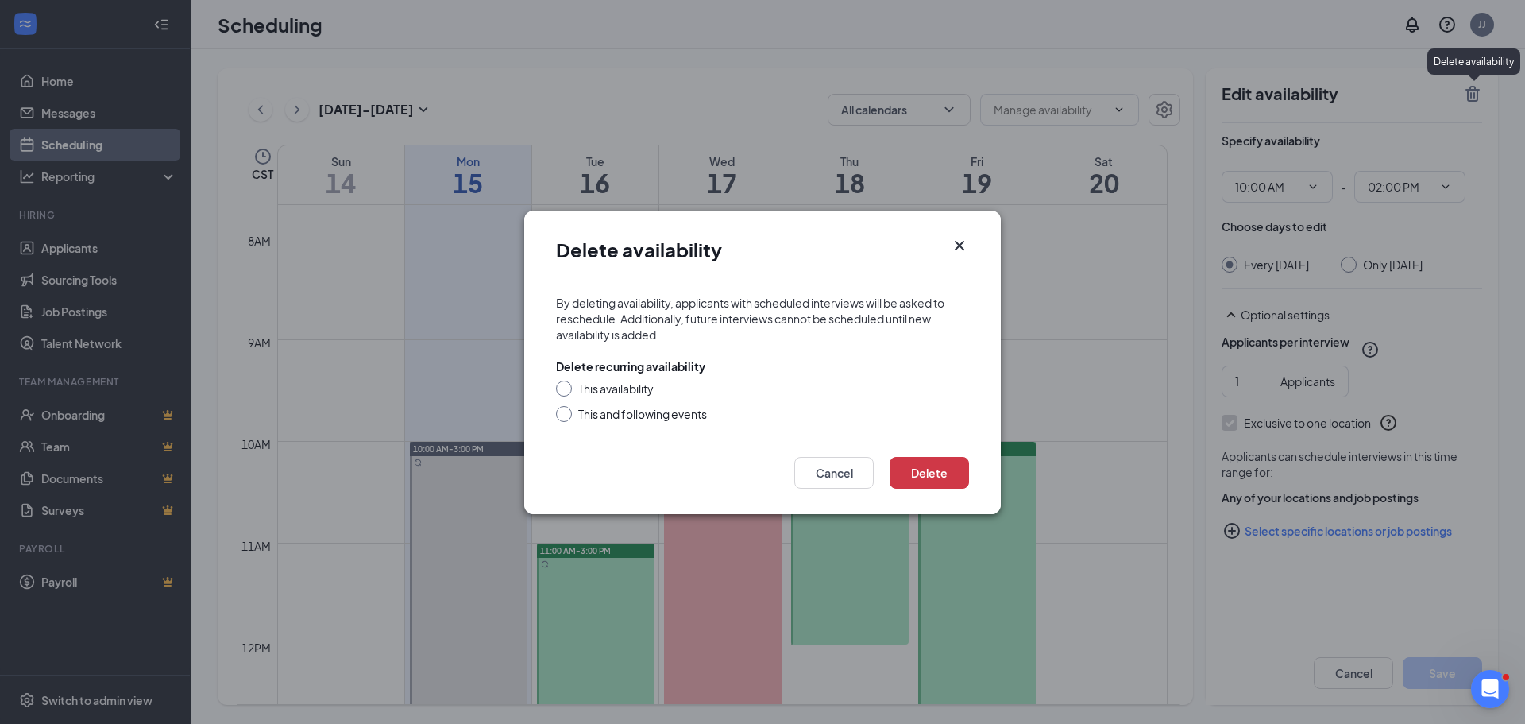
click at [623, 399] on div "This availability This and following events" at bounding box center [762, 400] width 413 height 41
click at [620, 396] on div "This availability This and following events" at bounding box center [762, 400] width 413 height 41
click at [562, 395] on div at bounding box center [564, 388] width 16 height 16
click at [558, 384] on input "This availability" at bounding box center [561, 385] width 11 height 11
radio input "true"
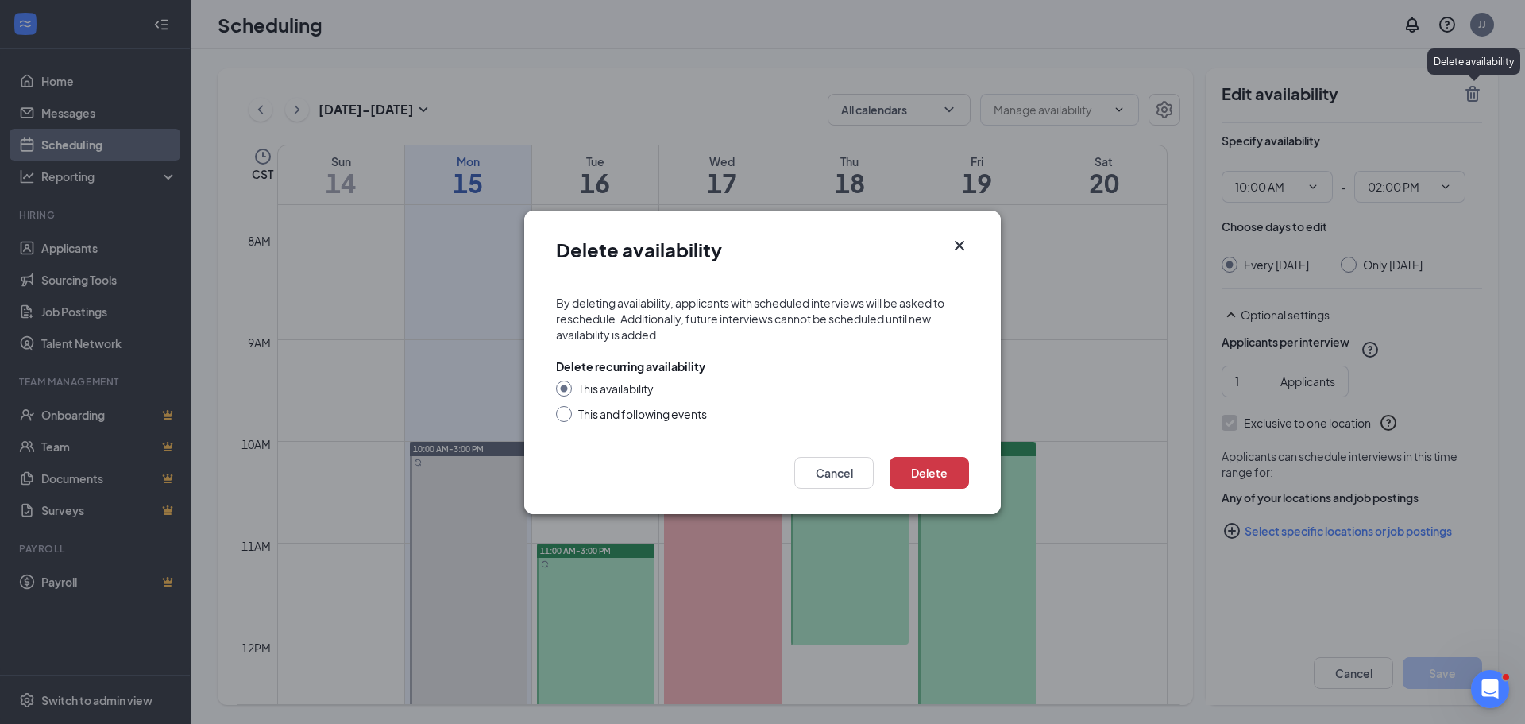
click at [563, 389] on input "This availability" at bounding box center [561, 385] width 11 height 11
click at [924, 468] on button "Delete" at bounding box center [928, 473] width 79 height 32
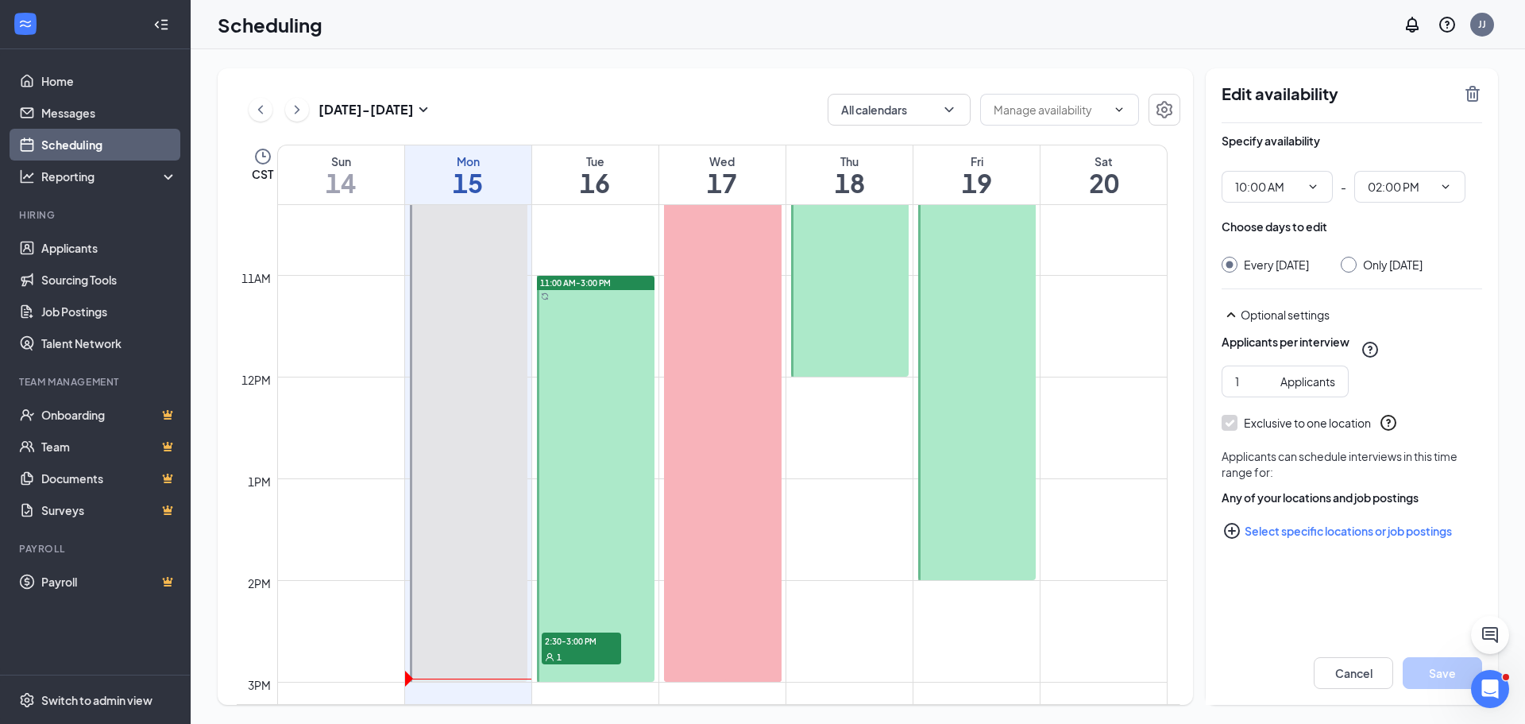
scroll to position [860, 0]
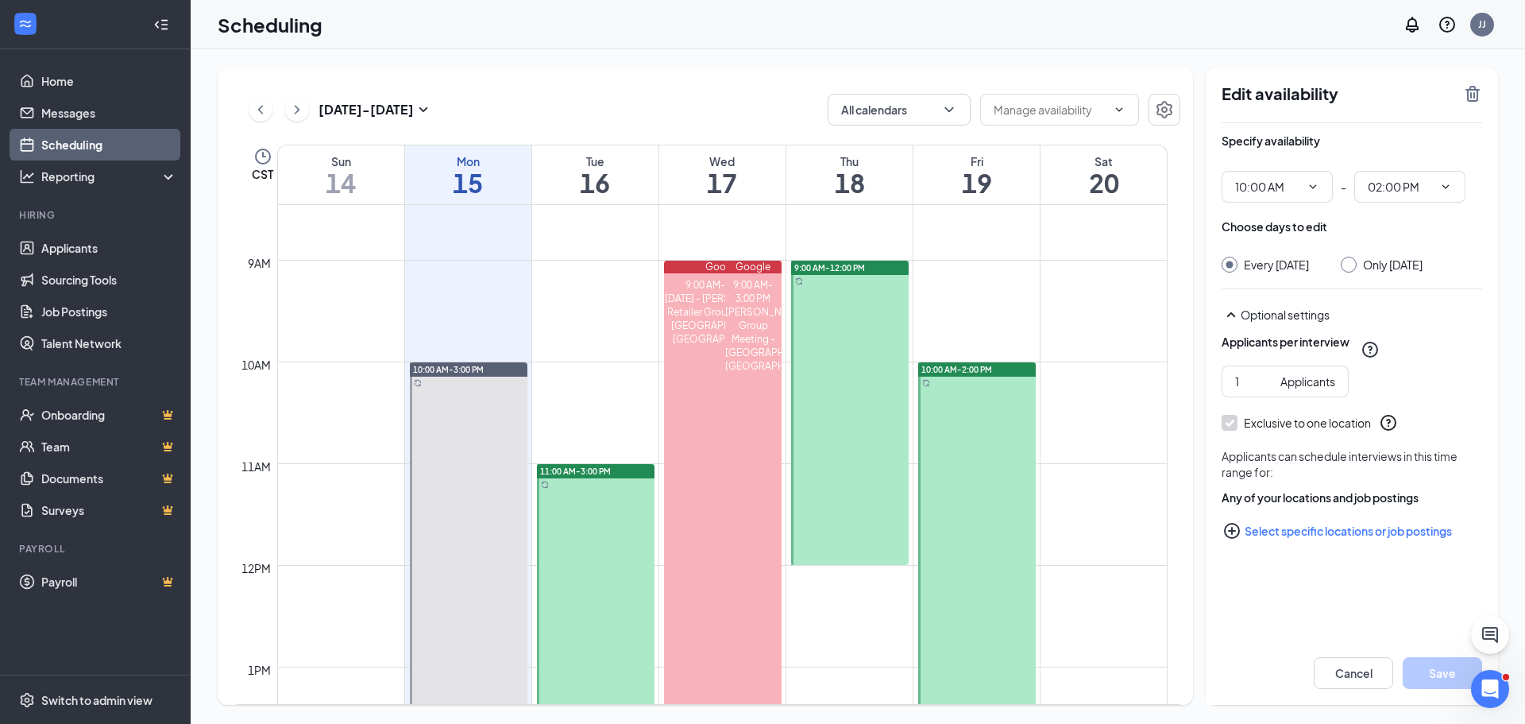
click at [966, 481] on div at bounding box center [977, 565] width 118 height 406
click at [1347, 267] on input "Only [DATE]" at bounding box center [1346, 262] width 11 height 11
radio input "true"
radio input "false"
click at [1468, 91] on icon "TrashOutline" at bounding box center [1472, 94] width 14 height 16
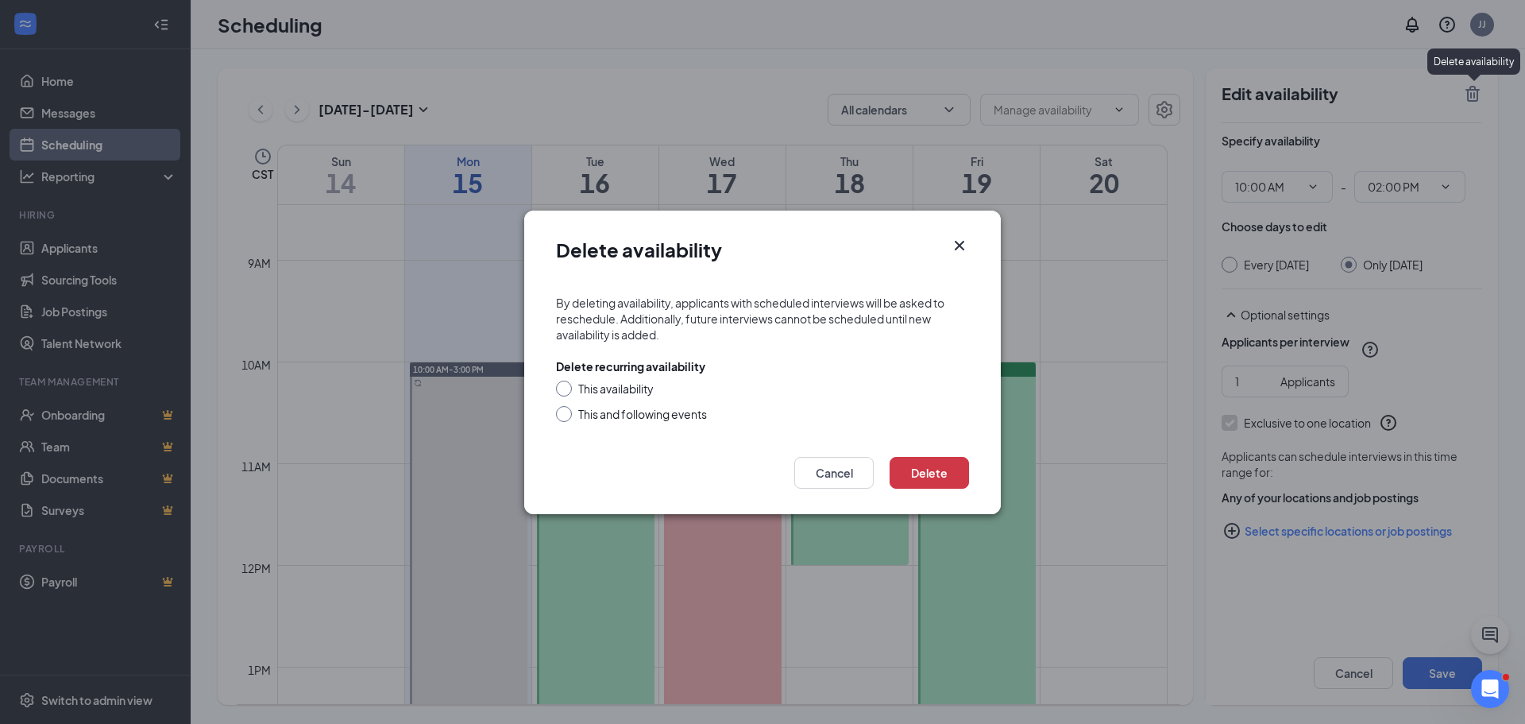
click at [630, 393] on div "This availability" at bounding box center [615, 388] width 75 height 16
click at [567, 392] on input "This availability" at bounding box center [561, 385] width 11 height 11
radio input "true"
click at [913, 464] on button "Delete" at bounding box center [928, 473] width 79 height 32
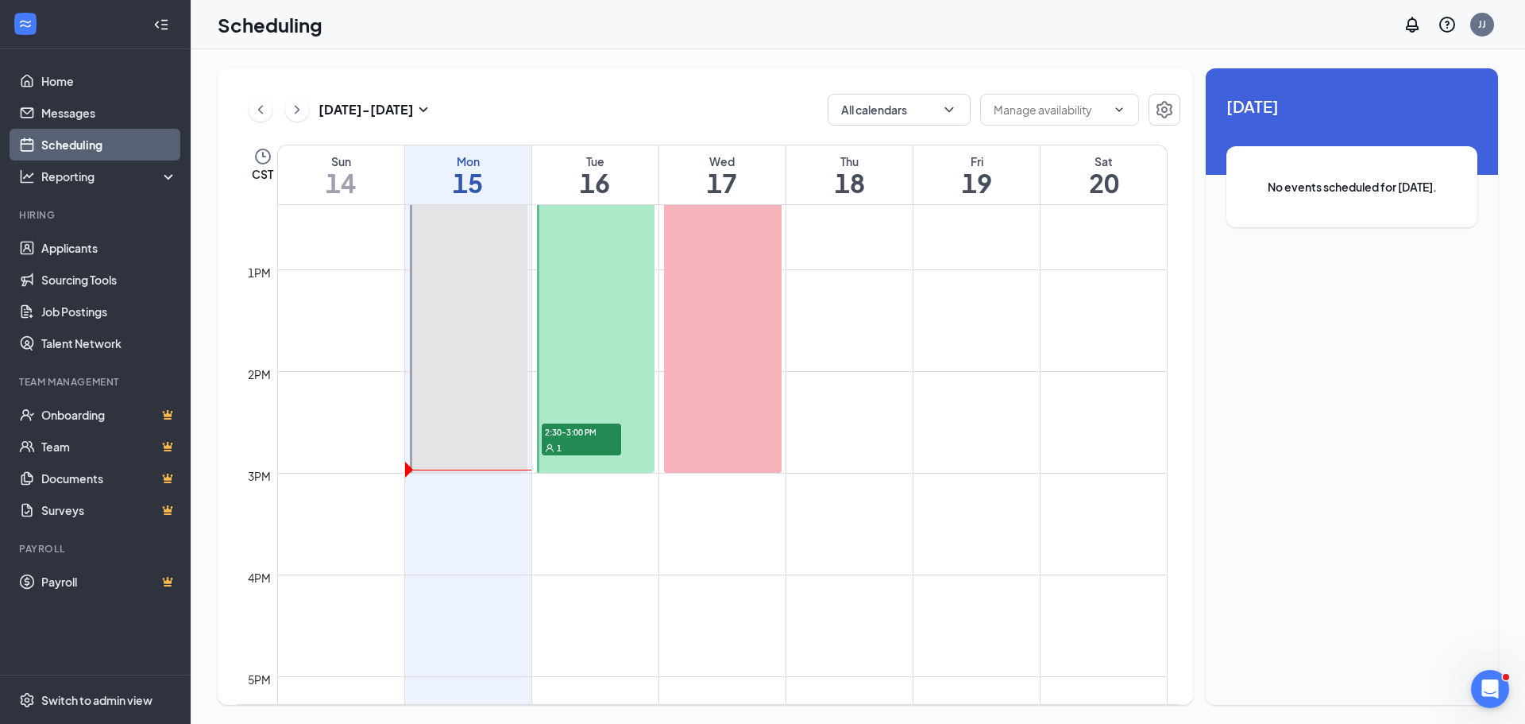
scroll to position [940, 0]
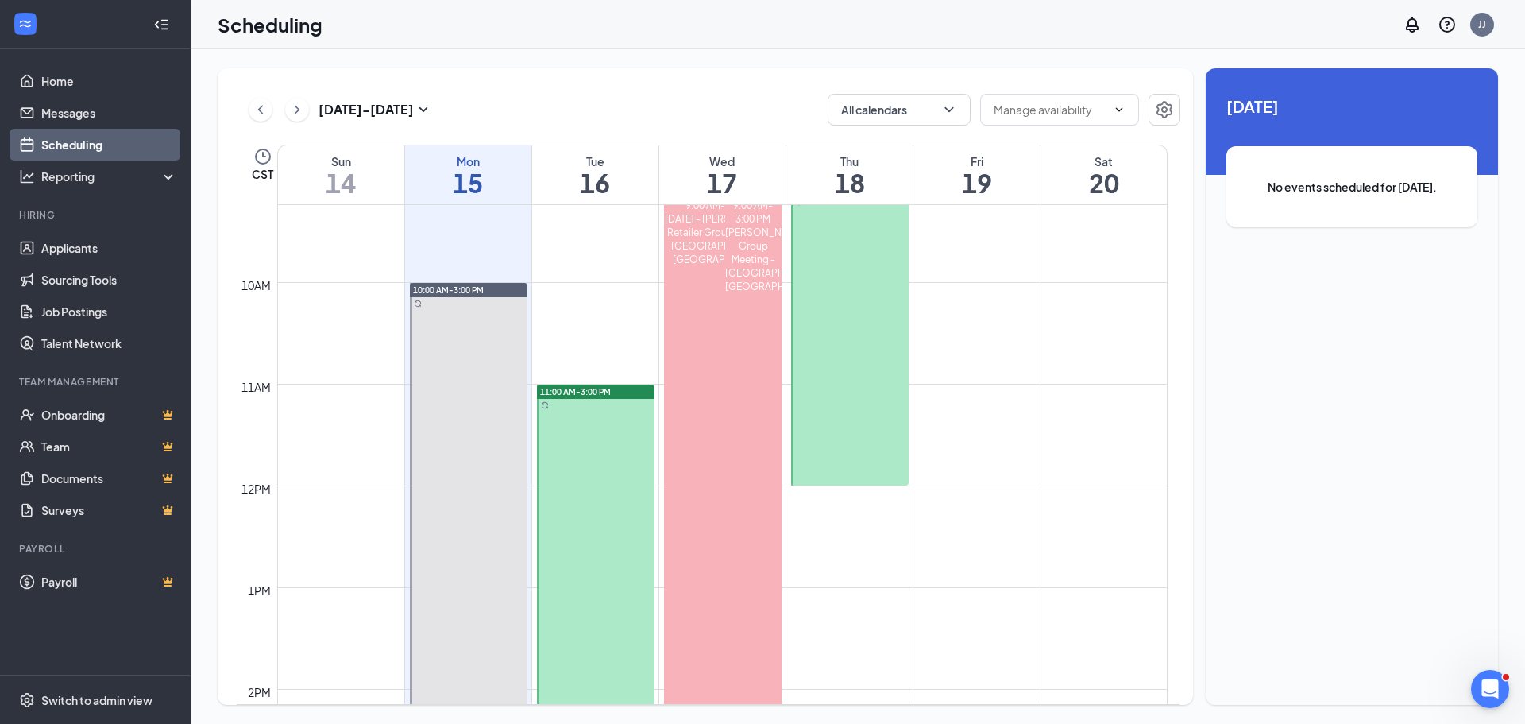
click at [305, 119] on div "[DATE] - [DATE]" at bounding box center [341, 110] width 184 height 32
click at [298, 115] on icon "ChevronRight" at bounding box center [297, 109] width 16 height 19
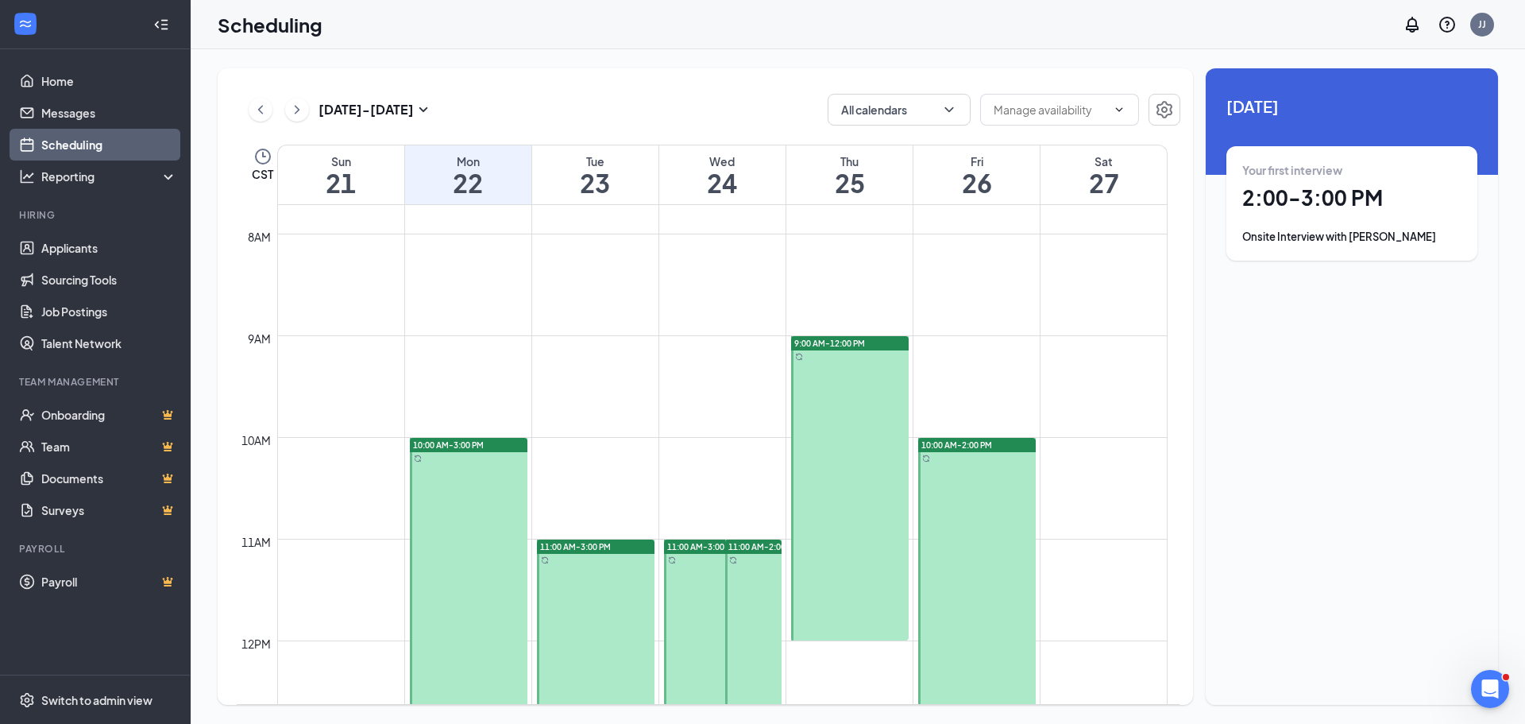
scroll to position [781, 0]
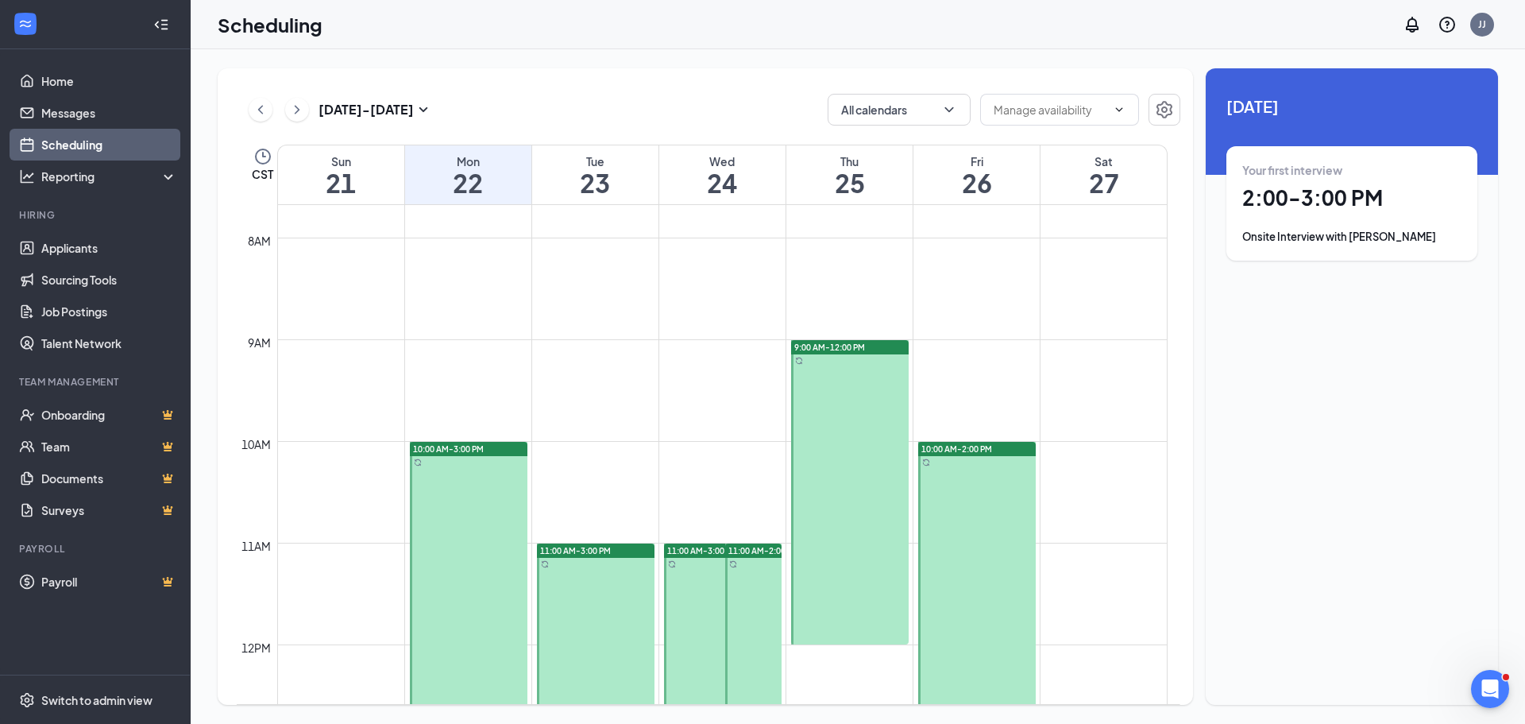
click at [753, 604] on div at bounding box center [753, 695] width 57 height 304
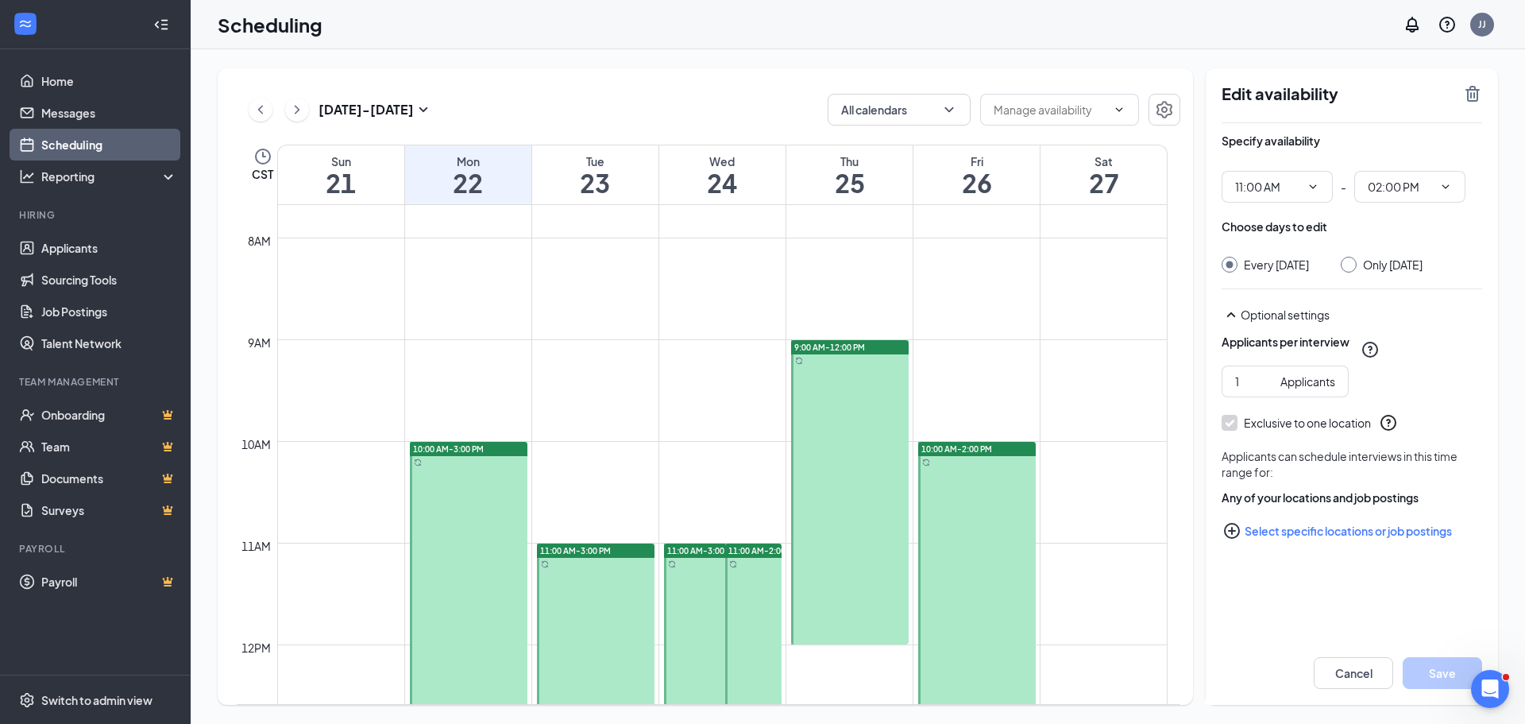
click at [754, 592] on div at bounding box center [753, 695] width 57 height 304
click at [1476, 93] on icon "TrashOutline" at bounding box center [1472, 94] width 14 height 16
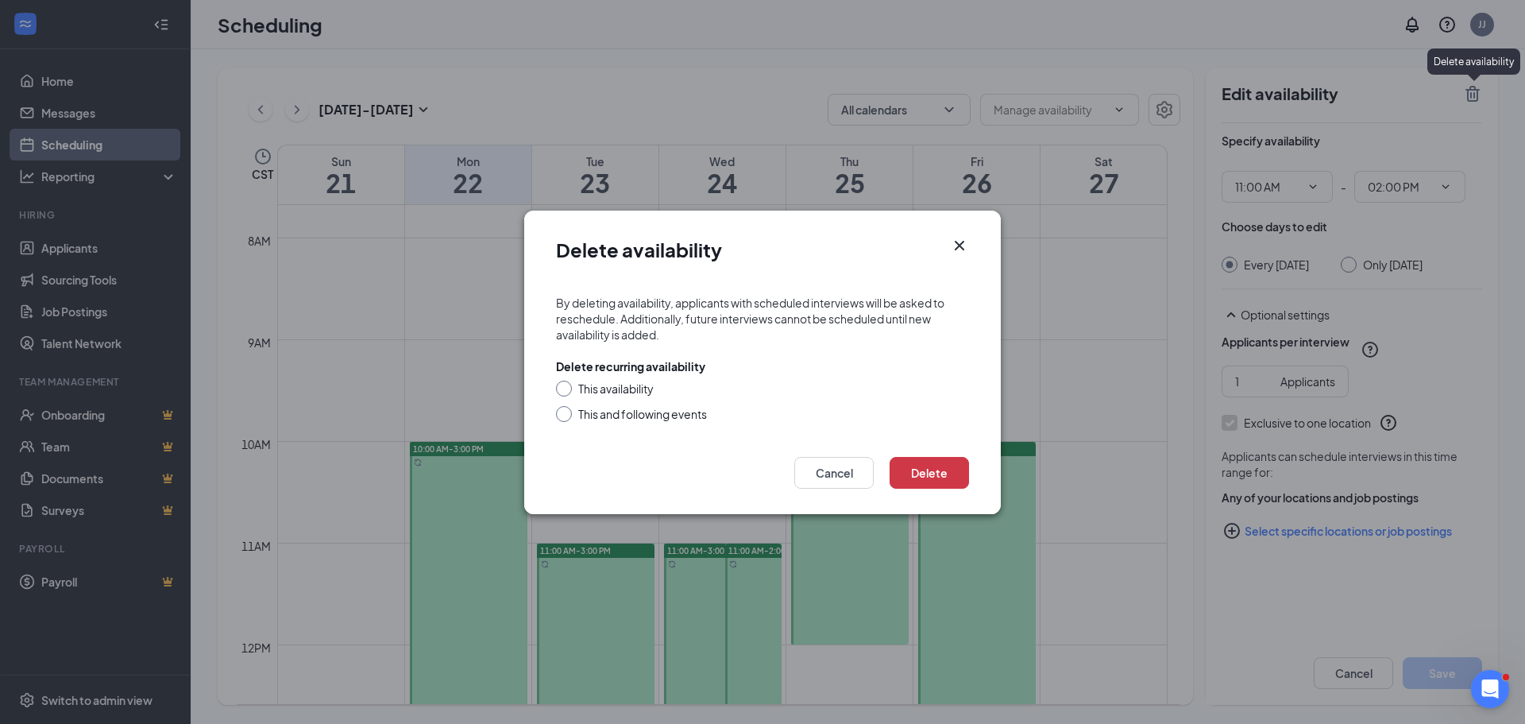
click at [676, 411] on div "This and following events" at bounding box center [642, 414] width 129 height 16
click at [567, 411] on input "This and following events" at bounding box center [561, 411] width 11 height 11
radio input "true"
click at [945, 475] on button "Delete" at bounding box center [928, 473] width 79 height 32
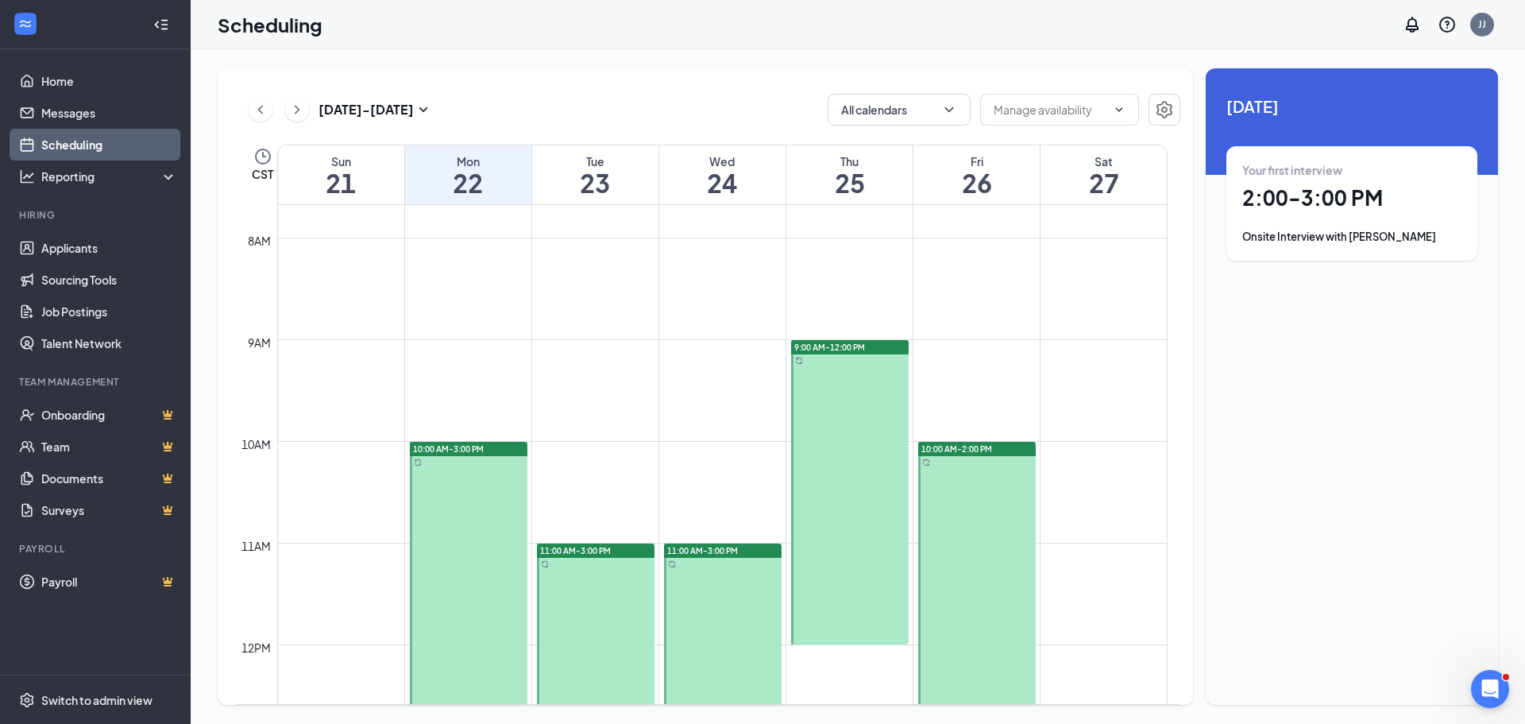
click at [967, 561] on div at bounding box center [977, 645] width 118 height 406
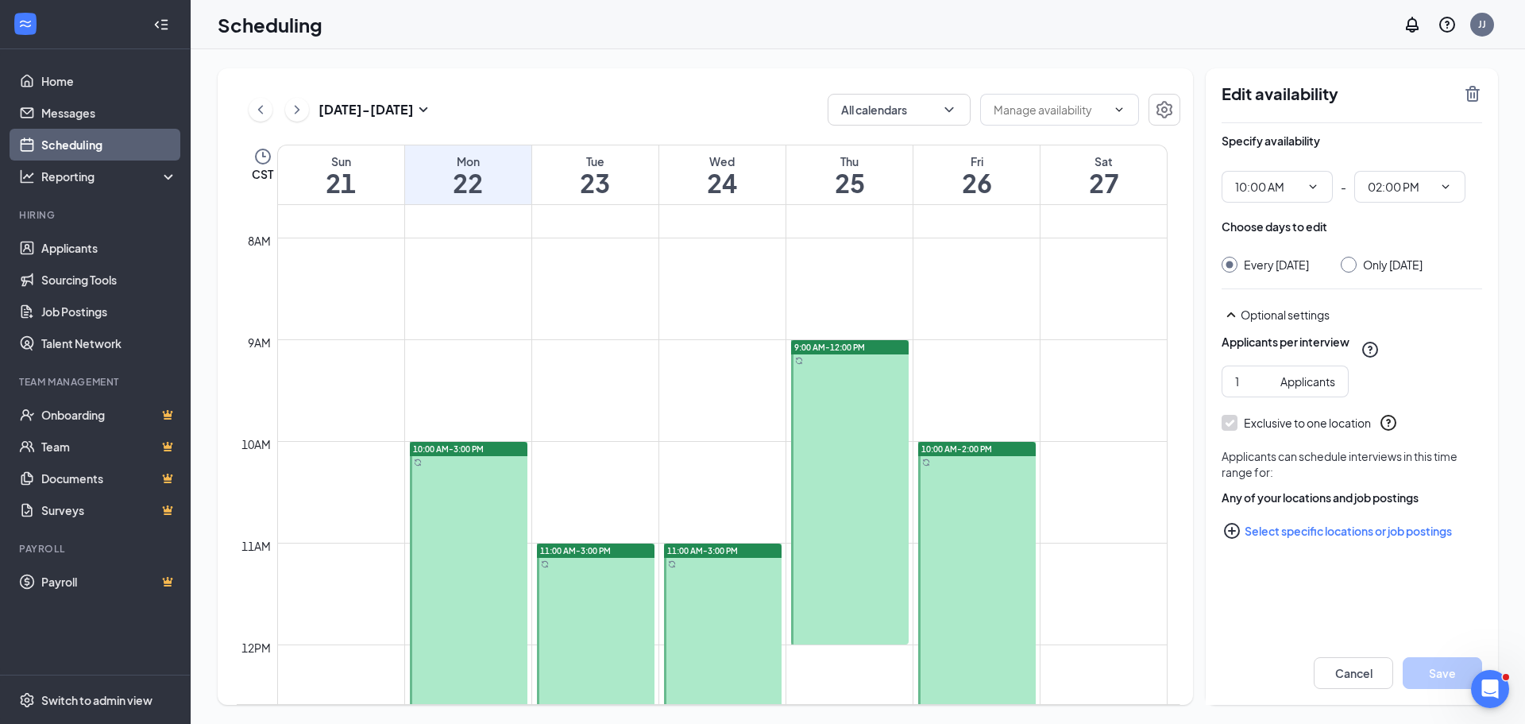
click at [1346, 264] on input "Only [DATE]" at bounding box center [1346, 262] width 11 height 11
radio input "true"
radio input "false"
click at [1472, 94] on icon "TrashOutline" at bounding box center [1472, 94] width 14 height 16
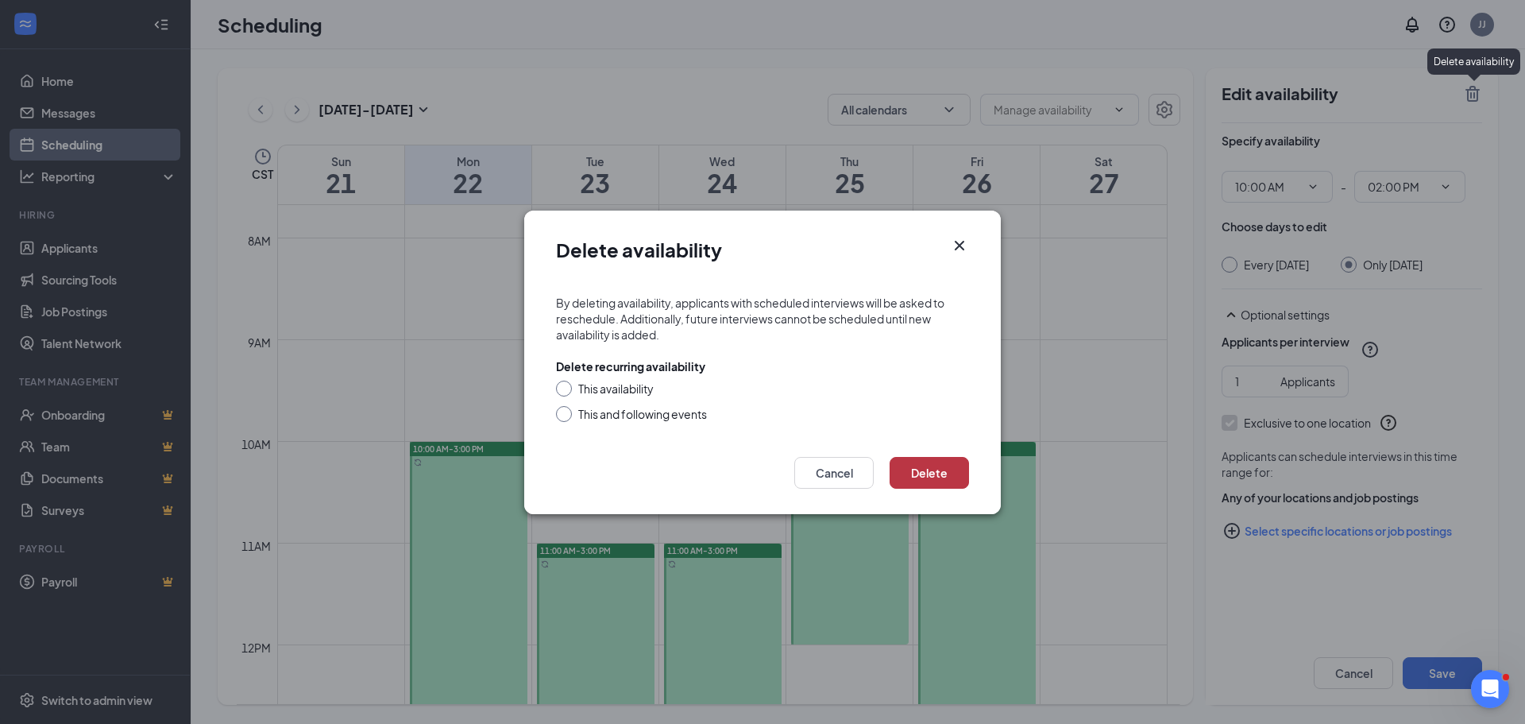
click at [938, 470] on button "Delete" at bounding box center [928, 473] width 79 height 32
